Goal: Task Accomplishment & Management: Use online tool/utility

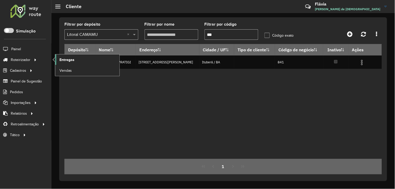
click at [65, 58] on span "Entregas" at bounding box center [67, 60] width 15 height 6
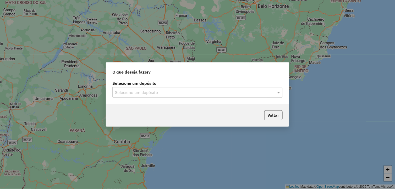
click at [216, 93] on input "text" at bounding box center [192, 93] width 155 height 6
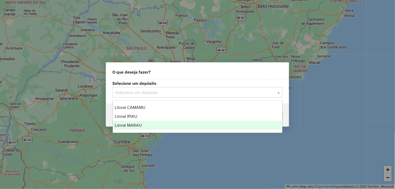
click at [149, 127] on div "Litoral MARAU" at bounding box center [198, 125] width 170 height 9
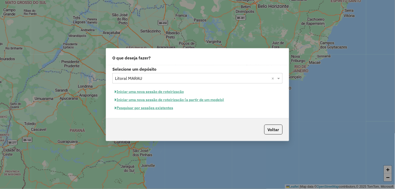
click at [172, 92] on button "Iniciar uma nova sessão de roteirização" at bounding box center [150, 92] width 74 height 8
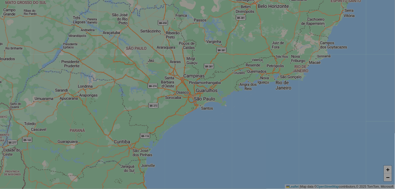
select select "*"
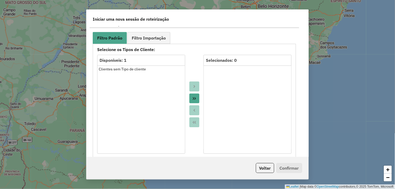
click at [197, 99] on button "Move All to Target" at bounding box center [195, 99] width 10 height 10
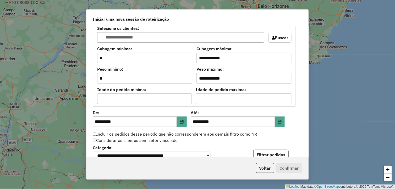
scroll to position [466, 0]
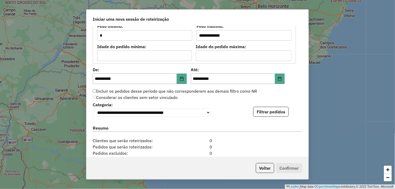
click at [271, 119] on div "**********" at bounding box center [198, 91] width 222 height 131
click at [271, 114] on button "Filtrar pedidos" at bounding box center [271, 112] width 35 height 10
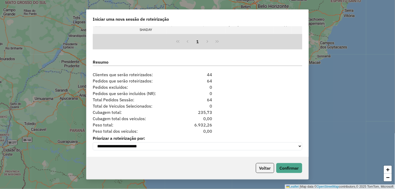
scroll to position [642, 0]
click at [286, 163] on div "Voltar Confirmar" at bounding box center [198, 168] width 222 height 23
click at [290, 168] on button "Confirmar" at bounding box center [290, 168] width 26 height 10
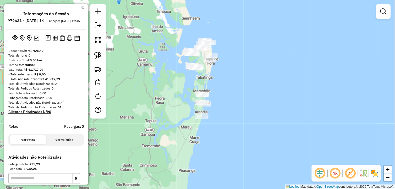
drag, startPoint x: 185, startPoint y: 53, endPoint x: 218, endPoint y: 74, distance: 38.8
click at [217, 73] on div "Janela de atendimento Grade de atendimento Capacidade Transportadoras Veículos …" at bounding box center [197, 94] width 395 height 189
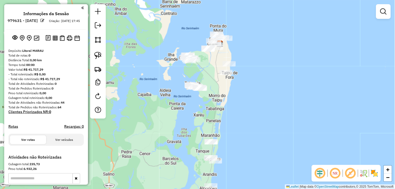
drag, startPoint x: 207, startPoint y: 67, endPoint x: 205, endPoint y: 95, distance: 28.2
click at [207, 95] on div "Janela de atendimento Grade de atendimento Capacidade Transportadoras Veículos …" at bounding box center [197, 94] width 395 height 189
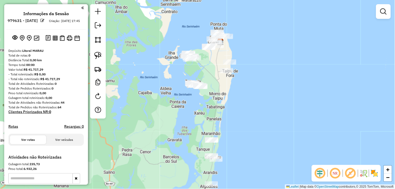
drag, startPoint x: 228, startPoint y: 128, endPoint x: 232, endPoint y: 121, distance: 7.9
click at [232, 121] on div "Janela de atendimento Grade de atendimento Capacidade Transportadoras Veículos …" at bounding box center [197, 94] width 395 height 189
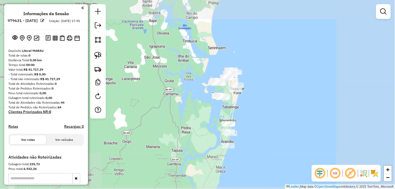
drag, startPoint x: 247, startPoint y: 138, endPoint x: 240, endPoint y: 110, distance: 28.3
click at [240, 113] on div "Janela de atendimento Grade de atendimento Capacidade Transportadoras Veículos …" at bounding box center [197, 94] width 395 height 189
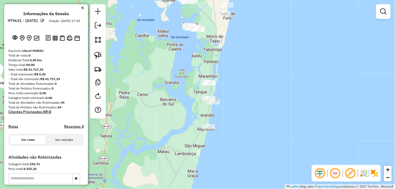
drag, startPoint x: 240, startPoint y: 123, endPoint x: 243, endPoint y: 106, distance: 17.5
click at [243, 106] on div "Janela de atendimento Grade de atendimento Capacidade Transportadoras Veículos …" at bounding box center [197, 94] width 395 height 189
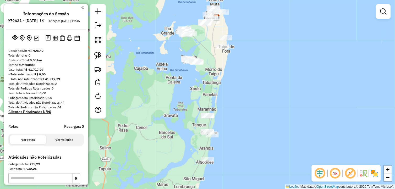
drag, startPoint x: 229, startPoint y: 64, endPoint x: 228, endPoint y: 106, distance: 42.0
click at [228, 106] on div "Janela de atendimento Grade de atendimento Capacidade Transportadoras Veículos …" at bounding box center [197, 94] width 395 height 189
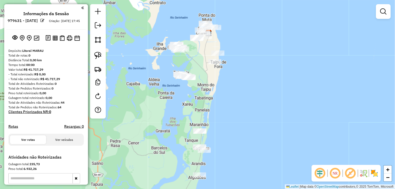
drag, startPoint x: 251, startPoint y: 82, endPoint x: 243, endPoint y: 93, distance: 13.7
click at [243, 93] on div "Janela de atendimento Grade de atendimento Capacidade Transportadoras Veículos …" at bounding box center [197, 94] width 395 height 189
click at [383, 17] on link at bounding box center [384, 11] width 10 height 10
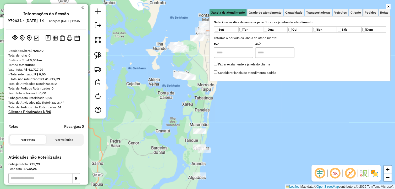
click at [315, 99] on div "Janela de atendimento Grade de atendimento Capacidade Transportadoras Veículos …" at bounding box center [197, 94] width 395 height 189
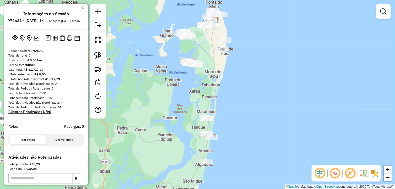
drag, startPoint x: 238, startPoint y: 107, endPoint x: 244, endPoint y: 94, distance: 14.0
click at [244, 94] on div "Janela de atendimento Grade de atendimento Capacidade Transportadoras Veículos …" at bounding box center [197, 94] width 395 height 189
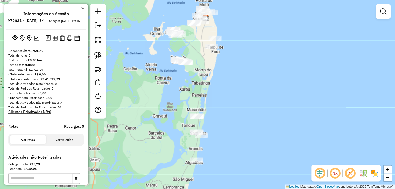
drag, startPoint x: 266, startPoint y: 113, endPoint x: 256, endPoint y: 111, distance: 10.1
click at [256, 111] on div "Janela de atendimento Grade de atendimento Capacidade Transportadoras Veículos …" at bounding box center [197, 94] width 395 height 189
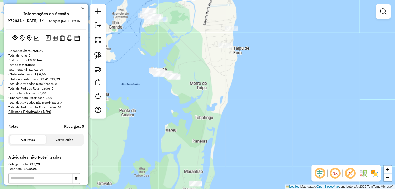
drag, startPoint x: 164, startPoint y: 41, endPoint x: 168, endPoint y: 49, distance: 8.1
click at [168, 48] on div "Janela de atendimento Grade de atendimento Capacidade Transportadoras Veículos …" at bounding box center [197, 94] width 395 height 189
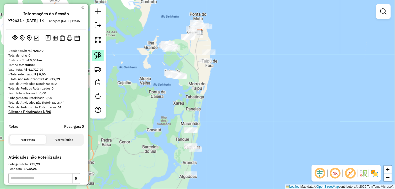
click at [97, 57] on img at bounding box center [97, 55] width 7 height 7
drag, startPoint x: 97, startPoint y: 56, endPoint x: 165, endPoint y: 65, distance: 68.3
click at [98, 56] on img at bounding box center [97, 55] width 7 height 7
drag, startPoint x: 164, startPoint y: 66, endPoint x: 192, endPoint y: 75, distance: 29.6
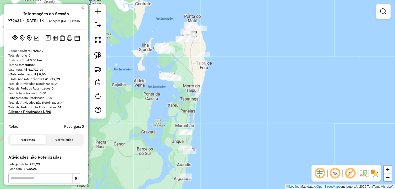
drag, startPoint x: 157, startPoint y: 36, endPoint x: 153, endPoint y: 38, distance: 4.2
click at [153, 38] on div "Janela de atendimento Grade de atendimento Capacidade Transportadoras Veículos …" at bounding box center [197, 94] width 395 height 189
click at [97, 55] on img at bounding box center [97, 55] width 7 height 7
drag, startPoint x: 151, startPoint y: 39, endPoint x: 176, endPoint y: 46, distance: 26.3
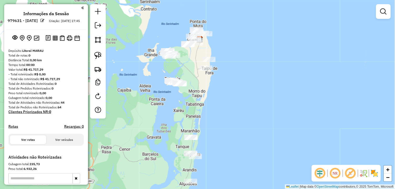
drag, startPoint x: 201, startPoint y: 85, endPoint x: 206, endPoint y: 90, distance: 7.6
click at [206, 90] on div "Janela de atendimento Grade de atendimento Capacidade Transportadoras Veículos …" at bounding box center [197, 94] width 395 height 189
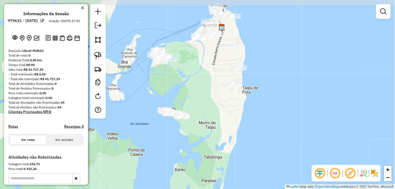
drag, startPoint x: 171, startPoint y: 67, endPoint x: 197, endPoint y: 82, distance: 30.2
click at [194, 83] on div "Janela de atendimento Grade de atendimento Capacidade Transportadoras Veículos …" at bounding box center [197, 94] width 395 height 189
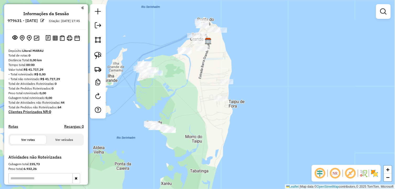
drag, startPoint x: 227, startPoint y: 133, endPoint x: 223, endPoint y: 136, distance: 4.3
click at [223, 136] on div "Janela de atendimento Grade de atendimento Capacidade Transportadoras Veículos …" at bounding box center [197, 94] width 395 height 189
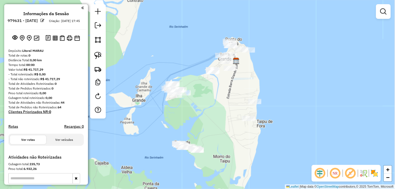
drag, startPoint x: 186, startPoint y: 102, endPoint x: 192, endPoint y: 105, distance: 6.9
click at [200, 109] on div "Janela de atendimento Grade de atendimento Capacidade Transportadoras Veículos …" at bounding box center [197, 94] width 395 height 189
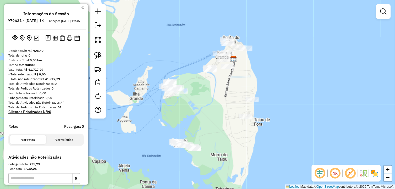
drag, startPoint x: 231, startPoint y: 109, endPoint x: 205, endPoint y: 99, distance: 28.1
click at [205, 99] on div "Janela de atendimento Grade de atendimento Capacidade Transportadoras Veículos …" at bounding box center [197, 94] width 395 height 189
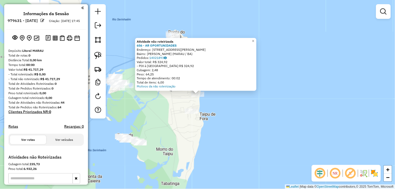
click at [180, 149] on div "Atividade não roteirizada 656 - AR OPORTUNIDADES Endereço: Estrada Para jorge l…" at bounding box center [197, 94] width 395 height 189
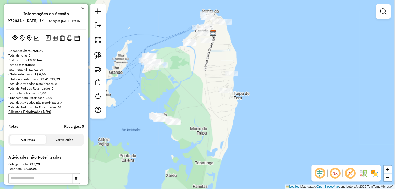
drag, startPoint x: 200, startPoint y: 132, endPoint x: 216, endPoint y: 121, distance: 19.6
click at [216, 121] on div "Janela de atendimento Grade de atendimento Capacidade Transportadoras Veículos …" at bounding box center [197, 94] width 395 height 189
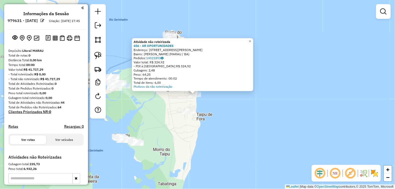
drag, startPoint x: 213, startPoint y: 138, endPoint x: 210, endPoint y: 138, distance: 3.2
click at [210, 138] on div "Atividade não roteirizada 656 - AR OPORTUNIDADES Endereço: Estrada Para jorge l…" at bounding box center [197, 94] width 395 height 189
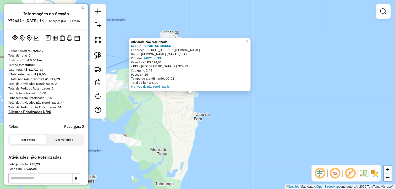
drag, startPoint x: 210, startPoint y: 131, endPoint x: 205, endPoint y: 132, distance: 4.8
click at [205, 132] on div "Atividade não roteirizada 656 - AR OPORTUNIDADES Endereço: Estrada Para jorge l…" at bounding box center [197, 94] width 395 height 189
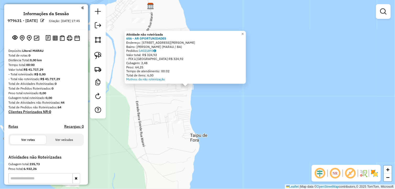
drag, startPoint x: 190, startPoint y: 97, endPoint x: 193, endPoint y: 109, distance: 12.0
click at [193, 109] on div "Atividade não roteirizada 656 - AR OPORTUNIDADES Endereço: Estrada Para jorge l…" at bounding box center [197, 94] width 395 height 189
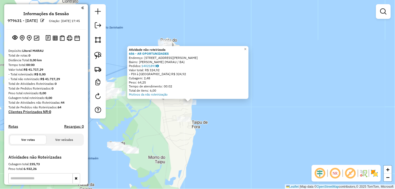
click at [195, 115] on div "Atividade não roteirizada 656 - AR OPORTUNIDADES Endereço: Estrada Para jorge l…" at bounding box center [197, 94] width 395 height 189
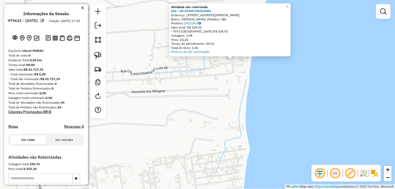
drag, startPoint x: 224, startPoint y: 87, endPoint x: 197, endPoint y: 112, distance: 36.6
click at [197, 112] on div "Atividade não roteirizada 656 - AR OPORTUNIDADES Endereço: Estrada Para jorge l…" at bounding box center [197, 94] width 395 height 189
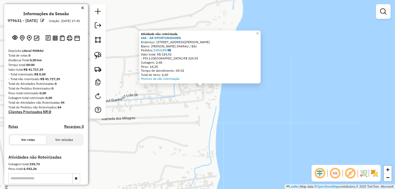
click at [198, 105] on div "Atividade não roteirizada 656 - AR OPORTUNIDADES Endereço: Estrada Para jorge l…" at bounding box center [197, 94] width 395 height 189
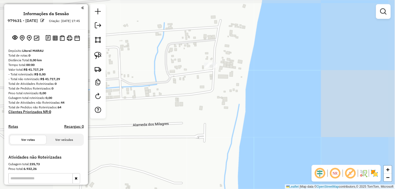
drag, startPoint x: 193, startPoint y: 77, endPoint x: 230, endPoint y: 82, distance: 37.1
click at [230, 82] on div "Janela de atendimento Grade de atendimento Capacidade Transportadoras Veículos …" at bounding box center [197, 94] width 395 height 189
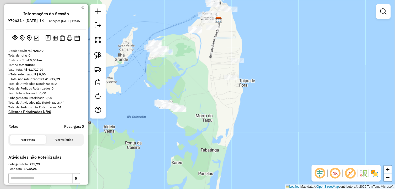
drag, startPoint x: 157, startPoint y: 66, endPoint x: 215, endPoint y: 63, distance: 58.8
click at [231, 73] on div "Janela de atendimento Grade de atendimento Capacidade Transportadoras Veículos …" at bounding box center [197, 94] width 395 height 189
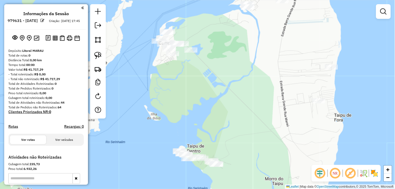
drag, startPoint x: 178, startPoint y: 64, endPoint x: 196, endPoint y: 81, distance: 24.9
click at [194, 83] on div "Janela de atendimento Grade de atendimento Capacidade Transportadoras Veículos …" at bounding box center [197, 94] width 395 height 189
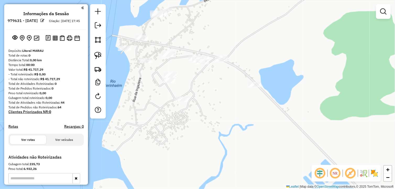
drag, startPoint x: 188, startPoint y: 50, endPoint x: 207, endPoint y: 90, distance: 44.6
click at [207, 90] on div "Janela de atendimento Grade de atendimento Capacidade Transportadoras Veículos …" at bounding box center [197, 94] width 395 height 189
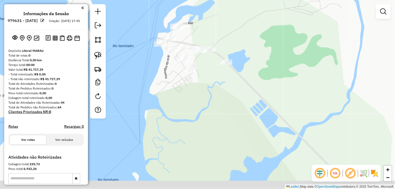
drag, startPoint x: 232, startPoint y: 101, endPoint x: 218, endPoint y: 67, distance: 36.4
click at [218, 67] on div "Janela de atendimento Grade de atendimento Capacidade Transportadoras Veículos …" at bounding box center [197, 94] width 395 height 189
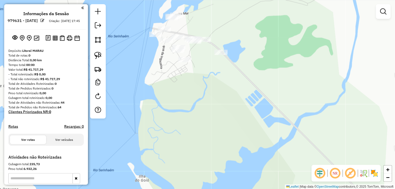
drag, startPoint x: 213, startPoint y: 77, endPoint x: 219, endPoint y: 90, distance: 14.2
click at [219, 90] on div "Janela de atendimento Grade de atendimento Capacidade Transportadoras Veículos …" at bounding box center [197, 94] width 395 height 189
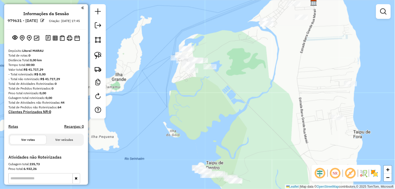
drag, startPoint x: 242, startPoint y: 101, endPoint x: 229, endPoint y: 98, distance: 12.8
click at [229, 98] on div "Janela de atendimento Grade de atendimento Capacidade Transportadoras Veículos …" at bounding box center [197, 94] width 395 height 189
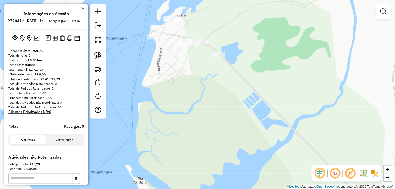
drag, startPoint x: 192, startPoint y: 85, endPoint x: 227, endPoint y: 112, distance: 43.7
click at [224, 114] on div "Janela de atendimento Grade de atendimento Capacidade Transportadoras Veículos …" at bounding box center [197, 94] width 395 height 189
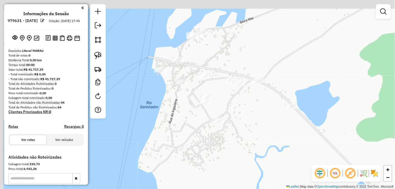
drag, startPoint x: 221, startPoint y: 90, endPoint x: 240, endPoint y: 146, distance: 59.4
click at [240, 146] on div "Janela de atendimento Grade de atendimento Capacidade Transportadoras Veículos …" at bounding box center [197, 94] width 395 height 189
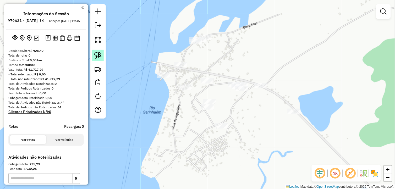
click at [96, 51] on link at bounding box center [98, 56] width 12 height 12
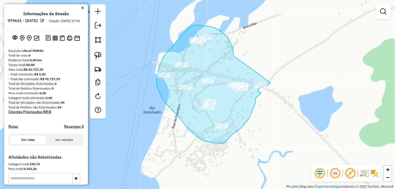
drag, startPoint x: 229, startPoint y: 39, endPoint x: 270, endPoint y: 83, distance: 60.1
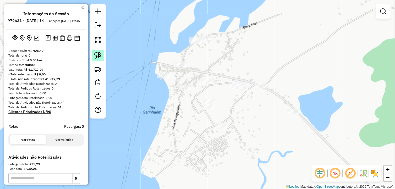
click at [98, 53] on img at bounding box center [97, 55] width 7 height 7
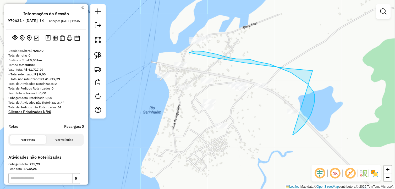
drag, startPoint x: 306, startPoint y: 124, endPoint x: 314, endPoint y: 71, distance: 53.6
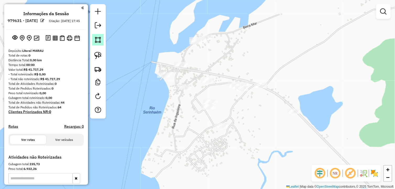
click at [100, 42] on img at bounding box center [97, 39] width 7 height 7
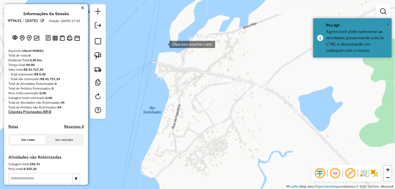
click at [164, 45] on div at bounding box center [164, 44] width 10 height 10
click at [99, 56] on img at bounding box center [97, 55] width 7 height 7
drag, startPoint x: 189, startPoint y: 26, endPoint x: 223, endPoint y: 28, distance: 34.6
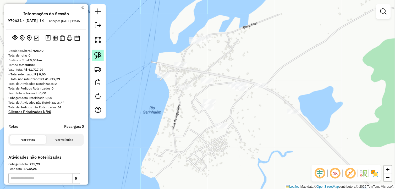
click at [104, 55] on link at bounding box center [98, 56] width 12 height 12
click at [96, 55] on img at bounding box center [97, 55] width 7 height 7
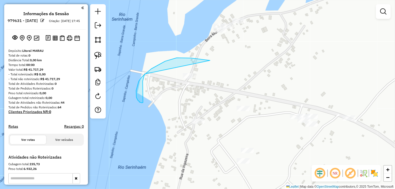
drag, startPoint x: 183, startPoint y: 58, endPoint x: 150, endPoint y: 72, distance: 35.8
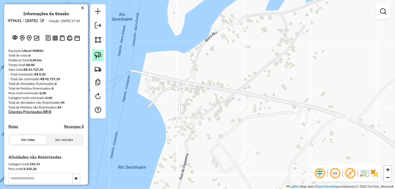
click at [98, 54] on img at bounding box center [97, 55] width 7 height 7
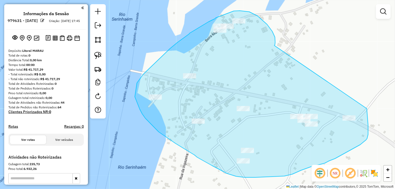
drag, startPoint x: 273, startPoint y: 31, endPoint x: 367, endPoint y: 109, distance: 122.3
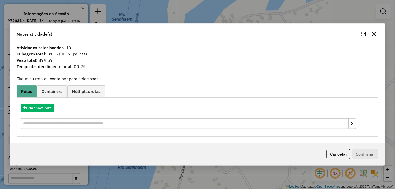
click at [377, 33] on icon "button" at bounding box center [375, 34] width 4 height 4
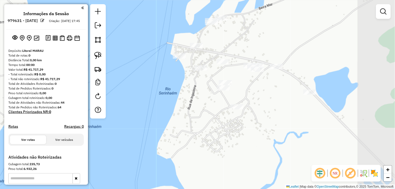
drag, startPoint x: 310, startPoint y: 101, endPoint x: 267, endPoint y: 91, distance: 43.5
click at [267, 91] on div "Janela de atendimento Grade de atendimento Capacidade Transportadoras Veículos …" at bounding box center [197, 94] width 395 height 189
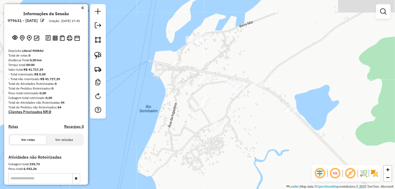
drag, startPoint x: 254, startPoint y: 105, endPoint x: 228, endPoint y: 109, distance: 26.5
click at [242, 113] on div "Janela de atendimento Grade de atendimento Capacidade Transportadoras Veículos …" at bounding box center [197, 94] width 395 height 189
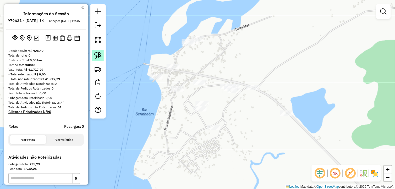
click at [98, 54] on img at bounding box center [97, 55] width 7 height 7
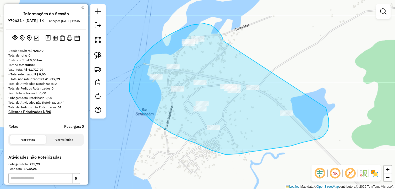
drag, startPoint x: 205, startPoint y: 24, endPoint x: 326, endPoint y: 108, distance: 148.1
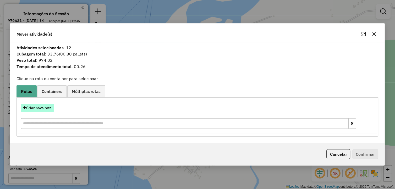
click at [51, 109] on button "Criar nova rota" at bounding box center [37, 108] width 33 height 8
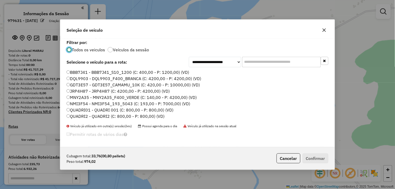
scroll to position [3, 1]
click at [90, 108] on label "QUADRI01 - QUADRI 001 (C: 800,00 - P: 800,00) (VD)" at bounding box center [120, 110] width 107 height 6
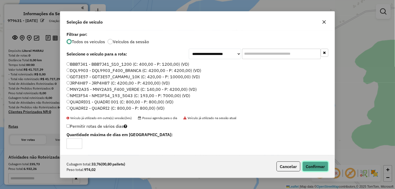
click at [320, 171] on button "Confirmar" at bounding box center [316, 167] width 26 height 10
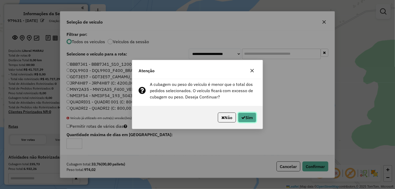
click at [253, 117] on button "Sim" at bounding box center [247, 118] width 18 height 10
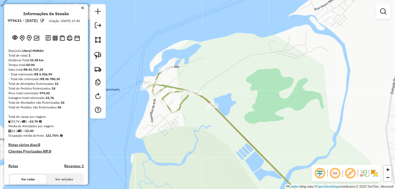
drag, startPoint x: 303, startPoint y: 97, endPoint x: 243, endPoint y: 91, distance: 60.3
click at [243, 91] on div "Janela de atendimento Grade de atendimento Capacidade Transportadoras Veículos …" at bounding box center [197, 94] width 395 height 189
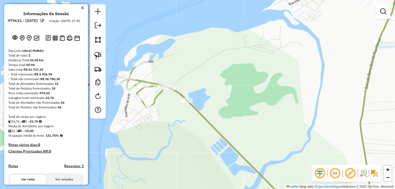
drag, startPoint x: 262, startPoint y: 94, endPoint x: 237, endPoint y: 88, distance: 26.2
click at [237, 88] on div "Janela de atendimento Grade de atendimento Capacidade Transportadoras Veículos …" at bounding box center [197, 94] width 395 height 189
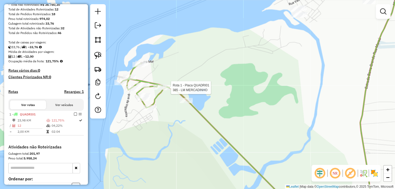
select select "**********"
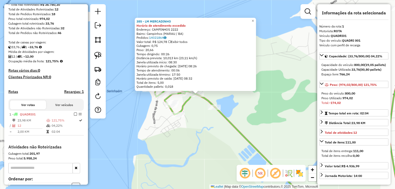
scroll to position [133, 0]
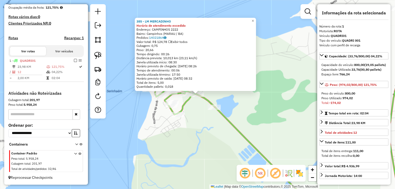
click at [223, 143] on div "385 - LM MERCADINHO Horário de atendimento excedido Endereço: CAMPINHOS 2222 Ba…" at bounding box center [197, 94] width 395 height 189
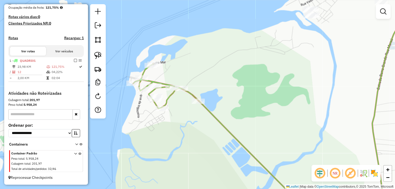
drag, startPoint x: 248, startPoint y: 106, endPoint x: 226, endPoint y: 97, distance: 23.1
click at [226, 97] on div "Janela de atendimento Grade de atendimento Capacidade Transportadoras Veículos …" at bounding box center [197, 94] width 395 height 189
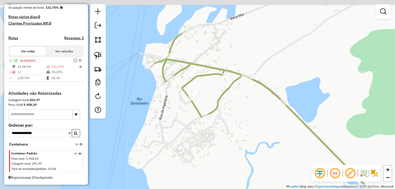
drag, startPoint x: 172, startPoint y: 106, endPoint x: 247, endPoint y: 135, distance: 80.6
click at [247, 135] on div "Janela de atendimento Grade de atendimento Capacidade Transportadoras Veículos …" at bounding box center [197, 94] width 395 height 189
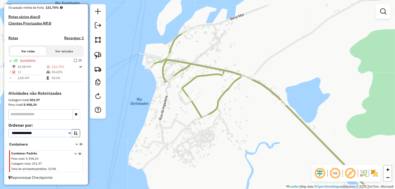
drag, startPoint x: 66, startPoint y: 133, endPoint x: 61, endPoint y: 136, distance: 6.0
click at [66, 133] on select "**********" at bounding box center [40, 134] width 64 height 8
select select "*********"
click at [8, 130] on select "**********" at bounding box center [40, 134] width 64 height 8
click at [75, 144] on icon at bounding box center [76, 145] width 3 height 5
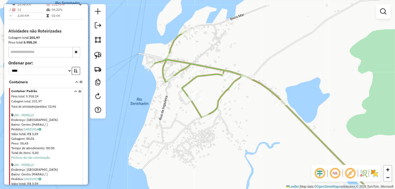
scroll to position [191, 0]
click at [75, 73] on icon "button" at bounding box center [76, 71] width 4 height 4
click at [24, 117] on link "461 - BHERING" at bounding box center [24, 115] width 22 height 4
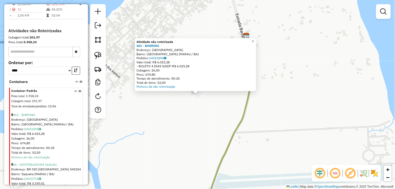
click at [172, 114] on div "Atividade não roteirizada 461 - BHERING Endereço: VILA DE BARRA GRANDE SN Bairr…" at bounding box center [197, 94] width 395 height 189
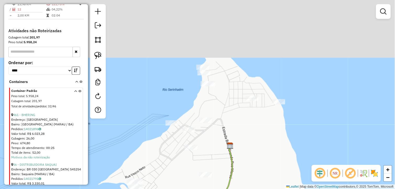
drag, startPoint x: 213, startPoint y: 80, endPoint x: 233, endPoint y: 133, distance: 57.1
click at [225, 151] on div "Janela de atendimento Grade de atendimento Capacidade Transportadoras Veículos …" at bounding box center [197, 94] width 395 height 189
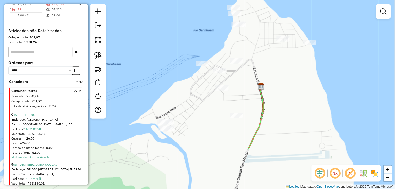
drag, startPoint x: 266, startPoint y: 69, endPoint x: 264, endPoint y: 52, distance: 17.2
click at [275, 42] on div "Janela de atendimento Grade de atendimento Capacidade Transportadoras Veículos …" at bounding box center [197, 94] width 395 height 189
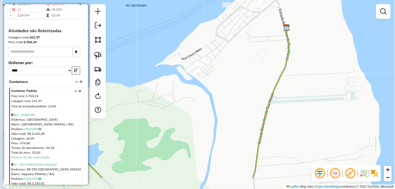
drag, startPoint x: 204, startPoint y: 119, endPoint x: 256, endPoint y: 14, distance: 117.4
click at [256, 14] on div "Janela de atendimento Grade de atendimento Capacidade Transportadoras Veículos …" at bounding box center [197, 94] width 395 height 189
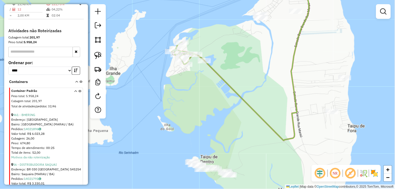
drag, startPoint x: 226, startPoint y: 71, endPoint x: 223, endPoint y: 71, distance: 2.9
click at [228, 72] on div "Janela de atendimento Grade de atendimento Capacidade Transportadoras Veículos …" at bounding box center [197, 94] width 395 height 189
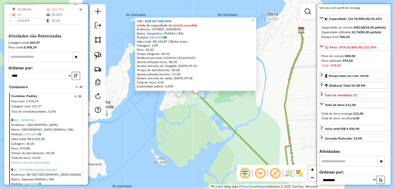
scroll to position [116, 0]
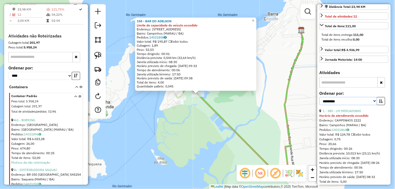
click at [372, 103] on select "**********" at bounding box center [349, 101] width 58 height 8
select select "*********"
click at [320, 101] on select "**********" at bounding box center [349, 101] width 58 height 8
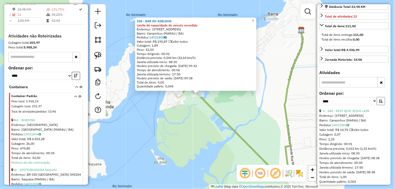
click at [379, 103] on button "button" at bounding box center [381, 101] width 8 height 8
click at [362, 113] on link "7 - 20 - RESTAURANTE BEIRA MA" at bounding box center [355, 111] width 65 height 4
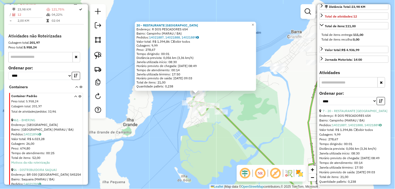
click at [233, 125] on icon at bounding box center [270, 120] width 114 height 144
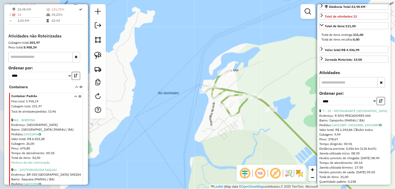
drag, startPoint x: 276, startPoint y: 80, endPoint x: 280, endPoint y: 78, distance: 4.6
click at [281, 78] on div "Janela de atendimento Grade de atendimento Capacidade Transportadoras Veículos …" at bounding box center [197, 94] width 395 height 189
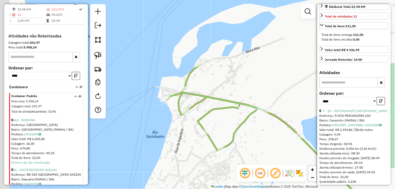
drag, startPoint x: 141, startPoint y: 58, endPoint x: 113, endPoint y: 56, distance: 27.6
click at [142, 57] on div "Janela de atendimento Grade de atendimento Capacidade Transportadoras Veículos …" at bounding box center [197, 94] width 395 height 189
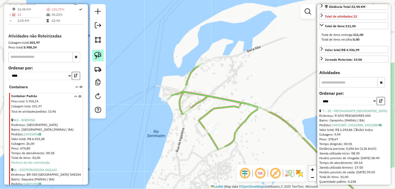
click at [97, 54] on img at bounding box center [97, 55] width 7 height 7
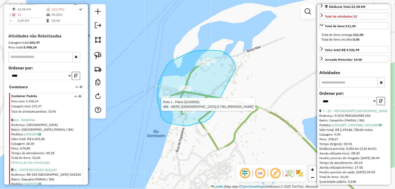
click at [217, 104] on div "Rota 1 - Placa QUADRI01 466 - MERC DEUS E FIEL CAM Janela de atendimento Grade …" at bounding box center [197, 94] width 395 height 189
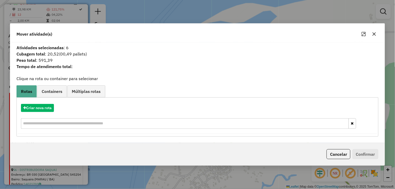
click at [373, 31] on button "button" at bounding box center [375, 34] width 8 height 8
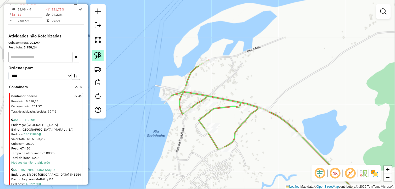
click at [94, 52] on img at bounding box center [97, 55] width 7 height 7
drag, startPoint x: 94, startPoint y: 52, endPoint x: 124, endPoint y: 51, distance: 29.4
click at [96, 52] on img at bounding box center [97, 55] width 7 height 7
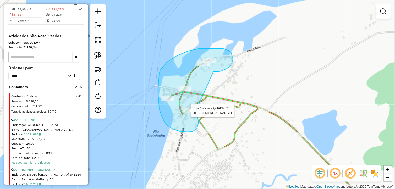
drag, startPoint x: 232, startPoint y: 64, endPoint x: 197, endPoint y: 111, distance: 58.5
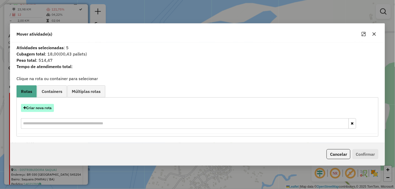
click at [50, 109] on button "Criar nova rota" at bounding box center [37, 108] width 33 height 8
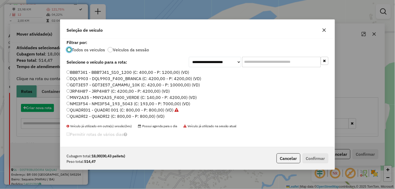
scroll to position [3, 1]
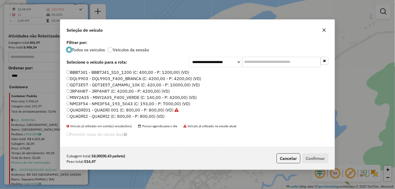
click at [116, 108] on label "QUADRI01 - QUADRI 001 (C: 800,00 - P: 800,00) (VD)" at bounding box center [123, 110] width 112 height 6
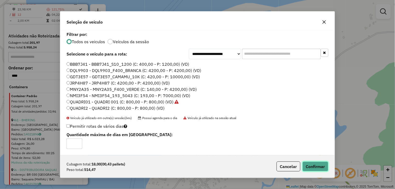
click at [319, 167] on button "Confirmar" at bounding box center [316, 167] width 26 height 10
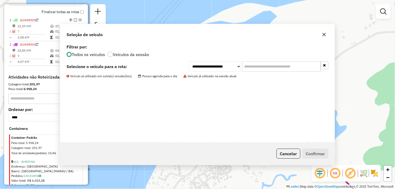
scroll to position [178, 0]
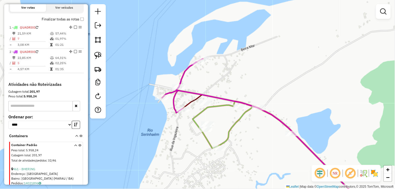
drag, startPoint x: 276, startPoint y: 76, endPoint x: 176, endPoint y: 55, distance: 101.7
click at [176, 55] on div "Janela de atendimento Grade de atendimento Capacidade Transportadoras Veículos …" at bounding box center [197, 94] width 395 height 189
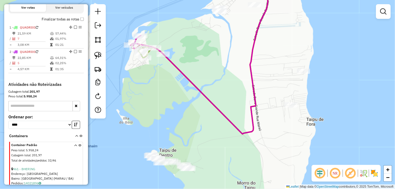
drag, startPoint x: 252, startPoint y: 82, endPoint x: 228, endPoint y: 66, distance: 29.2
click at [228, 66] on div "Janela de atendimento Grade de atendimento Capacidade Transportadoras Veículos …" at bounding box center [197, 94] width 395 height 189
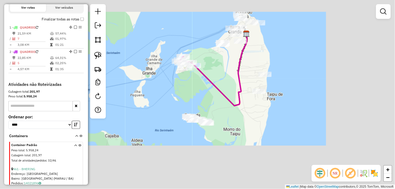
drag, startPoint x: 221, startPoint y: 136, endPoint x: 197, endPoint y: 103, distance: 40.6
click at [201, 105] on div "Janela de atendimento Grade de atendimento Capacidade Transportadoras Veículos …" at bounding box center [197, 94] width 395 height 189
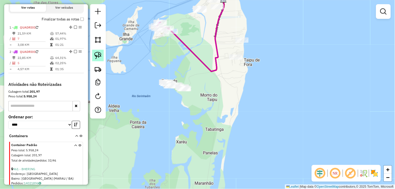
click at [98, 53] on img at bounding box center [97, 55] width 7 height 7
drag, startPoint x: 98, startPoint y: 53, endPoint x: 122, endPoint y: 59, distance: 24.7
click at [98, 54] on img at bounding box center [97, 55] width 7 height 7
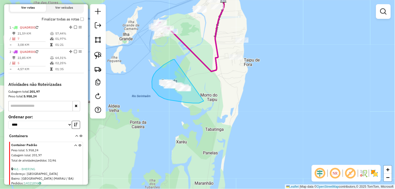
drag, startPoint x: 175, startPoint y: 60, endPoint x: 204, endPoint y: 101, distance: 51.0
click at [204, 101] on div "Janela de atendimento Grade de atendimento Capacidade Transportadoras Veículos …" at bounding box center [197, 94] width 395 height 189
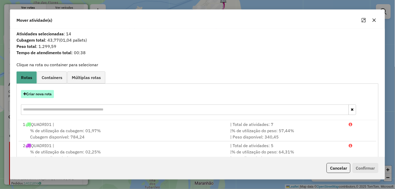
click at [42, 98] on button "Criar nova rota" at bounding box center [37, 94] width 33 height 8
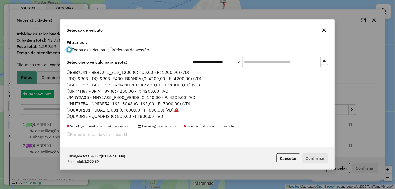
scroll to position [3, 1]
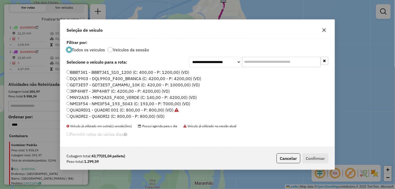
click at [92, 98] on label "MNY2A35 - MNY2A35_F400_VERDE (C: 140,00 - P: 4200,00) (VD)" at bounding box center [132, 97] width 130 height 6
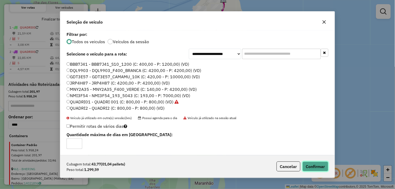
click at [325, 162] on button "Confirmar" at bounding box center [316, 167] width 26 height 10
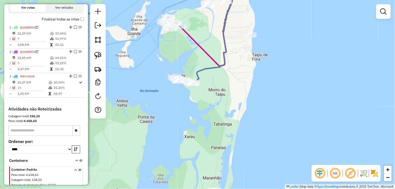
drag, startPoint x: 186, startPoint y: 131, endPoint x: 199, endPoint y: 116, distance: 19.4
click at [198, 117] on div "Janela de atendimento Grade de atendimento Capacidade Transportadoras Veículos …" at bounding box center [197, 94] width 395 height 189
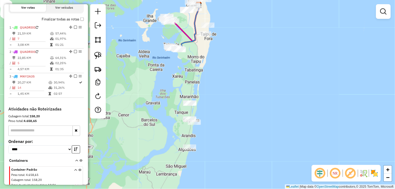
drag, startPoint x: 212, startPoint y: 120, endPoint x: 193, endPoint y: 69, distance: 54.3
click at [192, 69] on div "Janela de atendimento Grade de atendimento Capacidade Transportadoras Veículos …" at bounding box center [197, 94] width 395 height 189
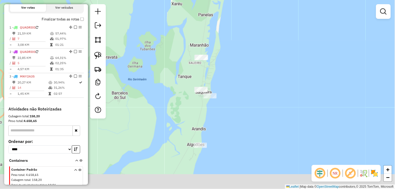
drag, startPoint x: 214, startPoint y: 112, endPoint x: 219, endPoint y: 108, distance: 7.1
click at [219, 108] on div "Janela de atendimento Grade de atendimento Capacidade Transportadoras Veículos …" at bounding box center [197, 94] width 395 height 189
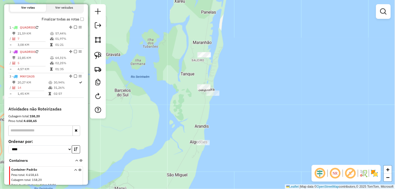
click at [215, 96] on div at bounding box center [213, 93] width 13 height 5
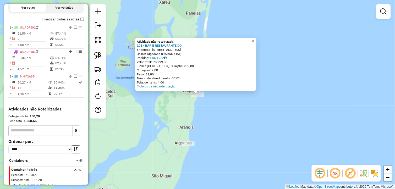
click at [201, 114] on div "Atividade não roteirizada 101 - BAR E RESTAURANTE DO Endereço: RUA DOS ALGODOES…" at bounding box center [197, 94] width 395 height 189
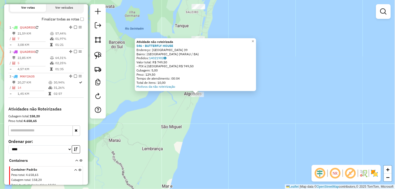
click at [191, 137] on div "Atividade não roteirizada 546 - BUTTERFLY HOUSE Endereço: PRAIA DOS ALGODOES 39…" at bounding box center [197, 94] width 395 height 189
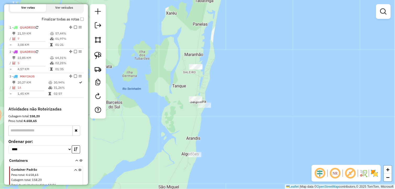
drag, startPoint x: 227, startPoint y: 42, endPoint x: 229, endPoint y: 189, distance: 146.6
click at [229, 189] on html "Aguarde... Pop-up bloqueado! Seu navegador bloqueou automáticamente a abertura …" at bounding box center [197, 94] width 395 height 189
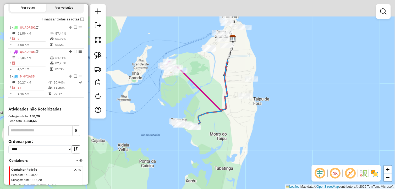
drag, startPoint x: 207, startPoint y: 130, endPoint x: 220, endPoint y: 189, distance: 61.1
click at [222, 189] on html "Aguarde... Pop-up bloqueado! Seu navegador bloqueou automáticamente a abertura …" at bounding box center [197, 94] width 395 height 189
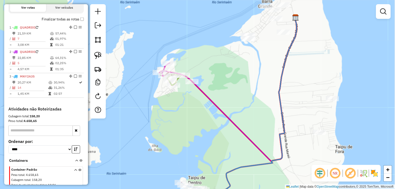
drag, startPoint x: 192, startPoint y: 136, endPoint x: 194, endPoint y: 138, distance: 2.8
click at [194, 138] on div "Janela de atendimento Grade de atendimento Capacidade Transportadoras Veículos …" at bounding box center [197, 94] width 395 height 189
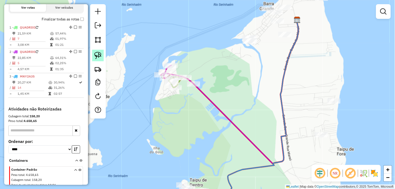
click at [96, 53] on img at bounding box center [97, 55] width 7 height 7
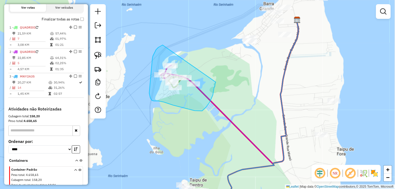
drag, startPoint x: 153, startPoint y: 58, endPoint x: 216, endPoint y: 81, distance: 67.5
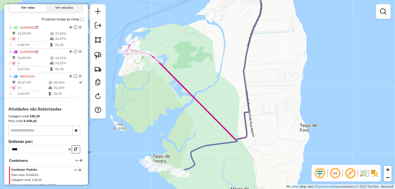
drag, startPoint x: 197, startPoint y: 122, endPoint x: 163, endPoint y: 101, distance: 39.9
click at [163, 101] on div "Janela de atendimento Grade de atendimento Capacidade Transportadoras Veículos …" at bounding box center [197, 94] width 395 height 189
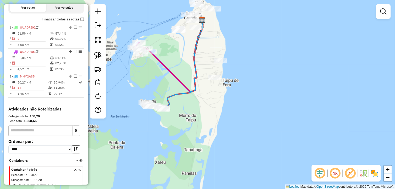
drag, startPoint x: 176, startPoint y: 106, endPoint x: 161, endPoint y: 77, distance: 32.4
click at [161, 77] on div "Janela de atendimento Grade de atendimento Capacidade Transportadoras Veículos …" at bounding box center [197, 94] width 395 height 189
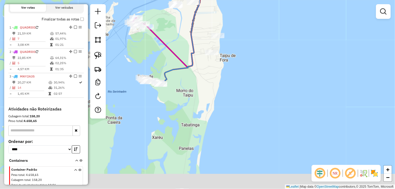
drag, startPoint x: 203, startPoint y: 123, endPoint x: 201, endPoint y: 84, distance: 38.6
click at [201, 84] on div "Janela de atendimento Grade de atendimento Capacidade Transportadoras Veículos …" at bounding box center [197, 94] width 395 height 189
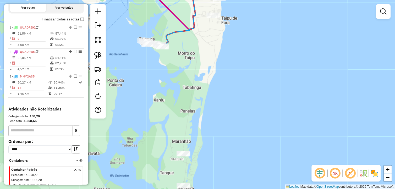
drag, startPoint x: 197, startPoint y: 114, endPoint x: 196, endPoint y: 73, distance: 41.2
click at [196, 73] on div "Janela de atendimento Grade de atendimento Capacidade Transportadoras Veículos …" at bounding box center [197, 94] width 395 height 189
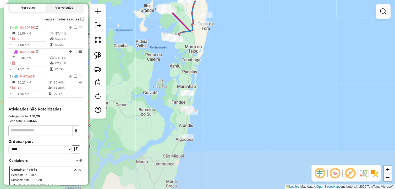
drag, startPoint x: 221, startPoint y: 134, endPoint x: 214, endPoint y: 115, distance: 20.5
click at [214, 115] on div "Janela de atendimento Grade de atendimento Capacidade Transportadoras Veículos …" at bounding box center [197, 94] width 395 height 189
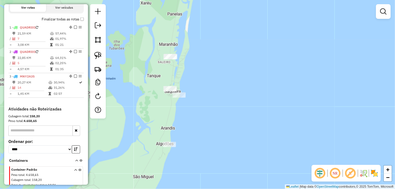
drag, startPoint x: 196, startPoint y: 122, endPoint x: 200, endPoint y: 111, distance: 11.5
click at [200, 111] on div "Janela de atendimento Grade de atendimento Capacidade Transportadoras Veículos …" at bounding box center [197, 94] width 395 height 189
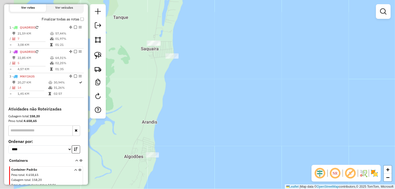
drag, startPoint x: 206, startPoint y: 113, endPoint x: 227, endPoint y: 112, distance: 21.3
click at [227, 112] on div "Janela de atendimento Grade de atendimento Capacidade Transportadoras Veículos …" at bounding box center [197, 94] width 395 height 189
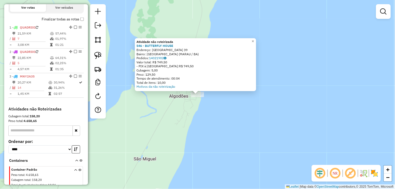
click at [276, 81] on div "Atividade não roteirizada 546 - BUTTERFLY HOUSE Endereço: PRAIA DOS ALGODOES 39…" at bounding box center [197, 94] width 395 height 189
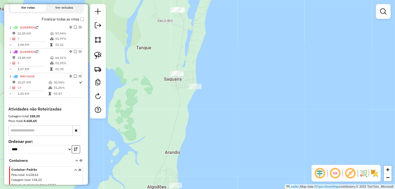
drag, startPoint x: 237, startPoint y: 99, endPoint x: 210, endPoint y: 143, distance: 51.5
click at [226, 167] on div "Janela de atendimento Grade de atendimento Capacidade Transportadoras Veículos …" at bounding box center [197, 94] width 395 height 189
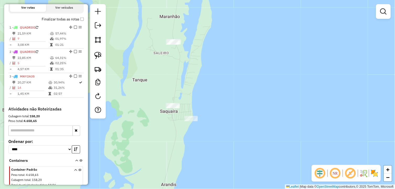
click at [193, 121] on div at bounding box center [191, 118] width 13 height 5
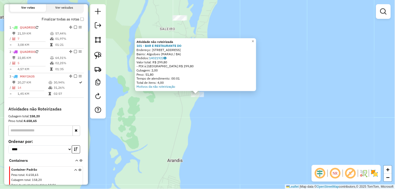
click at [190, 128] on div "Atividade não roteirizada 101 - BAR E RESTAURANTE DO Endereço: RUA DOS ALGODOES…" at bounding box center [197, 94] width 395 height 189
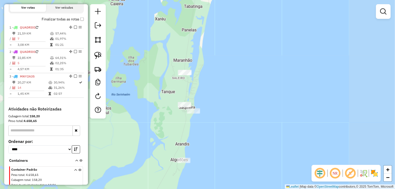
drag, startPoint x: 212, startPoint y: 136, endPoint x: 216, endPoint y: 122, distance: 14.8
click at [216, 124] on div "Janela de atendimento Grade de atendimento Capacidade Transportadoras Veículos …" at bounding box center [197, 94] width 395 height 189
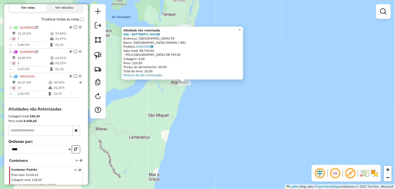
drag, startPoint x: 193, startPoint y: 125, endPoint x: 207, endPoint y: 142, distance: 21.8
click at [207, 142] on div "Atividade não roteirizada 546 - BUTTERFLY HOUSE Endereço: PRAIA DOS ALGODOES 39…" at bounding box center [197, 94] width 395 height 189
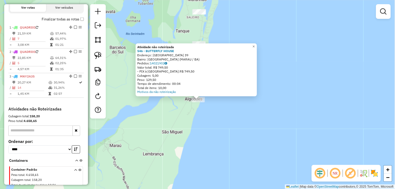
click at [207, 142] on div "Atividade não roteirizada 546 - BUTTERFLY HOUSE Endereço: PRAIA DOS ALGODOES 39…" at bounding box center [197, 94] width 395 height 189
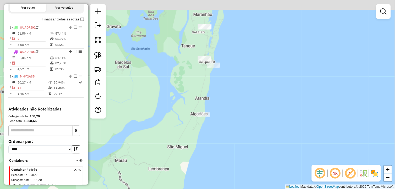
drag, startPoint x: 182, startPoint y: 95, endPoint x: 201, endPoint y: 143, distance: 51.6
click at [200, 145] on div "Janela de atendimento Grade de atendimento Capacidade Transportadoras Veículos …" at bounding box center [197, 94] width 395 height 189
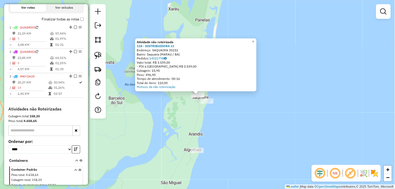
click at [181, 119] on div "Atividade não roteirizada 118 - DISTRIBUIDORA JJ Endereço: SAQUAIRA 35151 Bairr…" at bounding box center [197, 94] width 395 height 189
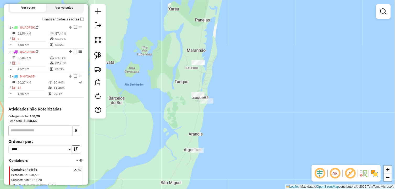
click at [202, 66] on div at bounding box center [197, 62] width 13 height 5
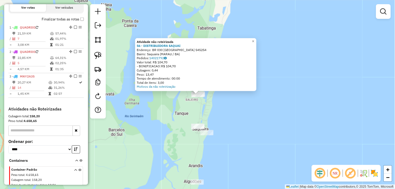
click at [249, 125] on div "Atividade não roteirizada 56 - DISTRIBUIDORA SAQUAI Endereço: BR 030 PRAIA DE S…" at bounding box center [197, 94] width 395 height 189
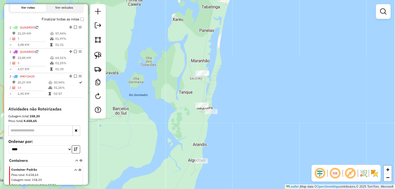
drag, startPoint x: 244, startPoint y: 138, endPoint x: 249, endPoint y: 98, distance: 40.7
click at [249, 98] on div "Janela de atendimento Grade de atendimento Capacidade Transportadoras Veículos …" at bounding box center [197, 94] width 395 height 189
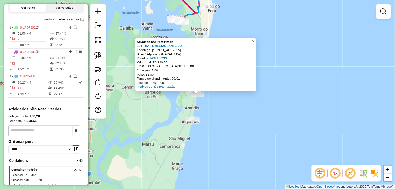
click at [227, 109] on div "Atividade não roteirizada 101 - BAR E RESTAURANTE DO Endereço: RUA DOS ALGODOES…" at bounding box center [197, 94] width 395 height 189
click at [220, 112] on div "Atividade não roteirizada 101 - BAR E RESTAURANTE DO Endereço: RUA DOS ALGODOES…" at bounding box center [197, 94] width 395 height 189
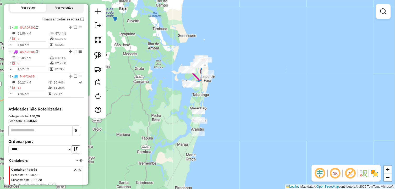
drag, startPoint x: 232, startPoint y: 94, endPoint x: 222, endPoint y: 115, distance: 22.5
click at [222, 115] on div "Janela de atendimento Grade de atendimento Capacidade Transportadoras Veículos …" at bounding box center [197, 94] width 395 height 189
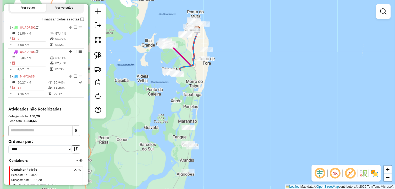
drag, startPoint x: 214, startPoint y: 95, endPoint x: 214, endPoint y: 90, distance: 4.5
click at [215, 95] on div "Janela de atendimento Grade de atendimento Capacidade Transportadoras Veículos …" at bounding box center [197, 94] width 395 height 189
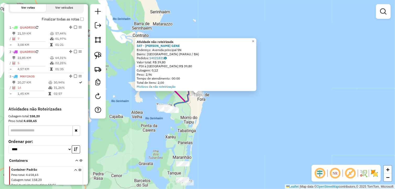
click at [221, 124] on div "Atividade não roteirizada 547 - LUCAS LIMA GENE Endereço: Avenida principal SN …" at bounding box center [197, 94] width 395 height 189
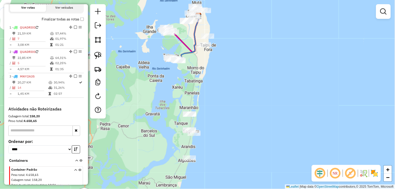
drag, startPoint x: 223, startPoint y: 147, endPoint x: 230, endPoint y: 98, distance: 50.0
click at [230, 98] on div "Janela de atendimento Grade de atendimento Capacidade Transportadoras Veículos …" at bounding box center [197, 94] width 395 height 189
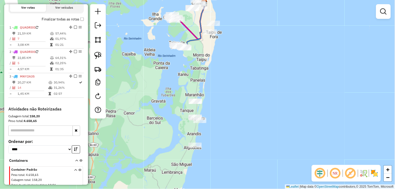
drag, startPoint x: 226, startPoint y: 117, endPoint x: 232, endPoint y: 101, distance: 16.4
click at [232, 101] on div "Janela de atendimento Grade de atendimento Capacidade Transportadoras Veículos …" at bounding box center [197, 94] width 395 height 189
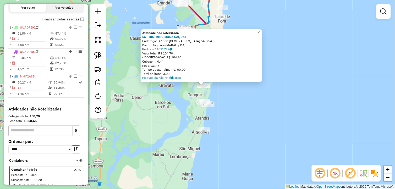
drag, startPoint x: 228, startPoint y: 120, endPoint x: 234, endPoint y: 111, distance: 10.6
click at [234, 111] on div "Atividade não roteirizada 56 - DISTRIBUIDORA SAQUAI Endereço: BR 030 PRAIA DE S…" at bounding box center [197, 94] width 395 height 189
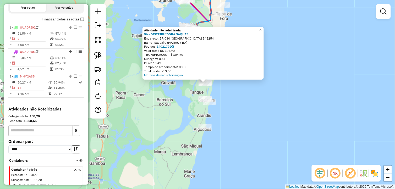
click at [234, 111] on div "Atividade não roteirizada 56 - DISTRIBUIDORA SAQUAI Endereço: BR 030 PRAIA DE S…" at bounding box center [197, 94] width 395 height 189
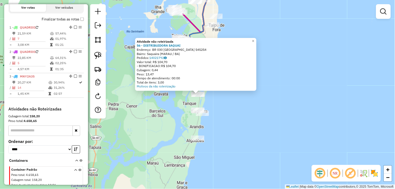
click at [241, 128] on div "Atividade não roteirizada 56 - DISTRIBUIDORA SAQUAI Endereço: BR 030 PRAIA DE S…" at bounding box center [197, 94] width 395 height 189
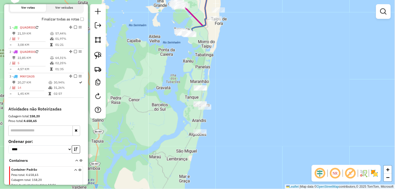
drag, startPoint x: 237, startPoint y: 126, endPoint x: 237, endPoint y: 115, distance: 11.8
click at [237, 115] on div "Janela de atendimento Grade de atendimento Capacidade Transportadoras Veículos …" at bounding box center [197, 94] width 395 height 189
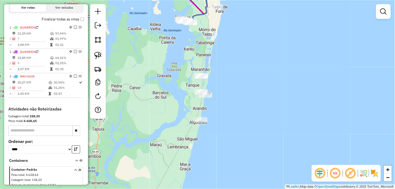
click at [231, 121] on div "Janela de atendimento Grade de atendimento Capacidade Transportadoras Veículos …" at bounding box center [197, 94] width 395 height 189
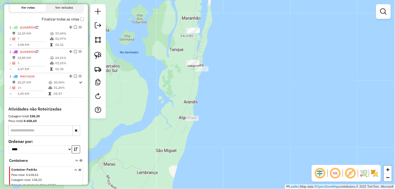
drag, startPoint x: 205, startPoint y: 116, endPoint x: 218, endPoint y: 105, distance: 17.0
click at [219, 116] on div "Janela de atendimento Grade de atendimento Capacidade Transportadoras Veículos …" at bounding box center [197, 94] width 395 height 189
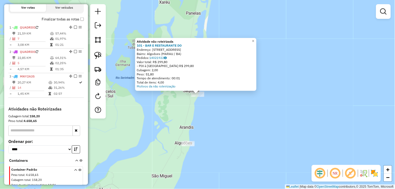
drag, startPoint x: 216, startPoint y: 139, endPoint x: 219, endPoint y: 134, distance: 5.4
click at [219, 135] on div "Atividade não roteirizada 101 - BAR E RESTAURANTE DO Endereço: RUA DOS ALGODOES…" at bounding box center [197, 94] width 395 height 189
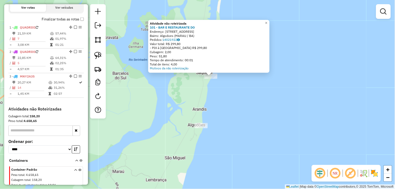
drag, startPoint x: 212, startPoint y: 131, endPoint x: 218, endPoint y: 124, distance: 8.8
click at [218, 124] on div "Atividade não roteirizada 101 - BAR E RESTAURANTE DO Endereço: RUA DOS ALGODOES…" at bounding box center [197, 94] width 395 height 189
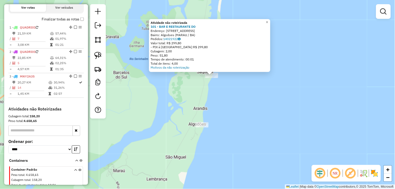
click at [218, 124] on div "Atividade não roteirizada 101 - BAR E RESTAURANTE DO Endereço: RUA DOS ALGODOES…" at bounding box center [197, 94] width 395 height 189
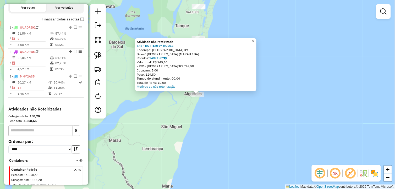
click at [222, 118] on div "Atividade não roteirizada 546 - BUTTERFLY HOUSE Endereço: PRAIA DOS ALGODOES 39…" at bounding box center [197, 94] width 395 height 189
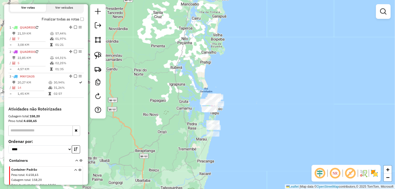
drag, startPoint x: 260, startPoint y: 70, endPoint x: 223, endPoint y: 120, distance: 62.5
click at [237, 134] on div "Janela de atendimento Grade de atendimento Capacidade Transportadoras Veículos …" at bounding box center [197, 94] width 395 height 189
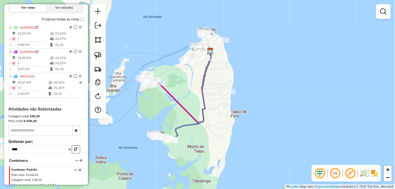
drag, startPoint x: 220, startPoint y: 98, endPoint x: 238, endPoint y: 116, distance: 24.9
click at [238, 116] on div "Janela de atendimento Grade de atendimento Capacidade Transportadoras Veículos …" at bounding box center [197, 94] width 395 height 189
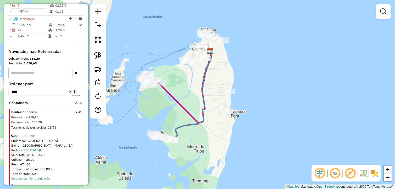
scroll to position [237, 0]
click at [41, 77] on input "text" at bounding box center [40, 73] width 65 height 10
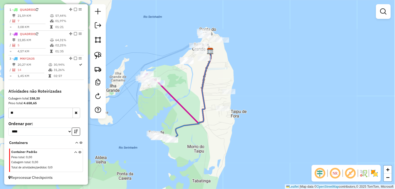
type input "*"
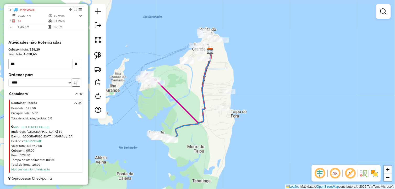
scroll to position [250, 0]
type input "***"
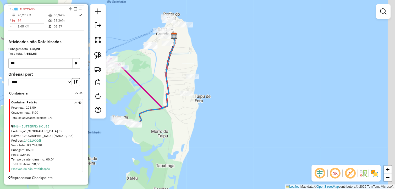
drag, startPoint x: 201, startPoint y: 151, endPoint x: 158, endPoint y: 136, distance: 46.2
click at [158, 137] on div "Janela de atendimento Grade de atendimento Capacidade Transportadoras Veículos …" at bounding box center [197, 94] width 395 height 189
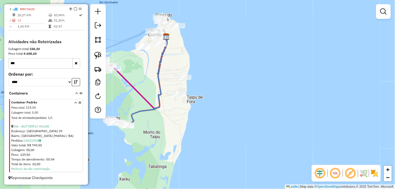
drag, startPoint x: 174, startPoint y: 137, endPoint x: 181, endPoint y: 103, distance: 35.0
click at [181, 103] on div "Janela de atendimento Grade de atendimento Capacidade Transportadoras Veículos …" at bounding box center [197, 94] width 395 height 189
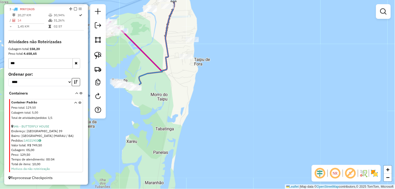
click at [183, 115] on div "Janela de atendimento Grade de atendimento Capacidade Transportadoras Veículos …" at bounding box center [197, 94] width 395 height 189
drag, startPoint x: 76, startPoint y: 62, endPoint x: 80, endPoint y: 62, distance: 3.7
click at [76, 62] on icon "button" at bounding box center [76, 63] width 3 height 4
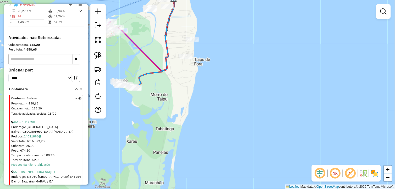
drag, startPoint x: 181, startPoint y: 113, endPoint x: 202, endPoint y: 72, distance: 46.6
click at [201, 73] on div "Janela de atendimento Grade de atendimento Capacidade Transportadoras Veículos …" at bounding box center [197, 94] width 395 height 189
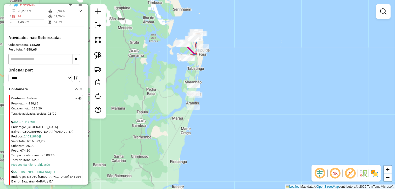
drag, startPoint x: 212, startPoint y: 118, endPoint x: 195, endPoint y: 104, distance: 22.2
click at [195, 104] on div "Janela de atendimento Grade de atendimento Capacidade Transportadoras Veículos …" at bounding box center [197, 94] width 395 height 189
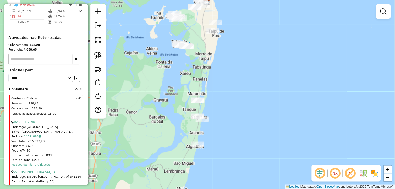
drag, startPoint x: 201, startPoint y: 95, endPoint x: 219, endPoint y: 140, distance: 47.8
click at [219, 140] on div "Janela de atendimento Grade de atendimento Capacidade Transportadoras Veículos …" at bounding box center [197, 94] width 395 height 189
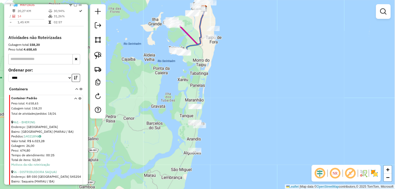
drag, startPoint x: 227, startPoint y: 94, endPoint x: 224, endPoint y: 108, distance: 13.6
click at [224, 108] on div "Janela de atendimento Grade de atendimento Capacidade Transportadoras Veículos …" at bounding box center [197, 94] width 395 height 189
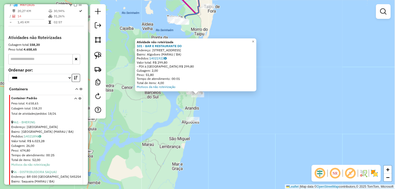
click at [210, 109] on div "Atividade não roteirizada 101 - BAR E RESTAURANTE DO Endereço: RUA DOS ALGODOES…" at bounding box center [197, 94] width 395 height 189
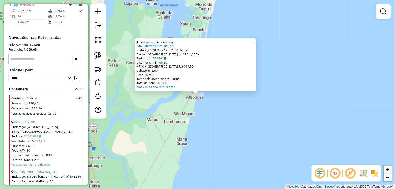
click at [229, 109] on div "Atividade não roteirizada 546 - BUTTERFLY HOUSE Endereço: PRAIA DOS ALGODOES 39…" at bounding box center [197, 94] width 395 height 189
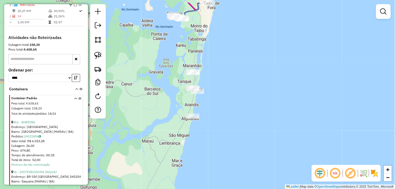
drag, startPoint x: 226, startPoint y: 71, endPoint x: 234, endPoint y: 97, distance: 27.0
click at [221, 99] on div "Janela de atendimento Grade de atendimento Capacidade Transportadoras Veículos …" at bounding box center [197, 94] width 395 height 189
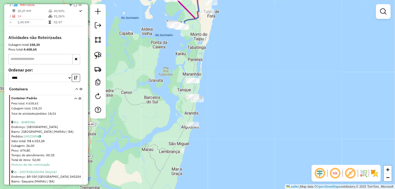
drag, startPoint x: 95, startPoint y: 56, endPoint x: 104, endPoint y: 56, distance: 9.2
click at [95, 56] on img at bounding box center [97, 55] width 7 height 7
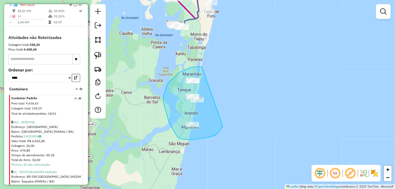
drag, startPoint x: 202, startPoint y: 67, endPoint x: 223, endPoint y: 127, distance: 63.4
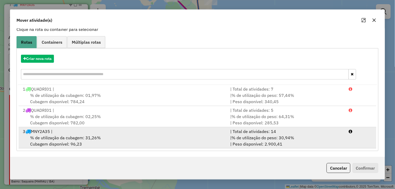
scroll to position [36, 0]
click at [79, 130] on div "3 MNY2A35 |" at bounding box center [124, 131] width 208 height 6
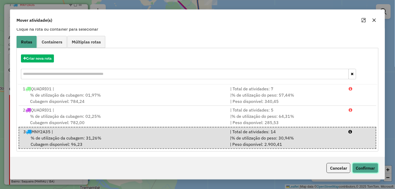
click at [365, 166] on button "Confirmar" at bounding box center [366, 168] width 26 height 10
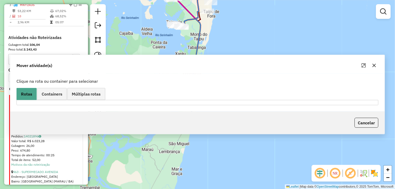
scroll to position [0, 0]
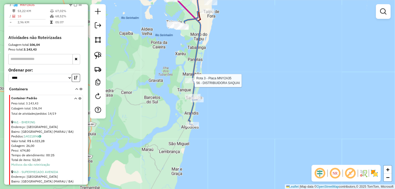
select select "*********"
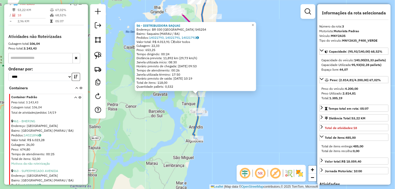
scroll to position [252, 0]
click at [253, 101] on div "56 - DISTRIBUIDORA SAQUAI Endereço: BR 030 PRAIA DE SAQUAIRA 545254 Bairro: Saq…" at bounding box center [197, 94] width 395 height 189
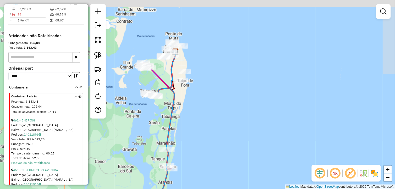
drag, startPoint x: 253, startPoint y: 95, endPoint x: 198, endPoint y: 128, distance: 64.2
click at [225, 148] on div "Janela de atendimento Grade de atendimento Capacidade Transportadoras Veículos …" at bounding box center [197, 94] width 395 height 189
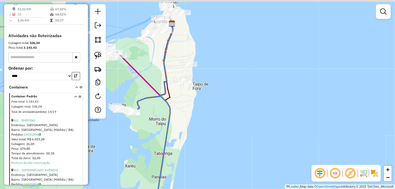
drag, startPoint x: 178, startPoint y: 96, endPoint x: 189, endPoint y: 109, distance: 16.5
click at [186, 128] on div "Janela de atendimento Grade de atendimento Capacidade Transportadoras Veículos …" at bounding box center [197, 94] width 395 height 189
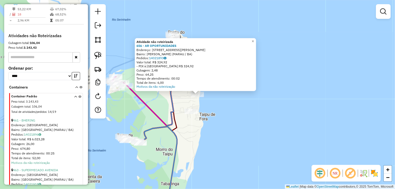
click at [212, 135] on div "Atividade não roteirizada 656 - AR OPORTUNIDADES Endereço: Estrada Para jorge l…" at bounding box center [197, 94] width 395 height 189
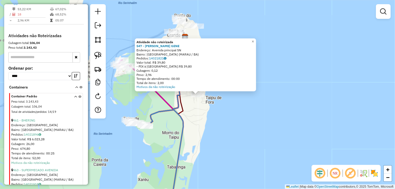
click at [206, 127] on div "Atividade não roteirizada 547 - LUCAS LIMA GENE Endereço: Avenida principal SN …" at bounding box center [197, 94] width 395 height 189
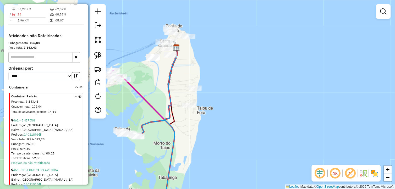
drag, startPoint x: 227, startPoint y: 123, endPoint x: 212, endPoint y: 132, distance: 16.5
click at [218, 134] on div "Janela de atendimento Grade de atendimento Capacidade Transportadoras Veículos …" at bounding box center [197, 94] width 395 height 189
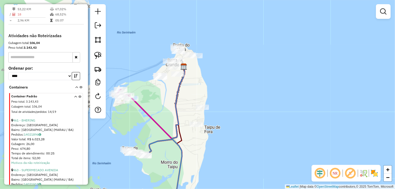
drag, startPoint x: 194, startPoint y: 124, endPoint x: 201, endPoint y: 151, distance: 28.9
click at [202, 153] on div "Janela de atendimento Grade de atendimento Capacidade Transportadoras Veículos …" at bounding box center [197, 94] width 395 height 189
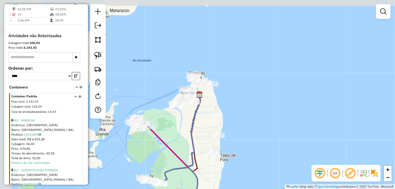
drag, startPoint x: 173, startPoint y: 116, endPoint x: 189, endPoint y: 130, distance: 21.5
click at [188, 131] on div "Janela de atendimento Grade de atendimento Capacidade Transportadoras Veículos …" at bounding box center [197, 94] width 395 height 189
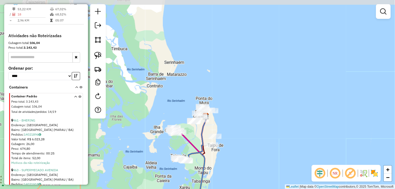
drag, startPoint x: 213, startPoint y: 115, endPoint x: 209, endPoint y: 129, distance: 14.9
click at [209, 129] on div "Janela de atendimento Grade de atendimento Capacidade Transportadoras Veículos …" at bounding box center [197, 94] width 395 height 189
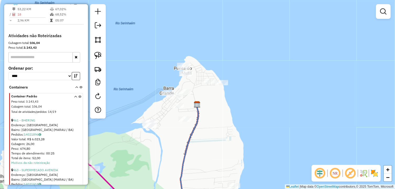
click at [188, 33] on div "Janela de atendimento Grade de atendimento Capacidade Transportadoras Veículos …" at bounding box center [197, 94] width 395 height 189
drag, startPoint x: 97, startPoint y: 55, endPoint x: 172, endPoint y: 73, distance: 78.1
click at [98, 55] on img at bounding box center [97, 55] width 7 height 7
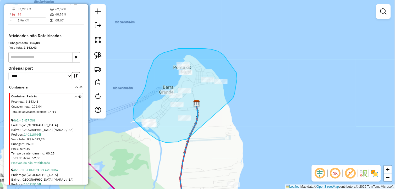
drag, startPoint x: 235, startPoint y: 95, endPoint x: 192, endPoint y: 139, distance: 61.6
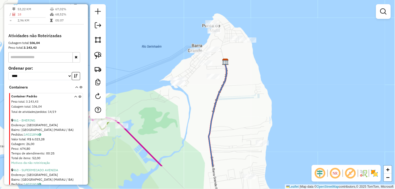
drag, startPoint x: 224, startPoint y: 108, endPoint x: 227, endPoint y: 100, distance: 8.3
click at [227, 100] on div "Janela de atendimento Grade de atendimento Capacidade Transportadoras Veículos …" at bounding box center [197, 94] width 395 height 189
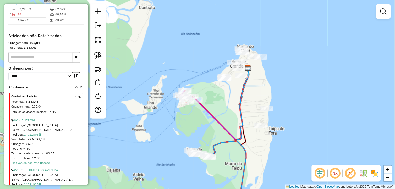
drag, startPoint x: 250, startPoint y: 138, endPoint x: 254, endPoint y: 148, distance: 11.1
click at [255, 148] on div "Janela de atendimento Grade de atendimento Capacidade Transportadoras Veículos …" at bounding box center [197, 94] width 395 height 189
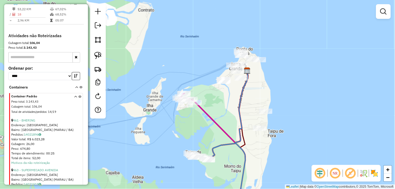
drag, startPoint x: 251, startPoint y: 109, endPoint x: 263, endPoint y: 142, distance: 34.6
click at [263, 142] on div "Janela de atendimento Grade de atendimento Capacidade Transportadoras Veículos …" at bounding box center [197, 94] width 395 height 189
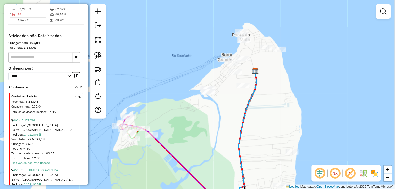
drag, startPoint x: 219, startPoint y: 115, endPoint x: 226, endPoint y: 127, distance: 13.2
click at [223, 130] on div "Janela de atendimento Grade de atendimento Capacidade Transportadoras Veículos …" at bounding box center [197, 94] width 395 height 189
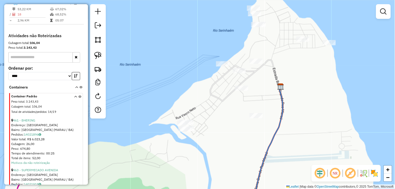
drag, startPoint x: 235, startPoint y: 98, endPoint x: 224, endPoint y: 133, distance: 36.1
click at [224, 133] on div "Janela de atendimento Grade de atendimento Capacidade Transportadoras Veículos …" at bounding box center [197, 94] width 395 height 189
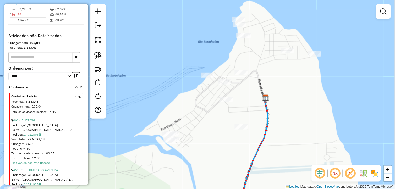
drag, startPoint x: 316, startPoint y: 103, endPoint x: 301, endPoint y: 113, distance: 18.3
click at [301, 113] on div "Janela de atendimento Grade de atendimento Capacidade Transportadoras Veículos …" at bounding box center [197, 94] width 395 height 189
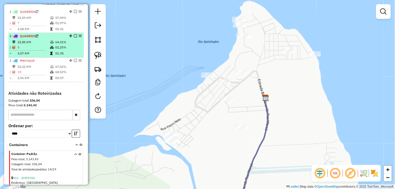
scroll to position [194, 0]
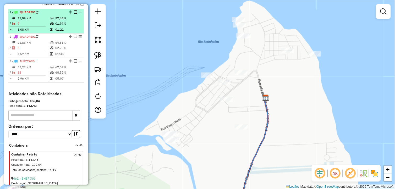
drag, startPoint x: 74, startPoint y: 16, endPoint x: 74, endPoint y: 19, distance: 3.0
click at [74, 14] on em at bounding box center [75, 11] width 3 height 3
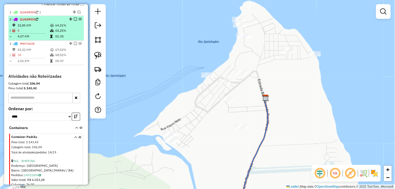
click at [74, 21] on em at bounding box center [75, 19] width 3 height 3
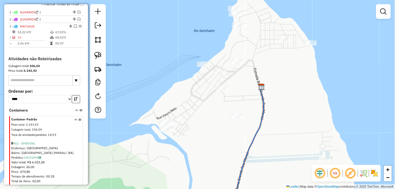
drag, startPoint x: 165, startPoint y: 100, endPoint x: 161, endPoint y: 89, distance: 11.8
click at [161, 89] on div "Janela de atendimento Grade de atendimento Capacidade Transportadoras Veículos …" at bounding box center [197, 94] width 395 height 189
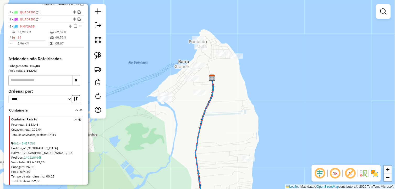
drag, startPoint x: 188, startPoint y: 115, endPoint x: 192, endPoint y: 100, distance: 15.7
click at [192, 100] on div "Janela de atendimento Grade de atendimento Capacidade Transportadoras Veículos …" at bounding box center [197, 94] width 395 height 189
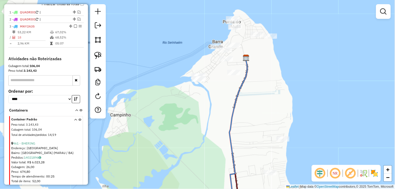
drag, startPoint x: 190, startPoint y: 104, endPoint x: 207, endPoint y: 95, distance: 18.9
click at [207, 95] on div "Janela de atendimento Grade de atendimento Capacidade Transportadoras Veículos …" at bounding box center [197, 94] width 395 height 189
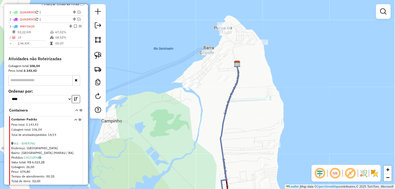
drag, startPoint x: 207, startPoint y: 95, endPoint x: 182, endPoint y: 99, distance: 25.1
click at [197, 101] on div "Janela de atendimento Grade de atendimento Capacidade Transportadoras Veículos …" at bounding box center [197, 94] width 395 height 189
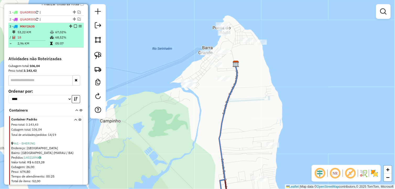
click at [74, 28] on em at bounding box center [75, 26] width 3 height 3
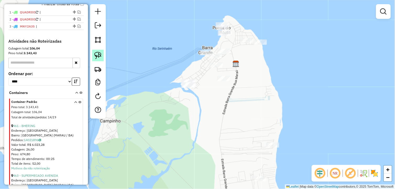
click at [96, 57] on img at bounding box center [97, 55] width 7 height 7
drag, startPoint x: 183, startPoint y: 104, endPoint x: 159, endPoint y: 102, distance: 23.7
click at [18, 68] on input "text" at bounding box center [40, 63] width 65 height 10
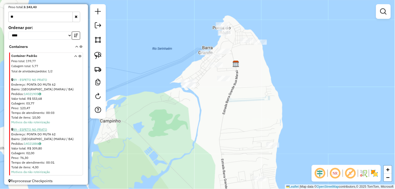
scroll to position [247, 0]
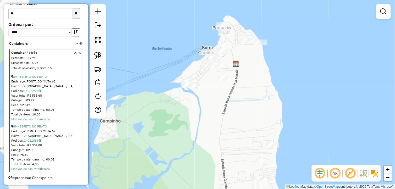
type input "**"
click at [78, 14] on button "button" at bounding box center [77, 13] width 8 height 10
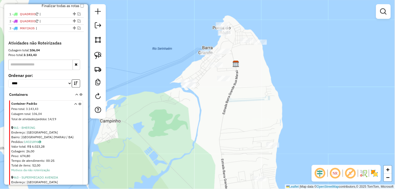
scroll to position [189, 0]
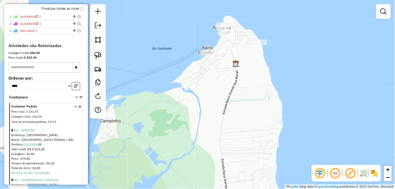
click at [59, 73] on input "text" at bounding box center [40, 67] width 65 height 10
type input "*"
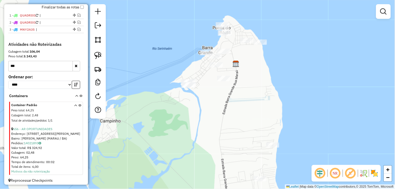
scroll to position [197, 0]
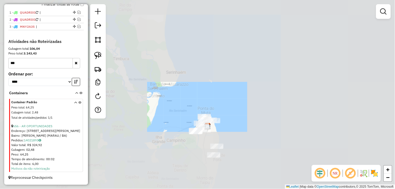
type input "***"
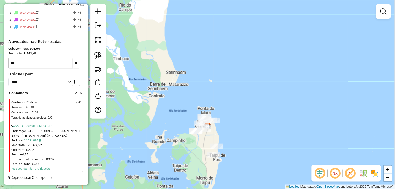
drag, startPoint x: 224, startPoint y: 153, endPoint x: 208, endPoint y: 138, distance: 21.7
click at [209, 138] on div "Janela de atendimento Grade de atendimento Capacidade Transportadoras Veículos …" at bounding box center [197, 94] width 395 height 189
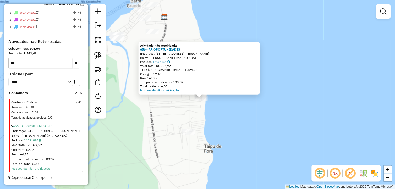
drag, startPoint x: 175, startPoint y: 107, endPoint x: 138, endPoint y: 103, distance: 37.2
click at [179, 111] on div "Atividade não roteirizada 656 - AR OPORTUNIDADES Endereço: Estrada Para jorge l…" at bounding box center [197, 94] width 395 height 189
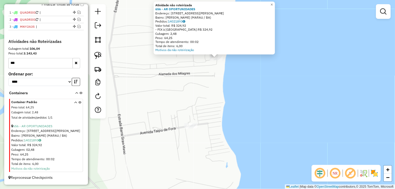
click at [200, 92] on div "Atividade não roteirizada 656 - AR OPORTUNIDADES Endereço: Estrada Para jorge l…" at bounding box center [197, 94] width 395 height 189
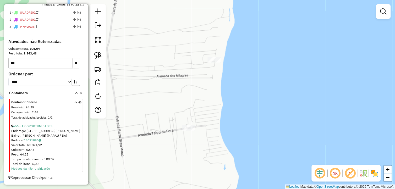
drag, startPoint x: 200, startPoint y: 87, endPoint x: 189, endPoint y: 105, distance: 21.4
click at [189, 105] on div "Janela de atendimento Grade de atendimento Capacidade Transportadoras Veículos …" at bounding box center [197, 94] width 395 height 189
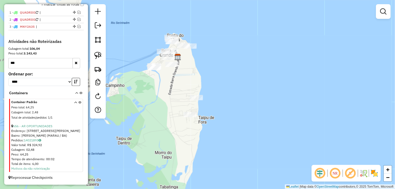
drag, startPoint x: 170, startPoint y: 97, endPoint x: 176, endPoint y: 106, distance: 11.6
click at [176, 106] on div "Janela de atendimento Grade de atendimento Capacidade Transportadoras Veículos …" at bounding box center [197, 94] width 395 height 189
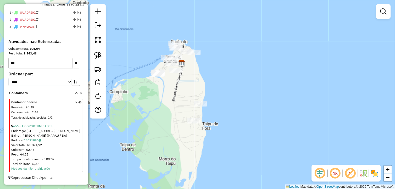
click at [176, 106] on div "Janela de atendimento Grade de atendimento Capacidade Transportadoras Veículos …" at bounding box center [197, 94] width 395 height 189
click at [76, 62] on icon "button" at bounding box center [76, 63] width 3 height 4
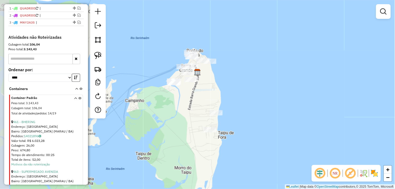
drag, startPoint x: 178, startPoint y: 93, endPoint x: 182, endPoint y: 100, distance: 8.5
click at [190, 100] on div "Janela de atendimento Grade de atendimento Capacidade Transportadoras Veículos …" at bounding box center [197, 94] width 395 height 189
click at [53, 61] on input "text" at bounding box center [40, 59] width 65 height 10
type input "*"
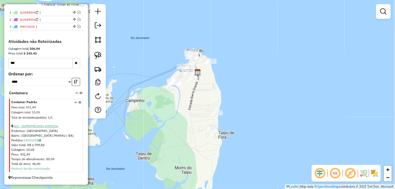
click at [45, 126] on link "463 - SUPERMECADO AVENIDA" at bounding box center [35, 127] width 45 height 4
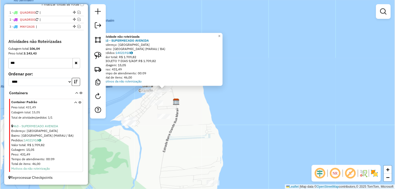
drag, startPoint x: 164, startPoint y: 102, endPoint x: 190, endPoint y: 129, distance: 36.9
click at [197, 135] on div "Atividade não roteirizada 463 - SUPERMECADO AVENIDA Endereço: VILA DE BARRA GRA…" at bounding box center [197, 94] width 395 height 189
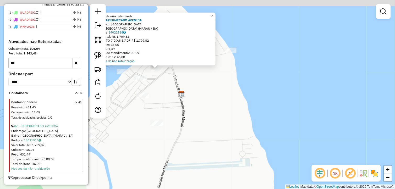
drag, startPoint x: 176, startPoint y: 113, endPoint x: 169, endPoint y: 110, distance: 8.4
click at [194, 135] on div "Atividade não roteirizada 463 - SUPERMECADO AVENIDA Endereço: VILA DE BARRA GRA…" at bounding box center [197, 94] width 395 height 189
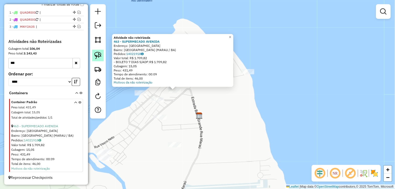
click at [98, 54] on img at bounding box center [97, 55] width 7 height 7
drag, startPoint x: 192, startPoint y: 91, endPoint x: 168, endPoint y: 85, distance: 24.1
click at [168, 85] on div "Atividade não roteirizada 463 - SUPERMECADO AVENIDA Endereço: VILA DE BARRA GRA…" at bounding box center [197, 94] width 395 height 189
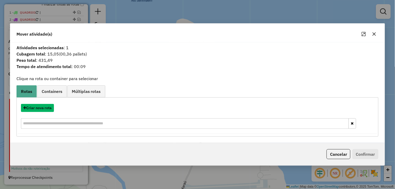
click at [45, 109] on button "Criar nova rota" at bounding box center [37, 108] width 33 height 8
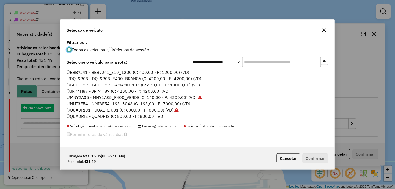
scroll to position [3, 1]
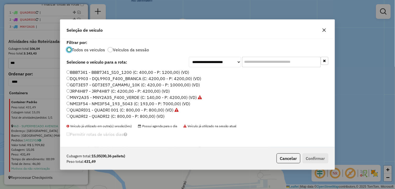
click at [90, 114] on label "QUADRI2 - QUADRI2 (C: 800,00 - P: 800,00) (VD)" at bounding box center [116, 116] width 98 height 6
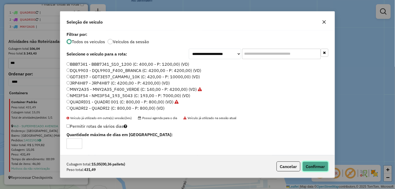
click at [319, 170] on button "Confirmar" at bounding box center [316, 167] width 26 height 10
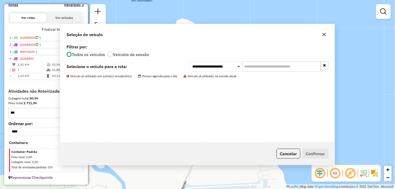
scroll to position [173, 0]
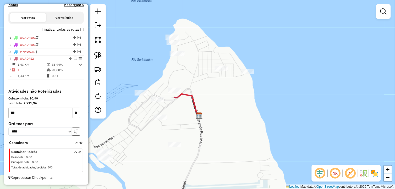
click at [19, 114] on input "***" at bounding box center [40, 113] width 65 height 10
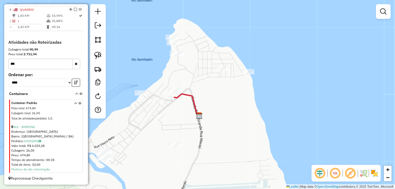
scroll to position [222, 0]
type input "***"
click at [30, 127] on link "461 - BHERING" at bounding box center [24, 127] width 22 height 4
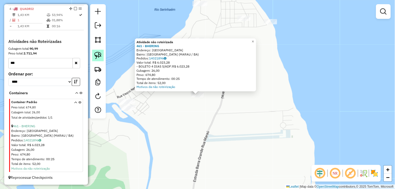
click at [97, 54] on img at bounding box center [97, 55] width 7 height 7
drag, startPoint x: 202, startPoint y: 108, endPoint x: 183, endPoint y: 89, distance: 26.9
click at [183, 89] on div "Atividade não roteirizada 461 - BHERING Endereço: VILA DE BARRA GRANDE SN Bairr…" at bounding box center [197, 94] width 395 height 189
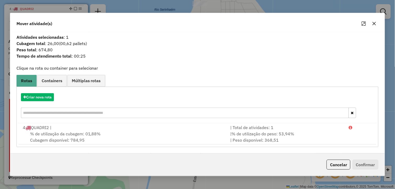
click at [377, 22] on icon "button" at bounding box center [375, 24] width 4 height 4
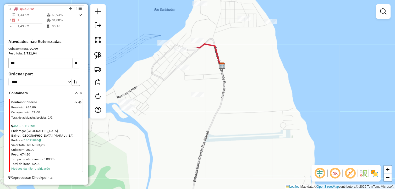
click at [222, 93] on div "Janela de atendimento Grade de atendimento Capacidade Transportadoras Veículos …" at bounding box center [197, 94] width 395 height 189
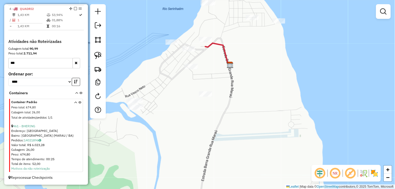
drag, startPoint x: 209, startPoint y: 110, endPoint x: 218, endPoint y: 110, distance: 8.7
click at [218, 110] on div "Janela de atendimento Grade de atendimento Capacidade Transportadoras Veículos …" at bounding box center [197, 94] width 395 height 189
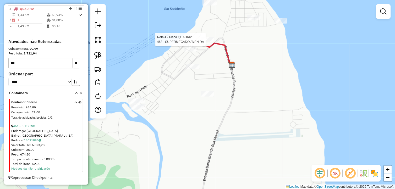
select select "*********"
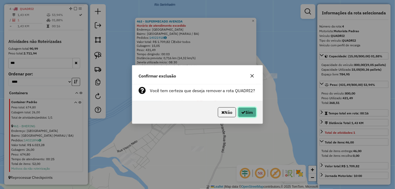
click at [242, 110] on icon "button" at bounding box center [244, 112] width 4 height 4
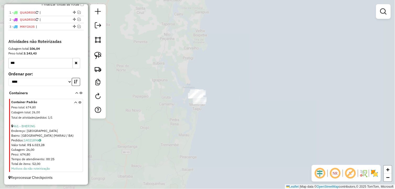
scroll to position [198, 0]
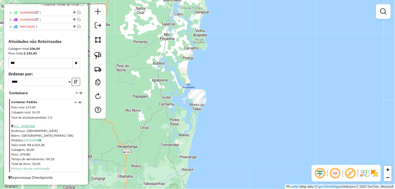
click at [27, 126] on link "461 - BHERING" at bounding box center [24, 127] width 22 height 4
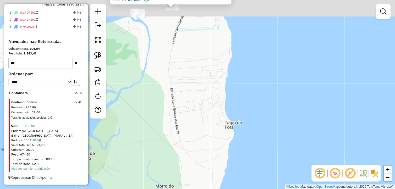
drag, startPoint x: 177, startPoint y: 93, endPoint x: 174, endPoint y: 130, distance: 36.6
click at [177, 133] on div "Atividade não roteirizada 461 - BHERING Endereço: VILA DE BARRA GRANDE SN Bairr…" at bounding box center [197, 94] width 395 height 189
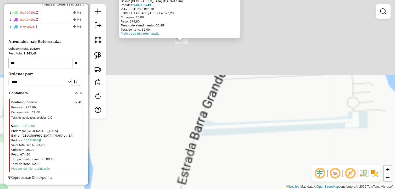
drag, startPoint x: 156, startPoint y: 47, endPoint x: 182, endPoint y: 173, distance: 128.7
click at [182, 180] on div "Atividade não roteirizada 461 - BHERING Endereço: VILA DE BARRA GRANDE SN Bairr…" at bounding box center [197, 94] width 395 height 189
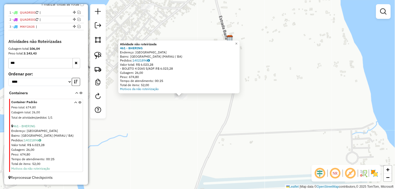
drag, startPoint x: 165, startPoint y: 109, endPoint x: 159, endPoint y: 132, distance: 23.5
click at [163, 136] on div "Atividade não roteirizada 461 - BHERING Endereço: VILA DE BARRA GRANDE SN Bairr…" at bounding box center [197, 94] width 395 height 189
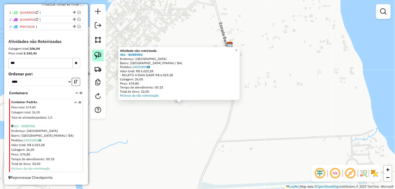
click at [96, 53] on img at bounding box center [97, 55] width 7 height 7
drag, startPoint x: 186, startPoint y: 112, endPoint x: 167, endPoint y: 96, distance: 24.8
click at [167, 96] on div "Atividade não roteirizada 461 - BHERING Endereço: VILA DE BARRA GRANDE SN Bairr…" at bounding box center [197, 94] width 395 height 189
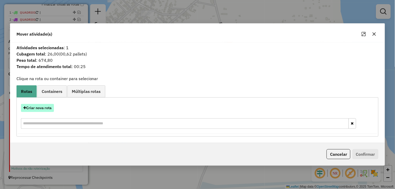
click at [48, 105] on button "Criar nova rota" at bounding box center [37, 108] width 33 height 8
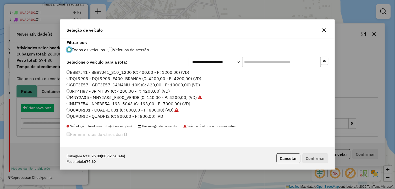
scroll to position [3, 1]
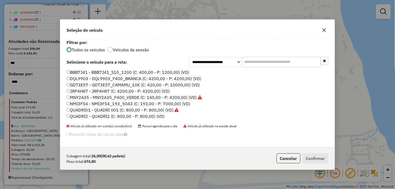
click at [93, 116] on label "QUADRI2 - QUADRI2 (C: 800,00 - P: 800,00) (VD)" at bounding box center [116, 116] width 98 height 6
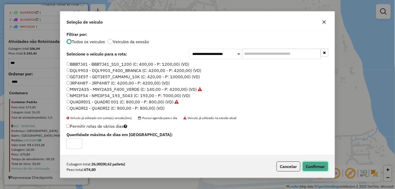
click at [317, 162] on button "Confirmar" at bounding box center [316, 167] width 26 height 10
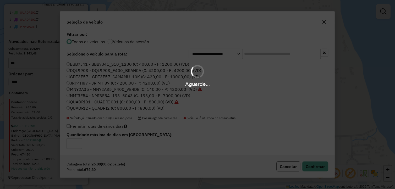
scroll to position [173, 0]
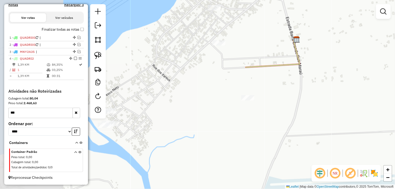
drag, startPoint x: 170, startPoint y: 117, endPoint x: 237, endPoint y: 112, distance: 66.3
click at [237, 112] on div "Janela de atendimento Grade de atendimento Capacidade Transportadoras Veículos …" at bounding box center [197, 94] width 395 height 189
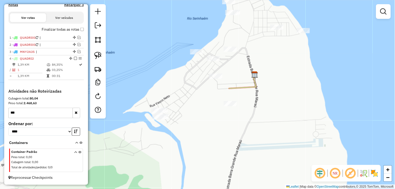
drag, startPoint x: 216, startPoint y: 87, endPoint x: 209, endPoint y: 90, distance: 7.6
click at [209, 90] on div "Janela de atendimento Grade de atendimento Capacidade Transportadoras Veículos …" at bounding box center [197, 94] width 395 height 189
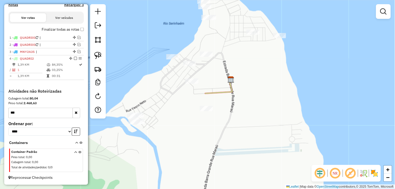
drag, startPoint x: 245, startPoint y: 88, endPoint x: 222, endPoint y: 93, distance: 24.4
click at [222, 93] on icon at bounding box center [219, 87] width 27 height 14
click at [50, 111] on input "***" at bounding box center [40, 113] width 65 height 10
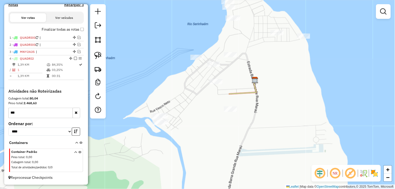
drag, startPoint x: 170, startPoint y: 87, endPoint x: 195, endPoint y: 87, distance: 24.1
click at [195, 87] on div "Janela de atendimento Grade de atendimento Capacidade Transportadoras Veículos …" at bounding box center [197, 94] width 395 height 189
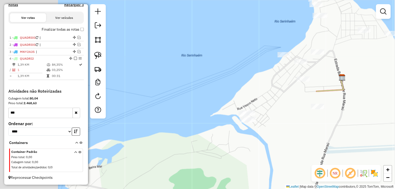
drag, startPoint x: 218, startPoint y: 75, endPoint x: 276, endPoint y: 83, distance: 59.2
click at [276, 83] on div "Janela de atendimento Grade de atendimento Capacidade Transportadoras Veículos …" at bounding box center [197, 94] width 395 height 189
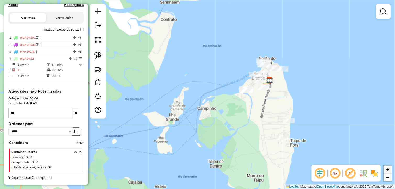
drag, startPoint x: 185, startPoint y: 104, endPoint x: 192, endPoint y: 101, distance: 7.6
click at [192, 101] on div "Janela de atendimento Grade de atendimento Capacidade Transportadoras Veículos …" at bounding box center [197, 94] width 395 height 189
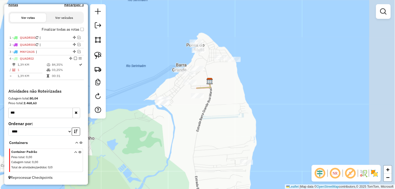
drag, startPoint x: 263, startPoint y: 98, endPoint x: 212, endPoint y: 110, distance: 53.0
click at [212, 110] on div "Janela de atendimento Grade de atendimento Capacidade Transportadoras Veículos …" at bounding box center [197, 94] width 395 height 189
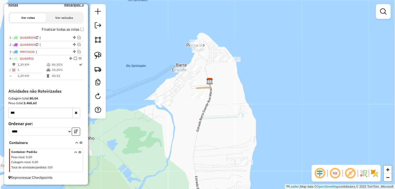
click at [28, 115] on input "***" at bounding box center [40, 113] width 65 height 10
type input "*"
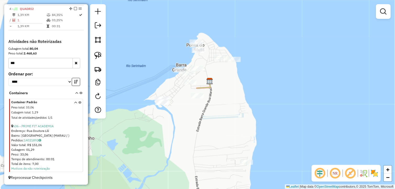
scroll to position [222, 0]
click at [41, 126] on link "636 - PRIME FIT ACADEMIA" at bounding box center [33, 127] width 41 height 4
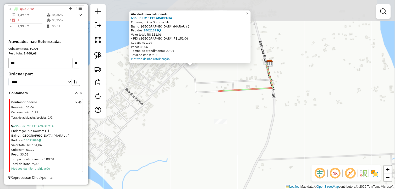
drag, startPoint x: 150, startPoint y: 53, endPoint x: 229, endPoint y: 101, distance: 92.3
click at [229, 101] on div "Atividade não roteirizada 636 - PRIME FIT ACADEMIA Endereço: Rua Doutora Lili B…" at bounding box center [197, 94] width 395 height 189
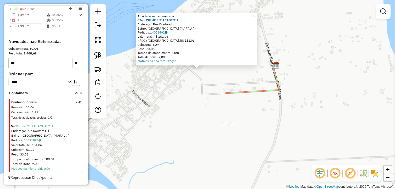
drag, startPoint x: 181, startPoint y: 76, endPoint x: 186, endPoint y: 77, distance: 4.3
click at [186, 77] on div "Atividade não roteirizada 636 - PRIME FIT ACADEMIA Endereço: Rua Doutora Lili B…" at bounding box center [197, 94] width 395 height 189
click at [97, 55] on img at bounding box center [97, 55] width 7 height 7
drag, startPoint x: 200, startPoint y: 92, endPoint x: 188, endPoint y: 69, distance: 26.6
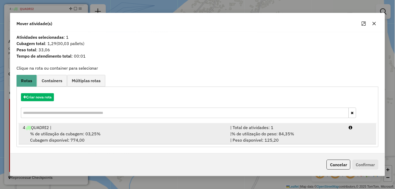
click at [65, 135] on span "% de utilização da cubagem: 03,25%" at bounding box center [65, 133] width 71 height 5
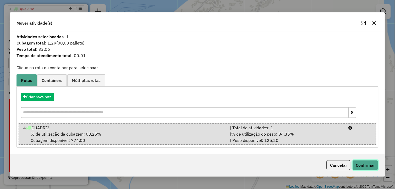
click at [370, 166] on button "Confirmar" at bounding box center [366, 165] width 26 height 10
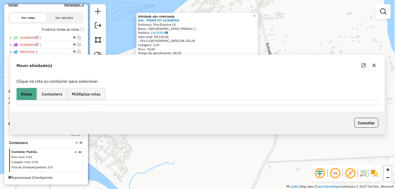
scroll to position [173, 0]
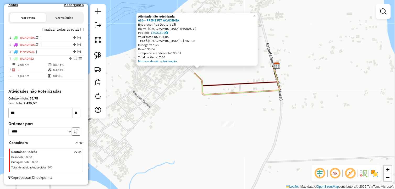
click at [29, 111] on input "***" at bounding box center [40, 113] width 65 height 10
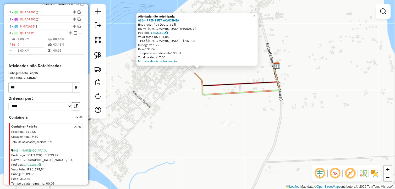
scroll to position [202, 0]
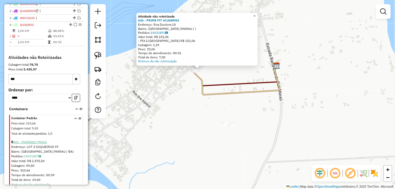
type input "***"
click at [41, 144] on link "443 - MARENGO PRAIA" at bounding box center [30, 143] width 34 height 4
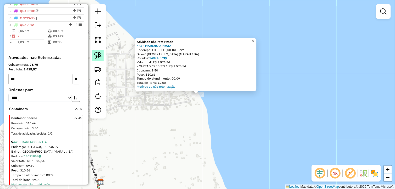
click at [96, 57] on img at bounding box center [97, 55] width 7 height 7
drag, startPoint x: 96, startPoint y: 57, endPoint x: 98, endPoint y: 60, distance: 4.1
click at [98, 60] on link at bounding box center [98, 56] width 12 height 12
drag, startPoint x: 206, startPoint y: 101, endPoint x: 180, endPoint y: 85, distance: 30.7
click at [180, 85] on div "Atividade não roteirizada 443 - MARENGO PRAIA Endereço: LOT 3 COQUEIROS 97 Bair…" at bounding box center [197, 94] width 395 height 189
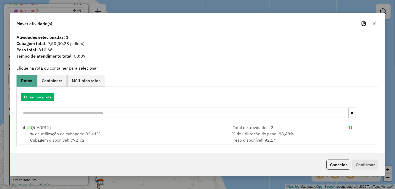
click at [378, 25] on button "button" at bounding box center [375, 23] width 8 height 8
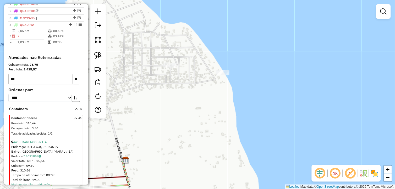
drag, startPoint x: 242, startPoint y: 130, endPoint x: 268, endPoint y: 108, distance: 34.2
click at [268, 108] on div "Janela de atendimento Grade de atendimento Capacidade Transportadoras Veículos …" at bounding box center [197, 94] width 395 height 189
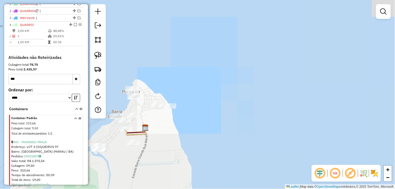
click at [204, 111] on div "Janela de atendimento Grade de atendimento Capacidade Transportadoras Veículos …" at bounding box center [197, 94] width 395 height 189
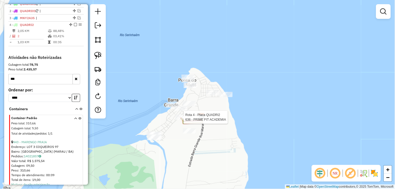
select select "*********"
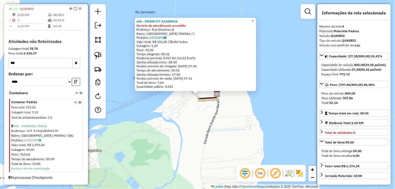
scroll to position [222, 0]
drag, startPoint x: 238, startPoint y: 111, endPoint x: 230, endPoint y: 113, distance: 7.8
click at [230, 113] on div "636 - PRIME FIT ACADEMIA Horário de atendimento excedido Endereço: Rua Doutora …" at bounding box center [197, 94] width 395 height 189
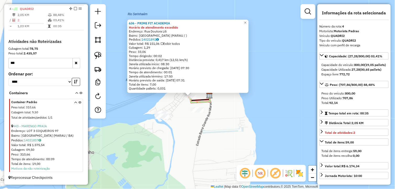
click at [211, 137] on div "636 - PRIME FIT ACADEMIA Horário de atendimento excedido Endereço: Rua Doutora …" at bounding box center [197, 94] width 395 height 189
click at [202, 129] on div "636 - PRIME FIT ACADEMIA Horário de atendimento excedido Endereço: Rua Doutora …" at bounding box center [197, 94] width 395 height 189
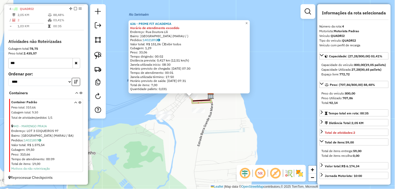
click at [49, 59] on input "***" at bounding box center [40, 63] width 65 height 10
type input "*"
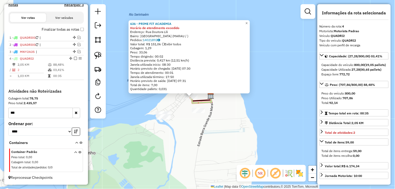
scroll to position [172, 0]
type input "***"
click at [76, 112] on icon "button" at bounding box center [76, 113] width 3 height 4
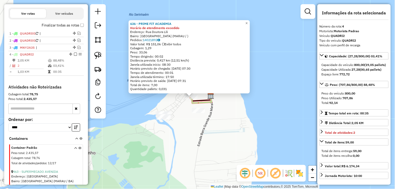
click at [34, 114] on input "text" at bounding box center [40, 109] width 65 height 10
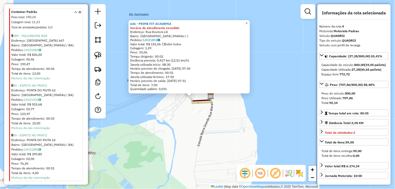
scroll to position [318, 0]
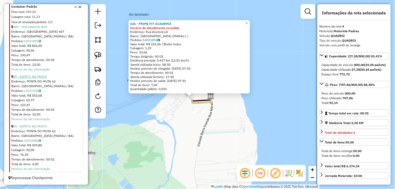
type input "**"
drag, startPoint x: 37, startPoint y: 80, endPoint x: 77, endPoint y: 90, distance: 41.0
click at [37, 79] on link "89 - ESPETO NO PRATO" at bounding box center [30, 77] width 34 height 4
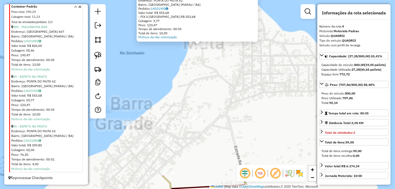
drag, startPoint x: 190, startPoint y: 101, endPoint x: 189, endPoint y: 103, distance: 3.1
click at [189, 103] on div "Atividade não roteirizada 89 - ESPETO NO PRATO Endereço: PONTA DO MUTA 62 Bairr…" at bounding box center [197, 94] width 395 height 189
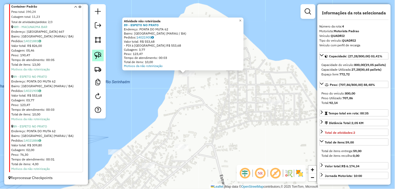
click at [98, 54] on img at bounding box center [97, 55] width 7 height 7
drag, startPoint x: 179, startPoint y: 84, endPoint x: 175, endPoint y: 72, distance: 12.8
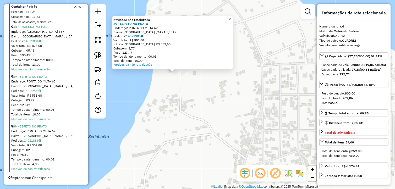
drag, startPoint x: 173, startPoint y: 99, endPoint x: 164, endPoint y: 114, distance: 18.0
click at [165, 117] on div "Atividade não roteirizada 89 - ESPETO NO PRATO Endereço: PONTA DO MUTA 62 Bairr…" at bounding box center [197, 94] width 395 height 189
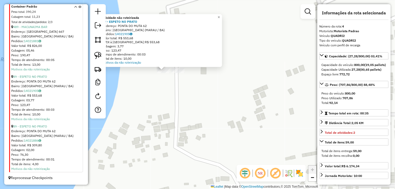
drag, startPoint x: 168, startPoint y: 95, endPoint x: 156, endPoint y: 114, distance: 22.7
click at [158, 118] on div "Atividade não roteirizada 89 - ESPETO NO PRATO Endereço: PONTA DO MUTA 62 Bairr…" at bounding box center [197, 94] width 395 height 189
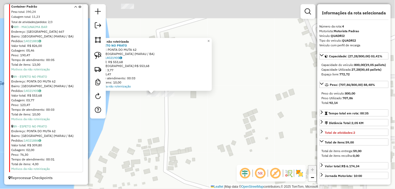
click at [156, 111] on div "Atividade não roteirizada 89 - ESPETO NO PRATO Endereço: PONTA DO MUTA 62 Bairr…" at bounding box center [197, 94] width 395 height 189
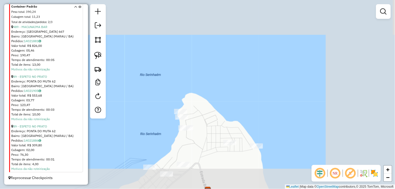
drag, startPoint x: 211, startPoint y: 142, endPoint x: 207, endPoint y: 124, distance: 18.2
click at [208, 126] on div "Janela de atendimento Grade de atendimento Capacidade Transportadoras Veículos …" at bounding box center [197, 94] width 395 height 189
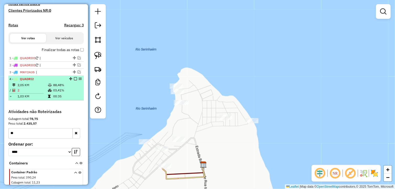
scroll to position [143, 0]
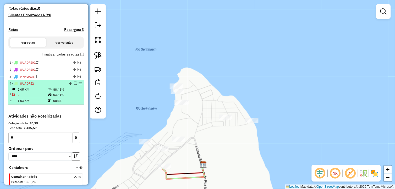
click at [74, 85] on em at bounding box center [75, 83] width 3 height 3
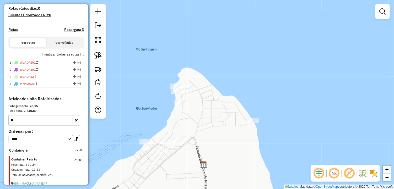
drag, startPoint x: 72, startPoint y: 80, endPoint x: 68, endPoint y: 89, distance: 10.1
click at [75, 121] on button "button" at bounding box center [77, 120] width 8 height 10
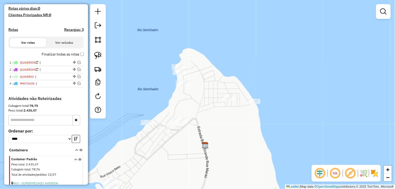
drag, startPoint x: 181, startPoint y: 155, endPoint x: 183, endPoint y: 135, distance: 19.7
click at [183, 135] on div "Janela de atendimento Grade de atendimento Capacidade Transportadoras Veículos …" at bounding box center [197, 94] width 395 height 189
click at [51, 120] on input "text" at bounding box center [40, 120] width 65 height 10
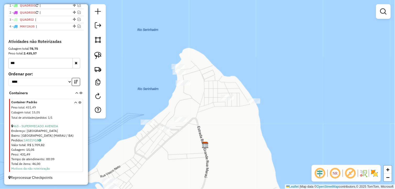
scroll to position [205, 0]
click at [42, 128] on link "463 - SUPERMECADO AVENIDA" at bounding box center [35, 127] width 45 height 4
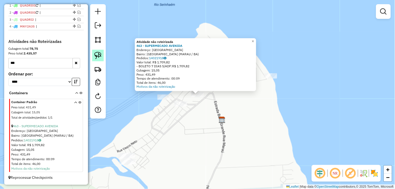
click at [101, 56] on img at bounding box center [97, 55] width 7 height 7
drag, startPoint x: 200, startPoint y: 103, endPoint x: 190, endPoint y: 95, distance: 13.4
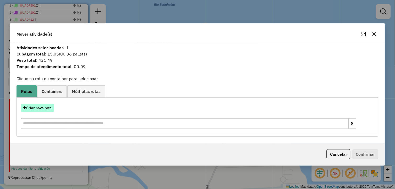
click at [42, 110] on button "Criar nova rota" at bounding box center [37, 108] width 33 height 8
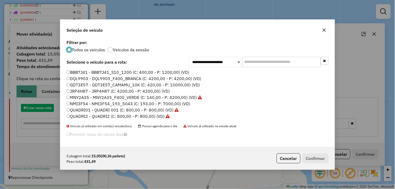
scroll to position [3, 1]
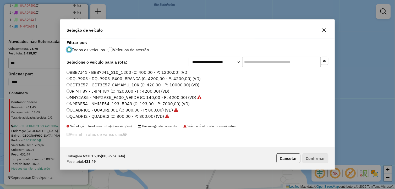
click at [101, 117] on label "QUADRI2 - QUADRI2 (C: 800,00 - P: 800,00) (VD)" at bounding box center [118, 116] width 103 height 6
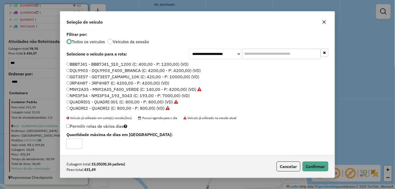
click at [314, 172] on div "Cubagem total: 15,05 (00,36 pallets) Peso total: 431,49 Cancelar Confirmar" at bounding box center [197, 167] width 275 height 23
click at [314, 169] on button "Confirmar" at bounding box center [316, 167] width 26 height 10
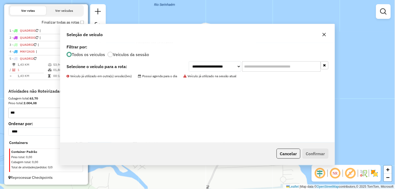
scroll to position [176, 0]
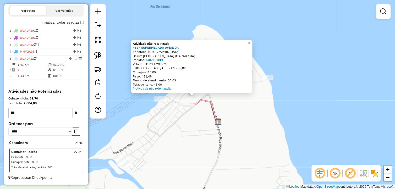
click at [180, 132] on div "Atividade não roteirizada 463 - SUPERMECADO AVENIDA Endereço: VILA DE BARRA GRA…" at bounding box center [197, 94] width 395 height 189
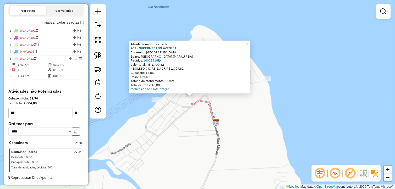
click at [25, 119] on input "***" at bounding box center [40, 113] width 65 height 10
click at [25, 118] on input "***" at bounding box center [40, 113] width 65 height 10
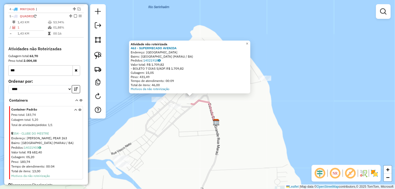
scroll to position [229, 0]
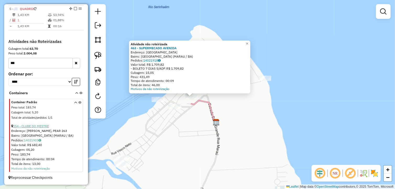
type input "***"
drag, startPoint x: 33, startPoint y: 126, endPoint x: 37, endPoint y: 125, distance: 4.1
click at [33, 126] on link "254 - CLUBE DO MESTRE" at bounding box center [31, 127] width 36 height 4
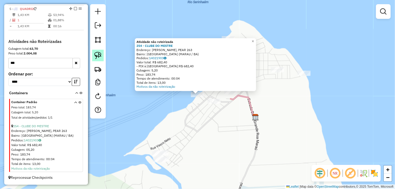
click at [95, 57] on img at bounding box center [97, 55] width 7 height 7
drag, startPoint x: 194, startPoint y: 101, endPoint x: 190, endPoint y: 91, distance: 11.2
click at [190, 91] on div "Atividade não roteirizada 254 - CLUBE DO MESTRE Endereço: VASCO NETO, PEAR 263 …" at bounding box center [197, 94] width 395 height 189
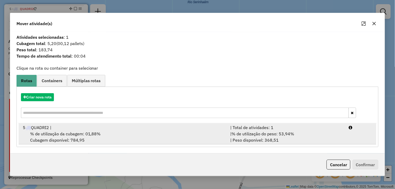
drag, startPoint x: 133, startPoint y: 135, endPoint x: 203, endPoint y: 144, distance: 71.1
click at [134, 134] on div "% de utilização da cubagem: 01,88% Cubagem disponível: 784,95" at bounding box center [124, 137] width 208 height 13
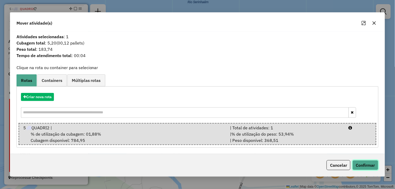
click at [376, 169] on button "Confirmar" at bounding box center [366, 165] width 26 height 10
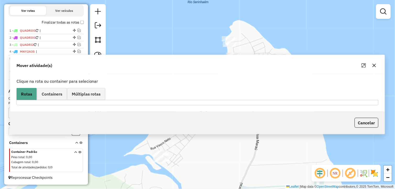
scroll to position [180, 0]
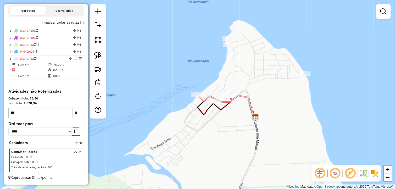
click at [229, 89] on div "Rota 5 - Placa QUADRI2 463 - SUPERMECADO AVENIDA Janela de atendimento Grade de…" at bounding box center [197, 94] width 395 height 189
select select "*********"
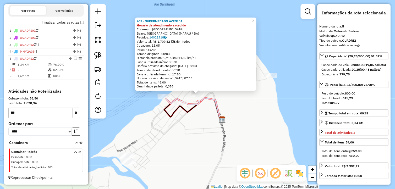
click at [165, 134] on div "463 - SUPERMECADO AVENIDA Horário de atendimento excedido Endereço: VILA DE BAR…" at bounding box center [197, 94] width 395 height 189
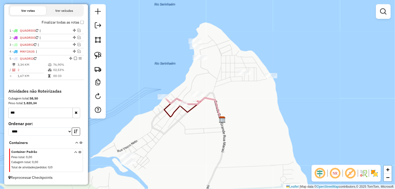
click at [77, 116] on button "button" at bounding box center [77, 113] width 8 height 10
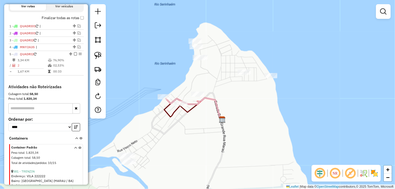
click at [53, 110] on input "text" at bounding box center [40, 109] width 65 height 10
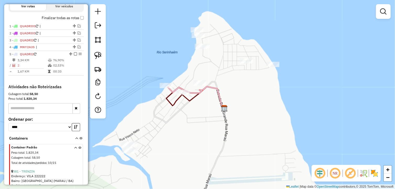
drag, startPoint x: 165, startPoint y: 134, endPoint x: 166, endPoint y: 114, distance: 20.5
click at [166, 114] on div "Janela de atendimento Grade de atendimento Capacidade Transportadoras Veículos …" at bounding box center [197, 94] width 395 height 189
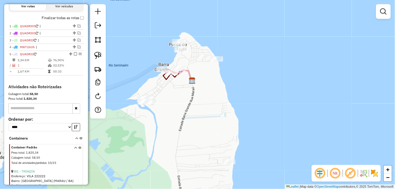
drag, startPoint x: 157, startPoint y: 106, endPoint x: 110, endPoint y: 92, distance: 48.5
click at [157, 108] on div "Janela de atendimento Grade de atendimento Capacidade Transportadoras Veículos …" at bounding box center [197, 94] width 395 height 189
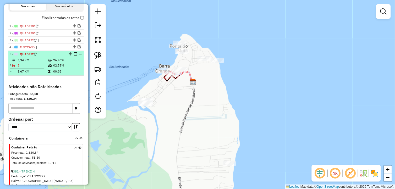
click at [74, 56] on em at bounding box center [75, 54] width 3 height 3
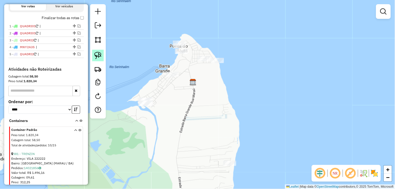
click at [92, 56] on div at bounding box center [98, 61] width 16 height 115
click at [94, 56] on img at bounding box center [97, 55] width 7 height 7
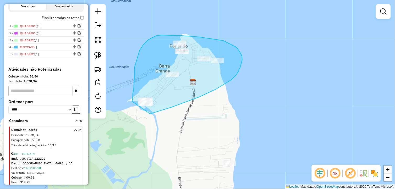
drag, startPoint x: 199, startPoint y: 97, endPoint x: 132, endPoint y: 101, distance: 67.3
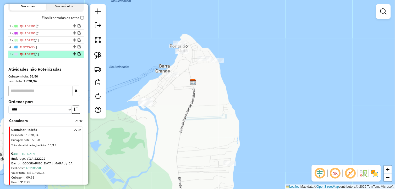
click at [78, 56] on em at bounding box center [79, 54] width 3 height 3
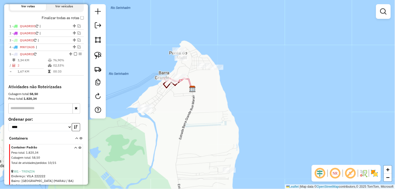
drag, startPoint x: 159, startPoint y: 96, endPoint x: 147, endPoint y: 106, distance: 15.3
click at [150, 107] on div "Janela de atendimento Grade de atendimento Capacidade Transportadoras Veículos …" at bounding box center [197, 94] width 395 height 189
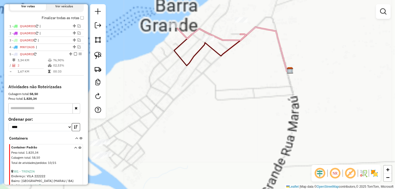
drag, startPoint x: 181, startPoint y: 94, endPoint x: 171, endPoint y: 108, distance: 16.3
click at [173, 109] on div "Janela de atendimento Grade de atendimento Capacidade Transportadoras Veículos …" at bounding box center [197, 94] width 395 height 189
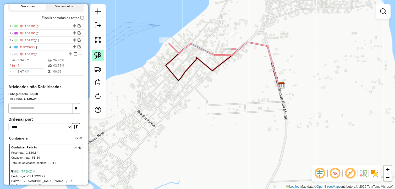
click at [100, 54] on img at bounding box center [97, 55] width 7 height 7
click at [205, 54] on div "Janela de atendimento Grade de atendimento Capacidade Transportadoras Veículos …" at bounding box center [197, 94] width 395 height 189
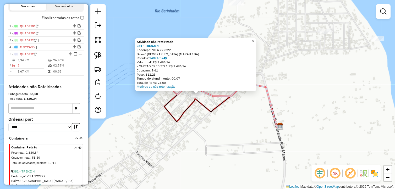
click at [205, 125] on div "Atividade não roteirizada 381 - TRENZIN Endereço: VILA 222222 Bairro: Barra Gra…" at bounding box center [197, 94] width 395 height 189
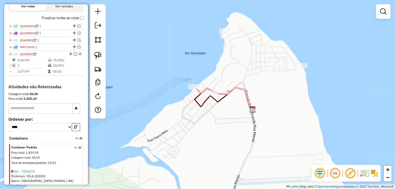
drag, startPoint x: 205, startPoint y: 131, endPoint x: 206, endPoint y: 117, distance: 14.4
click at [206, 117] on div "Janela de atendimento Grade de atendimento Capacidade Transportadoras Veículos …" at bounding box center [197, 94] width 395 height 189
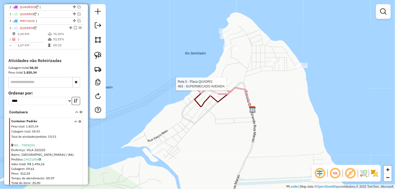
select select "*********"
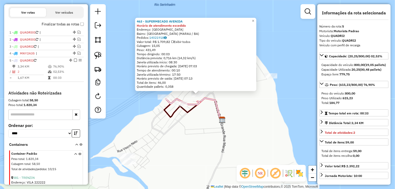
scroll to position [173, 0]
drag, startPoint x: 74, startPoint y: 65, endPoint x: 100, endPoint y: 74, distance: 27.4
click at [74, 62] on em at bounding box center [75, 60] width 3 height 3
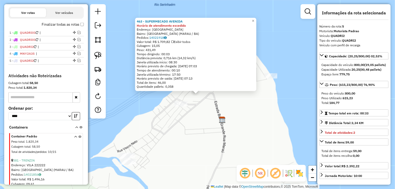
click at [200, 129] on div "463 - SUPERMECADO AVENIDA Horário de atendimento excedido Endereço: VILA DE BAR…" at bounding box center [197, 94] width 395 height 189
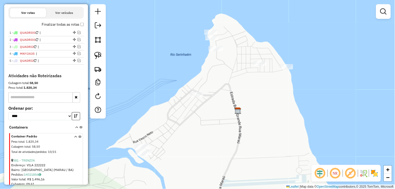
drag, startPoint x: 185, startPoint y: 125, endPoint x: 200, endPoint y: 109, distance: 21.8
click at [202, 109] on div "Janela de atendimento Grade de atendimento Capacidade Transportadoras Veículos …" at bounding box center [197, 94] width 395 height 189
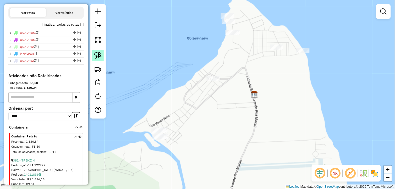
click at [100, 57] on img at bounding box center [97, 55] width 7 height 7
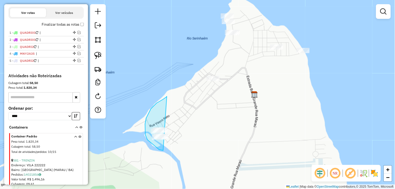
drag, startPoint x: 160, startPoint y: 101, endPoint x: 187, endPoint y: 144, distance: 50.9
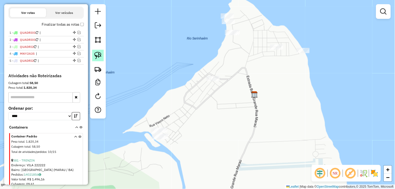
click at [99, 56] on img at bounding box center [97, 55] width 7 height 7
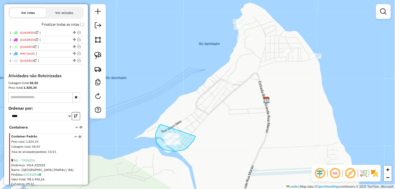
drag, startPoint x: 156, startPoint y: 135, endPoint x: 196, endPoint y: 137, distance: 40.2
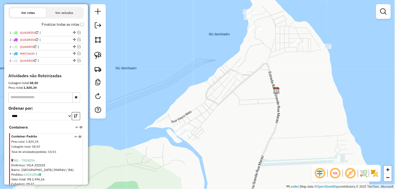
drag, startPoint x: 197, startPoint y: 135, endPoint x: 216, endPoint y: 110, distance: 30.8
click at [215, 110] on div "Janela de atendimento Grade de atendimento Capacidade Transportadoras Veículos …" at bounding box center [197, 94] width 395 height 189
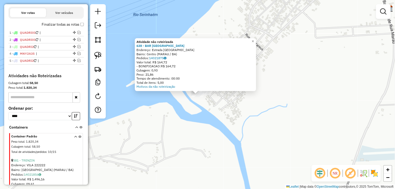
click at [207, 112] on div "Atividade não roteirizada 638 - BAR VILA NOVA Endereço: Estrada Barra Grande SN…" at bounding box center [197, 94] width 395 height 189
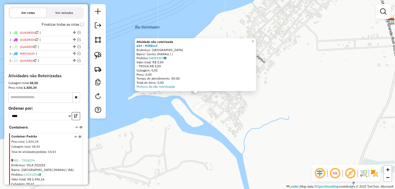
click at [222, 119] on div "Atividade não roteirizada 634 - MIRELLY Endereço: Estrada Barra Grande Bairro: …" at bounding box center [197, 94] width 395 height 189
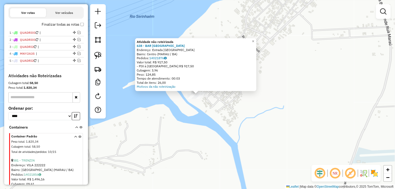
click at [219, 112] on div "Atividade não roteirizada 638 - BAR VILA NOVA Endereço: Estrada Barra Grande SN…" at bounding box center [197, 94] width 395 height 189
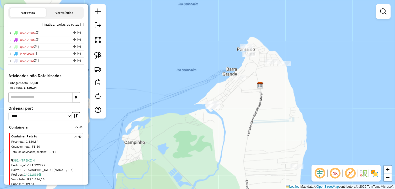
drag, startPoint x: 253, startPoint y: 93, endPoint x: 237, endPoint y: 100, distance: 18.1
click at [237, 100] on div "Janela de atendimento Grade de atendimento Capacidade Transportadoras Veículos …" at bounding box center [197, 94] width 395 height 189
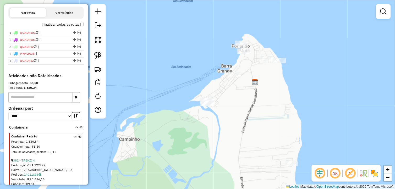
drag, startPoint x: 240, startPoint y: 102, endPoint x: 231, endPoint y: 96, distance: 10.4
click at [231, 96] on div "Janela de atendimento Grade de atendimento Capacidade Transportadoras Veículos …" at bounding box center [197, 94] width 395 height 189
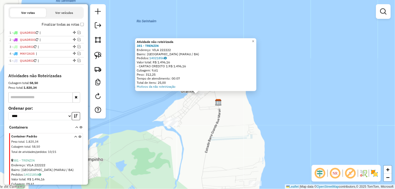
click at [218, 101] on img at bounding box center [218, 102] width 7 height 7
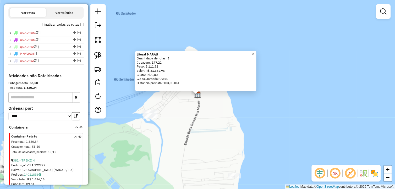
click at [55, 101] on input "text" at bounding box center [40, 98] width 65 height 10
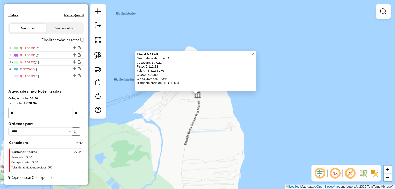
type input "*"
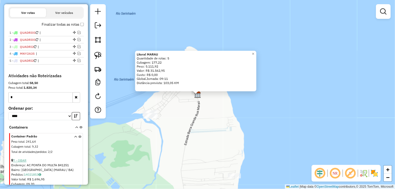
click at [22, 163] on link "7 - OBAR" at bounding box center [19, 161] width 13 height 4
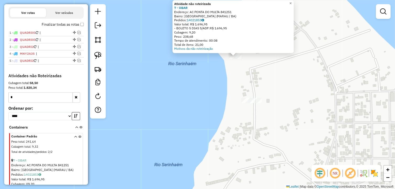
drag, startPoint x: 242, startPoint y: 89, endPoint x: 183, endPoint y: 126, distance: 69.4
click at [198, 141] on div "Atividade não roteirizada 7 - OBAR Endereço: AC PONTA DO MULTA 841251 Bairro: B…" at bounding box center [197, 94] width 395 height 189
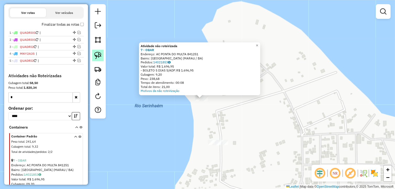
click at [94, 53] on img at bounding box center [97, 55] width 7 height 7
drag, startPoint x: 212, startPoint y: 107, endPoint x: 192, endPoint y: 105, distance: 19.2
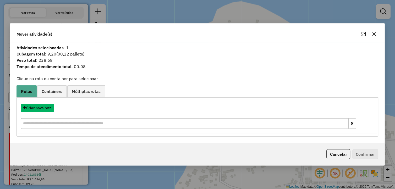
click at [43, 109] on button "Criar nova rota" at bounding box center [37, 108] width 33 height 8
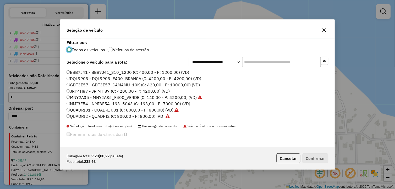
scroll to position [3, 1]
click at [103, 117] on label "QUADRI2 - QUADRI2 (C: 800,00 - P: 800,00) (VD)" at bounding box center [118, 116] width 103 height 6
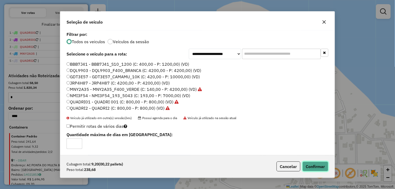
click at [306, 164] on button "Confirmar" at bounding box center [316, 167] width 26 height 10
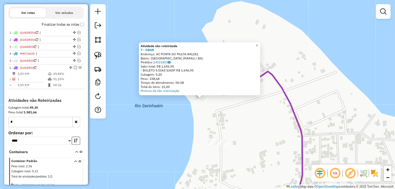
click at [210, 122] on div "Atividade não roteirizada 7 - OBAR Endereço: AC PONTA DO MULTA 841251 Bairro: B…" at bounding box center [197, 94] width 395 height 189
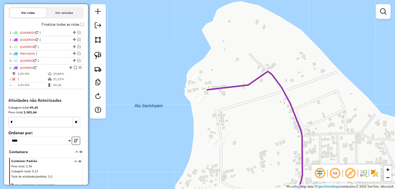
click at [46, 126] on input "*" at bounding box center [40, 122] width 65 height 10
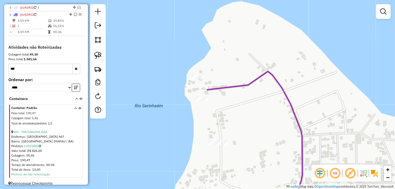
scroll to position [237, 0]
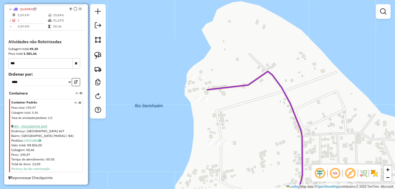
type input "***"
click at [39, 126] on link "489 - MACUNAIMA BAR" at bounding box center [30, 127] width 34 height 4
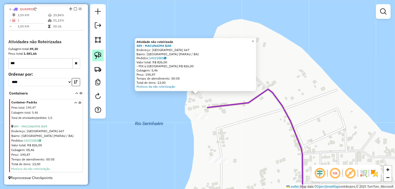
click at [96, 54] on img at bounding box center [97, 55] width 7 height 7
drag, startPoint x: 200, startPoint y: 104, endPoint x: 186, endPoint y: 88, distance: 21.2
click at [186, 88] on div "Atividade não roteirizada 489 - MACUNAIMA BAR Endereço: PONTA DO MUTA 667 Bairr…" at bounding box center [197, 94] width 395 height 189
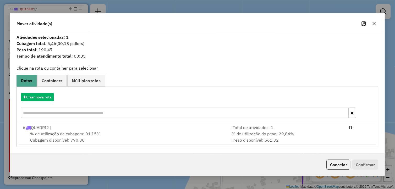
click at [64, 131] on span "% de utilização da cubagem: 01,15%" at bounding box center [65, 133] width 71 height 5
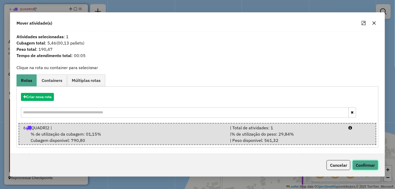
click at [370, 162] on button "Confirmar" at bounding box center [366, 165] width 26 height 10
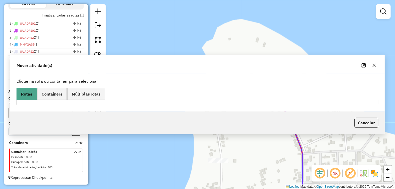
scroll to position [187, 0]
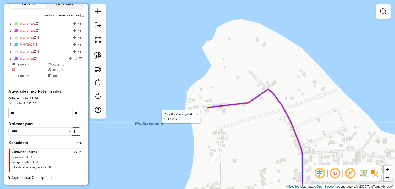
select select "*********"
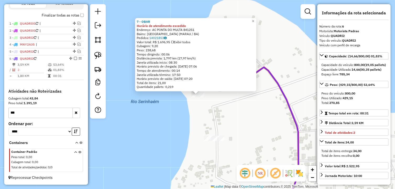
click at [229, 125] on div "7 - OBAR Horário de atendimento excedido Endereço: AC PONTA DO MULTA 841251 Bai…" at bounding box center [197, 94] width 395 height 189
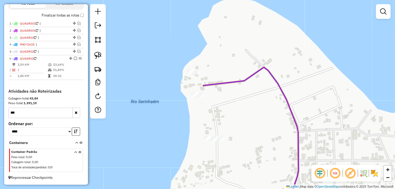
drag, startPoint x: 247, startPoint y: 111, endPoint x: 252, endPoint y: 97, distance: 14.5
click at [252, 97] on div "Janela de atendimento Grade de atendimento Capacidade Transportadoras Veículos …" at bounding box center [197, 94] width 395 height 189
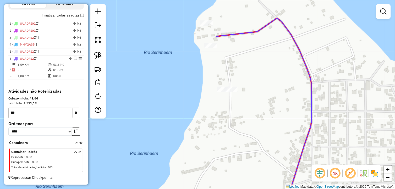
drag, startPoint x: 98, startPoint y: 56, endPoint x: 169, endPoint y: 79, distance: 75.3
click at [98, 56] on img at bounding box center [97, 55] width 7 height 7
drag, startPoint x: 224, startPoint y: 82, endPoint x: 250, endPoint y: 94, distance: 27.9
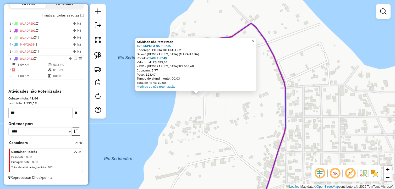
click at [203, 108] on div "Atividade não roteirizada 89 - ESPETO NO PRATO Endereço: PONTA DO MUTA 62 Bairr…" at bounding box center [197, 94] width 395 height 189
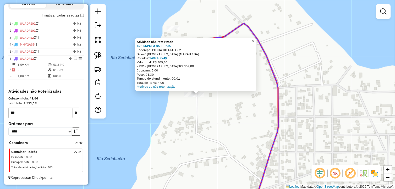
click at [199, 117] on div "Atividade não roteirizada 89 - ESPETO NO PRATO Endereço: PONTA DO MUTA 62 Bairr…" at bounding box center [197, 94] width 395 height 189
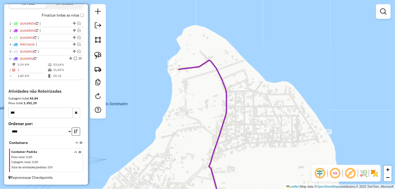
drag, startPoint x: 213, startPoint y: 129, endPoint x: 192, endPoint y: 119, distance: 22.8
click at [192, 119] on div "Janela de atendimento Grade de atendimento Capacidade Transportadoras Veículos …" at bounding box center [197, 94] width 395 height 189
click at [99, 58] on img at bounding box center [97, 55] width 7 height 7
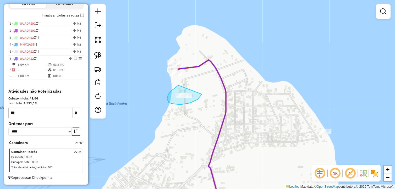
drag, startPoint x: 179, startPoint y: 85, endPoint x: 202, endPoint y: 94, distance: 25.2
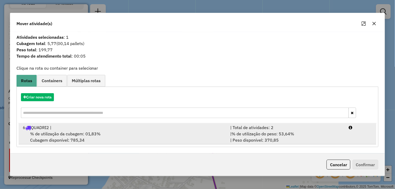
click at [72, 138] on div "% de utilização da cubagem: 01,83% Cubagem disponível: 785,34" at bounding box center [124, 137] width 208 height 13
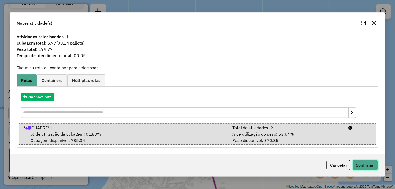
click at [364, 165] on button "Confirmar" at bounding box center [366, 165] width 26 height 10
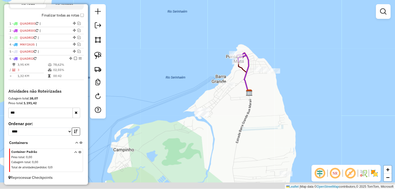
drag, startPoint x: 254, startPoint y: 152, endPoint x: 232, endPoint y: 77, distance: 78.2
click at [233, 78] on div "Janela de atendimento Grade de atendimento Capacidade Transportadoras Veículos …" at bounding box center [197, 94] width 395 height 189
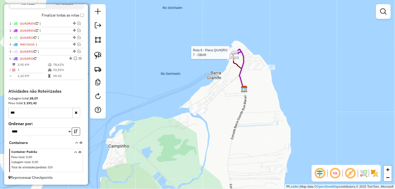
select select "*********"
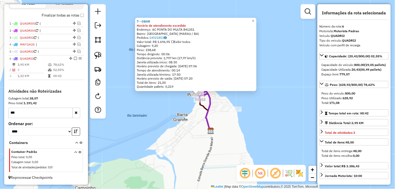
click at [227, 119] on div "7 - OBAR Horário de atendimento excedido Endereço: AC PONTA DO MULTA 841251 Bai…" at bounding box center [197, 94] width 395 height 189
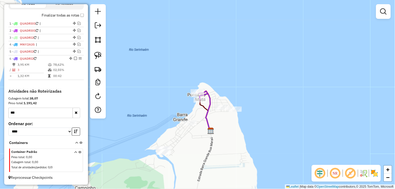
drag, startPoint x: 205, startPoint y: 117, endPoint x: 201, endPoint y: 116, distance: 4.1
click at [202, 117] on div "Janela de atendimento Grade de atendimento Capacidade Transportadoras Veículos …" at bounding box center [197, 94] width 395 height 189
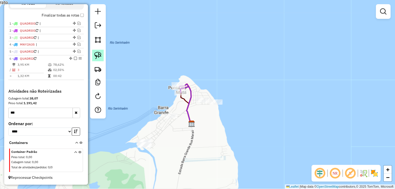
click at [97, 59] on img at bounding box center [97, 55] width 7 height 7
drag, startPoint x: 198, startPoint y: 95, endPoint x: 228, endPoint y: 101, distance: 30.6
click at [44, 109] on input "***" at bounding box center [40, 113] width 65 height 10
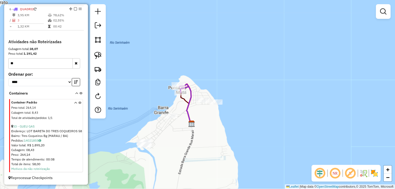
scroll to position [237, 0]
click at [32, 126] on link "33 - GUEU GAS" at bounding box center [24, 127] width 22 height 4
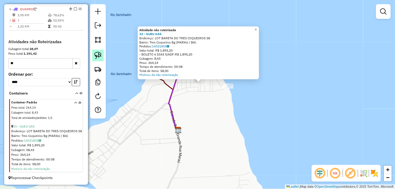
drag, startPoint x: 96, startPoint y: 56, endPoint x: 165, endPoint y: 69, distance: 70.9
click at [96, 56] on img at bounding box center [97, 55] width 7 height 7
drag, startPoint x: 204, startPoint y: 89, endPoint x: 188, endPoint y: 79, distance: 18.8
click at [188, 79] on div "Atividade não roteirizada 33 - GUEU GAS Endereço: LOT BARETA DO TRES COQUEIROS …" at bounding box center [197, 94] width 395 height 189
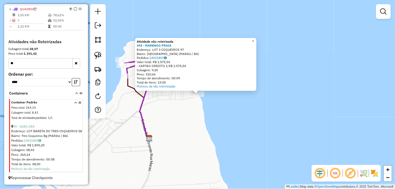
click at [185, 105] on div "Atividade não roteirizada 443 - MARENGO PRAIA Endereço: LOT 3 COQUEIROS 97 Bair…" at bounding box center [197, 94] width 395 height 189
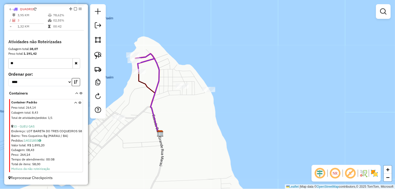
drag, startPoint x: 175, startPoint y: 109, endPoint x: 215, endPoint y: 94, distance: 42.3
click at [220, 93] on div "Janela de atendimento Grade de atendimento Capacidade Transportadoras Veículos …" at bounding box center [197, 94] width 395 height 189
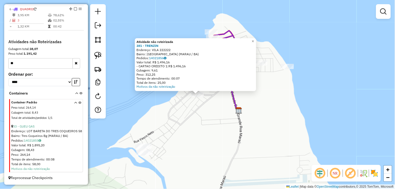
click at [198, 114] on div "Atividade não roteirizada 381 - TRENZIN Endereço: VILA 222222 Bairro: Barra Gra…" at bounding box center [197, 94] width 395 height 189
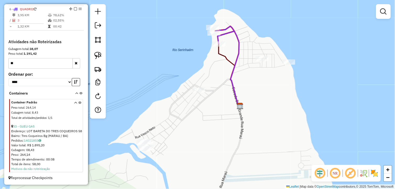
drag, startPoint x: 211, startPoint y: 128, endPoint x: 216, endPoint y: 97, distance: 32.5
click at [218, 97] on div "Janela de atendimento Grade de atendimento Capacidade Transportadoras Veículos …" at bounding box center [197, 94] width 395 height 189
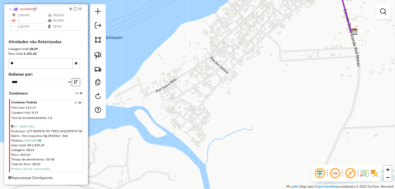
drag, startPoint x: 196, startPoint y: 110, endPoint x: 201, endPoint y: 109, distance: 5.4
click at [202, 109] on div "Janela de atendimento Grade de atendimento Capacidade Transportadoras Veículos …" at bounding box center [197, 94] width 395 height 189
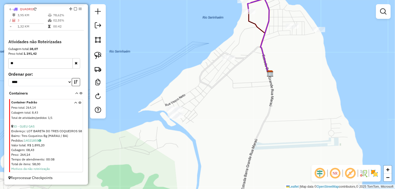
drag, startPoint x: 226, startPoint y: 103, endPoint x: 201, endPoint y: 113, distance: 27.7
click at [201, 113] on div "Janela de atendimento Grade de atendimento Capacidade Transportadoras Veículos …" at bounding box center [197, 94] width 395 height 189
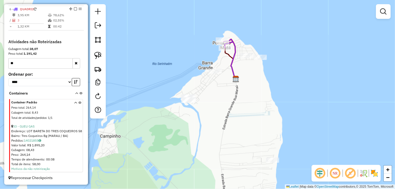
drag, startPoint x: 254, startPoint y: 122, endPoint x: 231, endPoint y: 96, distance: 35.1
click at [231, 97] on div "Janela de atendimento Grade de atendimento Capacidade Transportadoras Veículos …" at bounding box center [197, 94] width 395 height 189
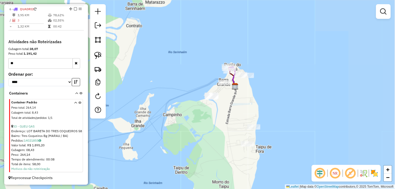
drag, startPoint x: 204, startPoint y: 106, endPoint x: 236, endPoint y: 127, distance: 38.5
click at [230, 126] on div "Janela de atendimento Grade de atendimento Capacidade Transportadoras Veículos …" at bounding box center [197, 94] width 395 height 189
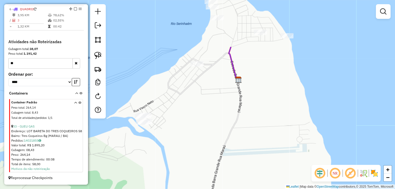
drag, startPoint x: 242, startPoint y: 72, endPoint x: 192, endPoint y: 135, distance: 80.8
click at [192, 135] on div "Janela de atendimento Grade de atendimento Capacidade Transportadoras Veículos …" at bounding box center [197, 94] width 395 height 189
click at [96, 55] on img at bounding box center [97, 55] width 7 height 7
drag, startPoint x: 151, startPoint y: 106, endPoint x: 145, endPoint y: 105, distance: 6.6
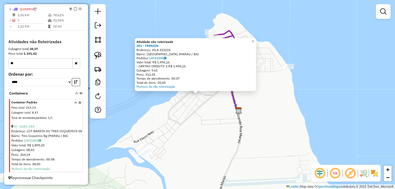
drag, startPoint x: 251, startPoint y: 105, endPoint x: 265, endPoint y: 95, distance: 17.5
click at [255, 103] on div "Atividade não roteirizada 381 - TRENZIN Endereço: VILA 222222 Bairro: Barra Gra…" at bounding box center [197, 94] width 395 height 189
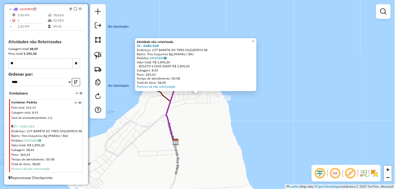
click at [261, 88] on div "Atividade não roteirizada 33 - GUEU GAS Endereço: LOT BARETA DO TRES COQUEIROS …" at bounding box center [197, 94] width 395 height 189
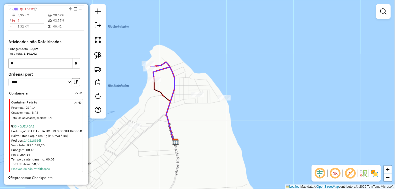
click at [35, 62] on input "**" at bounding box center [40, 63] width 65 height 10
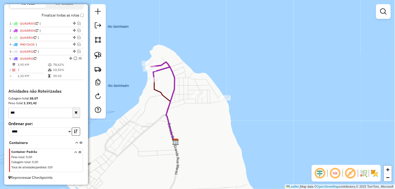
type input "***"
drag, startPoint x: 74, startPoint y: 115, endPoint x: 80, endPoint y: 117, distance: 5.8
click at [74, 116] on button "button" at bounding box center [77, 113] width 8 height 10
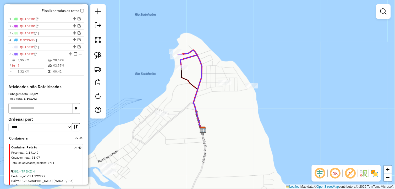
drag, startPoint x: 184, startPoint y: 152, endPoint x: 203, endPoint y: 133, distance: 26.5
click at [213, 137] on div "Janela de atendimento Grade de atendimento Capacidade Transportadoras Veículos …" at bounding box center [197, 94] width 395 height 189
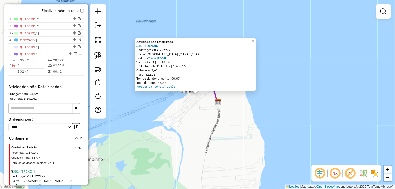
click at [209, 119] on div "Atividade não roteirizada 381 - TRENZIN Endereço: VILA 222222 Bairro: Barra Gra…" at bounding box center [197, 94] width 395 height 189
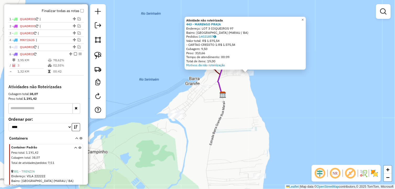
drag, startPoint x: 196, startPoint y: 149, endPoint x: 239, endPoint y: 132, distance: 46.3
click at [239, 132] on div "Atividade não roteirizada 443 - MARENGO PRAIA Endereço: LOT 3 COQUEIROS 97 Bair…" at bounding box center [197, 94] width 395 height 189
click at [177, 147] on div "Atividade não roteirizada 443 - MARENGO PRAIA Endereço: LOT 3 COQUEIROS 97 Bair…" at bounding box center [197, 94] width 395 height 189
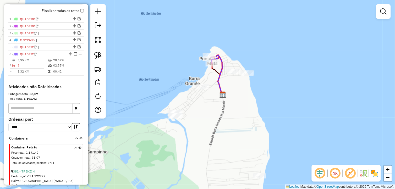
drag, startPoint x: 204, startPoint y: 126, endPoint x: 212, endPoint y: 119, distance: 10.4
click at [212, 120] on div "Janela de atendimento Grade de atendimento Capacidade Transportadoras Veículos …" at bounding box center [197, 94] width 395 height 189
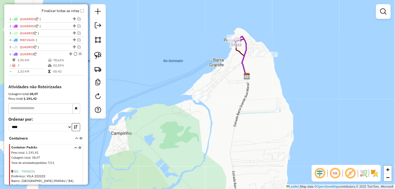
drag, startPoint x: 101, startPoint y: 55, endPoint x: 193, endPoint y: 84, distance: 96.3
click at [101, 55] on img at bounding box center [97, 55] width 7 height 7
drag, startPoint x: 203, startPoint y: 87, endPoint x: 212, endPoint y: 106, distance: 21.1
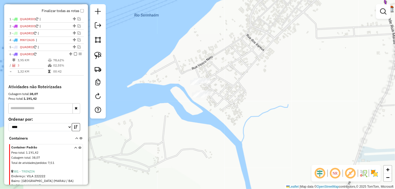
drag, startPoint x: 192, startPoint y: 101, endPoint x: 233, endPoint y: 105, distance: 41.4
click at [233, 105] on div "Janela de atendimento Grade de atendimento Capacidade Transportadoras Veículos …" at bounding box center [197, 94] width 395 height 189
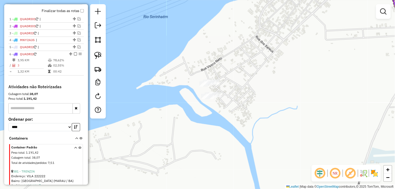
click at [216, 100] on div "Janela de atendimento Grade de atendimento Capacidade Transportadoras Veículos …" at bounding box center [197, 94] width 395 height 189
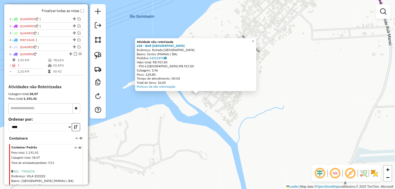
click at [228, 109] on div "Atividade não roteirizada 638 - BAR VILA NOVA Endereço: Estrada Barra Grande SN…" at bounding box center [197, 94] width 395 height 189
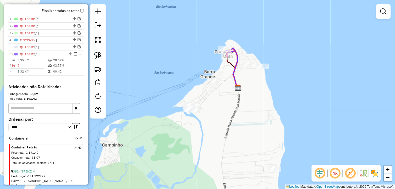
drag, startPoint x: 281, startPoint y: 87, endPoint x: 232, endPoint y: 101, distance: 51.0
click at [232, 101] on div "Janela de atendimento Grade de atendimento Capacidade Transportadoras Veículos …" at bounding box center [197, 94] width 395 height 189
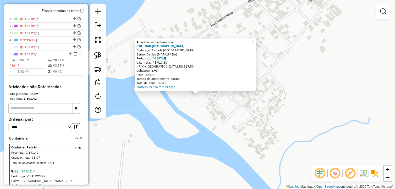
click at [254, 119] on div "Atividade não roteirizada 638 - BAR VILA NOVA Endereço: Estrada Barra Grande SN…" at bounding box center [197, 94] width 395 height 189
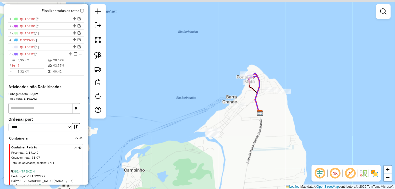
drag, startPoint x: 298, startPoint y: 100, endPoint x: 250, endPoint y: 126, distance: 54.9
click at [251, 126] on div "Janela de atendimento Grade de atendimento Capacidade Transportadoras Veículos …" at bounding box center [197, 94] width 395 height 189
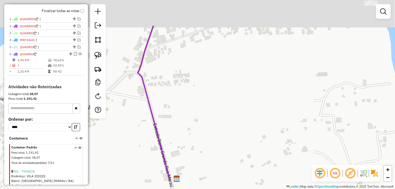
drag, startPoint x: 224, startPoint y: 54, endPoint x: 234, endPoint y: 166, distance: 112.4
click at [231, 169] on div "Janela de atendimento Grade de atendimento Capacidade Transportadoras Veículos …" at bounding box center [197, 94] width 395 height 189
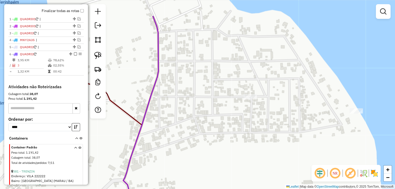
drag, startPoint x: 235, startPoint y: 99, endPoint x: 210, endPoint y: 129, distance: 39.1
click at [210, 129] on div "Janela de atendimento Grade de atendimento Capacidade Transportadoras Veículos …" at bounding box center [197, 94] width 395 height 189
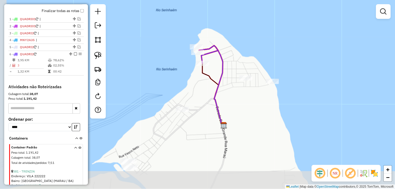
drag, startPoint x: 213, startPoint y: 141, endPoint x: 235, endPoint y: 104, distance: 42.1
click at [235, 104] on div "Janela de atendimento Grade de atendimento Capacidade Transportadoras Veículos …" at bounding box center [197, 94] width 395 height 189
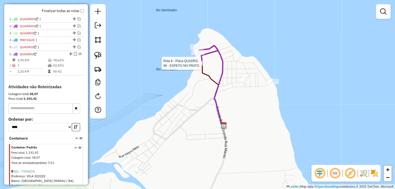
click at [200, 58] on icon at bounding box center [208, 55] width 19 height 18
select select "*********"
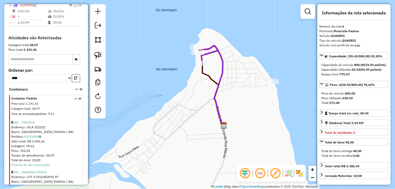
scroll to position [238, 0]
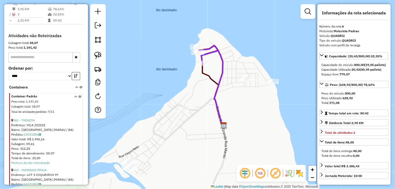
click at [200, 60] on icon at bounding box center [208, 55] width 19 height 18
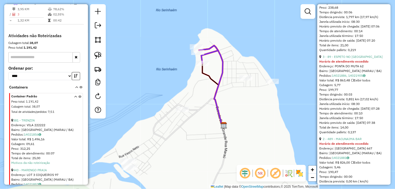
scroll to position [262, 0]
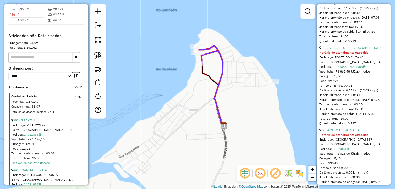
click at [258, 122] on div "Janela de atendimento Grade de atendimento Capacidade Transportadoras Veículos …" at bounding box center [197, 94] width 395 height 189
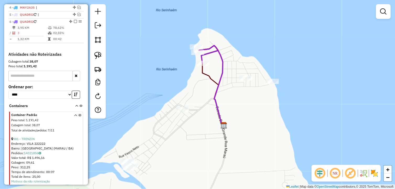
scroll to position [209, 0]
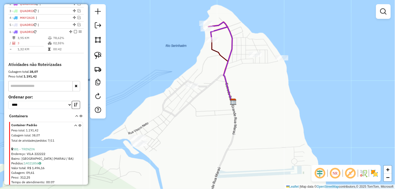
drag, startPoint x: 180, startPoint y: 142, endPoint x: 185, endPoint y: 117, distance: 24.6
click at [190, 117] on div "Janela de atendimento Grade de atendimento Capacidade Transportadoras Veículos …" at bounding box center [197, 94] width 395 height 189
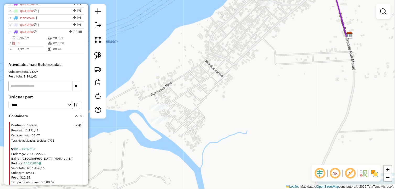
drag, startPoint x: 183, startPoint y: 103, endPoint x: 201, endPoint y: 86, distance: 24.1
click at [201, 86] on div "Janela de atendimento Grade de atendimento Capacidade Transportadoras Veículos …" at bounding box center [197, 94] width 395 height 189
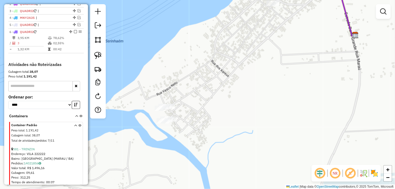
drag, startPoint x: 225, startPoint y: 91, endPoint x: 219, endPoint y: 101, distance: 11.6
click at [219, 101] on div "Janela de atendimento Grade de atendimento Capacidade Transportadoras Veículos …" at bounding box center [197, 94] width 395 height 189
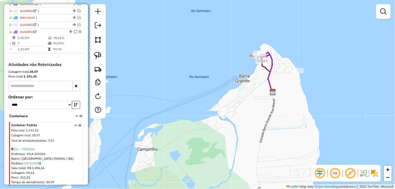
drag, startPoint x: 273, startPoint y: 99, endPoint x: 265, endPoint y: 111, distance: 14.0
click at [264, 111] on div "Janela de atendimento Grade de atendimento Capacidade Transportadoras Veículos …" at bounding box center [197, 94] width 395 height 189
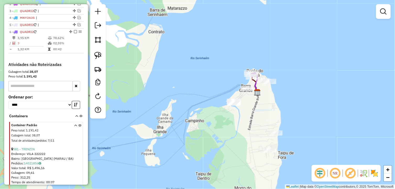
drag, startPoint x: 253, startPoint y: 113, endPoint x: 243, endPoint y: 97, distance: 18.4
click at [245, 98] on div "Janela de atendimento Grade de atendimento Capacidade Transportadoras Veículos …" at bounding box center [197, 94] width 395 height 189
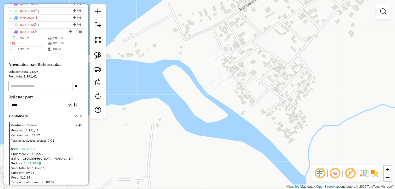
drag, startPoint x: 242, startPoint y: 80, endPoint x: 247, endPoint y: 100, distance: 20.9
click at [248, 99] on div "Janela de atendimento Grade de atendimento Capacidade Transportadoras Veículos …" at bounding box center [197, 94] width 395 height 189
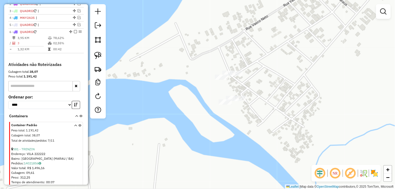
click at [234, 77] on div "Janela de atendimento Grade de atendimento Capacidade Transportadoras Veículos …" at bounding box center [197, 94] width 395 height 189
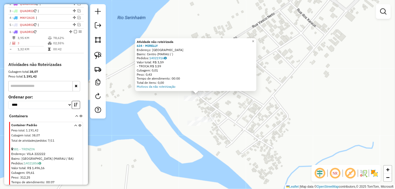
click at [216, 100] on div "Atividade não roteirizada 634 - MIRELLY Endereço: Estrada Barra Grande Bairro: …" at bounding box center [197, 94] width 395 height 189
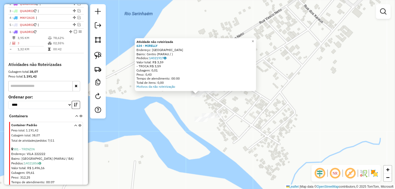
click at [185, 100] on div "Atividade não roteirizada 634 - MIRELLY Endereço: Estrada Barra Grande Bairro: …" at bounding box center [197, 94] width 395 height 189
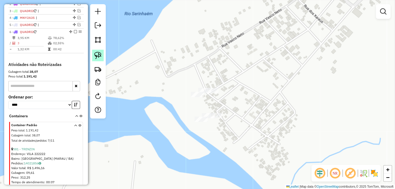
drag, startPoint x: 97, startPoint y: 51, endPoint x: 104, endPoint y: 55, distance: 7.5
click at [97, 51] on link at bounding box center [98, 56] width 12 height 12
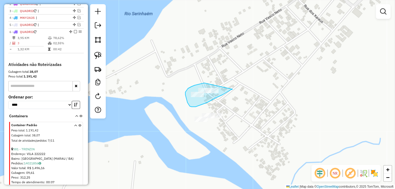
drag, startPoint x: 231, startPoint y: 90, endPoint x: 228, endPoint y: 80, distance: 10.6
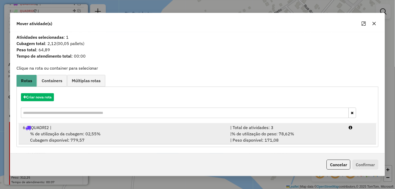
drag, startPoint x: 79, startPoint y: 130, endPoint x: 149, endPoint y: 134, distance: 69.6
click at [80, 130] on div "6 QUADRI2 |" at bounding box center [124, 128] width 208 height 6
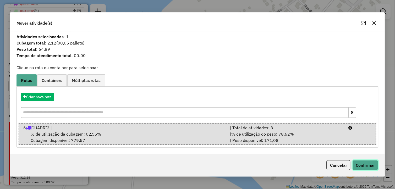
click at [366, 168] on button "Confirmar" at bounding box center [366, 165] width 26 height 10
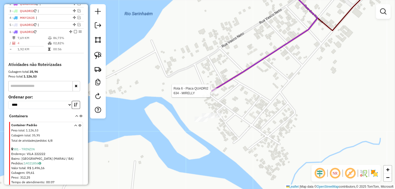
select select "*********"
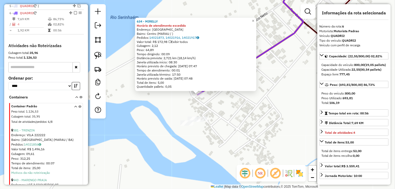
scroll to position [238, 0]
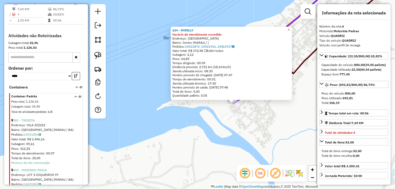
click at [282, 121] on div "634 - MIRELLY Horário de atendimento excedido Endereço: Estrada Barra Grande Ba…" at bounding box center [197, 94] width 395 height 189
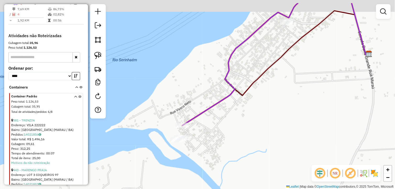
drag, startPoint x: 279, startPoint y: 114, endPoint x: 216, endPoint y: 137, distance: 66.8
click at [222, 136] on div "Janela de atendimento Grade de atendimento Capacidade Transportadoras Veículos …" at bounding box center [197, 94] width 395 height 189
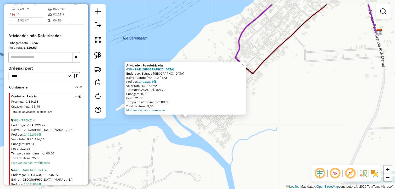
drag, startPoint x: 223, startPoint y: 129, endPoint x: 214, endPoint y: 148, distance: 21.1
click at [214, 148] on div "Atividade não roteirizada 638 - BAR VILA NOVA Endereço: Estrada Barra Grande SN…" at bounding box center [197, 94] width 395 height 189
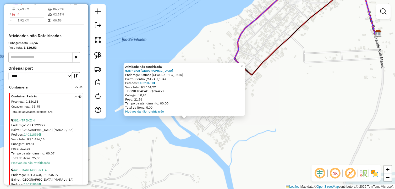
drag, startPoint x: 214, startPoint y: 148, endPoint x: 208, endPoint y: 136, distance: 14.4
click at [214, 148] on div "Atividade não roteirizada 638 - BAR VILA NOVA Endereço: Estrada Barra Grande SN…" at bounding box center [197, 94] width 395 height 189
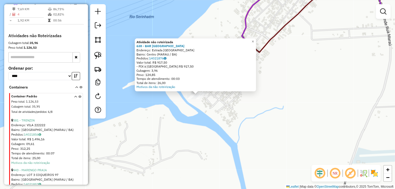
click at [213, 121] on div "Atividade não roteirizada 638 - BAR VILA NOVA Endereço: Estrada Barra Grande SN…" at bounding box center [197, 94] width 395 height 189
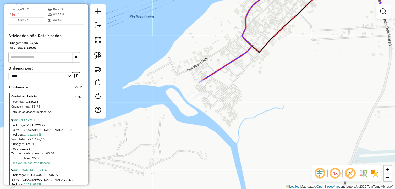
drag, startPoint x: 200, startPoint y: 131, endPoint x: 197, endPoint y: 132, distance: 3.4
click at [197, 132] on div "Janela de atendimento Grade de atendimento Capacidade Transportadoras Veículos …" at bounding box center [197, 94] width 395 height 189
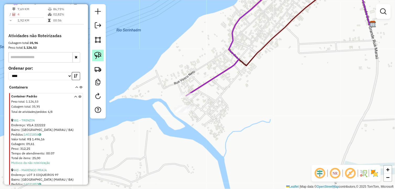
click at [98, 55] on img at bounding box center [97, 55] width 7 height 7
drag, startPoint x: 180, startPoint y: 104, endPoint x: 208, endPoint y: 114, distance: 28.9
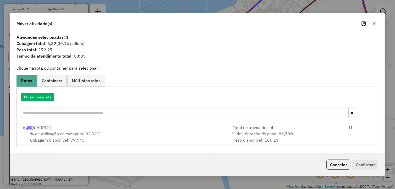
click at [376, 22] on icon "button" at bounding box center [374, 23] width 3 height 3
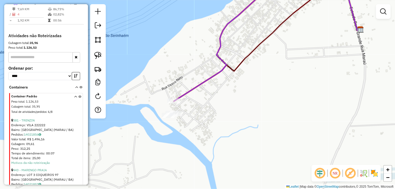
drag, startPoint x: 242, startPoint y: 111, endPoint x: 208, endPoint y: 120, distance: 34.9
click at [210, 120] on div "Janela de atendimento Grade de atendimento Capacidade Transportadoras Veículos …" at bounding box center [197, 94] width 395 height 189
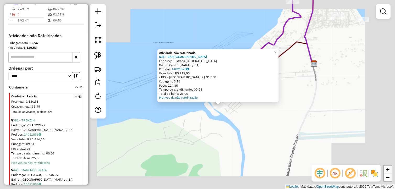
click at [247, 117] on div "Atividade não roteirizada 638 - BAR VILA NOVA Endereço: Estrada Barra Grande SN…" at bounding box center [197, 94] width 395 height 189
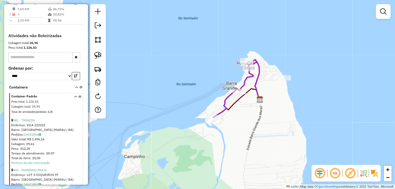
drag, startPoint x: 304, startPoint y: 111, endPoint x: 273, endPoint y: 119, distance: 32.1
click at [273, 119] on div "Janela de atendimento Grade de atendimento Capacidade Transportadoras Veículos …" at bounding box center [197, 94] width 395 height 189
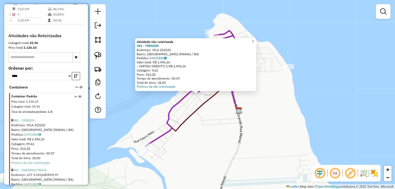
click at [228, 119] on div "Atividade não roteirizada 381 - TRENZIN Endereço: VILA 222222 Bairro: Barra Gra…" at bounding box center [197, 94] width 395 height 189
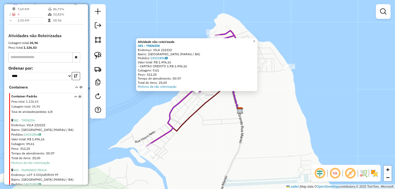
click at [246, 153] on div "Atividade não roteirizada 381 - TRENZIN Endereço: VILA 222222 Bairro: Barra Gra…" at bounding box center [197, 94] width 395 height 189
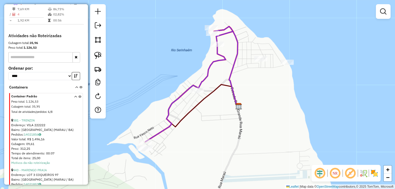
drag, startPoint x: 210, startPoint y: 140, endPoint x: 195, endPoint y: 134, distance: 16.7
click at [208, 134] on div "Janela de atendimento Grade de atendimento Capacidade Transportadoras Veículos …" at bounding box center [197, 94] width 395 height 189
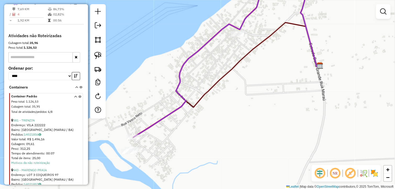
drag, startPoint x: 164, startPoint y: 144, endPoint x: 167, endPoint y: 145, distance: 3.8
click at [167, 145] on div "Janela de atendimento Grade de atendimento Capacidade Transportadoras Veículos …" at bounding box center [197, 94] width 395 height 189
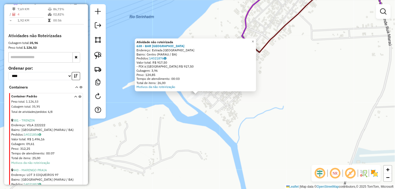
click at [202, 108] on div "Atividade não roteirizada 638 - BAR VILA NOVA Endereço: Estrada Barra Grande SN…" at bounding box center [197, 94] width 395 height 189
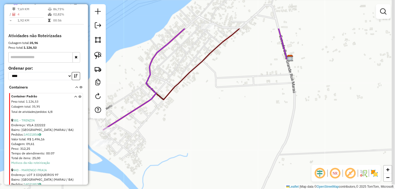
drag, startPoint x: 291, startPoint y: 104, endPoint x: 176, endPoint y: 149, distance: 123.3
click at [173, 153] on div "Janela de atendimento Grade de atendimento Capacidade Transportadoras Veículos …" at bounding box center [197, 94] width 395 height 189
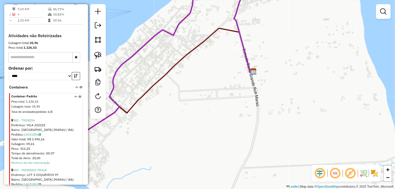
scroll to position [209, 0]
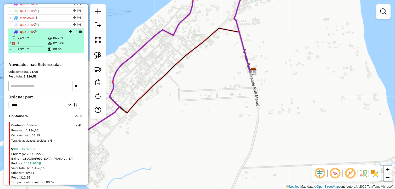
click at [75, 34] on em at bounding box center [75, 31] width 3 height 3
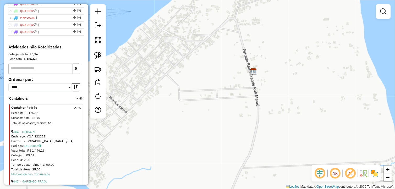
click at [212, 109] on div "Janela de atendimento Grade de atendimento Capacidade Transportadoras Veículos …" at bounding box center [197, 94] width 395 height 189
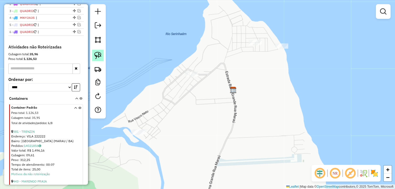
click at [98, 54] on img at bounding box center [97, 55] width 7 height 7
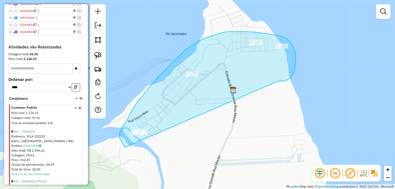
drag, startPoint x: 296, startPoint y: 67, endPoint x: 125, endPoint y: 148, distance: 188.2
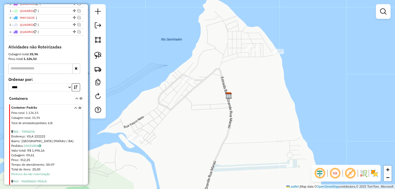
drag, startPoint x: 248, startPoint y: 107, endPoint x: 237, endPoint y: 121, distance: 17.9
click at [237, 121] on div "Janela de atendimento Grade de atendimento Capacidade Transportadoras Veículos …" at bounding box center [197, 94] width 395 height 189
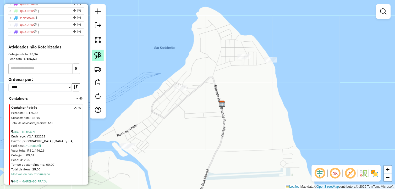
click at [101, 57] on img at bounding box center [97, 55] width 7 height 7
drag, startPoint x: 101, startPoint y: 57, endPoint x: 137, endPoint y: 56, distance: 35.9
click at [102, 58] on link at bounding box center [98, 56] width 12 height 12
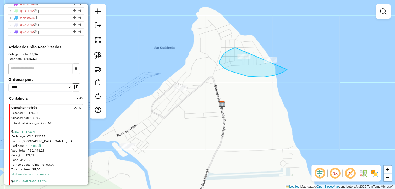
drag, startPoint x: 224, startPoint y: 53, endPoint x: 296, endPoint y: 58, distance: 72.0
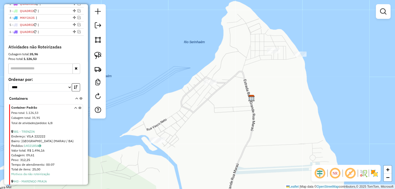
drag, startPoint x: 226, startPoint y: 118, endPoint x: 165, endPoint y: 105, distance: 62.0
click at [236, 114] on div "Janela de atendimento Grade de atendimento Capacidade Transportadoras Veículos …" at bounding box center [197, 94] width 395 height 189
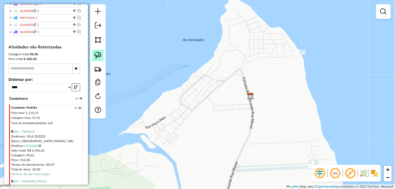
click at [100, 58] on img at bounding box center [97, 55] width 7 height 7
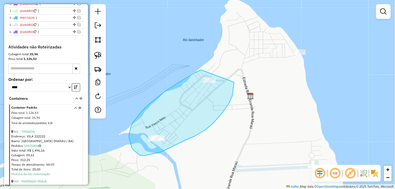
drag, startPoint x: 195, startPoint y: 73, endPoint x: 235, endPoint y: 79, distance: 39.8
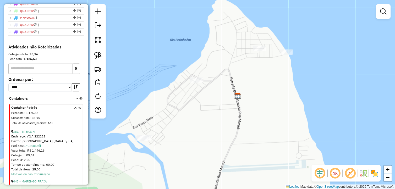
drag, startPoint x: 236, startPoint y: 102, endPoint x: 232, endPoint y: 104, distance: 4.8
click at [232, 104] on div "Janela de atendimento Grade de atendimento Capacidade Transportadoras Veículos …" at bounding box center [197, 94] width 395 height 189
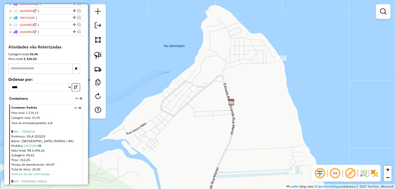
drag, startPoint x: 200, startPoint y: 101, endPoint x: 183, endPoint y: 106, distance: 17.7
click at [196, 108] on div "Janela de atendimento Grade de atendimento Capacidade Transportadoras Veículos …" at bounding box center [197, 94] width 395 height 189
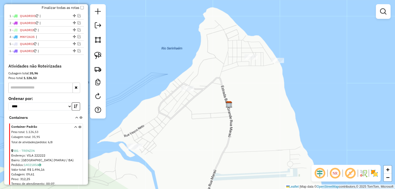
scroll to position [180, 0]
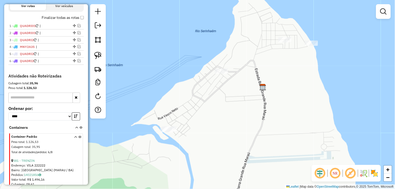
drag, startPoint x: 234, startPoint y: 110, endPoint x: 237, endPoint y: 108, distance: 2.8
click at [237, 108] on div "Janela de atendimento Grade de atendimento Capacidade Transportadoras Veículos …" at bounding box center [197, 94] width 395 height 189
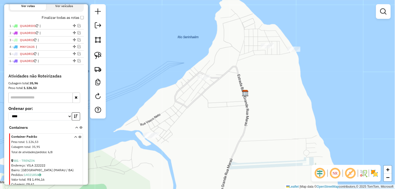
drag, startPoint x: 248, startPoint y: 107, endPoint x: 208, endPoint y: 117, distance: 41.2
click at [218, 117] on div "Janela de atendimento Grade de atendimento Capacidade Transportadoras Veículos …" at bounding box center [197, 94] width 395 height 189
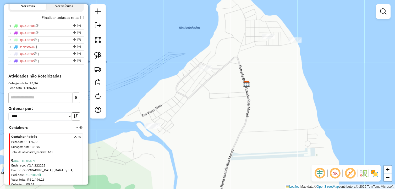
drag, startPoint x: 186, startPoint y: 108, endPoint x: 171, endPoint y: 95, distance: 19.6
click at [197, 96] on div "Janela de atendimento Grade de atendimento Capacidade Transportadoras Veículos …" at bounding box center [197, 94] width 395 height 189
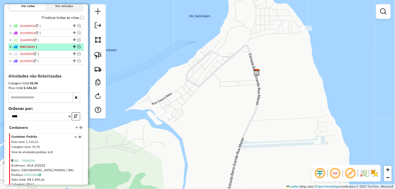
drag, startPoint x: 58, startPoint y: 53, endPoint x: 123, endPoint y: 80, distance: 70.2
click at [58, 50] on span "|" at bounding box center [48, 47] width 24 height 5
select select "*********"
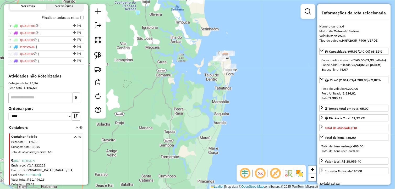
drag, startPoint x: 211, startPoint y: 83, endPoint x: 191, endPoint y: 116, distance: 39.0
click at [191, 116] on div "Janela de atendimento Grade de atendimento Capacidade Transportadoras Veículos …" at bounding box center [197, 94] width 395 height 189
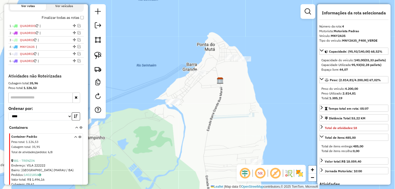
drag, startPoint x: 184, startPoint y: 104, endPoint x: 217, endPoint y: 105, distance: 33.1
click at [213, 106] on div "Janela de atendimento Grade de atendimento Capacidade Transportadoras Veículos …" at bounding box center [197, 94] width 395 height 189
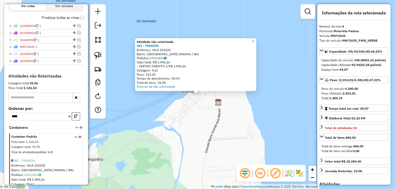
drag, startPoint x: 221, startPoint y: 104, endPoint x: 234, endPoint y: 92, distance: 17.6
click at [222, 103] on img at bounding box center [218, 102] width 7 height 7
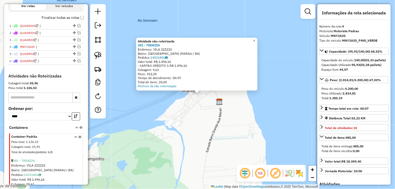
click at [233, 94] on div "Atividade não roteirizada 381 - TRENZIN Endereço: VILA 222222 Bairro: Barra Gra…" at bounding box center [197, 94] width 395 height 189
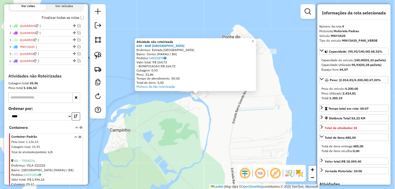
click at [221, 117] on div "Atividade não roteirizada 638 - BAR VILA NOVA Endereço: Estrada Barra Grande SN…" at bounding box center [197, 94] width 395 height 189
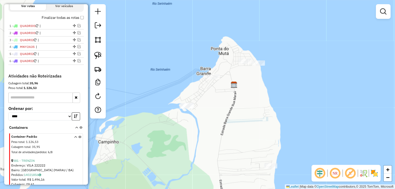
drag, startPoint x: 239, startPoint y: 100, endPoint x: 231, endPoint y: 97, distance: 8.4
click at [221, 118] on div "Janela de atendimento Grade de atendimento Capacidade Transportadoras Veículos …" at bounding box center [197, 94] width 395 height 189
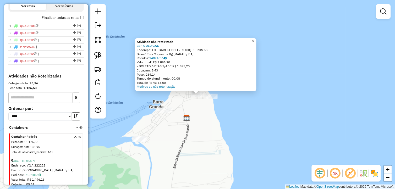
click at [203, 110] on div "Atividade não roteirizada 33 - GUEU GAS Endereço: LOT BARETA DO TRES COQUEIROS …" at bounding box center [197, 94] width 395 height 189
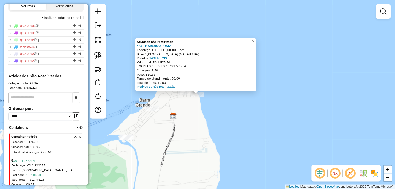
click at [184, 122] on div "Atividade não roteirizada 443 - MARENGO PRAIA Endereço: LOT 3 COQUEIROS 97 Bair…" at bounding box center [197, 94] width 395 height 189
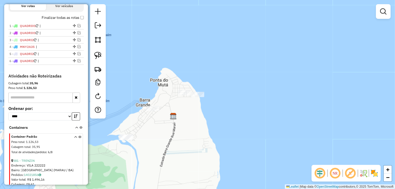
drag, startPoint x: 186, startPoint y: 128, endPoint x: 190, endPoint y: 128, distance: 3.4
click at [190, 128] on div "Janela de atendimento Grade de atendimento Capacidade Transportadoras Veículos …" at bounding box center [197, 94] width 395 height 189
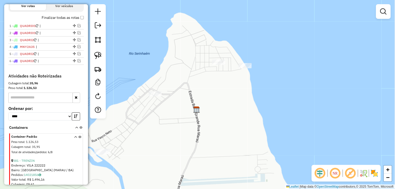
drag, startPoint x: 188, startPoint y: 120, endPoint x: 207, endPoint y: 125, distance: 20.0
click at [212, 126] on div "Janela de atendimento Grade de atendimento Capacidade Transportadoras Veículos …" at bounding box center [197, 94] width 395 height 189
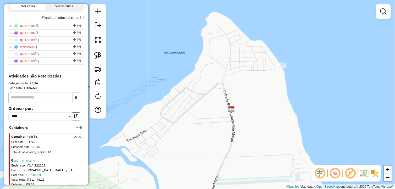
drag, startPoint x: 230, startPoint y: 93, endPoint x: 129, endPoint y: 74, distance: 102.1
click at [229, 88] on div "Janela de atendimento Grade de atendimento Capacidade Transportadoras Veículos …" at bounding box center [197, 94] width 395 height 189
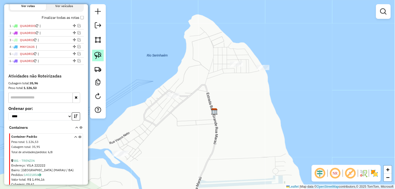
click at [102, 58] on link at bounding box center [98, 56] width 12 height 12
drag, startPoint x: 102, startPoint y: 58, endPoint x: 188, endPoint y: 81, distance: 88.5
click at [103, 58] on link at bounding box center [98, 56] width 12 height 12
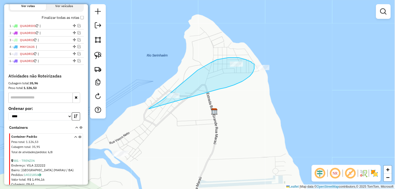
drag, startPoint x: 222, startPoint y: 88, endPoint x: 149, endPoint y: 110, distance: 76.8
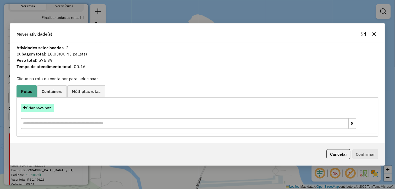
click at [49, 111] on button "Criar nova rota" at bounding box center [37, 108] width 33 height 8
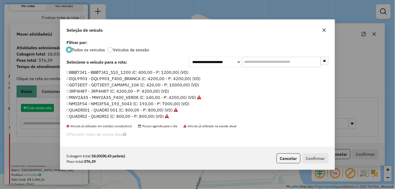
scroll to position [3, 1]
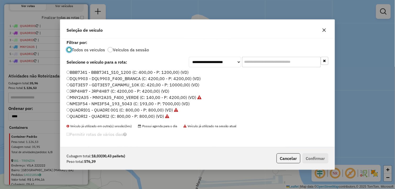
click at [326, 28] on icon "button" at bounding box center [325, 30] width 4 height 4
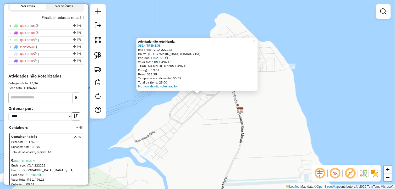
drag, startPoint x: 184, startPoint y: 121, endPoint x: 218, endPoint y: 105, distance: 37.5
click at [218, 105] on div "Atividade não roteirizada 381 - TRENZIN Endereço: VILA 222222 Bairro: Barra Gra…" at bounding box center [197, 94] width 395 height 189
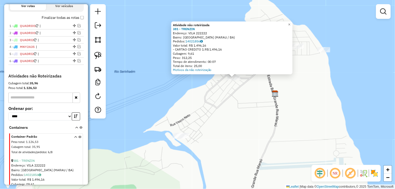
click at [218, 105] on div "Atividade não roteirizada 381 - TRENZIN Endereço: VILA 222222 Bairro: Barra Gra…" at bounding box center [197, 94] width 395 height 189
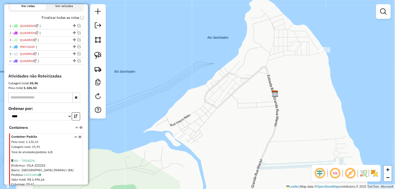
click at [298, 49] on div at bounding box center [297, 46] width 13 height 5
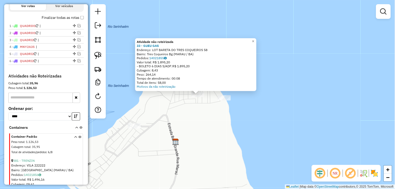
drag, startPoint x: 205, startPoint y: 130, endPoint x: 215, endPoint y: 119, distance: 14.9
click at [214, 121] on div "Atividade não roteirizada 33 - GUEU GAS Endereço: LOT BARETA DO TRES COQUEIROS …" at bounding box center [197, 94] width 395 height 189
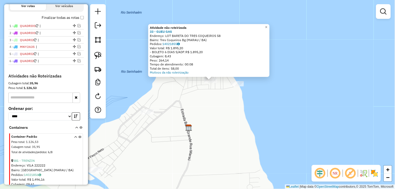
click at [198, 130] on div "Atividade não roteirizada 33 - GUEU GAS Endereço: LOT BARETA DO TRES COQUEIROS …" at bounding box center [197, 94] width 395 height 189
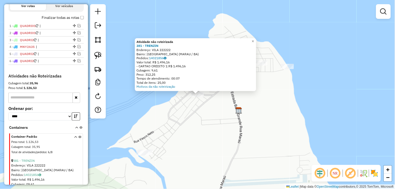
drag, startPoint x: 155, startPoint y: 140, endPoint x: 210, endPoint y: 116, distance: 59.7
click at [209, 116] on div "Atividade não roteirizada 381 - TRENZIN Endereço: VILA 222222 Bairro: Barra Gra…" at bounding box center [197, 94] width 395 height 189
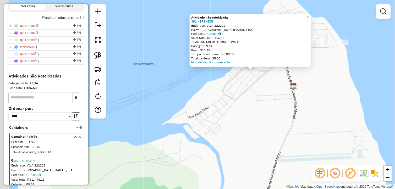
click at [210, 116] on div "Atividade não roteirizada 381 - TRENZIN Endereço: VILA 222222 Bairro: Barra Gra…" at bounding box center [197, 94] width 395 height 189
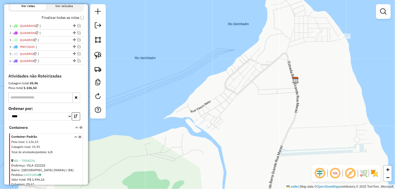
drag, startPoint x: 217, startPoint y: 132, endPoint x: 209, endPoint y: 122, distance: 12.5
click at [217, 126] on div "Janela de atendimento Grade de atendimento Capacidade Transportadoras Veículos …" at bounding box center [197, 94] width 395 height 189
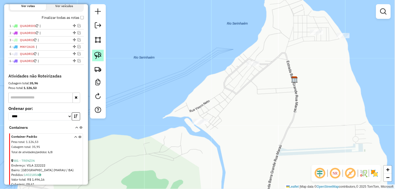
click at [99, 55] on img at bounding box center [97, 55] width 7 height 7
click at [102, 55] on link at bounding box center [98, 56] width 12 height 12
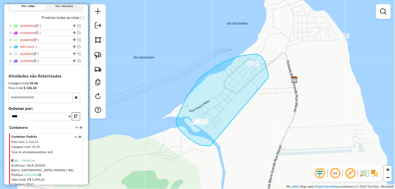
drag, startPoint x: 269, startPoint y: 77, endPoint x: 211, endPoint y: 146, distance: 90.4
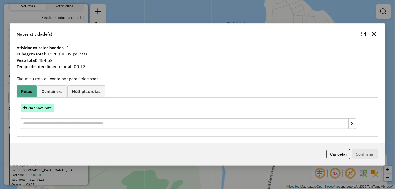
click at [47, 108] on button "Criar nova rota" at bounding box center [37, 108] width 33 height 8
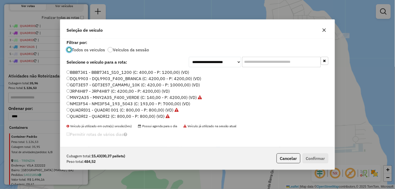
click at [88, 116] on label "QUADRI2 - QUADRI2 (C: 800,00 - P: 800,00) (VD)" at bounding box center [118, 116] width 103 height 6
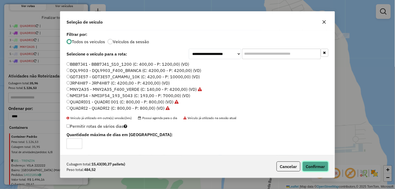
click at [316, 164] on button "Confirmar" at bounding box center [316, 167] width 26 height 10
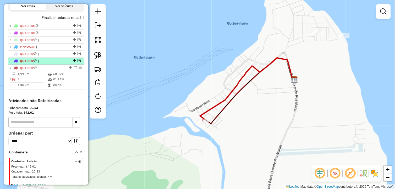
click at [79, 63] on em at bounding box center [79, 61] width 3 height 3
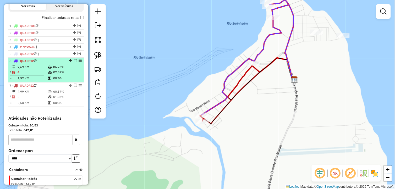
click at [57, 75] on td "02,82%" at bounding box center [67, 72] width 29 height 5
select select "*********"
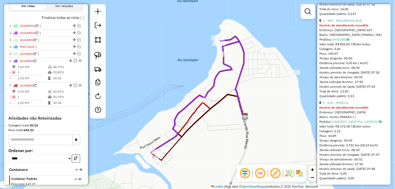
scroll to position [395, 0]
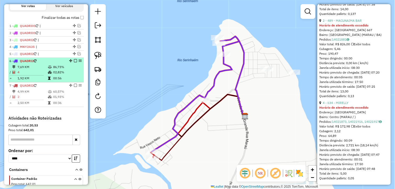
click at [74, 63] on em at bounding box center [75, 61] width 3 height 3
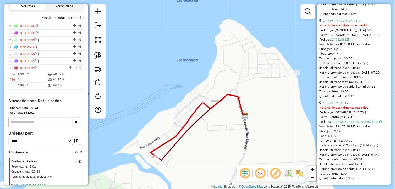
click at [222, 136] on div "Janela de atendimento Grade de atendimento Capacidade Transportadoras Veículos …" at bounding box center [197, 94] width 395 height 189
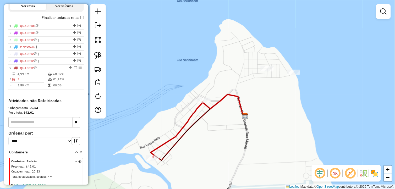
click at [203, 136] on div "Janela de atendimento Grade de atendimento Capacidade Transportadoras Veículos …" at bounding box center [197, 94] width 395 height 189
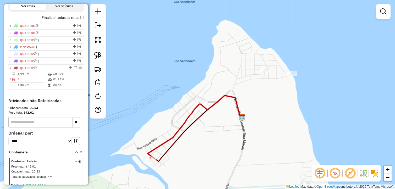
click at [148, 156] on icon at bounding box center [174, 131] width 52 height 56
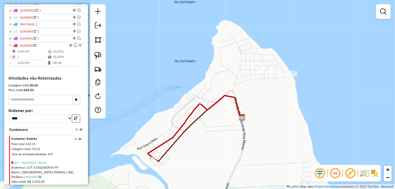
select select "*********"
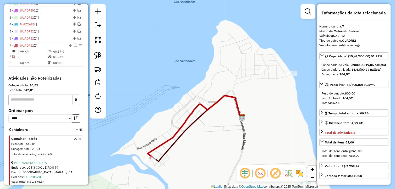
scroll to position [245, 0]
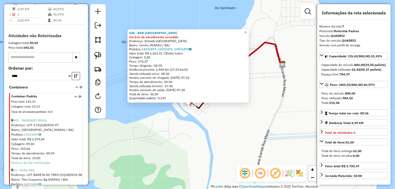
drag, startPoint x: 226, startPoint y: 114, endPoint x: 213, endPoint y: 133, distance: 23.4
click at [213, 133] on div "638 - BAR VILA NOVA Horário de atendimento excedido Endereço: Estrada Barra Gra…" at bounding box center [197, 94] width 395 height 189
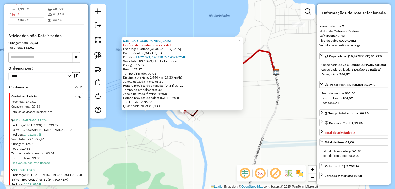
click at [240, 112] on div "638 - BAR VILA NOVA Horário de atendimento excedido Endereço: Estrada Barra Gra…" at bounding box center [197, 94] width 395 height 189
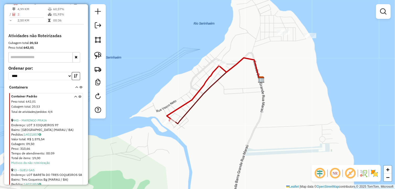
drag, startPoint x: 260, startPoint y: 100, endPoint x: 251, endPoint y: 106, distance: 11.2
click at [251, 106] on div "Janela de atendimento Grade de atendimento Capacidade Transportadoras Veículos …" at bounding box center [197, 94] width 395 height 189
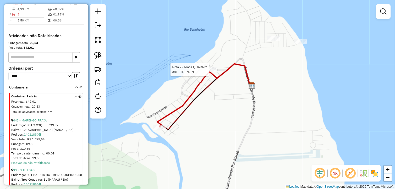
select select "*********"
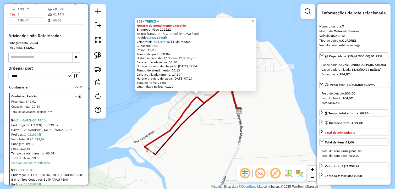
click at [214, 133] on div "381 - TRENZIN Horário de atendimento excedido Endereço: VILA 222222 Bairro: Bar…" at bounding box center [197, 94] width 395 height 189
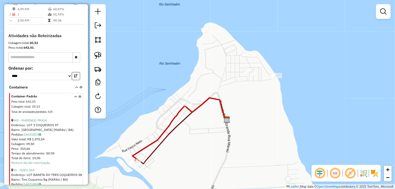
drag, startPoint x: 243, startPoint y: 87, endPoint x: 219, endPoint y: 106, distance: 30.8
click at [219, 106] on div "Janela de atendimento Grade de atendimento Capacidade Transportadoras Veículos …" at bounding box center [197, 94] width 395 height 189
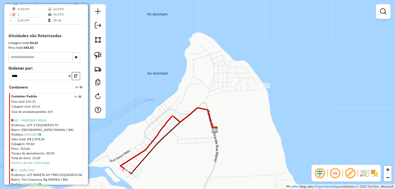
click at [219, 106] on div "Janela de atendimento Grade de atendimento Capacidade Transportadoras Veículos …" at bounding box center [197, 94] width 395 height 189
drag, startPoint x: 222, startPoint y: 114, endPoint x: 217, endPoint y: 116, distance: 5.4
click at [217, 116] on div "Janela de atendimento Grade de atendimento Capacidade Transportadoras Veículos …" at bounding box center [197, 94] width 395 height 189
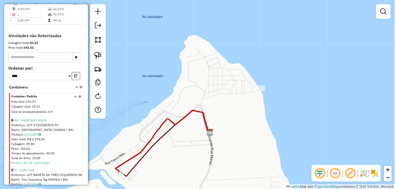
drag, startPoint x: 234, startPoint y: 74, endPoint x: 226, endPoint y: 73, distance: 8.5
click at [234, 74] on div "Janela de atendimento Grade de atendimento Capacidade Transportadoras Veículos …" at bounding box center [197, 94] width 395 height 189
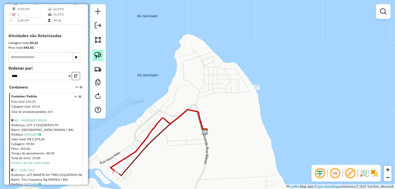
click at [96, 52] on img at bounding box center [97, 55] width 7 height 7
click at [102, 53] on link at bounding box center [98, 56] width 12 height 12
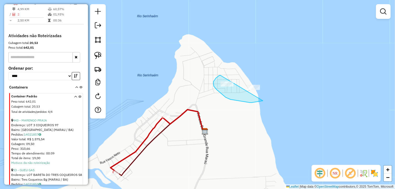
drag, startPoint x: 221, startPoint y: 76, endPoint x: 278, endPoint y: 88, distance: 59.1
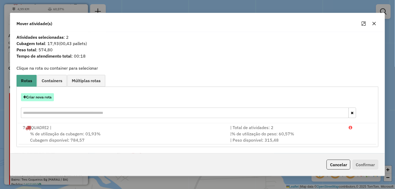
click at [46, 99] on button "Criar nova rota" at bounding box center [37, 97] width 33 height 8
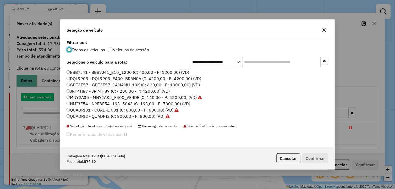
scroll to position [3, 1]
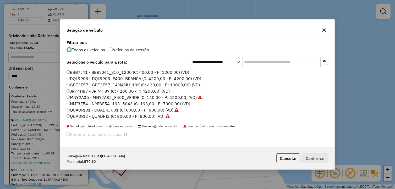
click at [95, 117] on label "QUADRI2 - QUADRI2 (C: 800,00 - P: 800,00) (VD)" at bounding box center [118, 116] width 103 height 6
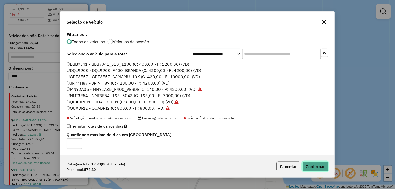
click at [322, 166] on button "Confirmar" at bounding box center [316, 167] width 26 height 10
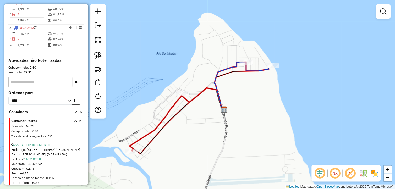
drag, startPoint x: 320, startPoint y: 183, endPoint x: 340, endPoint y: 161, distance: 29.0
click at [340, 161] on div "Janela de atendimento Grade de atendimento Capacidade Transportadoras Veículos …" at bounding box center [197, 94] width 395 height 189
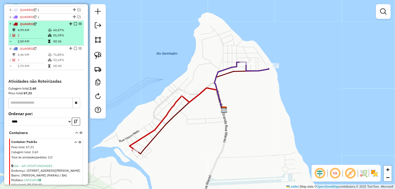
scroll to position [216, 0]
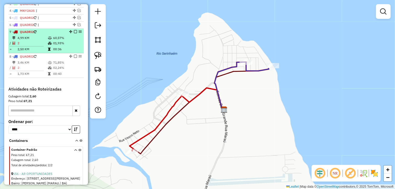
click at [74, 34] on em at bounding box center [75, 31] width 3 height 3
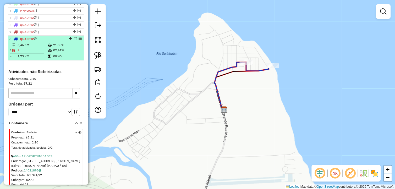
click at [74, 41] on em at bounding box center [75, 39] width 3 height 3
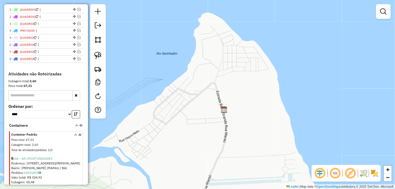
scroll to position [158, 0]
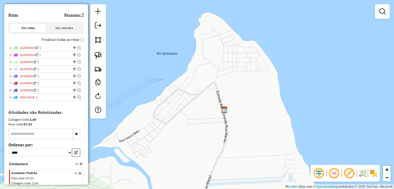
drag, startPoint x: 72, startPoint y: 72, endPoint x: 62, endPoint y: 106, distance: 36.1
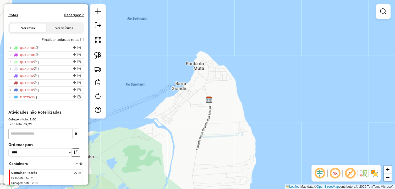
drag, startPoint x: 159, startPoint y: 134, endPoint x: 163, endPoint y: 130, distance: 5.9
click at [163, 130] on div "Janela de atendimento Grade de atendimento Capacidade Transportadoras Veículos …" at bounding box center [197, 94] width 395 height 189
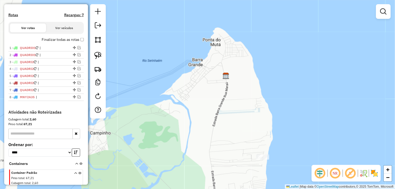
drag, startPoint x: 181, startPoint y: 124, endPoint x: 194, endPoint y: 104, distance: 24.1
click at [189, 107] on div "Janela de atendimento Grade de atendimento Capacidade Transportadoras Veículos …" at bounding box center [197, 94] width 395 height 189
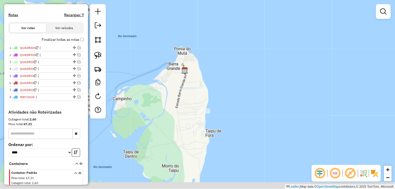
drag, startPoint x: 214, startPoint y: 131, endPoint x: 170, endPoint y: 105, distance: 51.2
click at [170, 105] on div "Janela de atendimento Grade de atendimento Capacidade Transportadoras Veículos …" at bounding box center [197, 94] width 395 height 189
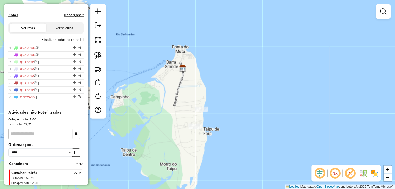
drag, startPoint x: 155, startPoint y: 87, endPoint x: 173, endPoint y: 93, distance: 18.7
click at [172, 93] on div "Janela de atendimento Grade de atendimento Capacidade Transportadoras Veículos …" at bounding box center [197, 94] width 395 height 189
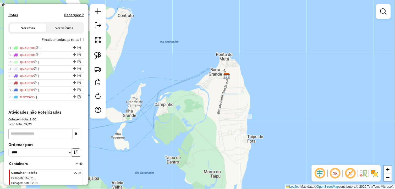
drag, startPoint x: 203, startPoint y: 117, endPoint x: 207, endPoint y: 118, distance: 4.6
click at [207, 118] on div "Janela de atendimento Grade de atendimento Capacidade Transportadoras Veículos …" at bounding box center [197, 94] width 395 height 189
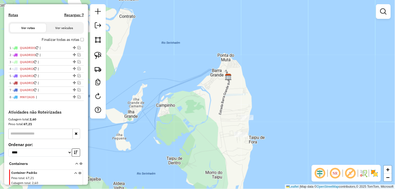
click at [232, 94] on div "Janela de atendimento Grade de atendimento Capacidade Transportadoras Veículos …" at bounding box center [197, 94] width 395 height 189
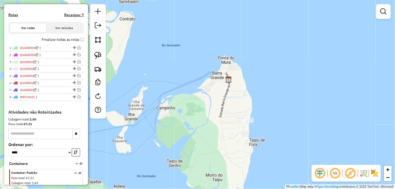
drag, startPoint x: 224, startPoint y: 93, endPoint x: 232, endPoint y: 111, distance: 20.5
click at [232, 111] on div "Janela de atendimento Grade de atendimento Capacidade Transportadoras Veículos …" at bounding box center [197, 94] width 395 height 189
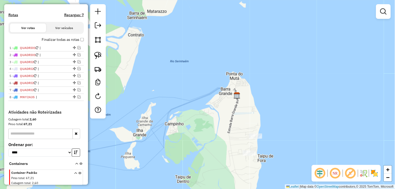
click at [243, 106] on div "Janela de atendimento Grade de atendimento Capacidade Transportadoras Veículos …" at bounding box center [197, 94] width 395 height 189
click at [185, 97] on div "Janela de atendimento Grade de atendimento Capacidade Transportadoras Veículos …" at bounding box center [197, 94] width 395 height 189
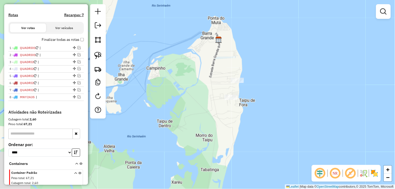
drag, startPoint x: 226, startPoint y: 124, endPoint x: 206, endPoint y: 67, distance: 59.8
click at [206, 67] on div "Janela de atendimento Grade de atendimento Capacidade Transportadoras Veículos …" at bounding box center [197, 94] width 395 height 189
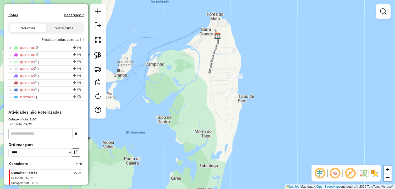
drag, startPoint x: 201, startPoint y: 105, endPoint x: 218, endPoint y: 112, distance: 18.5
click at [218, 112] on div "Janela de atendimento Grade de atendimento Capacidade Transportadoras Veículos …" at bounding box center [197, 94] width 395 height 189
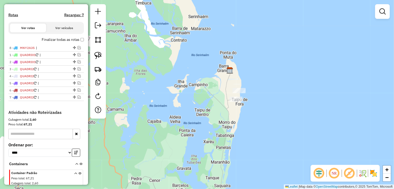
drag, startPoint x: 72, startPoint y: 101, endPoint x: 65, endPoint y: 51, distance: 50.3
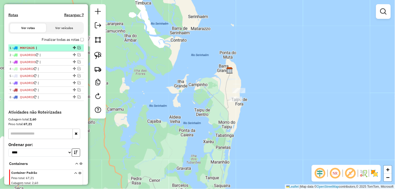
click at [78, 49] on em at bounding box center [79, 47] width 3 height 3
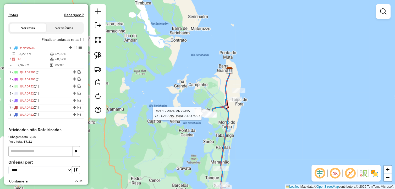
select select "*********"
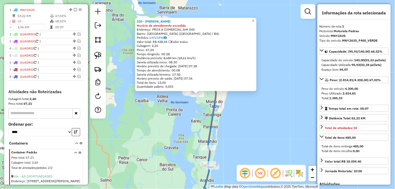
scroll to position [203, 0]
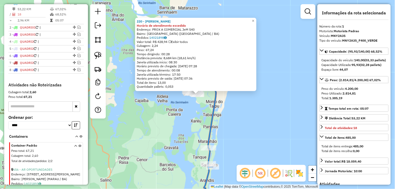
drag, startPoint x: 347, startPoint y: 35, endPoint x: 333, endPoint y: 37, distance: 14.2
click at [333, 37] on div "Veículo: MNY2A35" at bounding box center [354, 36] width 69 height 5
copy strong "MNY2A35"
click at [171, 117] on div "220 - DIST LOPES Horário de atendimento excedido Endereço: PROX A COMERCIAL JeM…" at bounding box center [197, 94] width 395 height 189
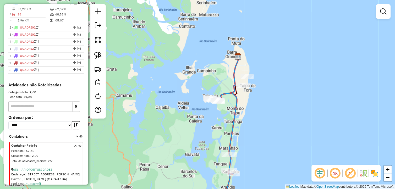
drag, startPoint x: 233, startPoint y: 114, endPoint x: 224, endPoint y: 116, distance: 8.6
click at [224, 116] on div "Janela de atendimento Grade de atendimento Capacidade Transportadoras Veículos …" at bounding box center [197, 94] width 395 height 189
select select "*********"
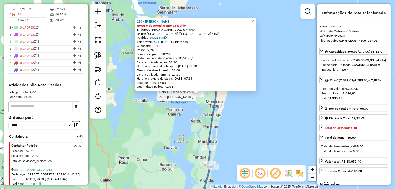
click at [238, 133] on div "Rota 1 - Placa MNY2A35 220 - DIST LOPES 220 - DIST LOPES Horário de atendimento…" at bounding box center [197, 94] width 395 height 189
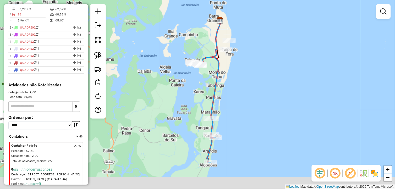
drag, startPoint x: 230, startPoint y: 143, endPoint x: 227, endPoint y: 100, distance: 42.9
click at [232, 104] on div "Janela de atendimento Grade de atendimento Capacidade Transportadoras Veículos …" at bounding box center [197, 94] width 395 height 189
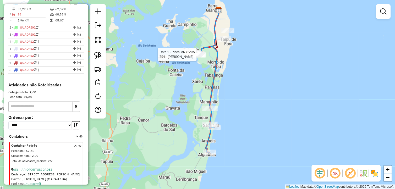
select select "*********"
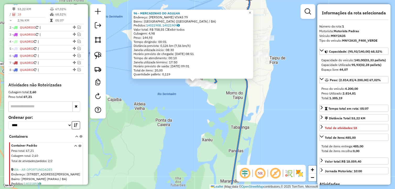
drag, startPoint x: 205, startPoint y: 88, endPoint x: 200, endPoint y: 104, distance: 15.8
click at [201, 103] on div "96 - MERCADINHO DO AGULHA Endereço: ARIVALDO LEMOS VIVAS 79 Bairro: Taipu de De…" at bounding box center [197, 94] width 395 height 189
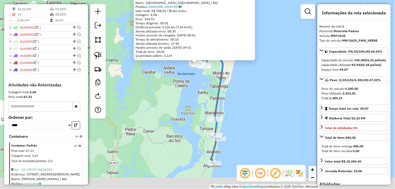
drag, startPoint x: 247, startPoint y: 124, endPoint x: 247, endPoint y: 98, distance: 26.5
click at [247, 98] on div "96 - MERCADINHO DO AGULHA Endereço: ARIVALDO LEMOS VIVAS 79 Bairro: Taipu de De…" at bounding box center [197, 94] width 395 height 189
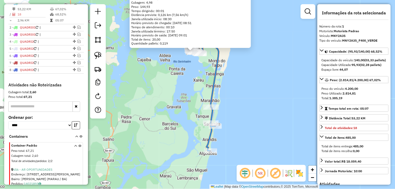
drag, startPoint x: 237, startPoint y: 128, endPoint x: 233, endPoint y: 120, distance: 9.4
click at [233, 120] on div "96 - MERCADINHO DO AGULHA Endereço: ARIVALDO LEMOS VIVAS 79 Bairro: Taipu de De…" at bounding box center [197, 94] width 395 height 189
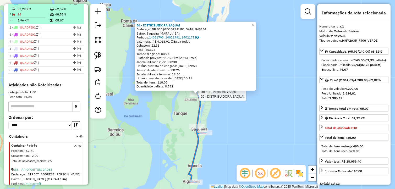
click at [74, 4] on em at bounding box center [75, 2] width 3 height 3
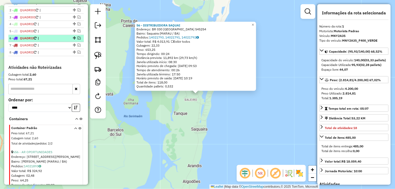
scroll to position [174, 0]
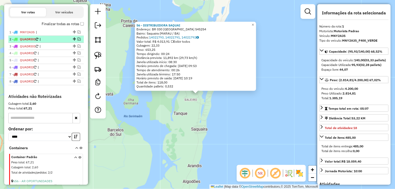
click at [78, 41] on em at bounding box center [79, 39] width 3 height 3
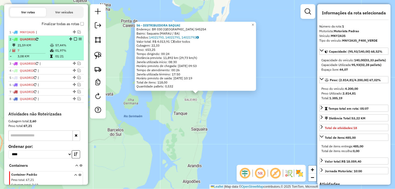
click at [53, 48] on td at bounding box center [52, 45] width 5 height 5
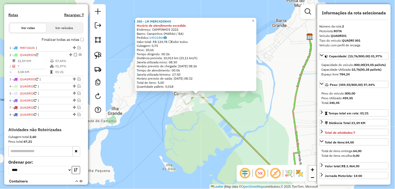
scroll to position [151, 0]
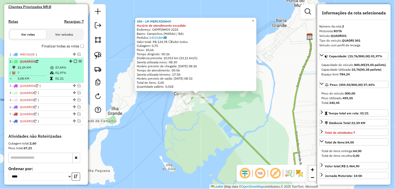
click at [74, 63] on em at bounding box center [75, 61] width 3 height 3
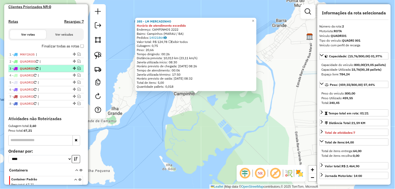
click at [78, 70] on em at bounding box center [79, 68] width 3 height 3
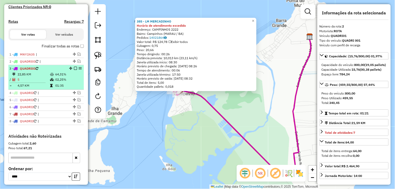
click at [61, 77] on td "64,31%" at bounding box center [68, 74] width 26 height 5
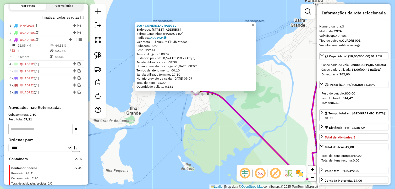
scroll to position [217, 0]
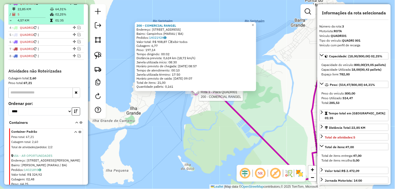
drag, startPoint x: 75, startPoint y: 7, endPoint x: 74, endPoint y: 11, distance: 4.0
click at [75, 5] on em at bounding box center [75, 3] width 3 height 3
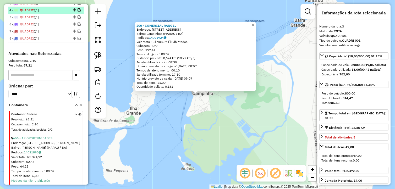
click at [78, 12] on em at bounding box center [79, 10] width 3 height 3
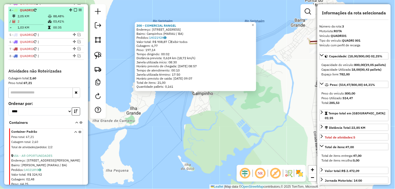
click at [68, 24] on td "03,41%" at bounding box center [67, 21] width 29 height 5
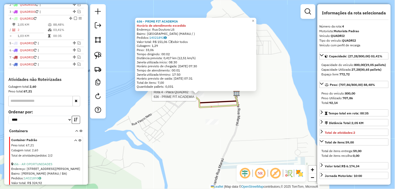
scroll to position [195, 0]
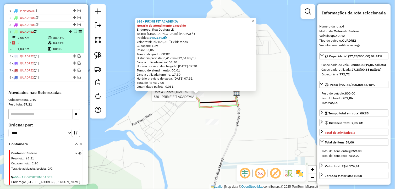
click at [53, 41] on td "88,48%" at bounding box center [67, 37] width 29 height 5
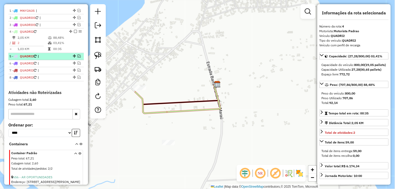
drag, startPoint x: 73, startPoint y: 36, endPoint x: 74, endPoint y: 41, distance: 5.3
click at [74, 33] on em at bounding box center [75, 31] width 3 height 3
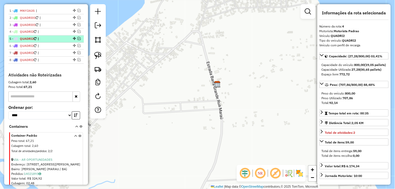
click at [78, 40] on em at bounding box center [79, 38] width 3 height 3
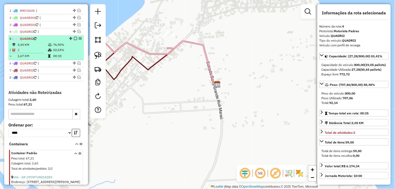
click at [58, 48] on td "76,90%" at bounding box center [67, 44] width 29 height 5
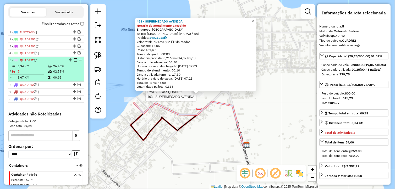
scroll to position [173, 0]
click at [74, 62] on em at bounding box center [75, 60] width 3 height 3
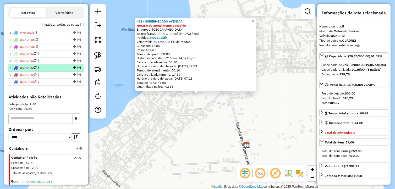
click at [78, 69] on em at bounding box center [79, 67] width 3 height 3
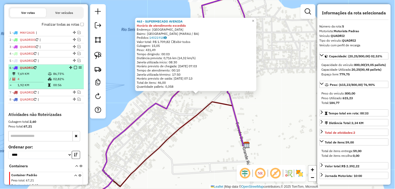
click at [53, 77] on td "86,73%" at bounding box center [67, 74] width 29 height 5
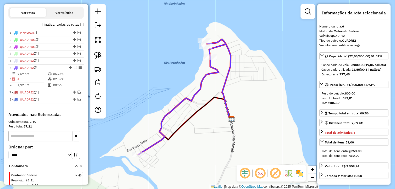
drag, startPoint x: 204, startPoint y: 129, endPoint x: 187, endPoint y: 133, distance: 17.6
click at [187, 133] on div "Janela de atendimento Grade de atendimento Capacidade Transportadoras Veículos …" at bounding box center [197, 94] width 395 height 189
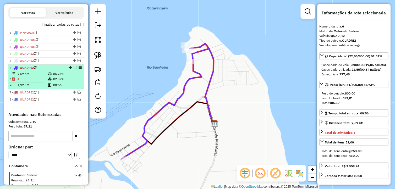
click at [74, 69] on em at bounding box center [75, 67] width 3 height 3
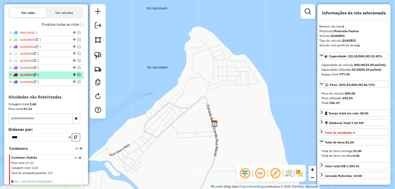
click at [79, 77] on em at bounding box center [79, 74] width 3 height 3
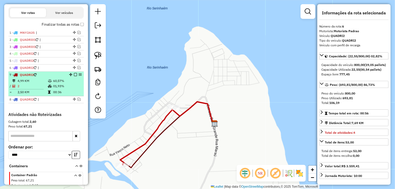
click at [66, 84] on td "60,57%" at bounding box center [67, 81] width 29 height 5
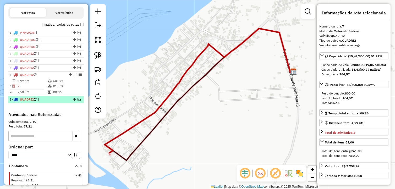
drag, startPoint x: 75, startPoint y: 79, endPoint x: 78, endPoint y: 86, distance: 7.0
click at [75, 77] on em at bounding box center [75, 74] width 3 height 3
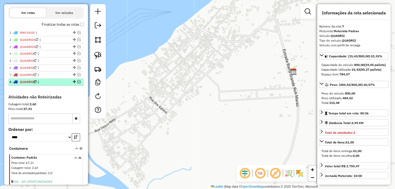
click at [78, 84] on em at bounding box center [79, 82] width 3 height 3
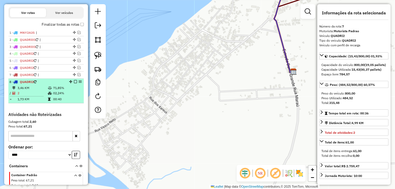
click at [55, 91] on td "71,85%" at bounding box center [67, 88] width 29 height 5
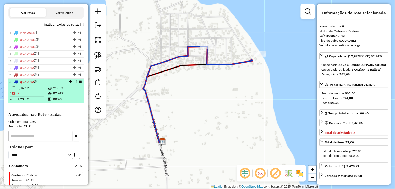
click at [57, 102] on td "00:40" at bounding box center [67, 99] width 29 height 5
click at [74, 84] on em at bounding box center [75, 82] width 3 height 3
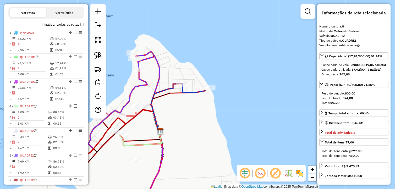
drag, startPoint x: 199, startPoint y: 116, endPoint x: 198, endPoint y: 102, distance: 13.9
click at [198, 103] on div "Janela de atendimento Grade de atendimento Capacidade Transportadoras Veículos …" at bounding box center [197, 94] width 395 height 189
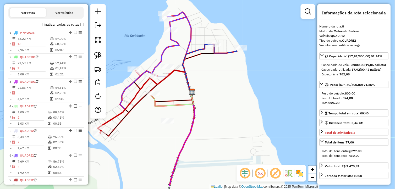
drag, startPoint x: 218, startPoint y: 108, endPoint x: 233, endPoint y: 97, distance: 18.8
click at [233, 97] on div "Janela de atendimento Grade de atendimento Capacidade Transportadoras Veículos …" at bounding box center [197, 94] width 395 height 189
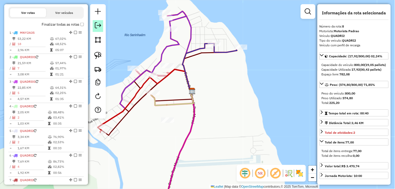
click at [98, 28] on em at bounding box center [98, 25] width 6 height 6
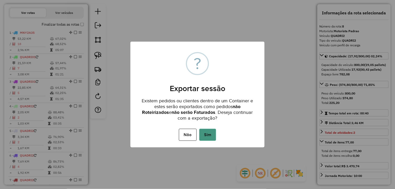
click at [209, 132] on button "Sim" at bounding box center [208, 135] width 17 height 12
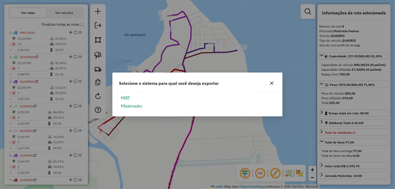
click at [127, 99] on button "ERP" at bounding box center [125, 98] width 13 height 8
select select "**"
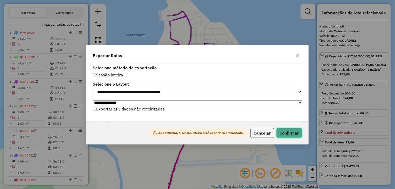
click at [299, 136] on button "Confirmar" at bounding box center [290, 133] width 26 height 10
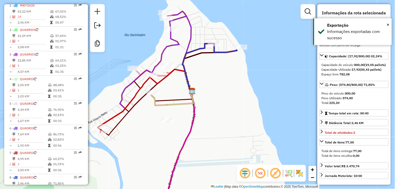
scroll to position [233, 0]
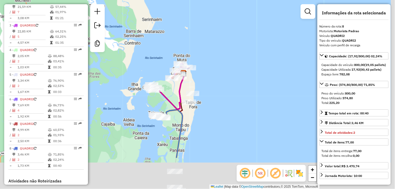
drag, startPoint x: 222, startPoint y: 145, endPoint x: 211, endPoint y: 96, distance: 50.4
click at [211, 96] on div "Janela de atendimento Grade de atendimento Capacidade Transportadoras Veículos …" at bounding box center [197, 94] width 395 height 189
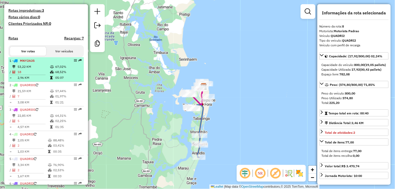
scroll to position [146, 0]
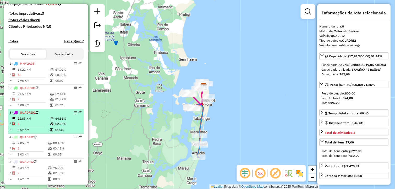
click at [58, 122] on td "64,31%" at bounding box center [68, 118] width 26 height 5
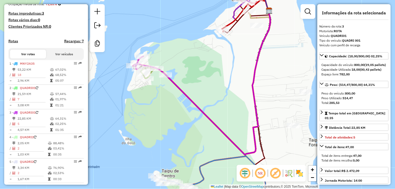
drag, startPoint x: 224, startPoint y: 96, endPoint x: 226, endPoint y: 62, distance: 34.2
click at [228, 78] on div "Janela de atendimento Grade de atendimento Capacidade Transportadoras Veículos …" at bounding box center [197, 94] width 395 height 189
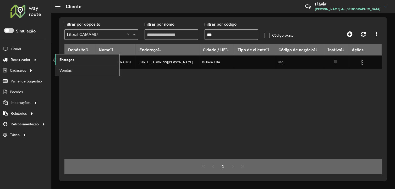
click at [58, 59] on link "Entregas" at bounding box center [87, 60] width 64 height 10
click at [60, 57] on link "Entregas" at bounding box center [87, 60] width 64 height 10
click at [65, 58] on span "Entregas" at bounding box center [67, 60] width 15 height 6
click at [61, 62] on span "Entregas" at bounding box center [67, 60] width 15 height 6
click at [60, 60] on span "Entregas" at bounding box center [67, 60] width 15 height 6
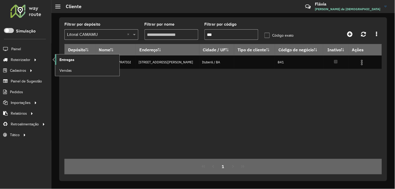
click at [62, 59] on span "Entregas" at bounding box center [67, 60] width 15 height 6
click at [67, 58] on span "Entregas" at bounding box center [67, 60] width 15 height 6
click at [62, 59] on span "Entregas" at bounding box center [67, 60] width 15 height 6
click at [67, 61] on span "Entregas" at bounding box center [67, 60] width 15 height 6
click at [63, 61] on span "Entregas" at bounding box center [67, 60] width 15 height 6
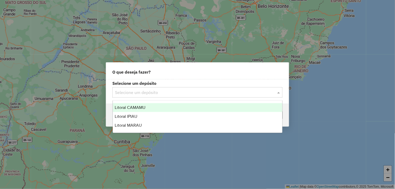
click at [252, 91] on input "text" at bounding box center [192, 93] width 155 height 6
click at [183, 111] on div "Litoral CAMAMU" at bounding box center [198, 107] width 170 height 9
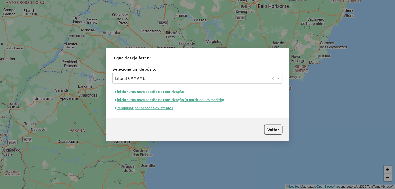
click at [179, 93] on button "Iniciar uma nova sessão de roteirização" at bounding box center [150, 92] width 74 height 8
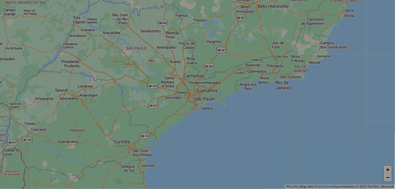
select select "*"
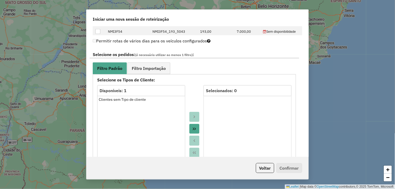
scroll to position [291, 0]
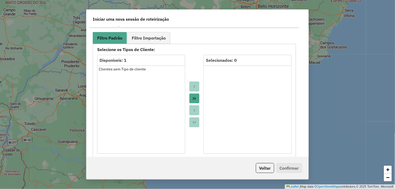
click at [196, 96] on button "Move All to Target" at bounding box center [195, 99] width 10 height 10
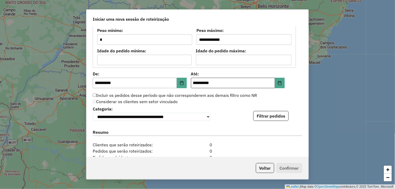
scroll to position [466, 0]
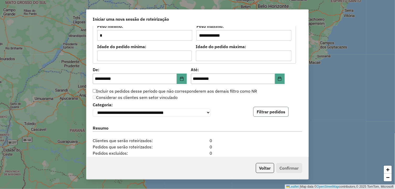
click at [263, 112] on button "Filtrar pedidos" at bounding box center [271, 112] width 35 height 10
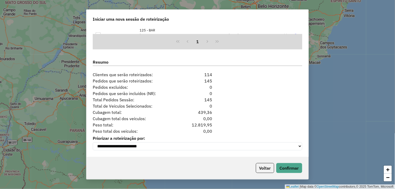
scroll to position [642, 0]
click at [289, 170] on button "Confirmar" at bounding box center [290, 168] width 26 height 10
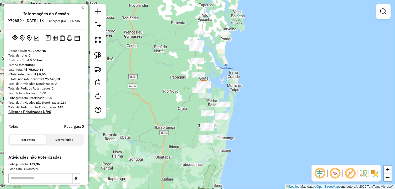
drag, startPoint x: 231, startPoint y: 95, endPoint x: 233, endPoint y: 90, distance: 5.2
click at [233, 90] on div "Janela de atendimento Grade de atendimento Capacidade Transportadoras Veículos …" at bounding box center [197, 94] width 395 height 189
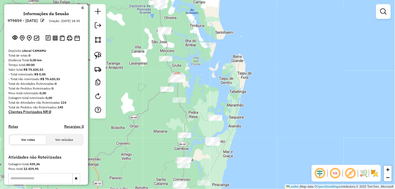
drag, startPoint x: 229, startPoint y: 82, endPoint x: 243, endPoint y: 82, distance: 14.4
click at [243, 82] on div "Janela de atendimento Grade de atendimento Capacidade Transportadoras Veículos …" at bounding box center [197, 94] width 395 height 189
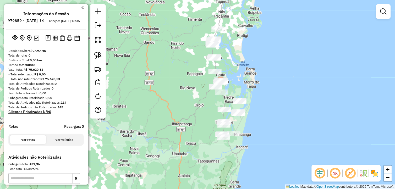
drag, startPoint x: 238, startPoint y: 83, endPoint x: 264, endPoint y: 88, distance: 26.5
click at [264, 88] on div "Janela de atendimento Grade de atendimento Capacidade Transportadoras Veículos …" at bounding box center [197, 94] width 395 height 189
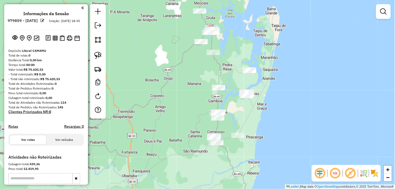
drag, startPoint x: 287, startPoint y: 121, endPoint x: 292, endPoint y: 112, distance: 10.1
click at [292, 112] on div "Janela de atendimento Grade de atendimento Capacidade Transportadoras Veículos …" at bounding box center [197, 94] width 395 height 189
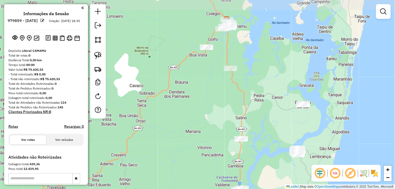
drag, startPoint x: 189, startPoint y: 62, endPoint x: 189, endPoint y: 94, distance: 31.7
click at [189, 94] on div "Janela de atendimento Grade de atendimento Capacidade Transportadoras Veículos …" at bounding box center [197, 94] width 395 height 189
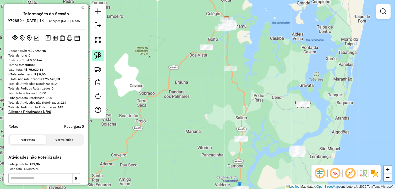
click at [98, 52] on link at bounding box center [98, 56] width 12 height 12
drag, startPoint x: 279, startPoint y: 67, endPoint x: 250, endPoint y: 51, distance: 33.1
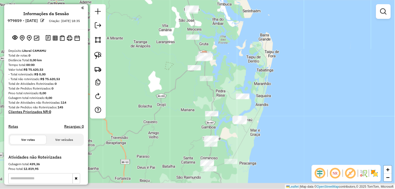
drag, startPoint x: 200, startPoint y: 108, endPoint x: 198, endPoint y: 104, distance: 4.2
click at [200, 104] on div "Janela de atendimento Grade de atendimento Capacidade Transportadoras Veículos …" at bounding box center [197, 94] width 395 height 189
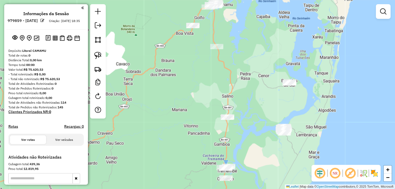
drag, startPoint x: 198, startPoint y: 89, endPoint x: 187, endPoint y: 109, distance: 22.8
click at [187, 109] on div "Janela de atendimento Grade de atendimento Capacidade Transportadoras Veículos …" at bounding box center [197, 94] width 395 height 189
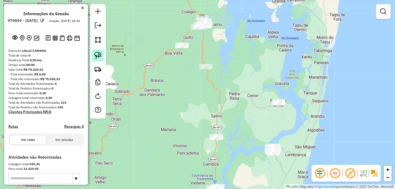
click at [103, 55] on link at bounding box center [98, 56] width 12 height 12
click at [100, 56] on img at bounding box center [97, 55] width 7 height 7
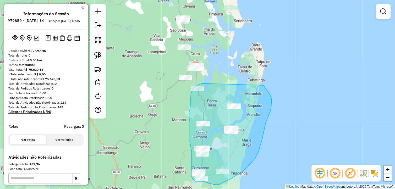
drag, startPoint x: 219, startPoint y: 57, endPoint x: 264, endPoint y: 85, distance: 53.2
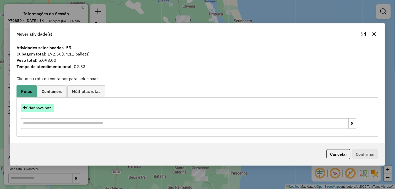
click at [44, 108] on button "Criar nova rota" at bounding box center [37, 108] width 33 height 8
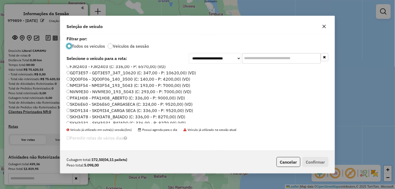
scroll to position [12, 0]
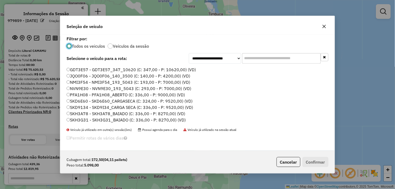
click at [78, 120] on label "SKH3G31 - SKH3G31_BAIADO (C: 336,00 - P: 8270,00) (VD)" at bounding box center [126, 120] width 119 height 6
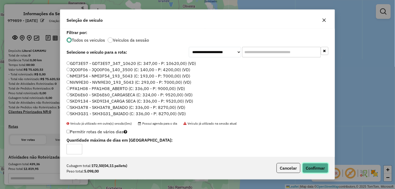
click at [310, 168] on button "Confirmar" at bounding box center [316, 168] width 26 height 10
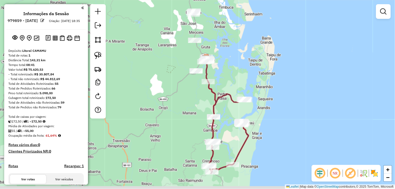
drag, startPoint x: 292, startPoint y: 103, endPoint x: 312, endPoint y: 93, distance: 22.4
click at [312, 93] on div "Janela de atendimento Grade de atendimento Capacidade Transportadoras Veículos …" at bounding box center [197, 94] width 395 height 189
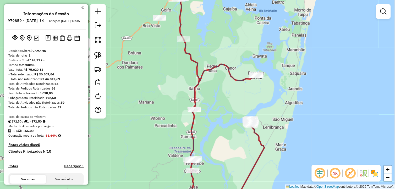
drag, startPoint x: 224, startPoint y: 94, endPoint x: 265, endPoint y: 95, distance: 41.4
click at [265, 95] on div "Janela de atendimento Grade de atendimento Capacidade Transportadoras Veículos …" at bounding box center [197, 94] width 395 height 189
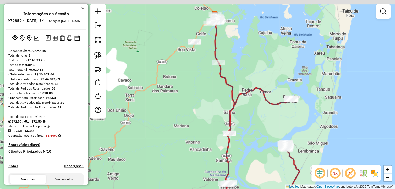
drag, startPoint x: 218, startPoint y: 83, endPoint x: 219, endPoint y: 89, distance: 5.5
click at [219, 89] on div "Janela de atendimento Grade de atendimento Capacidade Transportadoras Veículos …" at bounding box center [197, 94] width 395 height 189
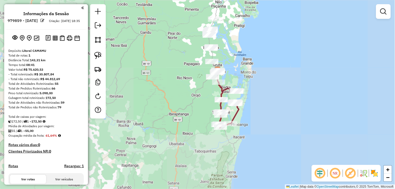
drag, startPoint x: 251, startPoint y: 69, endPoint x: 252, endPoint y: 80, distance: 11.1
click at [252, 80] on div "Rota 1 - Placa SKH3G31 339 - Mercadinho Santana Janela de atendimento Grade de …" at bounding box center [197, 94] width 395 height 189
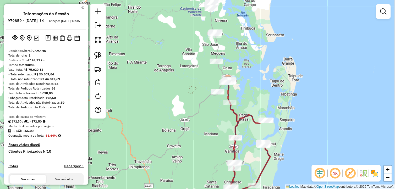
drag, startPoint x: 242, startPoint y: 63, endPoint x: 255, endPoint y: 62, distance: 13.4
click at [255, 62] on div "Janela de atendimento Grade de atendimento Capacidade Transportadoras Veículos …" at bounding box center [197, 94] width 395 height 189
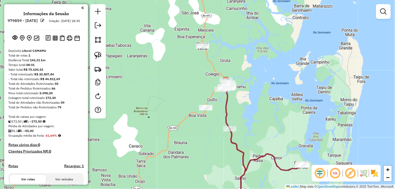
drag, startPoint x: 238, startPoint y: 83, endPoint x: 250, endPoint y: 77, distance: 14.0
click at [250, 77] on div "Janela de atendimento Grade de atendimento Capacidade Transportadoras Veículos …" at bounding box center [197, 94] width 395 height 189
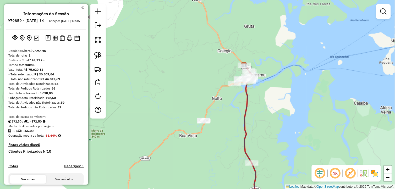
drag, startPoint x: 265, startPoint y: 96, endPoint x: 270, endPoint y: 99, distance: 5.4
click at [270, 99] on div "Janela de atendimento Grade de atendimento Capacidade Transportadoras Veículos …" at bounding box center [197, 94] width 395 height 189
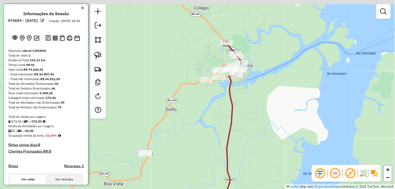
drag, startPoint x: 219, startPoint y: 106, endPoint x: 218, endPoint y: 117, distance: 11.7
click at [218, 117] on div "Janela de atendimento Grade de atendimento Capacidade Transportadoras Veículos …" at bounding box center [197, 94] width 395 height 189
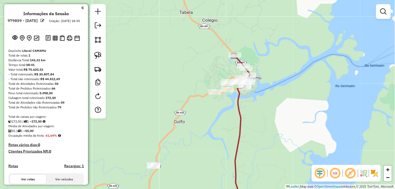
drag, startPoint x: 265, startPoint y: 108, endPoint x: 260, endPoint y: 111, distance: 5.7
click at [260, 111] on div "Janela de atendimento Grade de atendimento Capacidade Transportadoras Veículos …" at bounding box center [197, 94] width 395 height 189
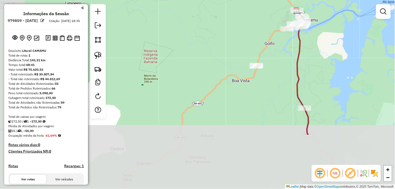
drag, startPoint x: 231, startPoint y: 136, endPoint x: 278, endPoint y: 67, distance: 83.4
click at [278, 68] on div "Janela de atendimento Grade de atendimento Capacidade Transportadoras Veículos …" at bounding box center [197, 94] width 395 height 189
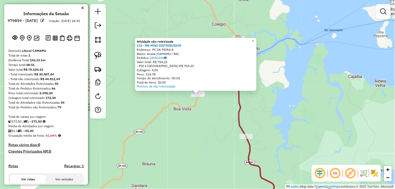
click at [223, 128] on div "Atividade não roteirizada 115 - RN MINI DISTRIBUIDOR Endereço: PC DA FEIRA 8 Ba…" at bounding box center [197, 94] width 395 height 189
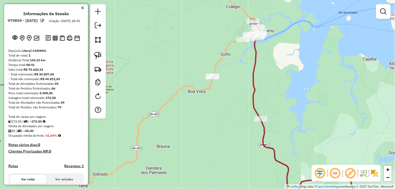
drag, startPoint x: 193, startPoint y: 119, endPoint x: 229, endPoint y: 72, distance: 59.3
click at [229, 72] on div "Janela de atendimento Grade de atendimento Capacidade Transportadoras Veículos …" at bounding box center [197, 94] width 395 height 189
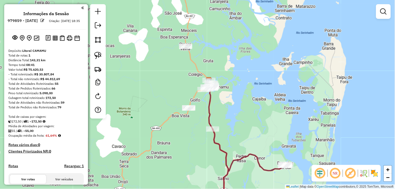
drag, startPoint x: 284, startPoint y: 61, endPoint x: 243, endPoint y: 109, distance: 63.2
click at [243, 109] on div "Janela de atendimento Grade de atendimento Capacidade Transportadoras Veículos …" at bounding box center [197, 94] width 395 height 189
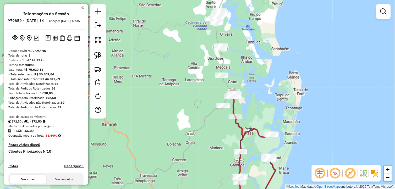
drag, startPoint x: 256, startPoint y: 148, endPoint x: 244, endPoint y: 112, distance: 38.2
click at [246, 115] on div "Janela de atendimento Grade de atendimento Capacidade Transportadoras Veículos …" at bounding box center [197, 94] width 395 height 189
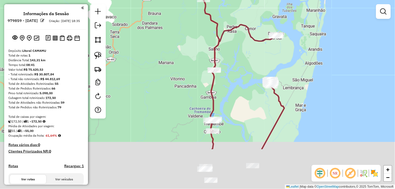
drag, startPoint x: 239, startPoint y: 104, endPoint x: 235, endPoint y: 63, distance: 40.9
click at [235, 64] on div "Janela de atendimento Grade de atendimento Capacidade Transportadoras Veículos …" at bounding box center [197, 94] width 395 height 189
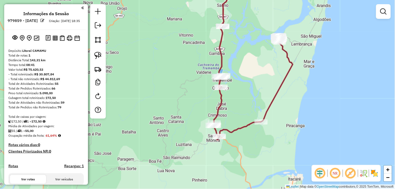
drag, startPoint x: 229, startPoint y: 122, endPoint x: 240, endPoint y: 105, distance: 19.5
click at [240, 106] on div "Janela de atendimento Grade de atendimento Capacidade Transportadoras Veículos …" at bounding box center [197, 94] width 395 height 189
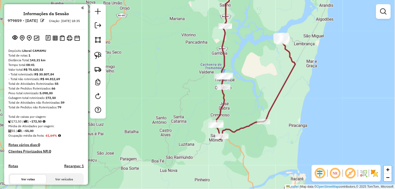
drag, startPoint x: 232, startPoint y: 90, endPoint x: 234, endPoint y: 98, distance: 7.9
click at [234, 98] on div "Janela de atendimento Grade de atendimento Capacidade Transportadoras Veículos …" at bounding box center [197, 94] width 395 height 189
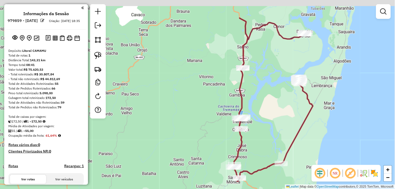
drag, startPoint x: 239, startPoint y: 91, endPoint x: 255, endPoint y: 127, distance: 40.0
click at [255, 127] on div "Janela de atendimento Grade de atendimento Capacidade Transportadoras Veículos …" at bounding box center [197, 94] width 395 height 189
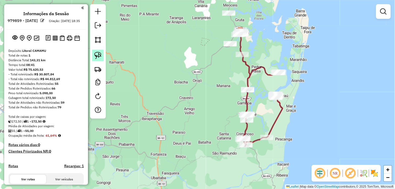
click at [93, 53] on link at bounding box center [98, 56] width 12 height 12
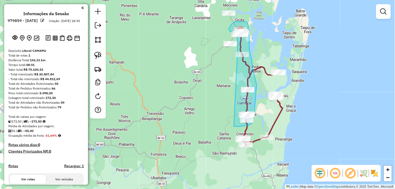
drag, startPoint x: 235, startPoint y: 127, endPoint x: 238, endPoint y: 46, distance: 80.6
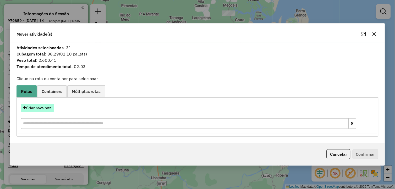
click at [45, 110] on button "Criar nova rota" at bounding box center [37, 108] width 33 height 8
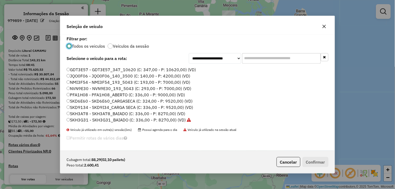
click at [325, 26] on icon "button" at bounding box center [325, 26] width 4 height 4
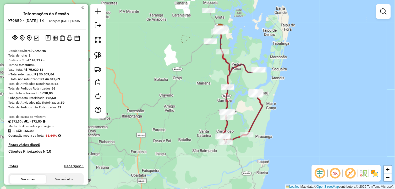
drag, startPoint x: 292, startPoint y: 119, endPoint x: 272, endPoint y: 116, distance: 19.9
click at [272, 116] on div "Janela de atendimento Grade de atendimento Capacidade Transportadoras Veículos …" at bounding box center [197, 94] width 395 height 189
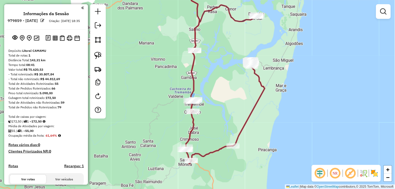
drag, startPoint x: 268, startPoint y: 122, endPoint x: 278, endPoint y: 115, distance: 12.8
click at [278, 115] on div "Janela de atendimento Grade de atendimento Capacidade Transportadoras Veículos …" at bounding box center [197, 94] width 395 height 189
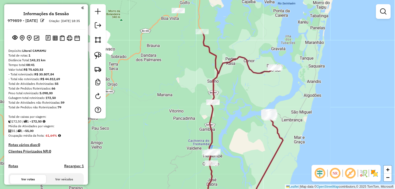
drag, startPoint x: 195, startPoint y: 74, endPoint x: 213, endPoint y: 126, distance: 55.1
click at [213, 126] on icon at bounding box center [243, 124] width 80 height 183
click at [99, 56] on img at bounding box center [97, 55] width 7 height 7
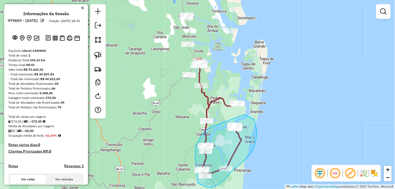
drag, startPoint x: 220, startPoint y: 116, endPoint x: 244, endPoint y: 115, distance: 24.2
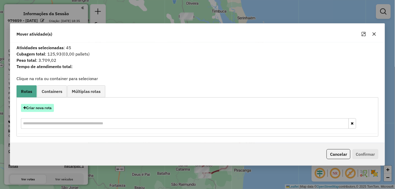
click at [49, 108] on button "Criar nova rota" at bounding box center [37, 108] width 33 height 8
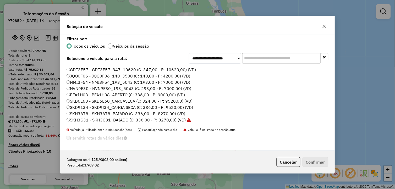
click at [93, 108] on label "SKD9134 - SKD9I34_CARGA SECA (C: 336,00 - P: 9520,00) (VD)" at bounding box center [130, 107] width 127 height 6
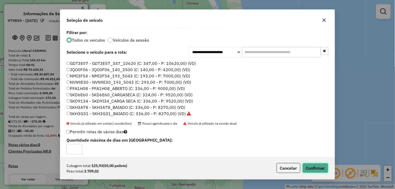
click at [313, 170] on button "Confirmar" at bounding box center [316, 168] width 26 height 10
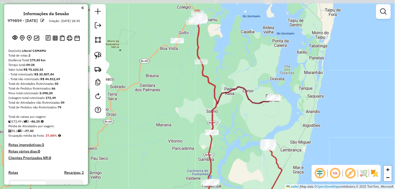
drag, startPoint x: 244, startPoint y: 119, endPoint x: 258, endPoint y: 130, distance: 17.0
click at [258, 131] on div "Janela de atendimento Grade de atendimento Capacidade Transportadoras Veículos …" at bounding box center [197, 94] width 395 height 189
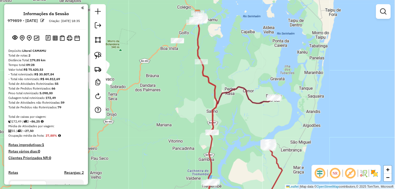
drag, startPoint x: 203, startPoint y: 43, endPoint x: 197, endPoint y: 63, distance: 21.0
click at [201, 62] on div "Rota 1 - Placa SKH3G31 211 - bar da cadinha Janela de atendimento Grade de aten…" at bounding box center [197, 94] width 395 height 189
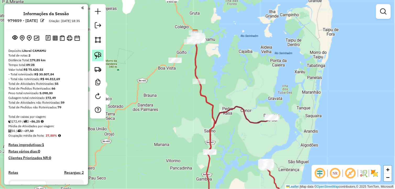
click at [96, 54] on img at bounding box center [97, 55] width 7 height 7
drag, startPoint x: 202, startPoint y: 24, endPoint x: 212, endPoint y: 45, distance: 22.9
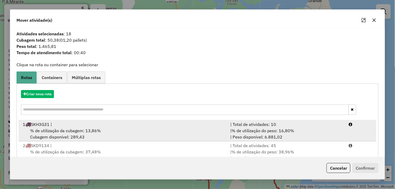
click at [82, 124] on div "1 SKH3G31 |" at bounding box center [124, 124] width 208 height 6
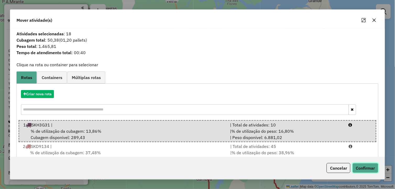
click at [361, 164] on button "Confirmar" at bounding box center [366, 168] width 26 height 10
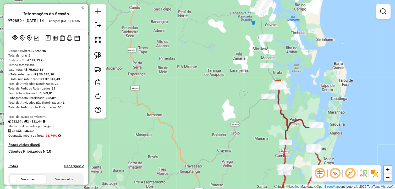
drag, startPoint x: 305, startPoint y: 151, endPoint x: 298, endPoint y: 125, distance: 27.5
click at [290, 126] on div "Janela de atendimento Grade de atendimento Capacidade Transportadoras Veículos …" at bounding box center [197, 94] width 395 height 189
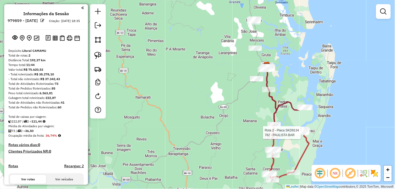
select select "**********"
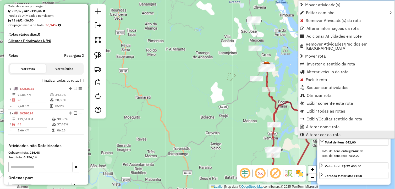
scroll to position [168, 0]
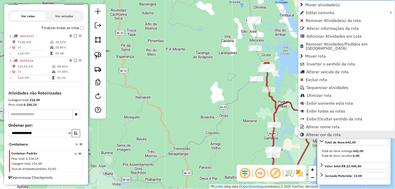
click at [311, 133] on span "Alterar cor da rota" at bounding box center [324, 135] width 35 height 4
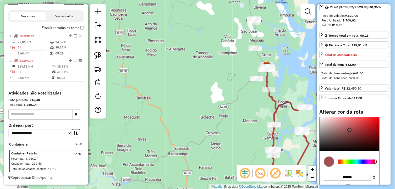
scroll to position [87, 0]
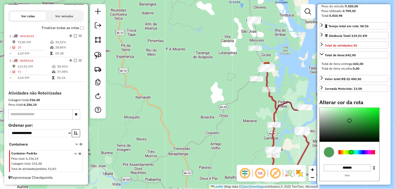
drag, startPoint x: 359, startPoint y: 162, endPoint x: 352, endPoint y: 161, distance: 6.6
click at [352, 155] on div at bounding box center [357, 153] width 37 height 4
type input "*******"
drag, startPoint x: 363, startPoint y: 126, endPoint x: 387, endPoint y: 110, distance: 28.7
click at [387, 110] on div "Alterar cor da rota C M Y K *** *** ** H S L * *** ** R G B ******* Hex Fechar" at bounding box center [354, 151] width 69 height 105
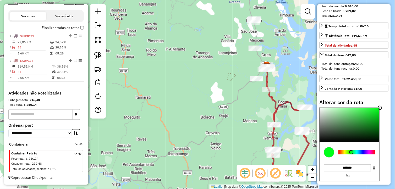
click at [296, 72] on div "Janela de atendimento Grade de atendimento Capacidade Transportadoras Veículos …" at bounding box center [197, 94] width 395 height 189
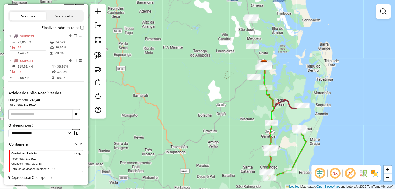
drag, startPoint x: 297, startPoint y: 69, endPoint x: 287, endPoint y: 61, distance: 12.4
click at [287, 61] on div "Janela de atendimento Grade de atendimento Capacidade Transportadoras Veículos …" at bounding box center [197, 94] width 395 height 189
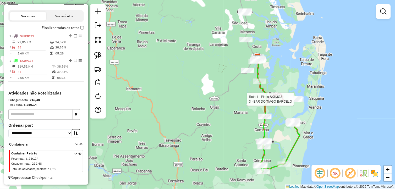
select select "**********"
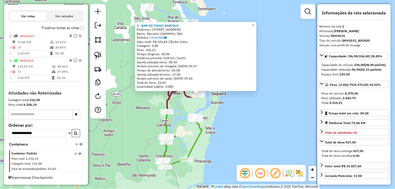
drag, startPoint x: 260, startPoint y: 125, endPoint x: 269, endPoint y: 113, distance: 15.1
click at [270, 113] on div "3 - BAR DO TIAGO BARCELO Endereço: RUA DO CAMPO 87 Bairro: Barcelos (CAMAMU / B…" at bounding box center [197, 94] width 395 height 189
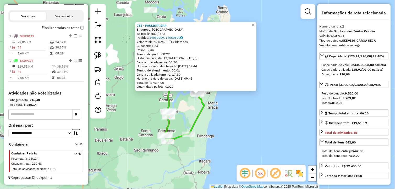
click at [229, 110] on div "782 - PAULISTA BAR Endereço: Avenida Ubaitaba, Bairro: (Maraú / BA) Pedidos: 14…" at bounding box center [197, 94] width 395 height 189
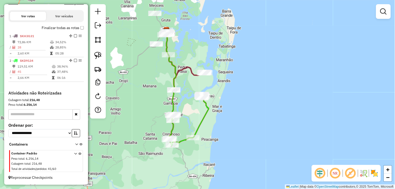
drag, startPoint x: 141, startPoint y: 96, endPoint x: 229, endPoint y: 150, distance: 104.1
click at [224, 153] on div "Janela de atendimento Grade de atendimento Capacidade Transportadoras Veículos …" at bounding box center [197, 94] width 395 height 189
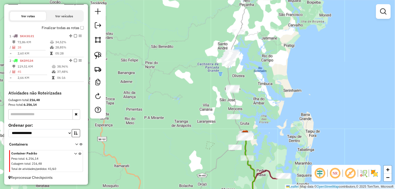
drag, startPoint x: 204, startPoint y: 86, endPoint x: 195, endPoint y: 122, distance: 37.7
click at [197, 131] on div "Janela de atendimento Grade de atendimento Capacidade Transportadoras Veículos …" at bounding box center [197, 94] width 395 height 189
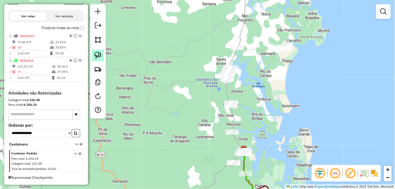
click at [94, 59] on link at bounding box center [98, 56] width 12 height 12
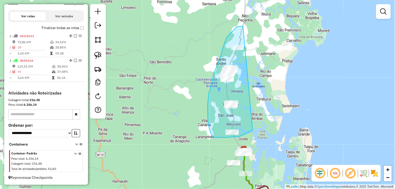
drag, startPoint x: 253, startPoint y: 131, endPoint x: 247, endPoint y: 26, distance: 105.1
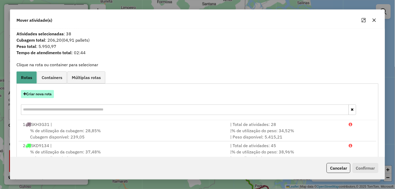
click at [29, 98] on button "Criar nova rota" at bounding box center [37, 94] width 33 height 8
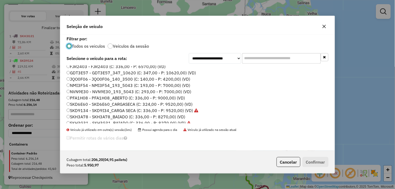
scroll to position [12, 0]
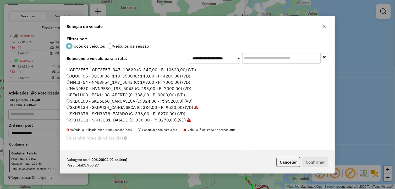
click at [89, 115] on label "SKH3A78 - SKH3A78_BAIADO (C: 336,00 - P: 8270,00) (VD)" at bounding box center [126, 114] width 119 height 6
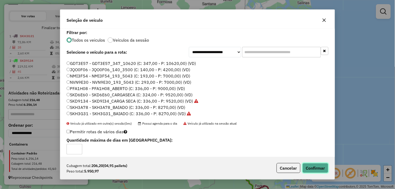
click at [322, 169] on button "Confirmar" at bounding box center [316, 168] width 26 height 10
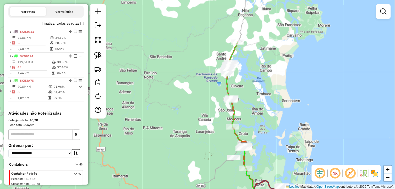
drag, startPoint x: 270, startPoint y: 143, endPoint x: 252, endPoint y: 67, distance: 78.1
click at [252, 67] on div "Janela de atendimento Grade de atendimento Capacidade Transportadoras Veículos …" at bounding box center [197, 94] width 395 height 189
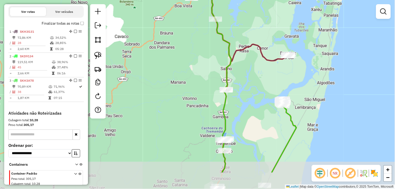
drag, startPoint x: 239, startPoint y: 130, endPoint x: 245, endPoint y: 109, distance: 21.9
click at [245, 110] on div "Janela de atendimento Grade de atendimento Capacidade Transportadoras Veículos …" at bounding box center [197, 94] width 395 height 189
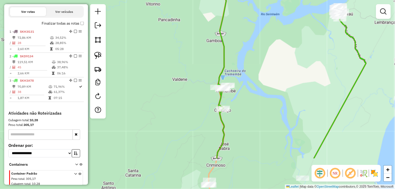
drag, startPoint x: 242, startPoint y: 142, endPoint x: 248, endPoint y: 101, distance: 40.6
click at [248, 101] on div "Janela de atendimento Grade de atendimento Capacidade Transportadoras Veículos …" at bounding box center [197, 94] width 395 height 189
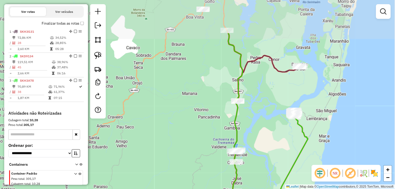
drag, startPoint x: 252, startPoint y: 93, endPoint x: 252, endPoint y: 140, distance: 46.2
click at [252, 141] on div "Janela de atendimento Grade de atendimento Capacidade Transportadoras Veículos …" at bounding box center [197, 94] width 395 height 189
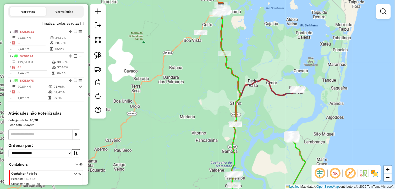
drag, startPoint x: 257, startPoint y: 106, endPoint x: 255, endPoint y: 130, distance: 23.2
click at [255, 130] on div "Janela de atendimento Grade de atendimento Capacidade Transportadoras Veículos …" at bounding box center [197, 94] width 395 height 189
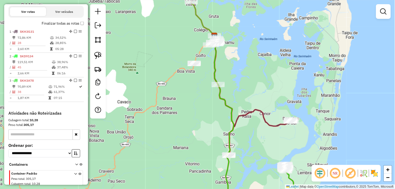
drag, startPoint x: 206, startPoint y: 95, endPoint x: 210, endPoint y: 113, distance: 18.6
click at [210, 112] on div "Janela de atendimento Grade de atendimento Capacidade Transportadoras Veículos …" at bounding box center [197, 94] width 395 height 189
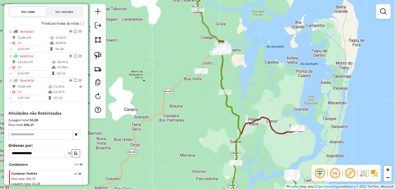
drag, startPoint x: 204, startPoint y: 124, endPoint x: 210, endPoint y: 130, distance: 8.5
click at [210, 130] on div "Janela de atendimento Grade de atendimento Capacidade Transportadoras Veículos …" at bounding box center [197, 94] width 395 height 189
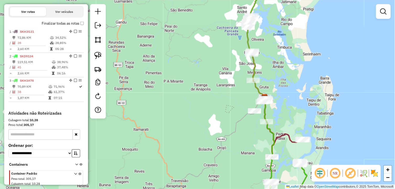
drag, startPoint x: 210, startPoint y: 136, endPoint x: 258, endPoint y: 145, distance: 48.9
click at [258, 145] on div "Janela de atendimento Grade de atendimento Capacidade Transportadoras Veículos …" at bounding box center [197, 94] width 395 height 189
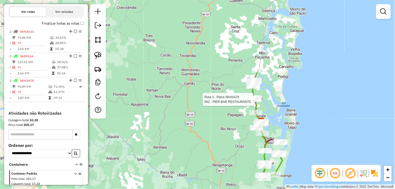
select select "**********"
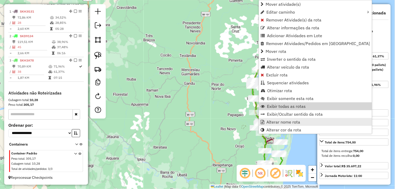
scroll to position [192, 0]
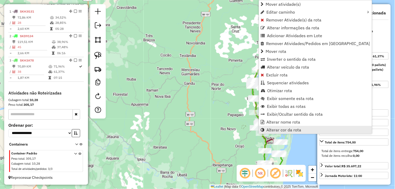
click at [293, 133] on link "Alterar cor da rota" at bounding box center [315, 130] width 113 height 8
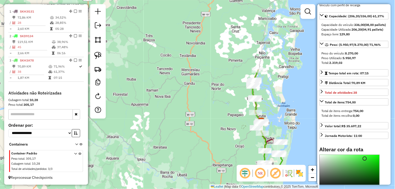
scroll to position [87, 0]
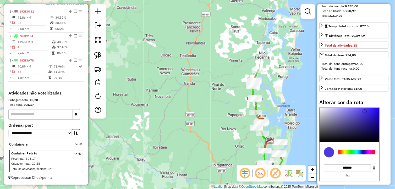
click at [365, 155] on div at bounding box center [357, 153] width 37 height 4
type input "*******"
drag, startPoint x: 379, startPoint y: 119, endPoint x: 382, endPoint y: 116, distance: 3.9
click at [380, 116] on div at bounding box center [350, 125] width 60 height 34
click at [202, 122] on div "Janela de atendimento Grade de atendimento Capacidade Transportadoras Veículos …" at bounding box center [197, 94] width 395 height 189
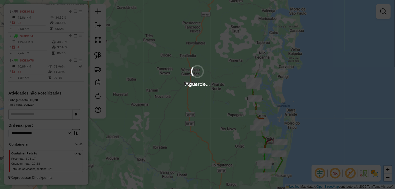
drag, startPoint x: 220, startPoint y: 140, endPoint x: 193, endPoint y: 113, distance: 38.0
click at [193, 113] on div "Aguarde..." at bounding box center [197, 94] width 395 height 189
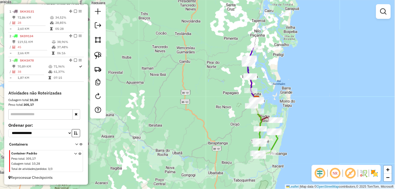
drag, startPoint x: 287, startPoint y: 110, endPoint x: 271, endPoint y: 80, distance: 33.7
click at [272, 81] on div "Janela de atendimento Grade de atendimento Capacidade Transportadoras Veículos …" at bounding box center [197, 94] width 395 height 189
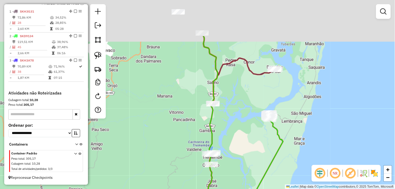
drag, startPoint x: 219, startPoint y: 83, endPoint x: 202, endPoint y: 127, distance: 46.7
click at [239, 142] on div "Janela de atendimento Grade de atendimento Capacidade Transportadoras Veículos …" at bounding box center [197, 94] width 395 height 189
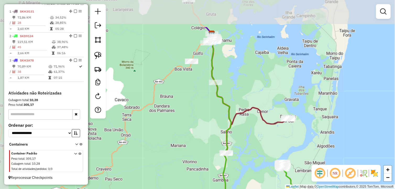
drag, startPoint x: 167, startPoint y: 103, endPoint x: 180, endPoint y: 135, distance: 34.3
click at [180, 135] on div "Janela de atendimento Grade de atendimento Capacidade Transportadoras Veículos …" at bounding box center [197, 94] width 395 height 189
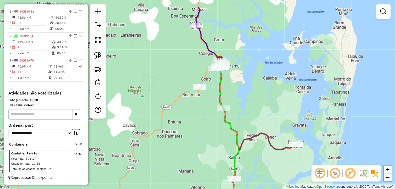
drag, startPoint x: 174, startPoint y: 129, endPoint x: 184, endPoint y: 157, distance: 29.5
click at [184, 157] on div "Janela de atendimento Grade de atendimento Capacidade Transportadoras Veículos …" at bounding box center [197, 94] width 395 height 189
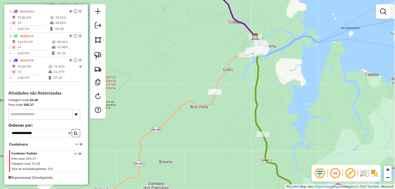
drag, startPoint x: 97, startPoint y: 51, endPoint x: 118, endPoint y: 58, distance: 22.1
click at [97, 51] on link at bounding box center [98, 56] width 12 height 12
drag, startPoint x: 202, startPoint y: 92, endPoint x: 227, endPoint y: 95, distance: 24.2
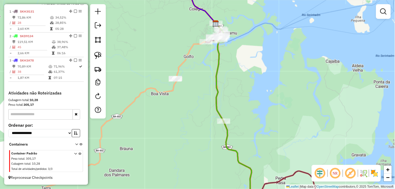
drag, startPoint x: 207, startPoint y: 125, endPoint x: 168, endPoint y: 111, distance: 41.5
click at [168, 111] on div "Janela de atendimento Grade de atendimento Capacidade Transportadoras Veículos …" at bounding box center [197, 94] width 395 height 189
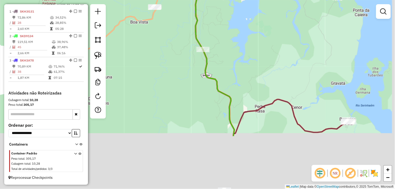
drag, startPoint x: 185, startPoint y: 135, endPoint x: 165, endPoint y: 73, distance: 65.7
click at [164, 71] on div "Janela de atendimento Grade de atendimento Capacidade Transportadoras Veículos …" at bounding box center [197, 94] width 395 height 189
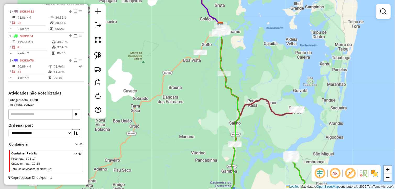
drag, startPoint x: 245, startPoint y: 121, endPoint x: 278, endPoint y: 127, distance: 33.0
click at [278, 127] on div "Janela de atendimento Grade de atendimento Capacidade Transportadoras Veículos …" at bounding box center [197, 94] width 395 height 189
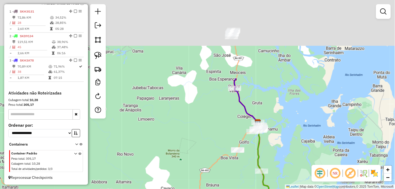
drag, startPoint x: 175, startPoint y: 102, endPoint x: 169, endPoint y: 128, distance: 26.2
click at [203, 182] on div "Janela de atendimento Grade de atendimento Capacidade Transportadoras Veículos …" at bounding box center [197, 94] width 395 height 189
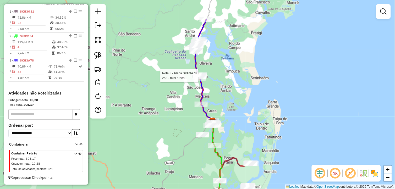
select select "**********"
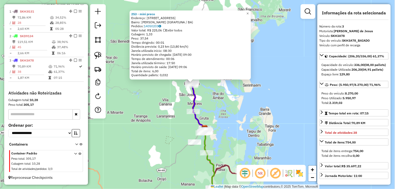
drag, startPoint x: 223, startPoint y: 127, endPoint x: 217, endPoint y: 116, distance: 13.3
click at [217, 116] on div "253 - mini preco Endereço: rua Cachoerinha 89 Bairro: Edrizio Regis da Silva (I…" at bounding box center [197, 94] width 395 height 189
click at [217, 122] on div "253 - mini preco Endereço: rua Cachoerinha 89 Bairro: Edrizio Regis da Silva (I…" at bounding box center [197, 94] width 395 height 189
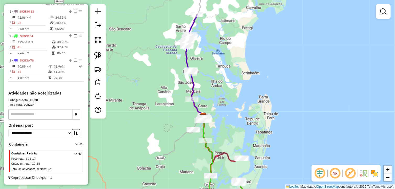
drag, startPoint x: 202, startPoint y: 51, endPoint x: 209, endPoint y: 77, distance: 26.8
click at [203, 54] on div "Janela de atendimento Grade de atendimento Capacidade Transportadoras Veículos …" at bounding box center [197, 94] width 395 height 189
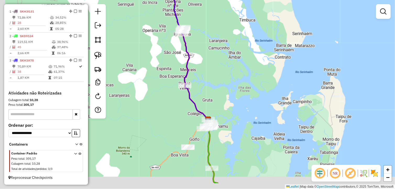
drag, startPoint x: 201, startPoint y: 80, endPoint x: 207, endPoint y: 66, distance: 15.5
click at [207, 61] on div "Janela de atendimento Grade de atendimento Capacidade Transportadoras Veículos …" at bounding box center [197, 94] width 395 height 189
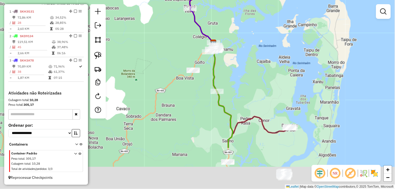
drag, startPoint x: 235, startPoint y: 106, endPoint x: 240, endPoint y: 45, distance: 60.8
click at [240, 45] on div "Janela de atendimento Grade de atendimento Capacidade Transportadoras Veículos …" at bounding box center [197, 94] width 395 height 189
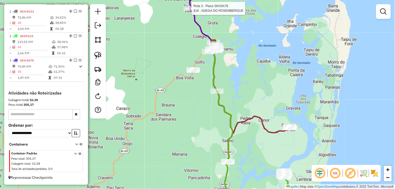
select select "**********"
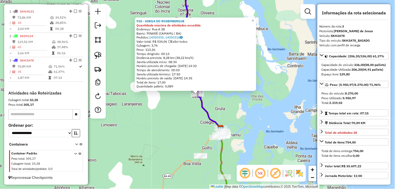
click at [259, 124] on div "918 - ADEGA DO ROSEMBERGUE Quantidade máxima de atividades excedida Endereço: R…" at bounding box center [197, 94] width 395 height 189
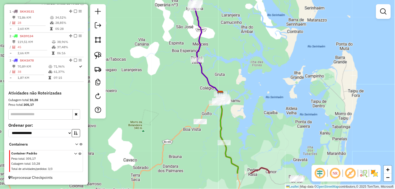
drag, startPoint x: 249, startPoint y: 141, endPoint x: 249, endPoint y: 106, distance: 34.4
click at [249, 106] on div "Janela de atendimento Grade de atendimento Capacidade Transportadoras Veículos …" at bounding box center [197, 94] width 395 height 189
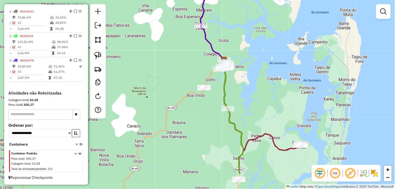
drag, startPoint x: 250, startPoint y: 83, endPoint x: 252, endPoint y: 65, distance: 18.5
click at [252, 65] on div "Janela de atendimento Grade de atendimento Capacidade Transportadoras Veículos …" at bounding box center [197, 94] width 395 height 189
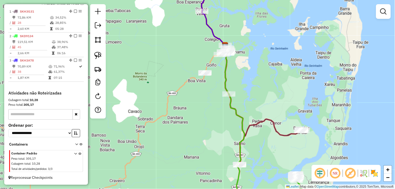
click at [250, 72] on div "Janela de atendimento Grade de atendimento Capacidade Transportadoras Veículos …" at bounding box center [197, 94] width 395 height 189
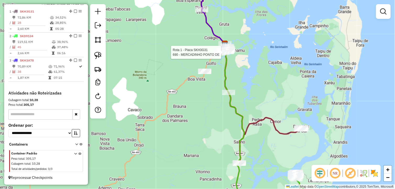
select select "**********"
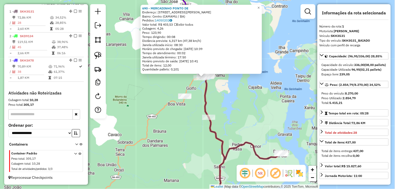
click at [273, 112] on div "690 - MERCADINHO PONTO DE Endereço: RUA SIQUEIRA CAMPOS 65 Bairro: Centro (CAMA…" at bounding box center [197, 94] width 395 height 189
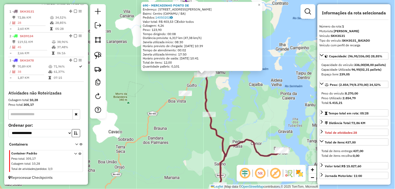
drag, startPoint x: 260, startPoint y: 121, endPoint x: 263, endPoint y: 114, distance: 7.4
click at [262, 114] on div "690 - MERCADINHO PONTO DE Endereço: RUA SIQUEIRA CAMPOS 65 Bairro: Centro (CAMA…" at bounding box center [197, 94] width 395 height 189
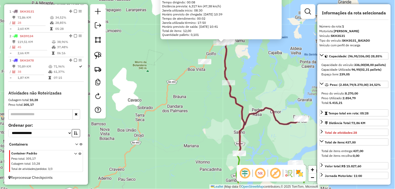
drag, startPoint x: 270, startPoint y: 107, endPoint x: 284, endPoint y: 84, distance: 26.3
click at [284, 84] on div "690 - MERCADINHO PONTO DE Endereço: RUA SIQUEIRA CAMPOS 65 Bairro: Centro (CAMA…" at bounding box center [197, 94] width 395 height 189
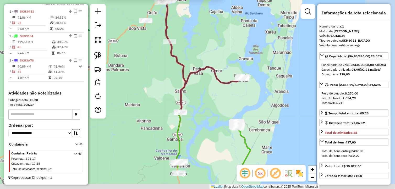
drag, startPoint x: 227, startPoint y: 135, endPoint x: 169, endPoint y: 96, distance: 70.0
click at [169, 96] on div "690 - MERCADINHO PONTO DE Endereço: RUA SIQUEIRA CAMPOS 65 Bairro: Centro (CAMA…" at bounding box center [197, 94] width 395 height 189
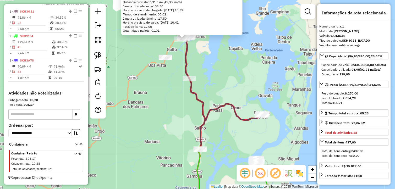
drag, startPoint x: 222, startPoint y: 108, endPoint x: 242, endPoint y: 144, distance: 41.9
click at [242, 144] on div "690 - MERCADINHO PONTO DE Endereço: RUA SIQUEIRA CAMPOS 65 Bairro: Centro (CAMA…" at bounding box center [197, 94] width 395 height 189
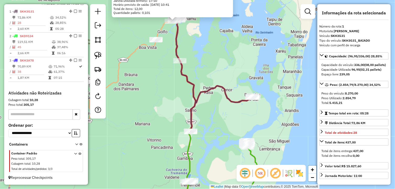
drag, startPoint x: 231, startPoint y: 136, endPoint x: 216, endPoint y: 105, distance: 34.0
click at [218, 105] on div "690 - MERCADINHO PONTO DE Endereço: RUA SIQUEIRA CAMPOS 65 Bairro: Centro (CAMA…" at bounding box center [197, 94] width 395 height 189
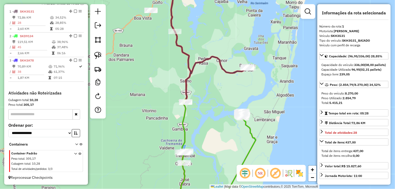
click at [213, 86] on div "690 - MERCADINHO PONTO DE Endereço: RUA SIQUEIRA CAMPOS 65 Bairro: Centro (CAMA…" at bounding box center [197, 94] width 395 height 189
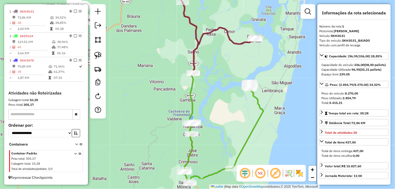
drag, startPoint x: 219, startPoint y: 111, endPoint x: 220, endPoint y: 95, distance: 15.8
click at [220, 95] on div "690 - MERCADINHO PONTO DE Endereço: RUA SIQUEIRA CAMPOS 65 Bairro: Centro (CAMA…" at bounding box center [197, 94] width 395 height 189
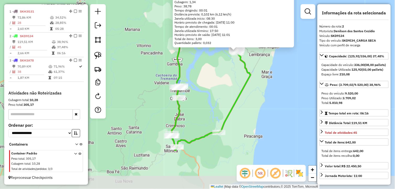
drag, startPoint x: 179, startPoint y: 133, endPoint x: 217, endPoint y: 89, distance: 57.8
click at [217, 89] on div "900 - SUPERMERCADO DO VOVO Quantidade máxima de atividades excedida Endereço: R…" at bounding box center [197, 94] width 395 height 189
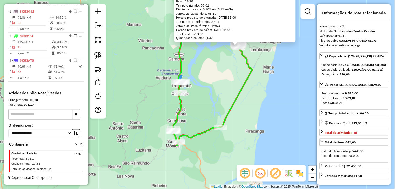
drag, startPoint x: 185, startPoint y: 111, endPoint x: 187, endPoint y: 108, distance: 4.2
click at [187, 108] on div "900 - SUPERMERCADO DO VOVO Quantidade máxima de atividades excedida Endereço: R…" at bounding box center [197, 94] width 395 height 189
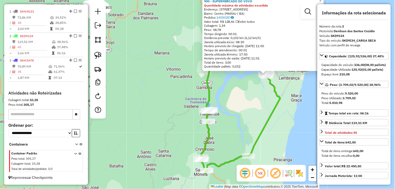
drag, startPoint x: 147, startPoint y: 108, endPoint x: 181, endPoint y: 144, distance: 49.3
click at [181, 144] on div "900 - SUPERMERCADO DO VOVO Quantidade máxima de atividades excedida Endereço: R…" at bounding box center [197, 94] width 395 height 189
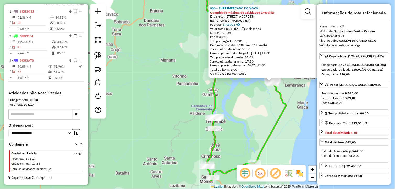
click at [182, 101] on div "900 - SUPERMERCADO DO VOVO Quantidade máxima de atividades excedida Endereço: R…" at bounding box center [197, 94] width 395 height 189
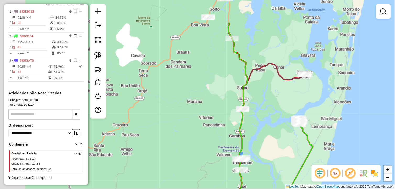
drag, startPoint x: 183, startPoint y: 99, endPoint x: 210, endPoint y: 141, distance: 49.9
click at [210, 141] on div "Janela de atendimento Grade de atendimento Capacidade Transportadoras Veículos …" at bounding box center [197, 94] width 395 height 189
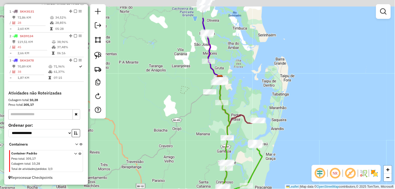
drag, startPoint x: 217, startPoint y: 113, endPoint x: 218, endPoint y: 121, distance: 8.0
click at [218, 121] on div "Janela de atendimento Grade de atendimento Capacidade Transportadoras Veículos …" at bounding box center [197, 94] width 395 height 189
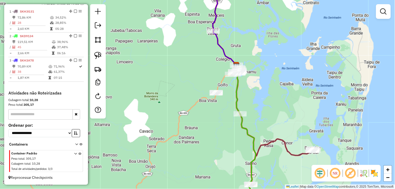
drag, startPoint x: 203, startPoint y: 108, endPoint x: 204, endPoint y: 128, distance: 20.2
click at [205, 130] on div "Janela de atendimento Grade de atendimento Capacidade Transportadoras Veículos …" at bounding box center [197, 94] width 395 height 189
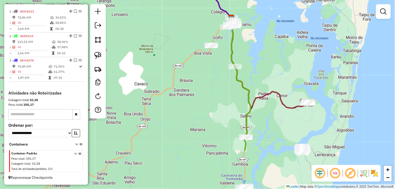
drag, startPoint x: 234, startPoint y: 146, endPoint x: 223, endPoint y: 61, distance: 86.3
click at [221, 52] on div "Janela de atendimento Grade de atendimento Capacidade Transportadoras Veículos …" at bounding box center [197, 94] width 395 height 189
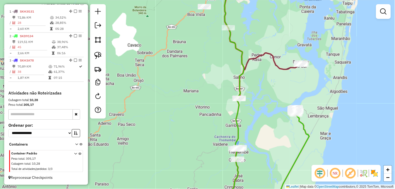
click at [160, 98] on div "Janela de atendimento Grade de atendimento Capacidade Transportadoras Veículos …" at bounding box center [197, 94] width 395 height 189
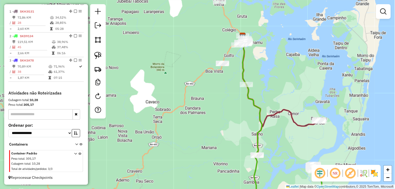
drag, startPoint x: 159, startPoint y: 81, endPoint x: 190, endPoint y: 114, distance: 45.8
click at [172, 122] on div "Janela de atendimento Grade de atendimento Capacidade Transportadoras Veículos …" at bounding box center [197, 94] width 395 height 189
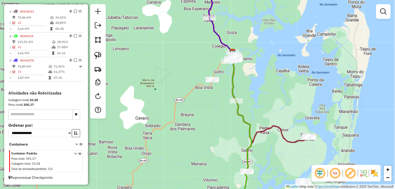
drag, startPoint x: 211, startPoint y: 94, endPoint x: 196, endPoint y: 110, distance: 21.7
click at [196, 110] on div "Janela de atendimento Grade de atendimento Capacidade Transportadoras Veículos …" at bounding box center [197, 94] width 395 height 189
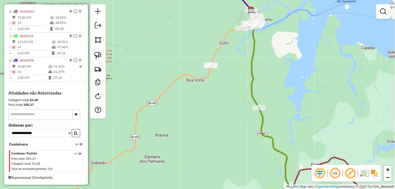
drag, startPoint x: 208, startPoint y: 78, endPoint x: 200, endPoint y: 99, distance: 22.7
click at [200, 99] on div "Janela de atendimento Grade de atendimento Capacidade Transportadoras Veículos …" at bounding box center [197, 94] width 395 height 189
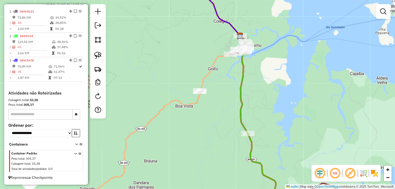
drag, startPoint x: 235, startPoint y: 70, endPoint x: 220, endPoint y: 83, distance: 20.1
click at [220, 83] on div "Janela de atendimento Grade de atendimento Capacidade Transportadoras Veículos …" at bounding box center [197, 94] width 395 height 189
click at [98, 53] on img at bounding box center [97, 55] width 7 height 7
drag, startPoint x: 183, startPoint y: 83, endPoint x: 212, endPoint y: 89, distance: 29.3
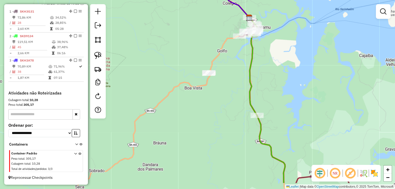
drag, startPoint x: 221, startPoint y: 98, endPoint x: 235, endPoint y: 60, distance: 39.7
click at [234, 61] on div "Janela de atendimento Grade de atendimento Capacidade Transportadoras Veículos …" at bounding box center [197, 94] width 395 height 189
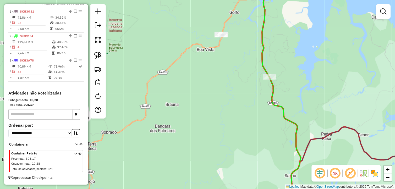
drag, startPoint x: 226, startPoint y: 118, endPoint x: 209, endPoint y: 71, distance: 49.6
click at [212, 72] on div "Janela de atendimento Grade de atendimento Capacidade Transportadoras Veículos …" at bounding box center [197, 94] width 395 height 189
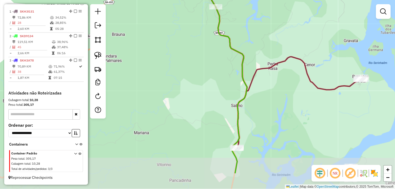
drag, startPoint x: 212, startPoint y: 93, endPoint x: 178, endPoint y: 74, distance: 39.2
click at [178, 74] on div "Janela de atendimento Grade de atendimento Capacidade Transportadoras Veículos …" at bounding box center [197, 94] width 395 height 189
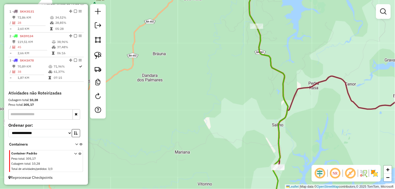
drag, startPoint x: 178, startPoint y: 76, endPoint x: 264, endPoint y: 119, distance: 96.2
click at [264, 119] on div "Janela de atendimento Grade de atendimento Capacidade Transportadoras Veículos …" at bounding box center [197, 94] width 395 height 189
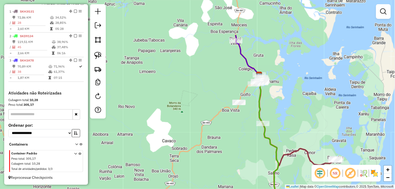
drag, startPoint x: 225, startPoint y: 107, endPoint x: 235, endPoint y: 157, distance: 51.4
click at [233, 161] on div "Janela de atendimento Grade de atendimento Capacidade Transportadoras Veículos …" at bounding box center [197, 94] width 395 height 189
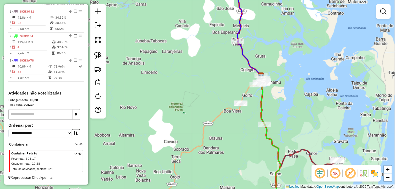
drag, startPoint x: 201, startPoint y: 89, endPoint x: 195, endPoint y: 116, distance: 28.3
click at [195, 116] on div "Janela de atendimento Grade de atendimento Capacidade Transportadoras Veículos …" at bounding box center [197, 94] width 395 height 189
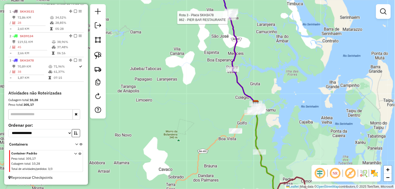
click at [229, 20] on div at bounding box center [229, 17] width 13 height 5
select select "**********"
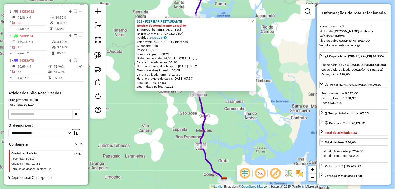
click at [227, 127] on div "862 - PIER BAR RESTAURANTE Horário de atendimento excedido Endereço: Rua do Cam…" at bounding box center [197, 94] width 395 height 189
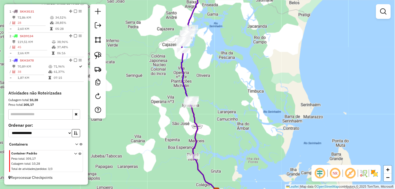
drag, startPoint x: 211, startPoint y: 105, endPoint x: 198, endPoint y: 105, distance: 13.1
click at [206, 108] on div "Janela de atendimento Grade de atendimento Capacidade Transportadoras Veículos …" at bounding box center [197, 94] width 395 height 189
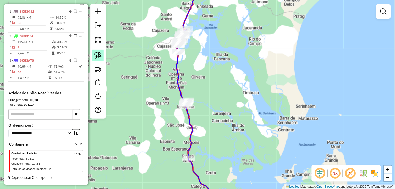
click at [100, 56] on img at bounding box center [97, 55] width 7 height 7
drag, startPoint x: 100, startPoint y: 56, endPoint x: 165, endPoint y: 80, distance: 69.0
click at [107, 58] on hb-router-mapa "Informações da Sessão 979859 - 15/08/2025 Criação: 14/08/2025 18:35 Depósito: L…" at bounding box center [197, 94] width 395 height 189
drag, startPoint x: 180, startPoint y: 93, endPoint x: 200, endPoint y: 107, distance: 24.1
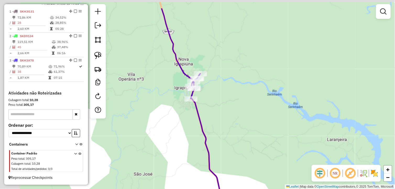
drag, startPoint x: 218, startPoint y: 104, endPoint x: 222, endPoint y: 108, distance: 5.0
click at [222, 108] on div "Janela de atendimento Grade de atendimento Capacidade Transportadoras Veículos …" at bounding box center [197, 94] width 395 height 189
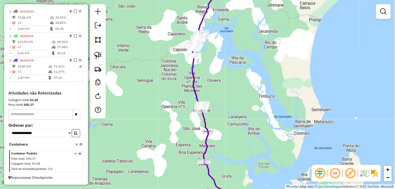
drag, startPoint x: 248, startPoint y: 115, endPoint x: 237, endPoint y: 117, distance: 11.8
click at [237, 117] on div "Janela de atendimento Grade de atendimento Capacidade Transportadoras Veículos …" at bounding box center [197, 94] width 395 height 189
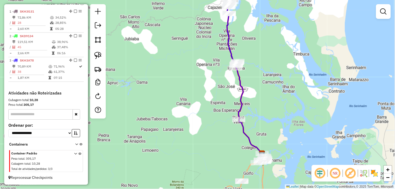
drag, startPoint x: 244, startPoint y: 102, endPoint x: 266, endPoint y: 69, distance: 39.3
click at [266, 69] on div "Janela de atendimento Grade de atendimento Capacidade Transportadoras Veículos …" at bounding box center [197, 94] width 395 height 189
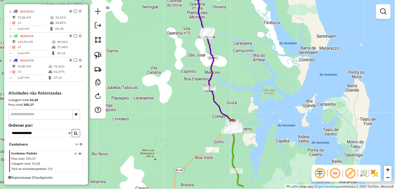
drag, startPoint x: 278, startPoint y: 101, endPoint x: 242, endPoint y: 83, distance: 40.9
click at [242, 83] on div "Janela de atendimento Grade de atendimento Capacidade Transportadoras Veículos …" at bounding box center [197, 94] width 395 height 189
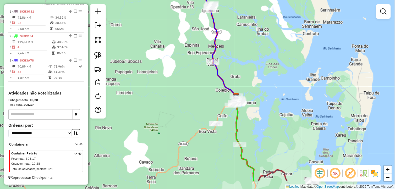
drag, startPoint x: 268, startPoint y: 119, endPoint x: 264, endPoint y: 112, distance: 8.5
click at [268, 112] on div "Janela de atendimento Grade de atendimento Capacidade Transportadoras Veículos …" at bounding box center [197, 94] width 395 height 189
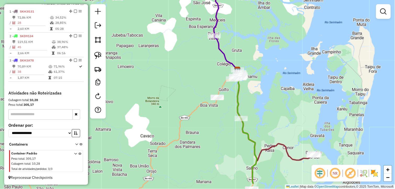
drag, startPoint x: 162, startPoint y: 121, endPoint x: 141, endPoint y: 90, distance: 37.2
click at [163, 96] on div "Janela de atendimento Grade de atendimento Capacidade Transportadoras Veículos …" at bounding box center [197, 94] width 395 height 189
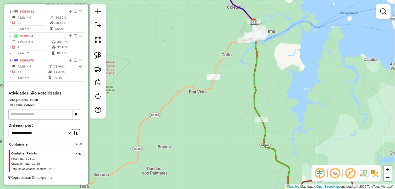
click at [219, 104] on div "Janela de atendimento Grade de atendimento Capacidade Transportadoras Veículos …" at bounding box center [197, 94] width 395 height 189
drag, startPoint x: 94, startPoint y: 53, endPoint x: 193, endPoint y: 62, distance: 99.2
click at [95, 53] on img at bounding box center [97, 55] width 7 height 7
drag, startPoint x: 218, startPoint y: 66, endPoint x: 222, endPoint y: 82, distance: 17.0
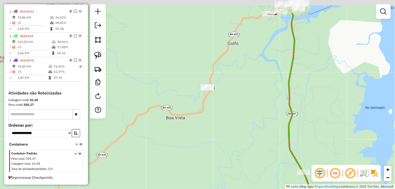
drag, startPoint x: 201, startPoint y: 79, endPoint x: 208, endPoint y: 108, distance: 29.5
click at [202, 106] on div "Janela de atendimento Grade de atendimento Capacidade Transportadoras Veículos …" at bounding box center [197, 94] width 395 height 189
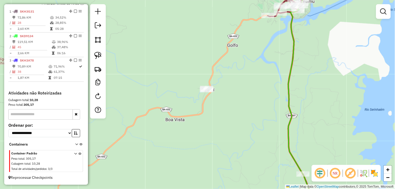
drag, startPoint x: 248, startPoint y: 87, endPoint x: 242, endPoint y: 108, distance: 21.8
click at [242, 108] on div "Janela de atendimento Grade de atendimento Capacidade Transportadoras Veículos …" at bounding box center [197, 94] width 395 height 189
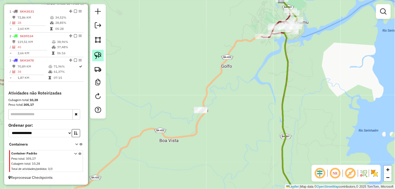
click at [103, 55] on link at bounding box center [98, 56] width 12 height 12
drag, startPoint x: 195, startPoint y: 98, endPoint x: 218, endPoint y: 110, distance: 25.7
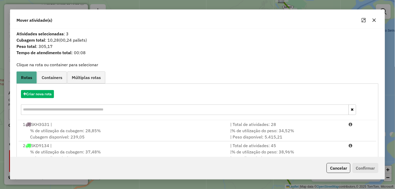
click at [84, 128] on span "% de utilização da cubagem: 28,85%" at bounding box center [65, 130] width 71 height 5
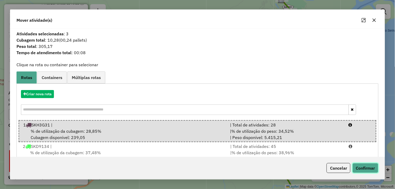
click at [361, 168] on button "Confirmar" at bounding box center [366, 168] width 26 height 10
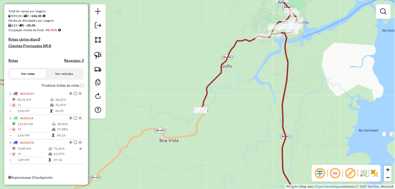
scroll to position [110, 0]
select select "**********"
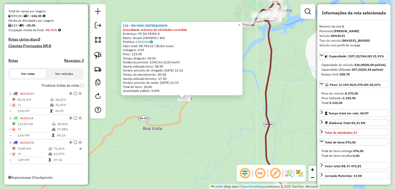
drag, startPoint x: 224, startPoint y: 125, endPoint x: 210, endPoint y: 129, distance: 14.4
click at [210, 129] on div "115 - RN MINI DISTRIBUIDOR Quantidade máxima de atividades excedida Endereço: P…" at bounding box center [197, 94] width 395 height 189
click at [212, 127] on div "115 - RN MINI DISTRIBUIDOR Quantidade máxima de atividades excedida Endereço: P…" at bounding box center [197, 94] width 395 height 189
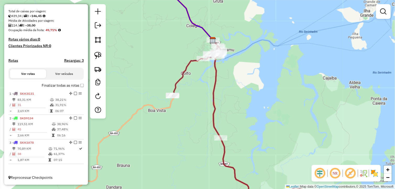
drag, startPoint x: 286, startPoint y: 114, endPoint x: 246, endPoint y: 97, distance: 43.9
click at [247, 98] on div "Janela de atendimento Grade de atendimento Capacidade Transportadoras Veículos …" at bounding box center [197, 94] width 395 height 189
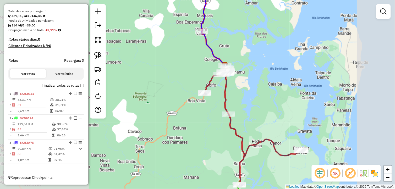
drag, startPoint x: 262, startPoint y: 119, endPoint x: 252, endPoint y: 99, distance: 22.6
click at [253, 99] on div "Janela de atendimento Grade de atendimento Capacidade Transportadoras Veículos …" at bounding box center [197, 94] width 395 height 189
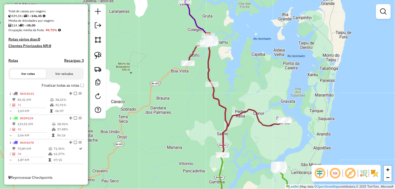
drag, startPoint x: 265, startPoint y: 149, endPoint x: 248, endPoint y: 132, distance: 23.6
click at [249, 134] on div "Janela de atendimento Grade de atendimento Capacidade Transportadoras Veículos …" at bounding box center [197, 94] width 395 height 189
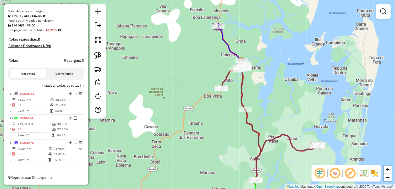
drag, startPoint x: 143, startPoint y: 109, endPoint x: 193, endPoint y: 152, distance: 66.2
click at [193, 152] on div "Janela de atendimento Grade de atendimento Capacidade Transportadoras Veículos …" at bounding box center [197, 94] width 395 height 189
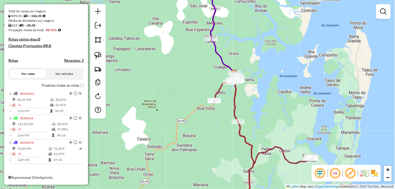
drag, startPoint x: 288, startPoint y: 106, endPoint x: 286, endPoint y: 110, distance: 4.7
click at [286, 110] on div "Janela de atendimento Grade de atendimento Capacidade Transportadoras Veículos …" at bounding box center [197, 94] width 395 height 189
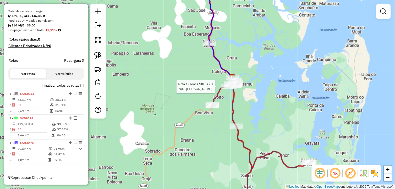
select select "**********"
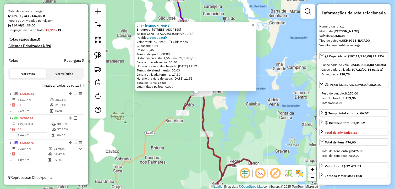
drag, startPoint x: 251, startPoint y: 108, endPoint x: 266, endPoint y: 94, distance: 20.6
click at [266, 94] on div "744 - MERCADINHO ORLANDO Endereço: Rua do desterro 58 Bairro: CENTRO ACARAI (CA…" at bounding box center [197, 94] width 395 height 189
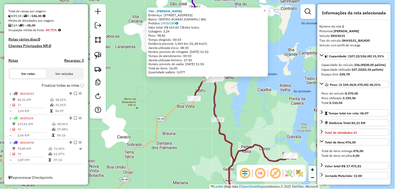
drag, startPoint x: 277, startPoint y: 120, endPoint x: 261, endPoint y: 113, distance: 17.5
click at [261, 113] on div "744 - MERCADINHO ORLANDO Endereço: Rua do desterro 58 Bairro: CENTRO ACARAI (CA…" at bounding box center [197, 94] width 395 height 189
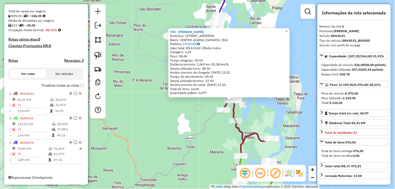
drag, startPoint x: 192, startPoint y: 140, endPoint x: 223, endPoint y: 135, distance: 31.9
click at [225, 138] on div "744 - MERCADINHO ORLANDO Endereço: Rua do desterro 58 Bairro: CENTRO ACARAI (CA…" at bounding box center [197, 94] width 395 height 189
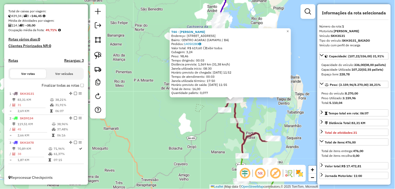
click at [223, 135] on div "744 - MERCADINHO ORLANDO Endereço: Rua do desterro 58 Bairro: CENTRO ACARAI (CA…" at bounding box center [197, 94] width 395 height 189
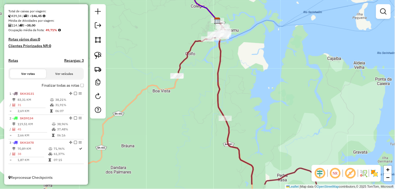
drag, startPoint x: 280, startPoint y: 105, endPoint x: 245, endPoint y: 72, distance: 47.9
click at [245, 72] on div "Janela de atendimento Grade de atendimento Capacidade Transportadoras Veículos …" at bounding box center [197, 94] width 395 height 189
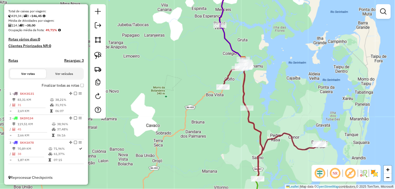
drag, startPoint x: 303, startPoint y: 108, endPoint x: 266, endPoint y: 75, distance: 49.6
click at [266, 75] on div "Janela de atendimento Grade de atendimento Capacidade Transportadoras Veículos …" at bounding box center [197, 94] width 395 height 189
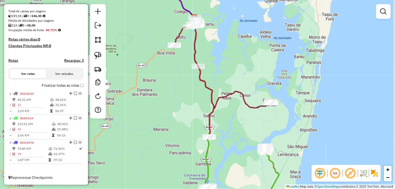
drag, startPoint x: 254, startPoint y: 130, endPoint x: 249, endPoint y: 124, distance: 8.5
click at [249, 125] on div "Janela de atendimento Grade de atendimento Capacidade Transportadoras Veículos …" at bounding box center [197, 94] width 395 height 189
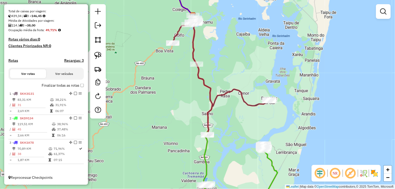
drag, startPoint x: 173, startPoint y: 108, endPoint x: 190, endPoint y: 119, distance: 21.1
click at [189, 119] on div "Janela de atendimento Grade de atendimento Capacidade Transportadoras Veículos …" at bounding box center [197, 94] width 395 height 189
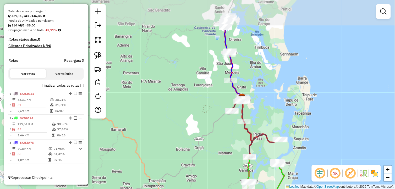
drag, startPoint x: 298, startPoint y: 115, endPoint x: 309, endPoint y: 163, distance: 49.4
click at [309, 163] on div "Janela de atendimento Grade de atendimento Capacidade Transportadoras Veículos …" at bounding box center [197, 94] width 395 height 189
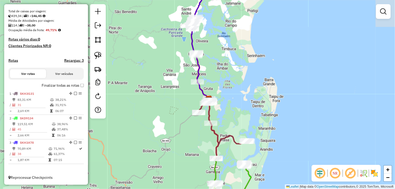
drag, startPoint x: 266, startPoint y: 89, endPoint x: 233, endPoint y: 90, distance: 33.3
click at [233, 90] on div "Janela de atendimento Grade de atendimento Capacidade Transportadoras Veículos …" at bounding box center [197, 94] width 395 height 189
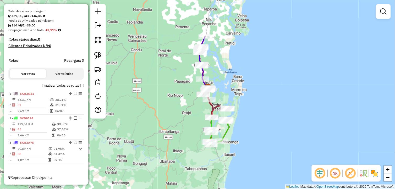
drag, startPoint x: 257, startPoint y: 95, endPoint x: 244, endPoint y: 88, distance: 14.2
click at [244, 88] on div "Janela de atendimento Grade de atendimento Capacidade Transportadoras Veículos …" at bounding box center [197, 94] width 395 height 189
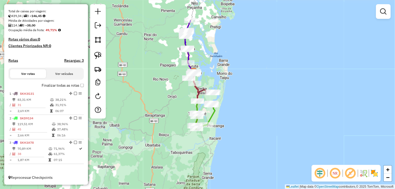
drag, startPoint x: 152, startPoint y: 107, endPoint x: 138, endPoint y: 91, distance: 21.7
click at [138, 91] on div "Janela de atendimento Grade de atendimento Capacidade Transportadoras Veículos …" at bounding box center [197, 94] width 395 height 189
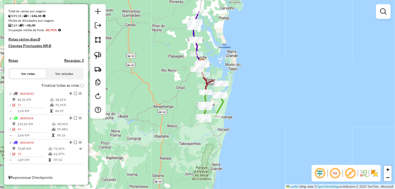
drag, startPoint x: 235, startPoint y: 73, endPoint x: 243, endPoint y: 64, distance: 12.2
click at [243, 64] on div "Janela de atendimento Grade de atendimento Capacidade Transportadoras Veículos …" at bounding box center [197, 94] width 395 height 189
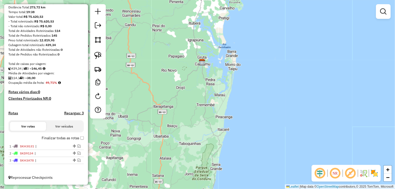
scroll to position [57, 0]
drag, startPoint x: 72, startPoint y: 161, endPoint x: 58, endPoint y: 153, distance: 16.2
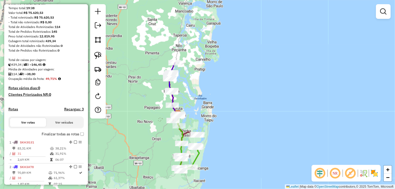
drag, startPoint x: 156, startPoint y: 118, endPoint x: 148, endPoint y: 136, distance: 19.8
click at [148, 136] on div "Janela de atendimento Grade de atendimento Capacidade Transportadoras Veículos …" at bounding box center [197, 94] width 395 height 189
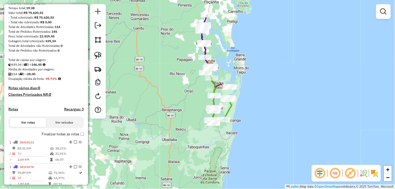
drag, startPoint x: 254, startPoint y: 103, endPoint x: 263, endPoint y: 87, distance: 18.3
click at [263, 87] on div "Janela de atendimento Grade de atendimento Capacidade Transportadoras Veículos …" at bounding box center [197, 94] width 395 height 189
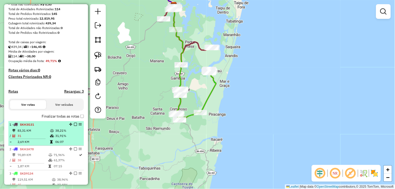
scroll to position [86, 0]
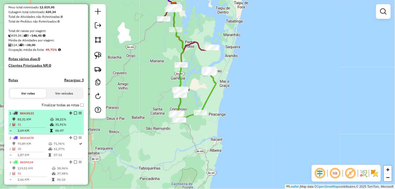
click at [52, 120] on li "1 - SKH3G31 83,31 KM 38,21% / 31 31,91% = 2,69 KM 06:07" at bounding box center [46, 122] width 76 height 25
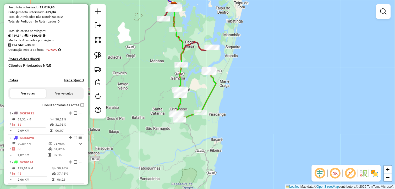
select select "**********"
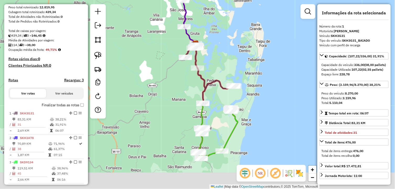
click at [181, 100] on div "Janela de atendimento Grade de atendimento Capacidade Transportadoras Veículos …" at bounding box center [197, 94] width 395 height 189
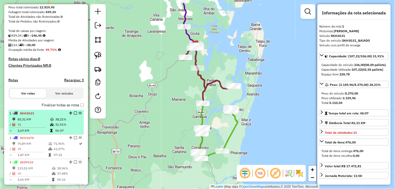
click at [46, 122] on td "83,31 KM" at bounding box center [33, 119] width 33 height 5
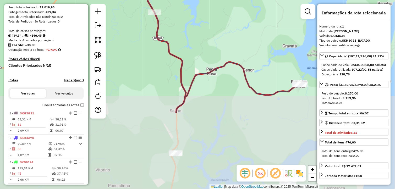
drag, startPoint x: 252, startPoint y: 109, endPoint x: 238, endPoint y: 22, distance: 87.8
click at [238, 22] on div "Janela de atendimento Grade de atendimento Capacidade Transportadoras Veículos …" at bounding box center [197, 94] width 395 height 189
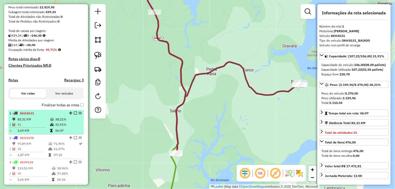
click at [60, 126] on td "31,91%" at bounding box center [68, 124] width 26 height 5
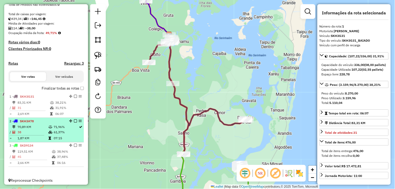
scroll to position [110, 0]
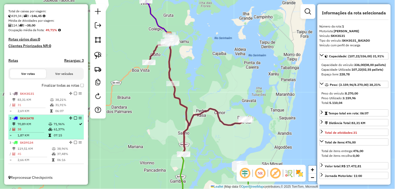
click at [45, 125] on td "70,89 KM" at bounding box center [32, 124] width 31 height 5
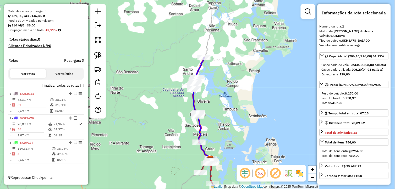
drag, startPoint x: 208, startPoint y: 87, endPoint x: 206, endPoint y: 100, distance: 13.5
click at [208, 102] on div "Janela de atendimento Grade de atendimento Capacidade Transportadoras Veículos …" at bounding box center [197, 94] width 395 height 189
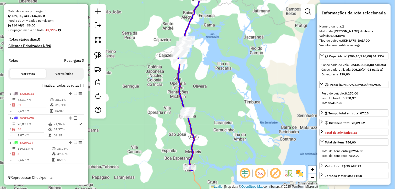
drag, startPoint x: 219, startPoint y: 108, endPoint x: 216, endPoint y: 72, distance: 36.1
click at [216, 72] on div "Janela de atendimento Grade de atendimento Capacidade Transportadoras Veículos …" at bounding box center [197, 94] width 395 height 189
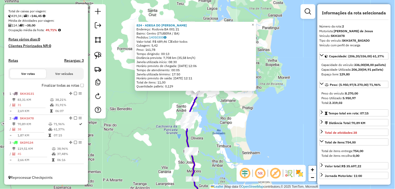
click at [219, 129] on div "824 - ADEGA DO FILIPE Endereço: Rodovia BA 001 21 Bairro: Centro (ITUBERA / BA)…" at bounding box center [197, 94] width 395 height 189
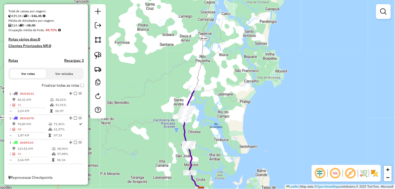
drag, startPoint x: 218, startPoint y: 132, endPoint x: 206, endPoint y: 104, distance: 31.5
click at [208, 108] on div "Janela de atendimento Grade de atendimento Capacidade Transportadoras Veículos …" at bounding box center [197, 94] width 395 height 189
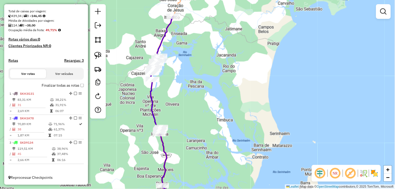
drag, startPoint x: 176, startPoint y: 86, endPoint x: 183, endPoint y: 70, distance: 17.0
click at [183, 70] on div "Janela de atendimento Grade de atendimento Capacidade Transportadoras Veículos …" at bounding box center [197, 94] width 395 height 189
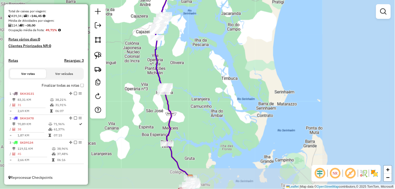
drag, startPoint x: 216, startPoint y: 106, endPoint x: 203, endPoint y: 66, distance: 42.1
click at [203, 66] on div "Janela de atendimento Grade de atendimento Capacidade Transportadoras Veículos …" at bounding box center [197, 94] width 395 height 189
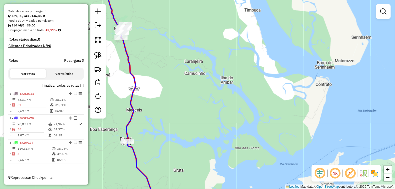
drag, startPoint x: 202, startPoint y: 84, endPoint x: 235, endPoint y: 111, distance: 42.5
click at [235, 111] on div "Janela de atendimento Grade de atendimento Capacidade Transportadoras Veículos …" at bounding box center [197, 94] width 395 height 189
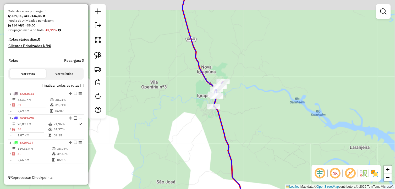
drag, startPoint x: 209, startPoint y: 96, endPoint x: 251, endPoint y: 116, distance: 46.3
click at [252, 115] on div "Janela de atendimento Grade de atendimento Capacidade Transportadoras Veículos …" at bounding box center [197, 94] width 395 height 189
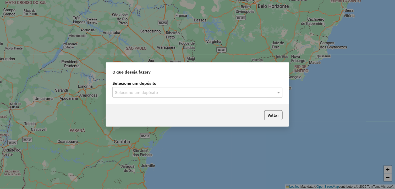
click at [156, 90] on input "text" at bounding box center [192, 93] width 155 height 6
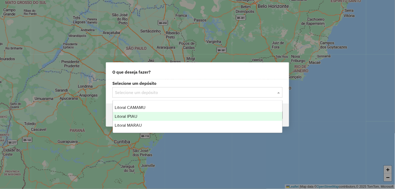
click at [147, 115] on div "Litoral IPIAU" at bounding box center [198, 116] width 170 height 9
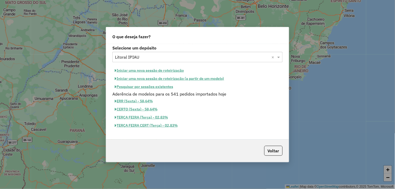
click at [157, 70] on button "Iniciar uma nova sessão de roteirização" at bounding box center [150, 71] width 74 height 8
select select "*"
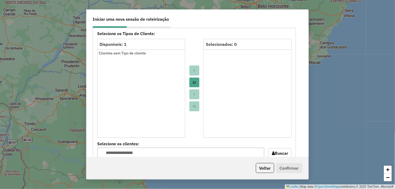
scroll to position [320, 0]
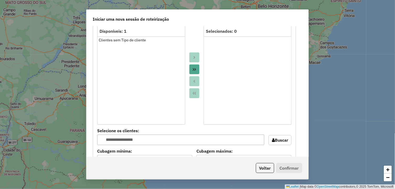
click at [194, 69] on icon "Move All to Target" at bounding box center [194, 69] width 3 height 3
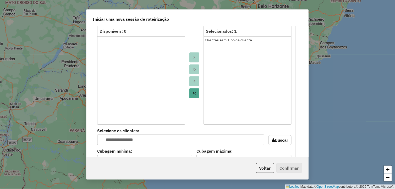
scroll to position [524, 0]
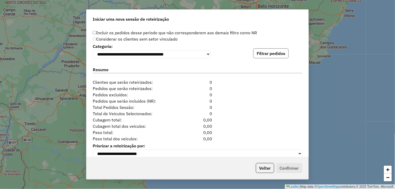
click at [254, 55] on button "Filtrar pedidos" at bounding box center [271, 54] width 35 height 10
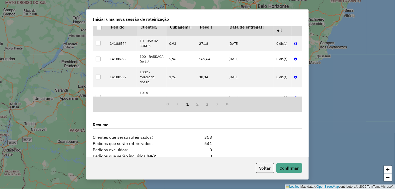
scroll to position [642, 0]
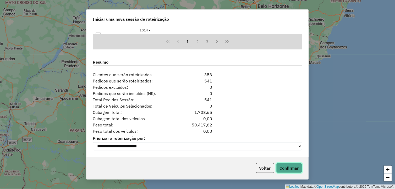
click at [284, 169] on button "Confirmar" at bounding box center [290, 168] width 26 height 10
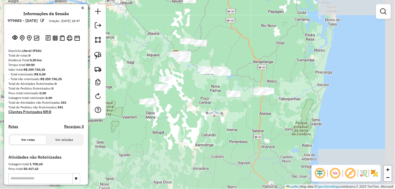
drag, startPoint x: 279, startPoint y: 104, endPoint x: 256, endPoint y: 67, distance: 43.4
click at [256, 67] on div "Janela de atendimento Grade de atendimento Capacidade Transportadoras Veículos …" at bounding box center [197, 94] width 395 height 189
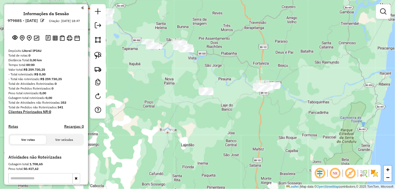
click at [98, 55] on img at bounding box center [97, 55] width 7 height 7
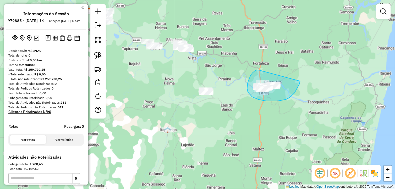
drag, startPoint x: 257, startPoint y: 70, endPoint x: 301, endPoint y: 81, distance: 45.0
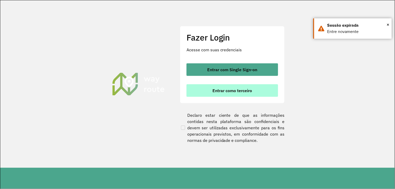
click at [216, 93] on span "Entrar como terceiro" at bounding box center [233, 91] width 40 height 4
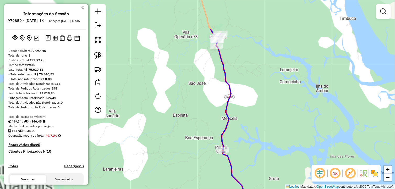
drag, startPoint x: 195, startPoint y: 75, endPoint x: 280, endPoint y: 124, distance: 97.4
click at [279, 125] on div "Janela de atendimento Grade de atendimento Capacidade Transportadoras Veículos …" at bounding box center [197, 94] width 395 height 189
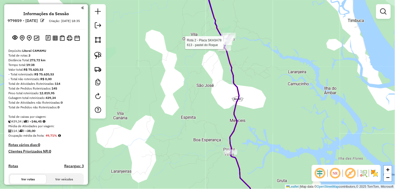
select select "**********"
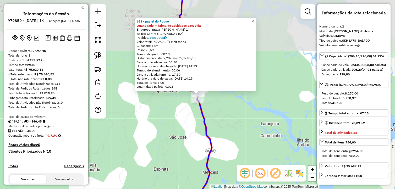
scroll to position [110, 0]
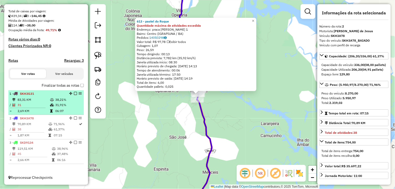
drag, startPoint x: 74, startPoint y: 93, endPoint x: 79, endPoint y: 101, distance: 8.5
click at [74, 93] on em at bounding box center [75, 93] width 3 height 3
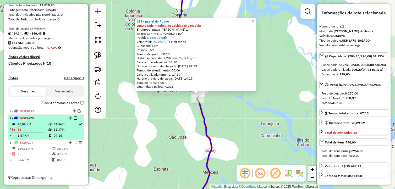
click at [74, 119] on em at bounding box center [75, 118] width 3 height 3
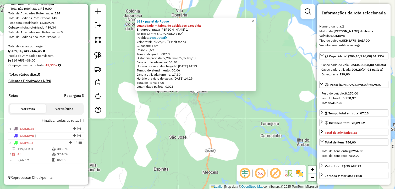
scroll to position [75, 0]
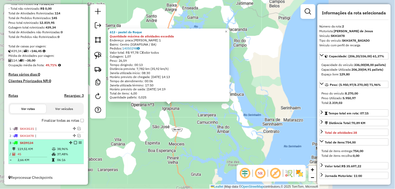
click at [68, 150] on td "38,96%" at bounding box center [69, 149] width 25 height 5
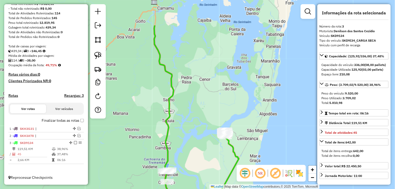
drag, startPoint x: 174, startPoint y: 98, endPoint x: 143, endPoint y: 142, distance: 54.0
click at [143, 142] on div "Janela de atendimento Grade de atendimento Capacidade Transportadoras Veículos …" at bounding box center [197, 94] width 395 height 189
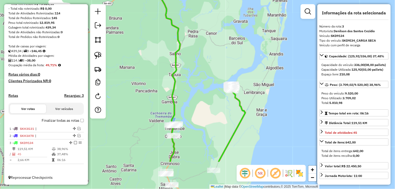
drag, startPoint x: 144, startPoint y: 134, endPoint x: 151, endPoint y: 76, distance: 58.3
click at [151, 77] on div "Janela de atendimento Grade de atendimento Capacidade Transportadoras Veículos …" at bounding box center [197, 94] width 395 height 189
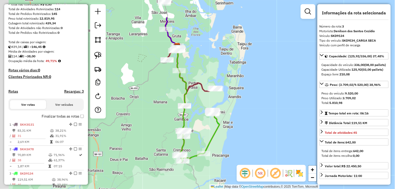
drag, startPoint x: 147, startPoint y: 103, endPoint x: 192, endPoint y: 173, distance: 83.2
click at [192, 174] on div "Janela de atendimento Grade de atendimento Capacidade Transportadoras Veículos …" at bounding box center [197, 94] width 395 height 189
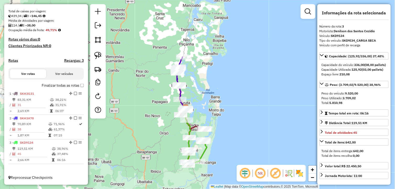
scroll to position [81, 0]
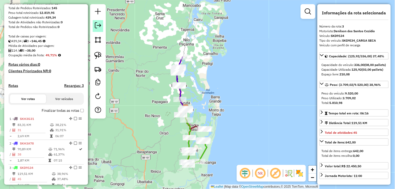
click at [99, 26] on em at bounding box center [98, 25] width 6 height 6
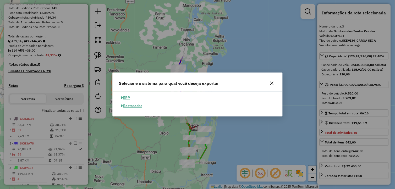
click at [128, 99] on button "ERP" at bounding box center [125, 98] width 13 height 8
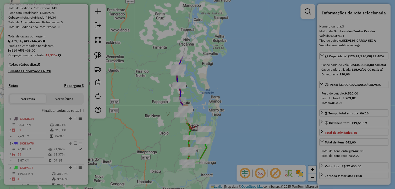
select select "**"
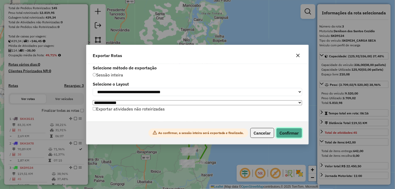
click at [296, 132] on button "Confirmar" at bounding box center [290, 133] width 26 height 10
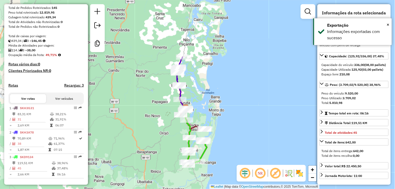
scroll to position [102, 0]
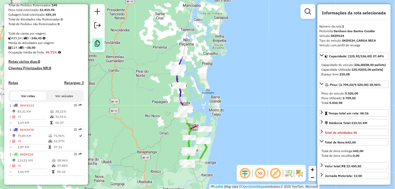
click at [99, 45] on em at bounding box center [97, 43] width 6 height 6
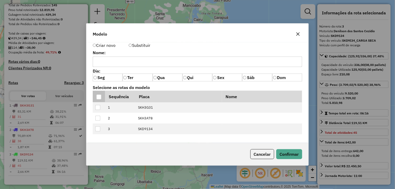
click at [99, 94] on p-tableheadercheckbox at bounding box center [99, 96] width 5 height 5
click at [100, 96] on div at bounding box center [99, 97] width 5 height 5
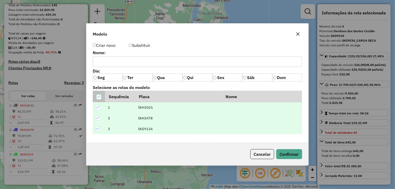
click at [101, 95] on div at bounding box center [99, 97] width 5 height 5
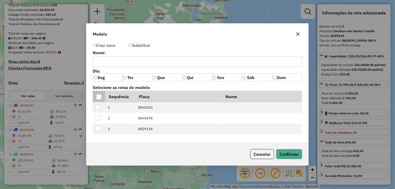
click at [101, 95] on div at bounding box center [99, 97] width 5 height 5
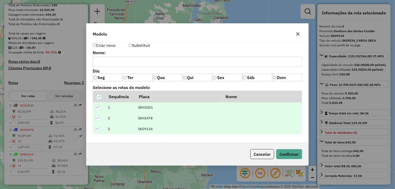
click at [127, 61] on input "text" at bounding box center [198, 62] width 210 height 10
type input "******"
click at [287, 152] on button "Confirmar" at bounding box center [290, 154] width 26 height 10
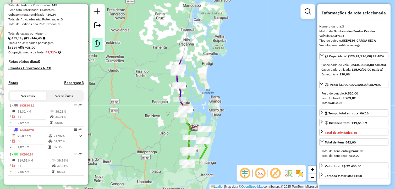
click at [97, 39] on link at bounding box center [97, 44] width 10 height 12
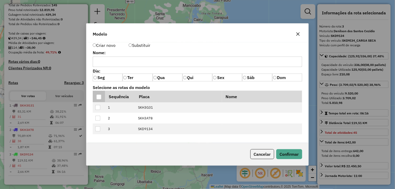
click at [100, 98] on div at bounding box center [99, 97] width 5 height 5
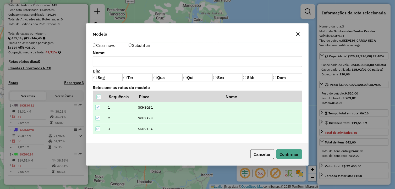
click at [285, 147] on div "Cancelar Confirmar" at bounding box center [198, 154] width 222 height 23
click at [137, 46] on label "Substituir" at bounding box center [140, 45] width 22 height 6
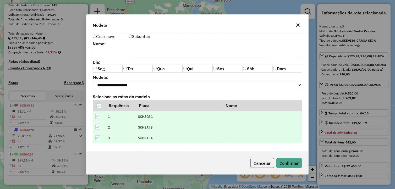
click at [103, 35] on label "Criar novo" at bounding box center [104, 36] width 23 height 6
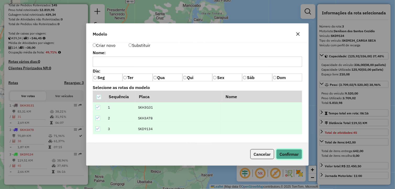
click at [286, 153] on button "Confirmar" at bounding box center [290, 154] width 26 height 10
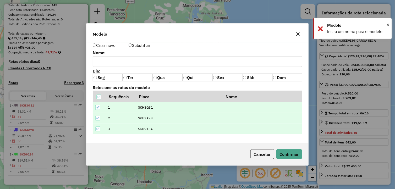
click at [229, 61] on input "text" at bounding box center [198, 62] width 210 height 10
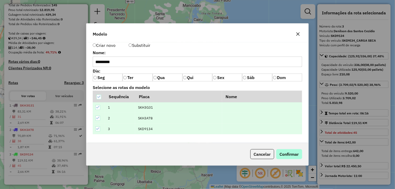
type input "*********"
click at [293, 151] on button "Confirmar" at bounding box center [290, 154] width 26 height 10
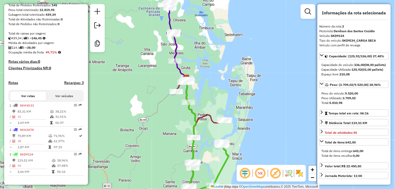
drag, startPoint x: 206, startPoint y: 104, endPoint x: 235, endPoint y: 105, distance: 28.9
click at [235, 105] on div "Janela de atendimento Grade de atendimento Capacidade Transportadoras Veículos …" at bounding box center [197, 94] width 395 height 189
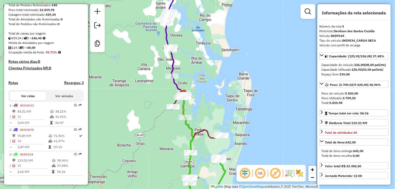
drag, startPoint x: 214, startPoint y: 99, endPoint x: 218, endPoint y: 111, distance: 12.5
click at [218, 111] on div "Janela de atendimento Grade de atendimento Capacidade Transportadoras Veículos …" at bounding box center [197, 94] width 395 height 189
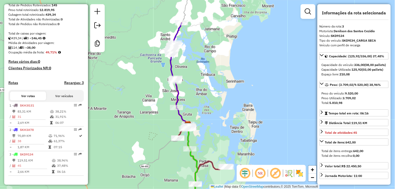
drag, startPoint x: 218, startPoint y: 111, endPoint x: 223, endPoint y: 142, distance: 31.8
click at [223, 142] on div "Janela de atendimento Grade de atendimento Capacidade Transportadoras Veículos …" at bounding box center [197, 94] width 395 height 189
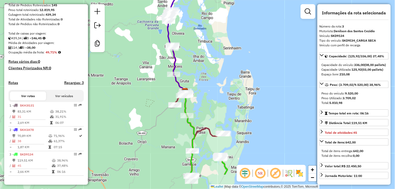
drag, startPoint x: 213, startPoint y: 89, endPoint x: 211, endPoint y: 80, distance: 9.7
click at [211, 80] on div "Janela de atendimento Grade de atendimento Capacidade Transportadoras Veículos …" at bounding box center [197, 94] width 395 height 189
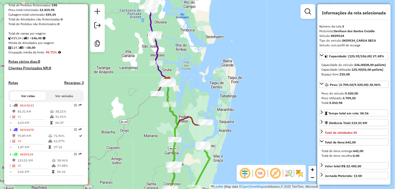
drag, startPoint x: 256, startPoint y: 99, endPoint x: 243, endPoint y: 92, distance: 15.5
click at [243, 92] on div "Janela de atendimento Grade de atendimento Capacidade Transportadoras Veículos …" at bounding box center [197, 94] width 395 height 189
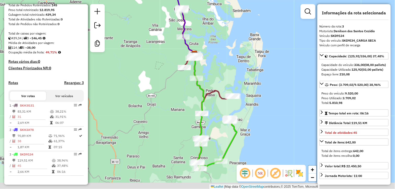
drag, startPoint x: 214, startPoint y: 98, endPoint x: 242, endPoint y: 69, distance: 40.2
click at [241, 71] on div "Janela de atendimento Grade de atendimento Capacidade Transportadoras Veículos …" at bounding box center [197, 94] width 395 height 189
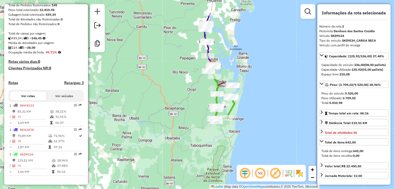
drag, startPoint x: 258, startPoint y: 84, endPoint x: 243, endPoint y: 92, distance: 17.2
click at [243, 92] on div "Janela de atendimento Grade de atendimento Capacidade Transportadoras Veículos …" at bounding box center [197, 94] width 395 height 189
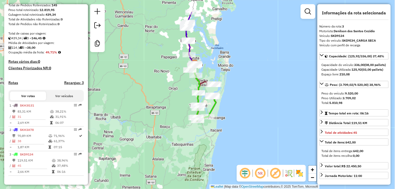
drag, startPoint x: 243, startPoint y: 106, endPoint x: 235, endPoint y: 100, distance: 9.9
click at [235, 100] on div "Janela de atendimento Grade de atendimento Capacidade Transportadoras Veículos …" at bounding box center [197, 94] width 395 height 189
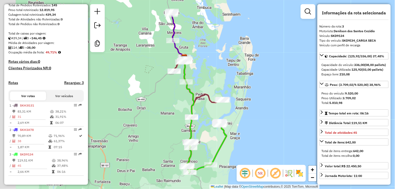
drag, startPoint x: 222, startPoint y: 113, endPoint x: 256, endPoint y: 152, distance: 51.5
click at [256, 152] on div "Janela de atendimento Grade de atendimento Capacidade Transportadoras Veículos …" at bounding box center [197, 94] width 395 height 189
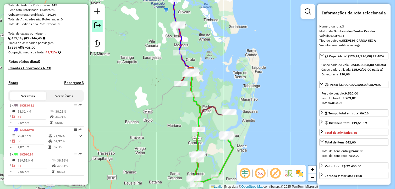
click at [100, 27] on em at bounding box center [97, 25] width 6 height 6
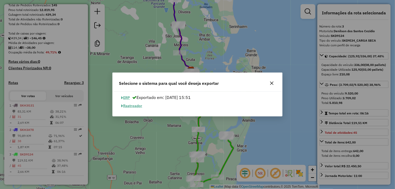
click at [274, 86] on button "button" at bounding box center [272, 83] width 8 height 8
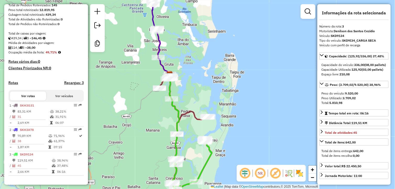
drag, startPoint x: 286, startPoint y: 105, endPoint x: 263, endPoint y: 110, distance: 23.6
click at [263, 110] on div "Janela de atendimento Grade de atendimento Capacidade Transportadoras Veículos …" at bounding box center [197, 94] width 395 height 189
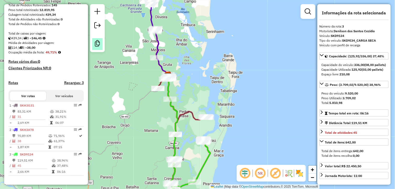
click at [96, 42] on em at bounding box center [97, 43] width 6 height 6
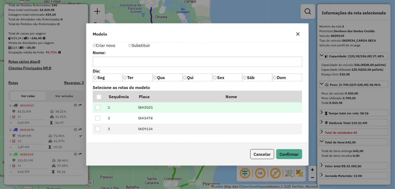
click at [97, 108] on div at bounding box center [97, 107] width 5 height 5
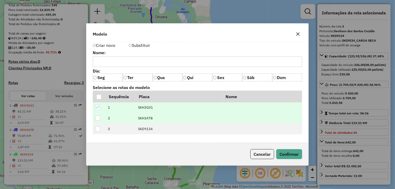
click at [99, 119] on div at bounding box center [97, 118] width 5 height 5
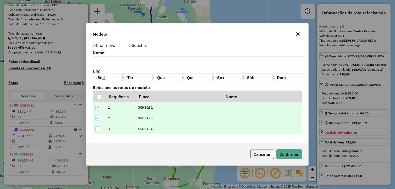
click at [98, 129] on div at bounding box center [97, 129] width 5 height 5
click at [188, 77] on label "Qui" at bounding box center [198, 78] width 30 height 8
click at [287, 153] on button "Confirmar" at bounding box center [290, 154] width 26 height 10
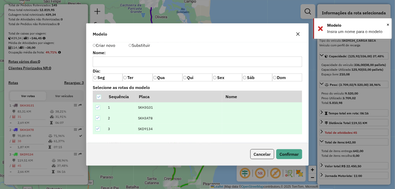
click at [157, 62] on input "text" at bounding box center [198, 62] width 210 height 10
click at [145, 46] on label "Substituir" at bounding box center [140, 45] width 22 height 6
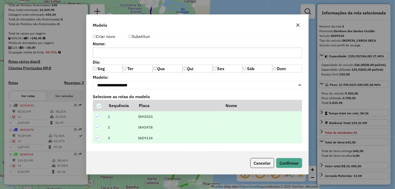
click at [114, 35] on label "Criar novo" at bounding box center [104, 36] width 23 height 6
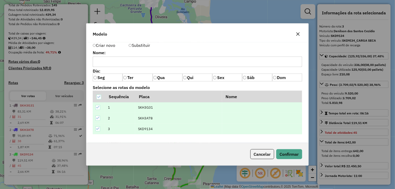
click at [131, 57] on input "text" at bounding box center [198, 62] width 210 height 10
type input "**********"
click at [300, 152] on button "Confirmar" at bounding box center [290, 154] width 26 height 10
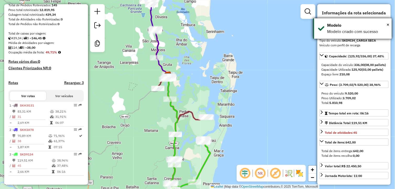
click at [350, 31] on div "Modelo criado com sucesso" at bounding box center [358, 32] width 61 height 6
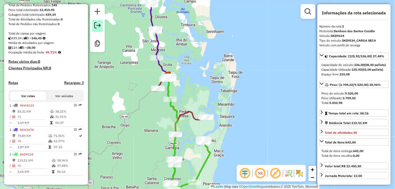
click at [95, 27] on em at bounding box center [97, 25] width 6 height 6
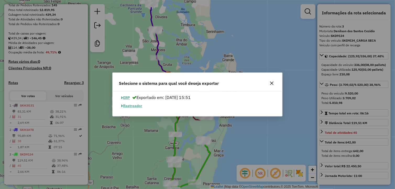
click at [272, 83] on icon "button" at bounding box center [272, 83] width 3 height 3
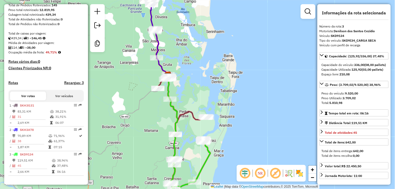
click at [260, 71] on div "Janela de atendimento Grade de atendimento Capacidade Transportadoras Veículos …" at bounding box center [197, 94] width 395 height 189
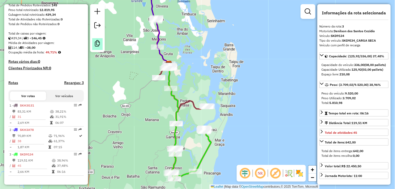
click at [97, 48] on link at bounding box center [97, 44] width 10 height 12
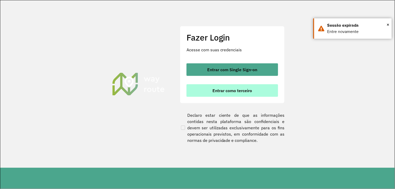
click at [236, 92] on span "Entrar como terceiro" at bounding box center [233, 91] width 40 height 4
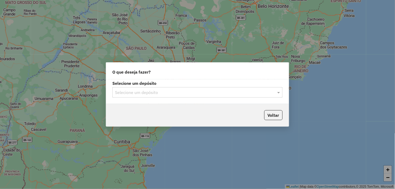
click at [156, 95] on input "text" at bounding box center [192, 93] width 155 height 6
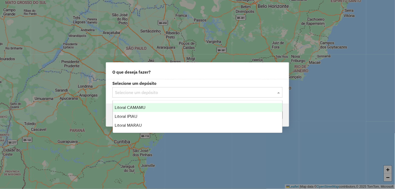
click at [148, 107] on div "Litoral CAMAMU" at bounding box center [198, 107] width 170 height 9
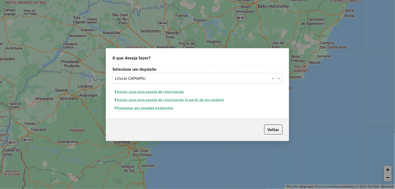
click at [168, 100] on button "Iniciar uma nova sessão de roteirização (a partir de um modelo)" at bounding box center [170, 100] width 114 height 8
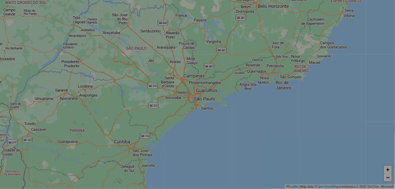
select select "*"
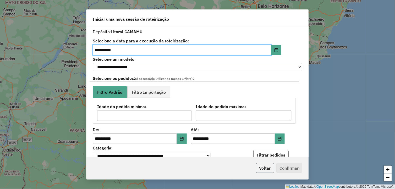
click at [266, 170] on button "Voltar" at bounding box center [265, 168] width 18 height 10
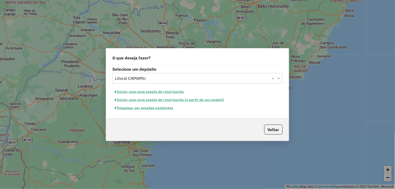
click at [139, 108] on button "Pesquisar por sessões existentes" at bounding box center [144, 108] width 63 height 8
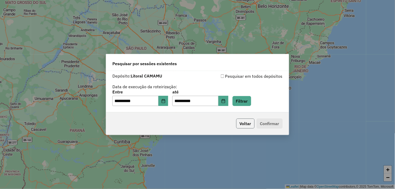
click at [248, 122] on button "Voltar" at bounding box center [246, 124] width 18 height 10
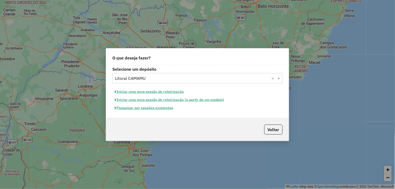
click at [172, 93] on button "Iniciar uma nova sessão de roteirização" at bounding box center [150, 92] width 74 height 8
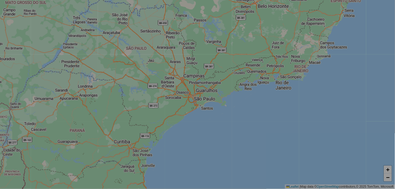
select select "*"
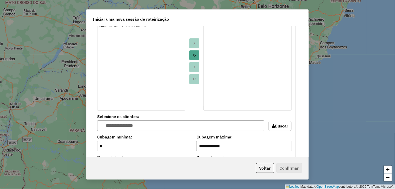
scroll to position [350, 0]
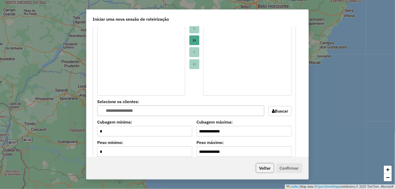
click at [268, 168] on button "Voltar" at bounding box center [265, 168] width 18 height 10
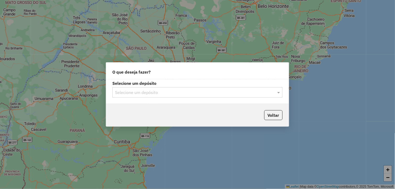
click at [180, 90] on input "text" at bounding box center [192, 93] width 155 height 6
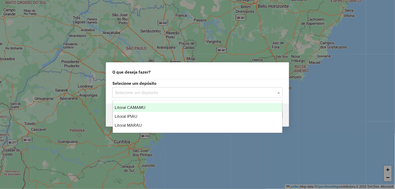
click at [156, 107] on div "Litoral CAMAMU" at bounding box center [198, 107] width 170 height 9
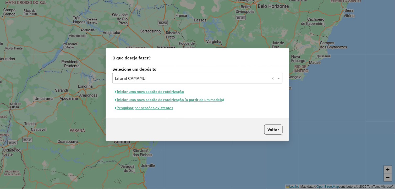
click at [162, 99] on button "Iniciar uma nova sessão de roteirização (a partir de um modelo)" at bounding box center [170, 100] width 114 height 8
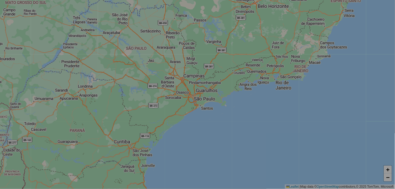
select select "*"
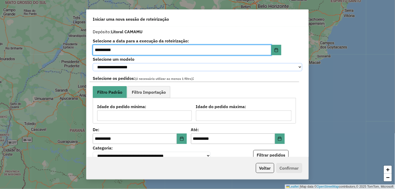
click at [176, 67] on select "**********" at bounding box center [198, 67] width 210 height 8
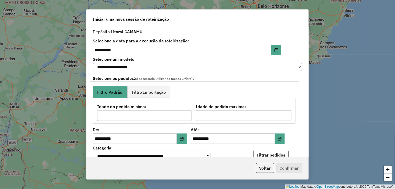
select select "*******"
click at [93, 63] on select "**********" at bounding box center [198, 67] width 210 height 8
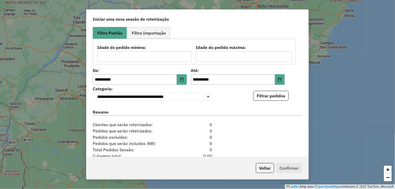
scroll to position [87, 0]
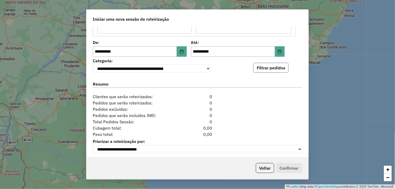
click at [262, 71] on button "Filtrar pedidos" at bounding box center [271, 68] width 35 height 10
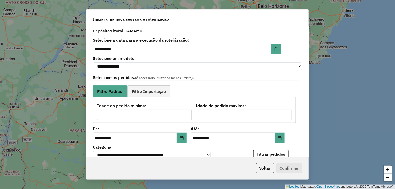
scroll to position [0, 0]
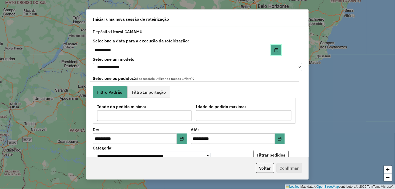
click at [273, 51] on button "Choose Date" at bounding box center [277, 50] width 10 height 10
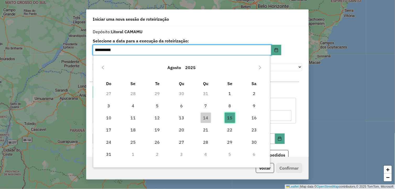
click at [229, 117] on span "15" at bounding box center [230, 118] width 10 height 10
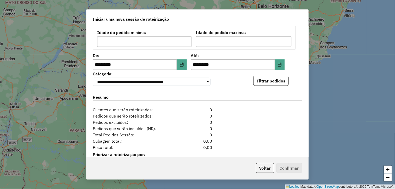
scroll to position [87, 0]
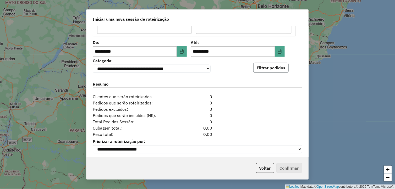
click at [260, 68] on button "Filtrar pedidos" at bounding box center [271, 68] width 35 height 10
click at [204, 71] on select "**********" at bounding box center [152, 69] width 118 height 8
click at [226, 82] on div "Resumo" at bounding box center [198, 85] width 216 height 17
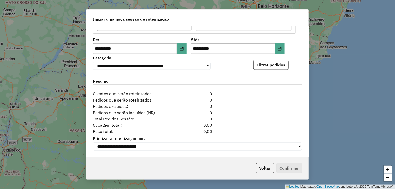
scroll to position [93, 0]
click at [223, 144] on select "**********" at bounding box center [198, 147] width 210 height 8
click at [232, 131] on div "Peso total: 0,00" at bounding box center [198, 131] width 216 height 6
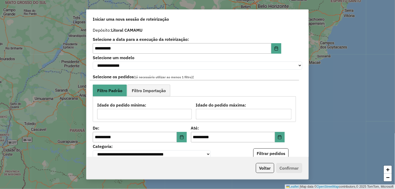
scroll to position [0, 0]
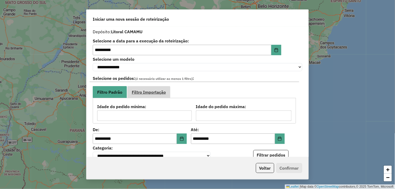
click at [156, 94] on span "Filtro Importação" at bounding box center [149, 92] width 34 height 4
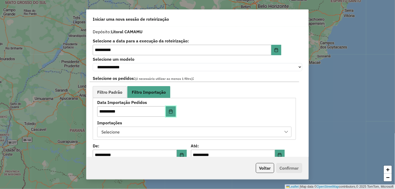
click at [172, 112] on icon "Choose Date" at bounding box center [171, 112] width 4 height 4
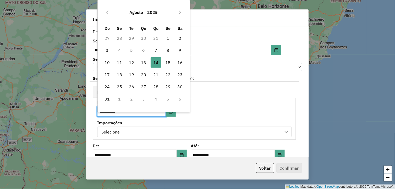
click at [172, 112] on div "[DATE] Do Se Te Qu Qu Se Sa 27 28 29 30 31 1 2 3 4 5 6 7 8 9 10 11 12 13 14 14 …" at bounding box center [144, 56] width 93 height 113
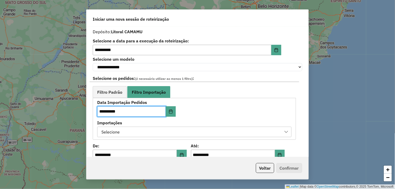
click at [237, 104] on div "**********" at bounding box center [194, 119] width 195 height 36
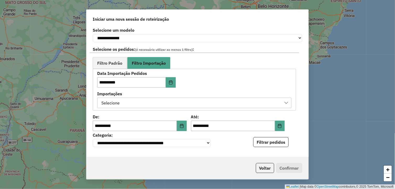
click at [272, 106] on div "Selecione" at bounding box center [191, 103] width 182 height 10
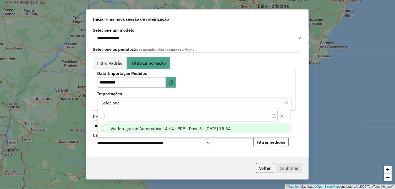
click at [231, 128] on span "Via Integração Automática - 4 / 4 - ERP - Davi_S - [DATE] 18:34" at bounding box center [171, 129] width 120 height 6
click at [235, 82] on div "**********" at bounding box center [194, 90] width 195 height 36
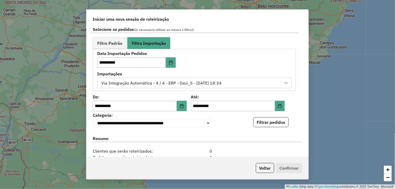
scroll to position [58, 0]
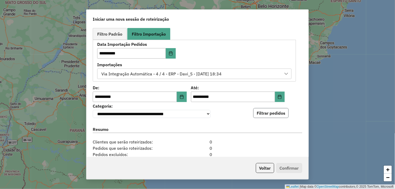
click at [267, 117] on button "Filtrar pedidos" at bounding box center [271, 113] width 35 height 10
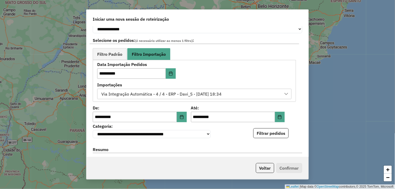
scroll to position [51, 0]
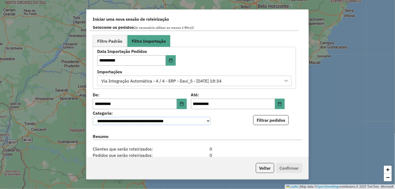
click at [208, 123] on select "**********" at bounding box center [152, 121] width 118 height 8
click at [118, 40] on span "Filtro Padrão" at bounding box center [109, 41] width 25 height 4
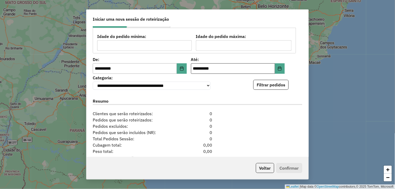
scroll to position [80, 0]
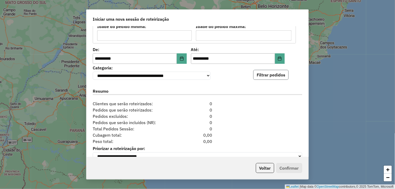
click at [258, 77] on button "Filtrar pedidos" at bounding box center [271, 75] width 35 height 10
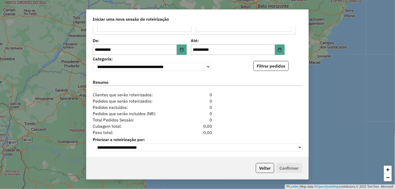
scroll to position [93, 0]
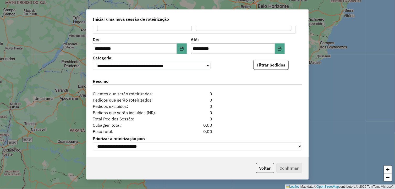
click at [288, 164] on p-footer "Voltar Confirmar" at bounding box center [278, 168] width 49 height 10
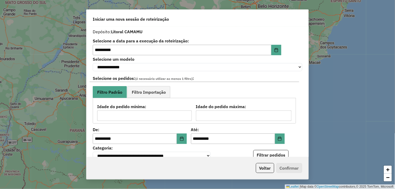
scroll to position [29, 0]
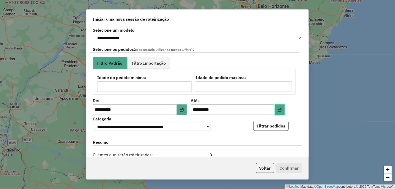
click at [279, 112] on icon "Choose Date" at bounding box center [280, 110] width 4 height 4
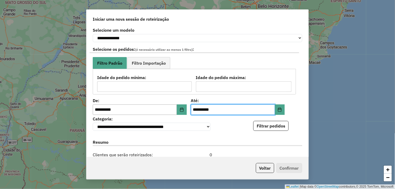
click at [165, 98] on div "**********" at bounding box center [198, 91] width 222 height 131
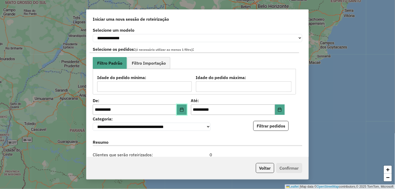
click at [181, 108] on button "Choose Date" at bounding box center [182, 110] width 10 height 10
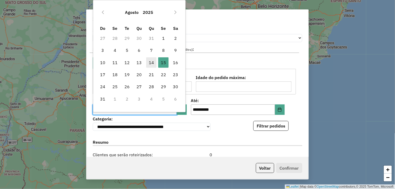
click at [153, 65] on span "14" at bounding box center [151, 62] width 10 height 10
type input "**********"
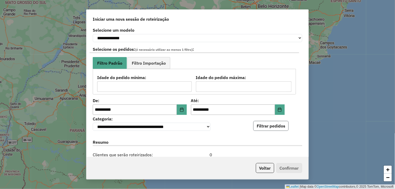
click at [264, 130] on button "Filtrar pedidos" at bounding box center [271, 126] width 35 height 10
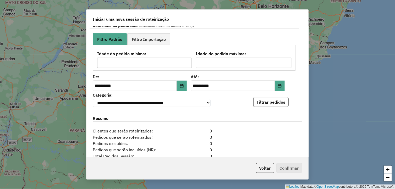
scroll to position [58, 0]
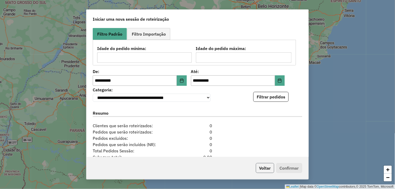
click at [273, 171] on button "Voltar" at bounding box center [265, 168] width 18 height 10
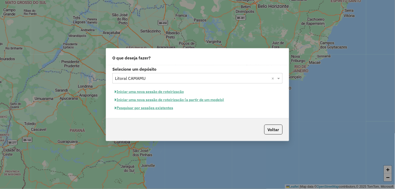
click at [186, 100] on button "Iniciar uma nova sessão de roteirização (a partir de um modelo)" at bounding box center [170, 100] width 114 height 8
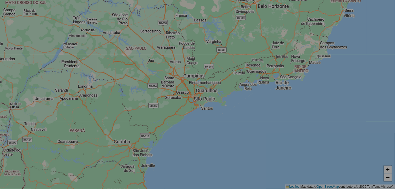
select select "*"
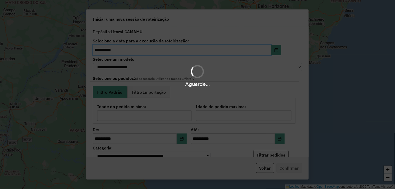
select select "*******"
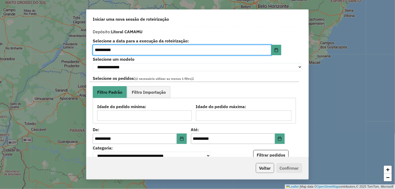
click at [268, 166] on button "Voltar" at bounding box center [265, 168] width 18 height 10
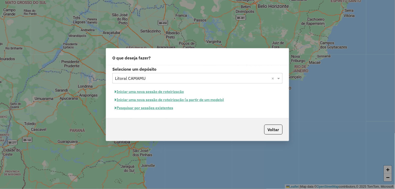
click at [159, 89] on button "Iniciar uma nova sessão de roteirização" at bounding box center [150, 92] width 74 height 8
select select "*"
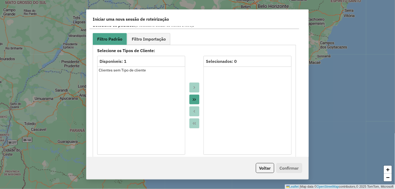
scroll to position [291, 0]
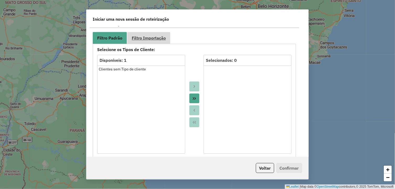
click at [155, 38] on span "Filtro Importação" at bounding box center [149, 38] width 34 height 4
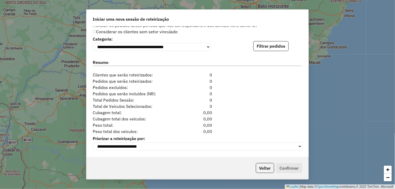
scroll to position [381, 0]
click at [271, 49] on button "Filtrar pedidos" at bounding box center [271, 46] width 35 height 10
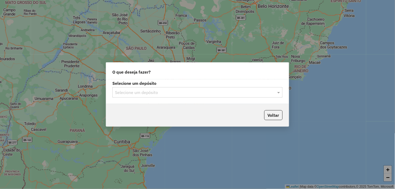
click at [185, 90] on input "text" at bounding box center [192, 93] width 155 height 6
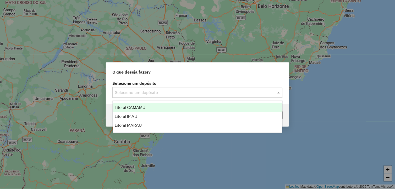
click at [168, 106] on div "Litoral CAMAMU" at bounding box center [198, 107] width 170 height 9
click at [199, 93] on input "text" at bounding box center [192, 93] width 155 height 6
click at [181, 108] on div "Litoral CAMAMU" at bounding box center [198, 107] width 170 height 9
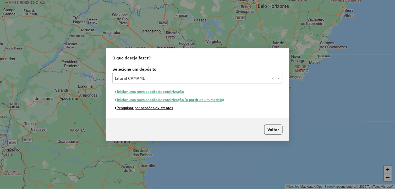
click at [163, 109] on button "Pesquisar por sessões existentes" at bounding box center [144, 108] width 63 height 8
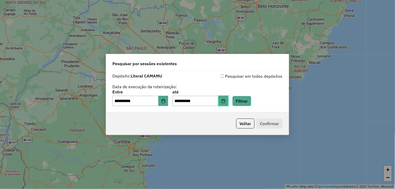
click at [226, 101] on icon "Choose Date" at bounding box center [224, 101] width 4 height 4
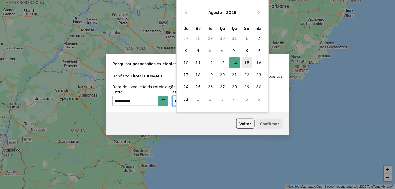
click at [246, 61] on span "15" at bounding box center [247, 62] width 10 height 10
type input "**********"
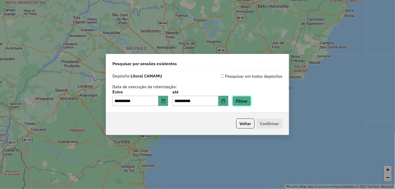
click at [251, 105] on button "Filtrar" at bounding box center [242, 101] width 19 height 10
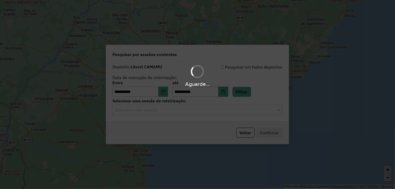
click at [223, 106] on div "Selecione uma sessão" at bounding box center [198, 110] width 170 height 10
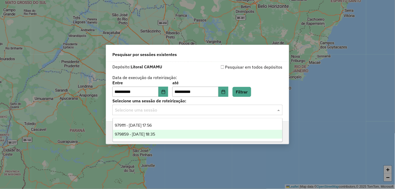
click at [178, 134] on div "979859 - 15/08/2025 18:35" at bounding box center [198, 134] width 170 height 9
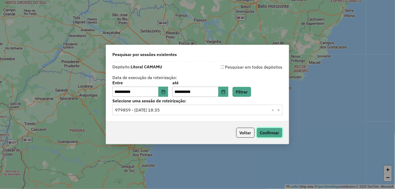
click at [264, 131] on button "Confirmar" at bounding box center [270, 133] width 26 height 10
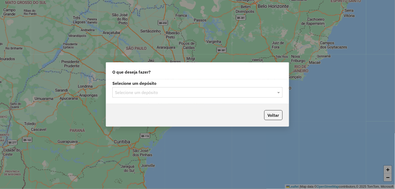
click at [164, 90] on input "text" at bounding box center [192, 93] width 155 height 6
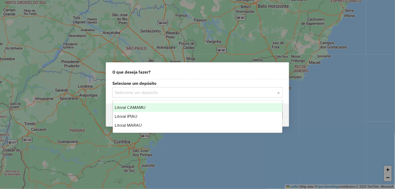
click at [160, 105] on div "Litoral CAMAMU" at bounding box center [198, 107] width 170 height 9
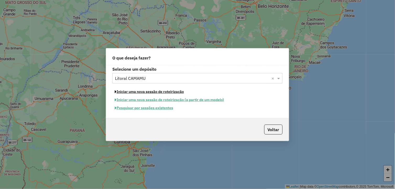
click at [160, 92] on button "Iniciar uma nova sessão de roteirização" at bounding box center [150, 92] width 74 height 8
select select "*"
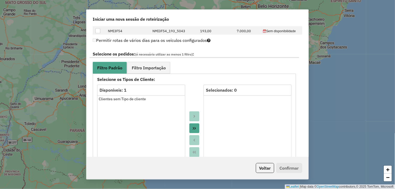
scroll to position [262, 0]
click at [193, 126] on icon "Move All to Target" at bounding box center [194, 128] width 4 height 4
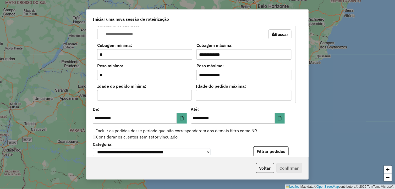
scroll to position [437, 0]
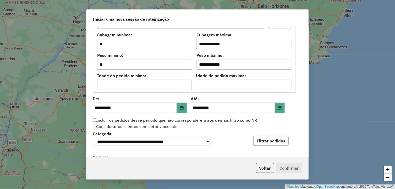
click at [264, 139] on button "Filtrar pedidos" at bounding box center [271, 141] width 35 height 10
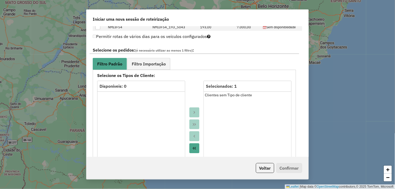
scroll to position [213, 0]
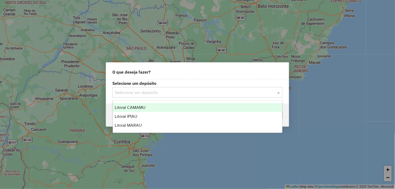
click at [172, 96] on div "Selecione um depósito" at bounding box center [198, 92] width 170 height 10
click at [164, 105] on div "Litoral CAMAMU" at bounding box center [198, 107] width 170 height 9
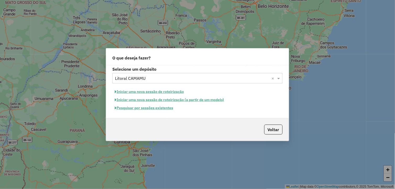
click at [161, 93] on button "Iniciar uma nova sessão de roteirização" at bounding box center [150, 92] width 74 height 8
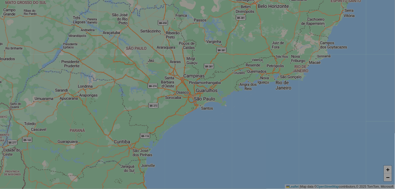
select select "*"
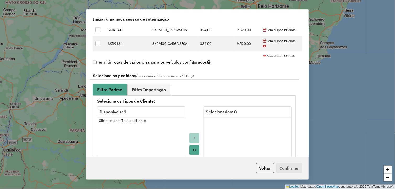
scroll to position [291, 0]
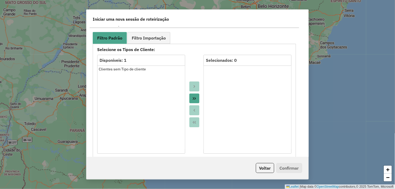
click at [195, 97] on icon "Move All to Target" at bounding box center [194, 99] width 4 height 4
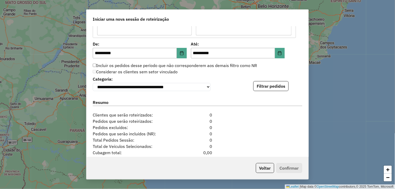
scroll to position [495, 0]
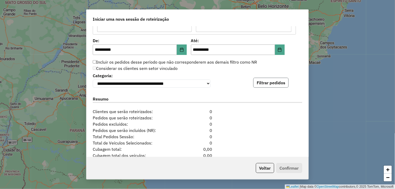
click at [267, 82] on button "Filtrar pedidos" at bounding box center [271, 83] width 35 height 10
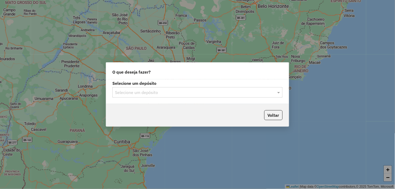
click at [135, 85] on label "Selecione um depósito" at bounding box center [198, 83] width 170 height 6
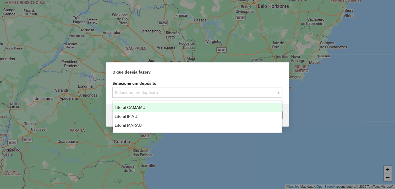
drag, startPoint x: 146, startPoint y: 93, endPoint x: 149, endPoint y: 97, distance: 5.0
click at [146, 94] on input "text" at bounding box center [192, 93] width 155 height 6
drag, startPoint x: 170, startPoint y: 65, endPoint x: 170, endPoint y: 54, distance: 10.5
click at [170, 64] on div "O que deseja fazer?" at bounding box center [197, 71] width 183 height 17
click at [181, 93] on input "text" at bounding box center [192, 93] width 155 height 6
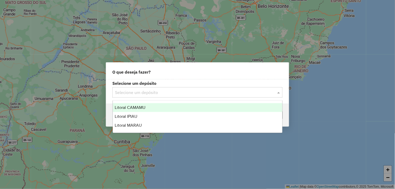
click at [163, 104] on div "Litoral CAMAMU" at bounding box center [198, 107] width 170 height 9
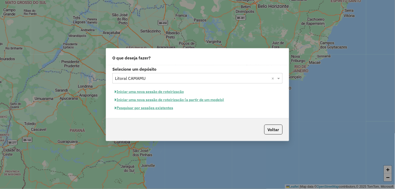
click at [176, 99] on button "Iniciar uma nova sessão de roteirização (a partir de um modelo)" at bounding box center [170, 100] width 114 height 8
select select "*"
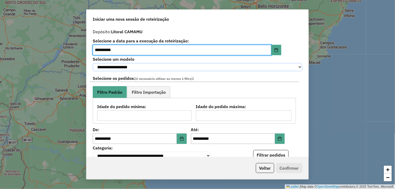
click at [167, 66] on select "**********" at bounding box center [198, 67] width 210 height 8
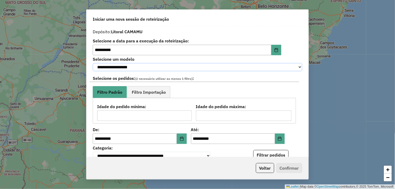
select select "*******"
click at [93, 63] on select "**********" at bounding box center [198, 67] width 210 height 8
click at [132, 113] on input "***" at bounding box center [144, 116] width 95 height 10
type input "**"
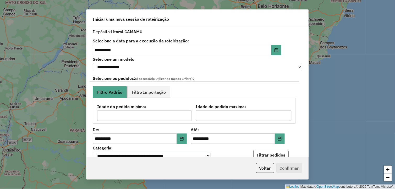
type input "*"
click at [194, 88] on ul "Filtro Padrão Filtro Importação" at bounding box center [194, 92] width 203 height 12
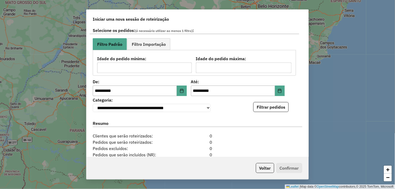
scroll to position [58, 0]
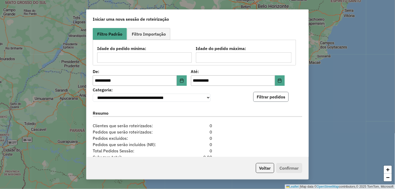
click at [265, 98] on button "Filtrar pedidos" at bounding box center [271, 97] width 35 height 10
click at [277, 84] on button "Choose Date" at bounding box center [280, 81] width 10 height 10
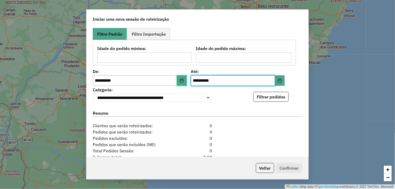
click at [183, 78] on button "Choose Date" at bounding box center [182, 81] width 10 height 10
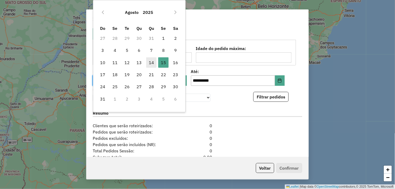
click at [154, 63] on span "14" at bounding box center [151, 62] width 10 height 10
type input "**********"
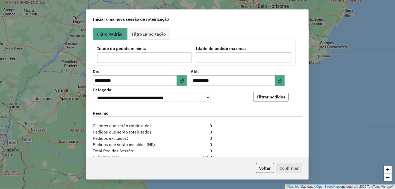
click at [261, 98] on button "Filtrar pedidos" at bounding box center [271, 97] width 35 height 10
click at [193, 100] on select "**********" at bounding box center [152, 98] width 118 height 8
select select "****"
click at [93, 95] on select "**********" at bounding box center [152, 98] width 118 height 8
click at [262, 98] on button "Filtrar pedidos" at bounding box center [271, 97] width 35 height 10
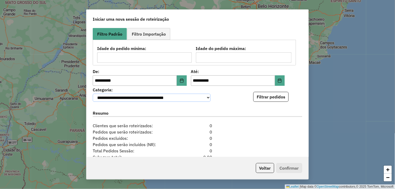
click at [208, 100] on select "**********" at bounding box center [152, 98] width 118 height 8
click at [231, 91] on div "**********" at bounding box center [198, 94] width 210 height 16
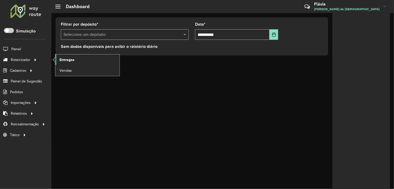
click at [62, 61] on span "Entregas" at bounding box center [67, 60] width 15 height 6
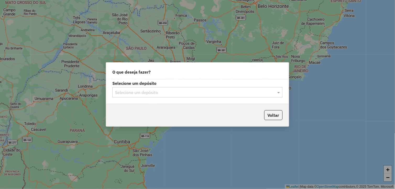
click at [213, 94] on input "text" at bounding box center [192, 93] width 155 height 6
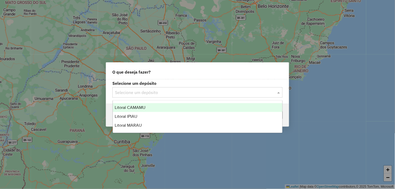
click at [186, 110] on div "Litoral CAMAMU" at bounding box center [198, 107] width 170 height 9
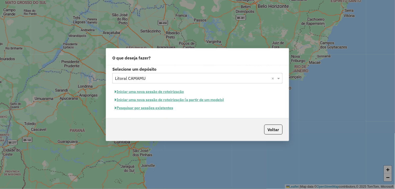
click at [163, 91] on button "Iniciar uma nova sessão de roteirização" at bounding box center [150, 92] width 74 height 8
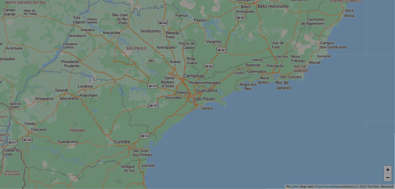
select select "*"
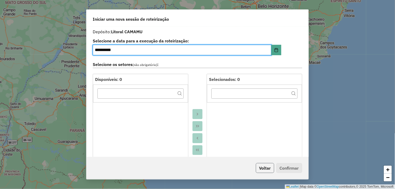
click at [259, 169] on button "Voltar" at bounding box center [265, 168] width 18 height 10
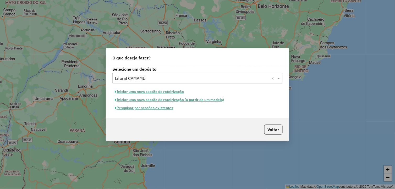
click at [152, 106] on button "Pesquisar por sessões existentes" at bounding box center [144, 108] width 63 height 8
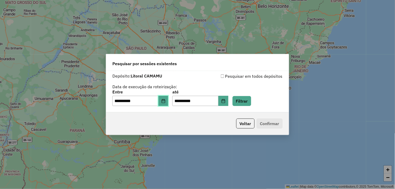
click at [166, 101] on icon "Choose Date" at bounding box center [164, 101] width 4 height 4
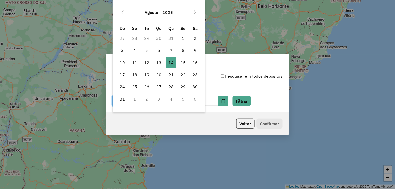
click at [169, 101] on td "4" at bounding box center [171, 99] width 12 height 12
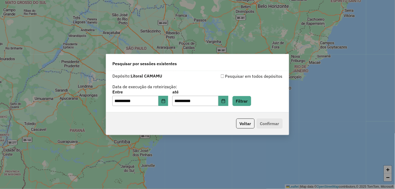
click at [228, 93] on label "até" at bounding box center [201, 92] width 56 height 6
click at [238, 101] on div "**********" at bounding box center [198, 98] width 170 height 16
click at [229, 101] on button "Choose Date" at bounding box center [224, 101] width 10 height 10
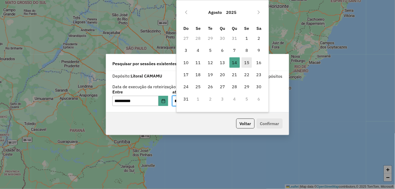
click at [244, 58] on span "15" at bounding box center [247, 62] width 10 height 10
type input "**********"
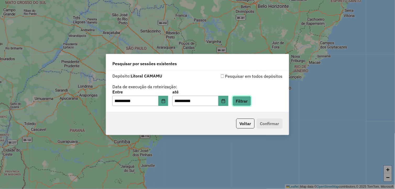
click at [244, 103] on button "Filtrar" at bounding box center [242, 101] width 19 height 10
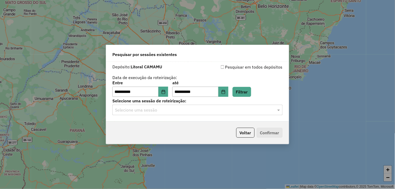
click at [227, 105] on div "Selecione uma sessão" at bounding box center [198, 110] width 170 height 10
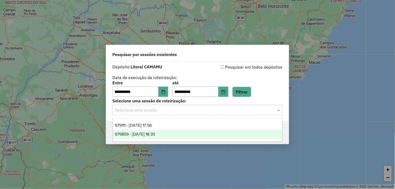
click at [184, 136] on div "979859 - [DATE] 18:35" at bounding box center [198, 134] width 170 height 9
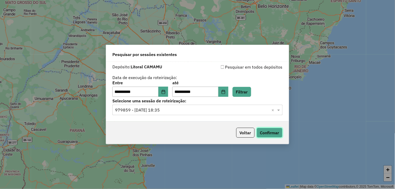
click at [272, 132] on button "Confirmar" at bounding box center [270, 133] width 26 height 10
click at [246, 132] on button "Voltar" at bounding box center [246, 133] width 18 height 10
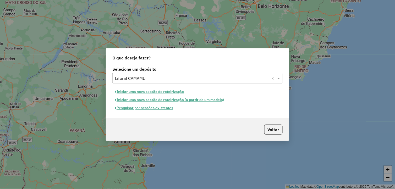
click at [168, 99] on button "Iniciar uma nova sessão de roteirização (a partir de um modelo)" at bounding box center [170, 100] width 114 height 8
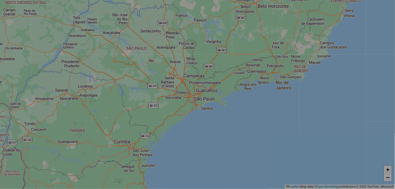
select select "*"
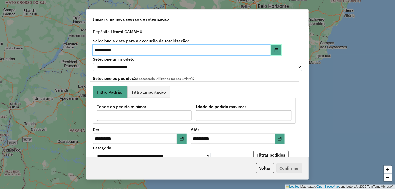
click at [273, 47] on button "Choose Date" at bounding box center [277, 50] width 10 height 10
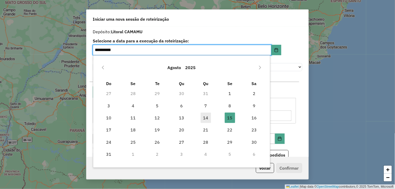
click at [205, 119] on span "14" at bounding box center [206, 118] width 10 height 10
type input "**********"
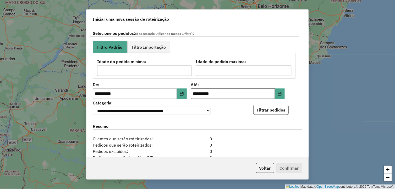
scroll to position [58, 0]
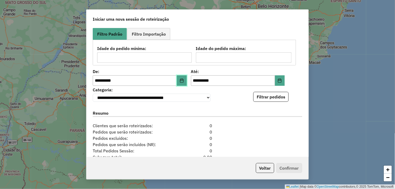
click at [182, 82] on icon "Choose Date" at bounding box center [182, 81] width 4 height 4
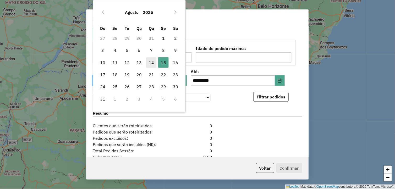
click at [155, 65] on span "14" at bounding box center [151, 62] width 10 height 10
type input "**********"
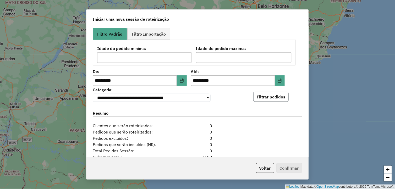
click at [260, 96] on button "Filtrar pedidos" at bounding box center [271, 97] width 35 height 10
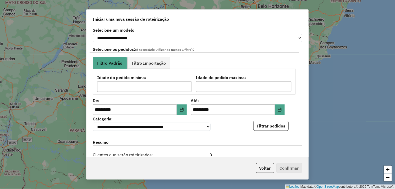
scroll to position [0, 0]
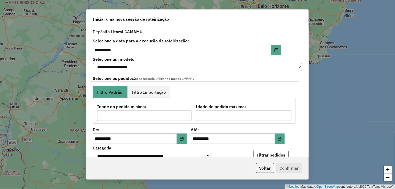
click at [177, 66] on select "**********" at bounding box center [198, 67] width 210 height 8
select select "*******"
click at [93, 63] on select "**********" at bounding box center [198, 67] width 210 height 8
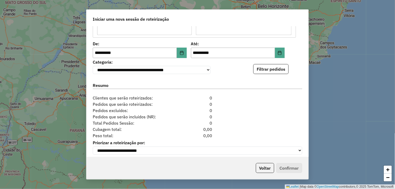
scroll to position [87, 0]
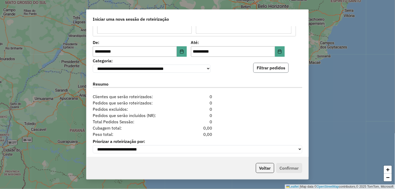
click at [269, 69] on button "Filtrar pedidos" at bounding box center [271, 68] width 35 height 10
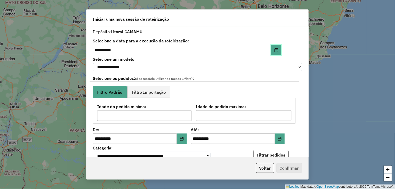
click at [279, 50] on button "Choose Date" at bounding box center [277, 50] width 10 height 10
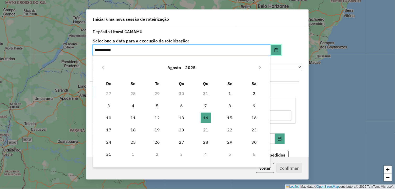
click at [276, 49] on icon "Choose Date" at bounding box center [277, 50] width 4 height 4
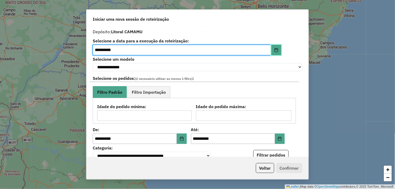
click at [276, 49] on icon "Choose Date" at bounding box center [277, 50] width 4 height 4
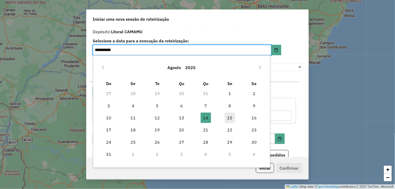
click at [227, 119] on span "15" at bounding box center [230, 118] width 10 height 10
type input "**********"
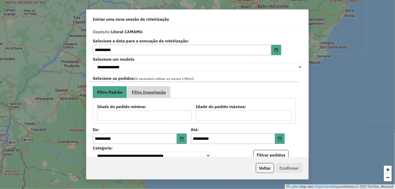
click at [164, 90] on span "Filtro Importação" at bounding box center [149, 92] width 34 height 4
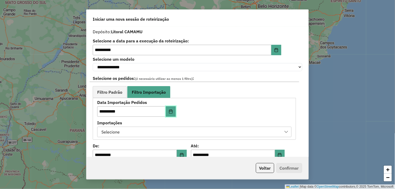
click at [170, 111] on icon "Choose Date" at bounding box center [170, 112] width 3 height 4
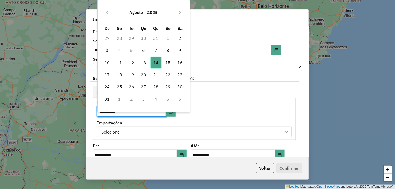
click at [157, 63] on span "14" at bounding box center [156, 62] width 10 height 10
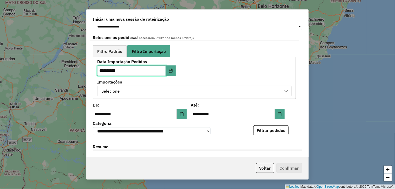
scroll to position [58, 0]
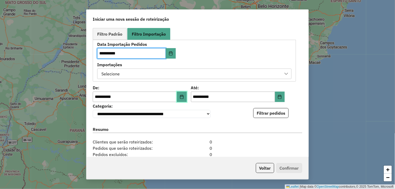
click at [183, 95] on icon "Choose Date" at bounding box center [182, 97] width 4 height 4
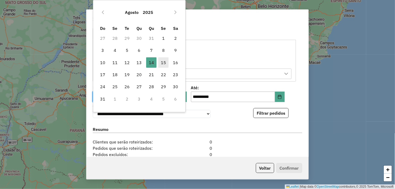
click at [163, 63] on span "15" at bounding box center [163, 62] width 10 height 10
type input "**********"
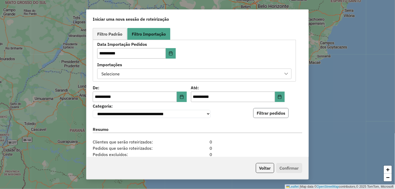
click at [259, 114] on button "Filtrar pedidos" at bounding box center [271, 113] width 35 height 10
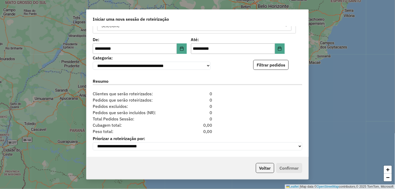
scroll to position [109, 0]
click at [289, 169] on p-footer "Voltar Confirmar" at bounding box center [278, 168] width 49 height 10
click at [292, 151] on div "**********" at bounding box center [198, 91] width 222 height 131
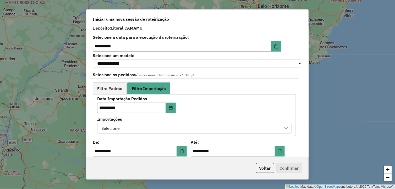
scroll to position [0, 0]
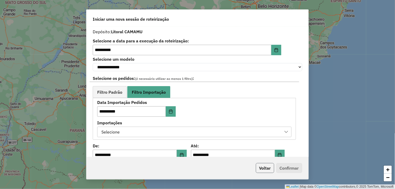
click at [263, 167] on button "Voltar" at bounding box center [265, 168] width 18 height 10
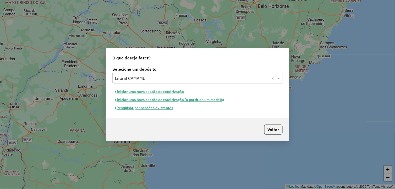
click at [172, 100] on button "Iniciar uma nova sessão de roteirização (a partir de um modelo)" at bounding box center [170, 100] width 114 height 8
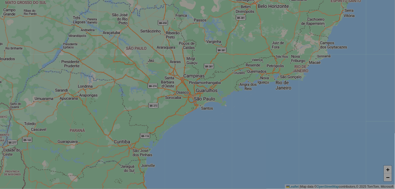
select select "*"
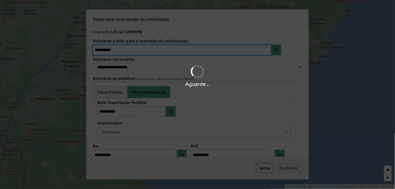
select select "*******"
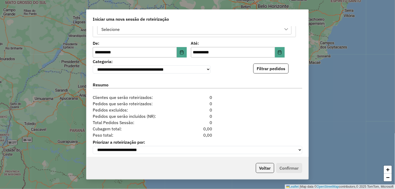
scroll to position [109, 0]
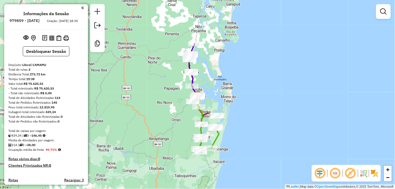
drag, startPoint x: 242, startPoint y: 98, endPoint x: 251, endPoint y: 101, distance: 9.0
click at [251, 101] on div "Janela de atendimento Grade de atendimento Capacidade Transportadoras Veículos …" at bounding box center [197, 94] width 395 height 189
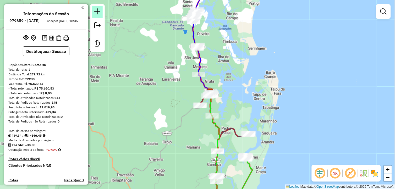
click at [100, 9] on em at bounding box center [97, 11] width 6 height 6
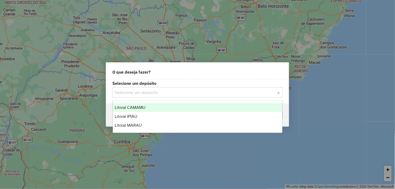
click at [240, 94] on input "text" at bounding box center [192, 93] width 155 height 6
click at [187, 109] on div "Litoral CAMAMU" at bounding box center [198, 107] width 170 height 9
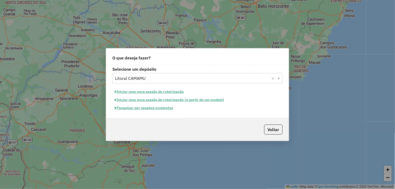
click at [164, 99] on button "Iniciar uma nova sessão de roteirização (a partir de um modelo)" at bounding box center [170, 100] width 114 height 8
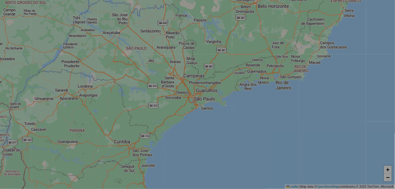
select select "*"
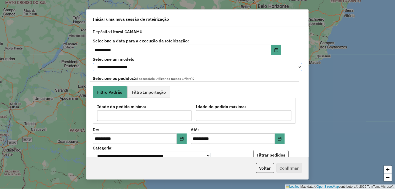
click at [215, 70] on select "**********" at bounding box center [198, 67] width 210 height 8
select select "*******"
click at [93, 63] on select "**********" at bounding box center [198, 67] width 210 height 8
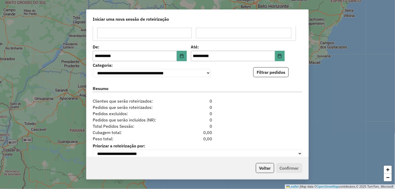
scroll to position [87, 0]
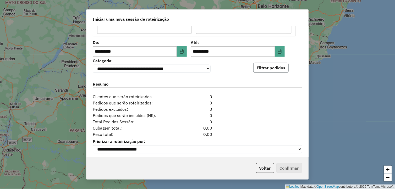
click at [255, 69] on button "Filtrar pedidos" at bounding box center [271, 68] width 35 height 10
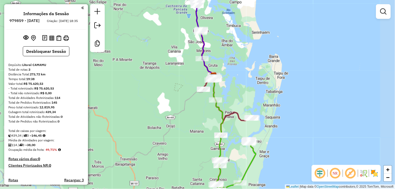
drag, startPoint x: 189, startPoint y: 115, endPoint x: 153, endPoint y: 95, distance: 41.4
click at [153, 95] on div "Janela de atendimento Grade de atendimento Capacidade Transportadoras Veículos …" at bounding box center [197, 94] width 395 height 189
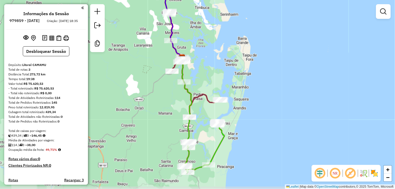
drag, startPoint x: 271, startPoint y: 138, endPoint x: 240, endPoint y: 122, distance: 34.1
click at [241, 122] on div "Janela de atendimento Grade de atendimento Capacidade Transportadoras Veículos …" at bounding box center [197, 94] width 395 height 189
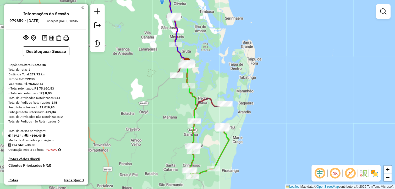
drag, startPoint x: 199, startPoint y: 68, endPoint x: 217, endPoint y: 116, distance: 51.4
click at [217, 116] on div "Janela de atendimento Grade de atendimento Capacidade Transportadoras Veículos …" at bounding box center [197, 94] width 395 height 189
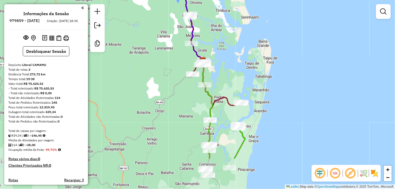
drag, startPoint x: 232, startPoint y: 114, endPoint x: 230, endPoint y: 64, distance: 49.6
click at [230, 64] on div "Janela de atendimento Grade de atendimento Capacidade Transportadoras Veículos …" at bounding box center [197, 94] width 395 height 189
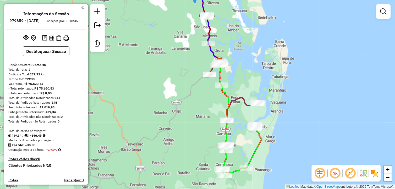
drag, startPoint x: 242, startPoint y: 56, endPoint x: 258, endPoint y: 57, distance: 16.1
click at [258, 56] on div "Janela de atendimento Grade de atendimento Capacidade Transportadoras Veículos …" at bounding box center [197, 94] width 395 height 189
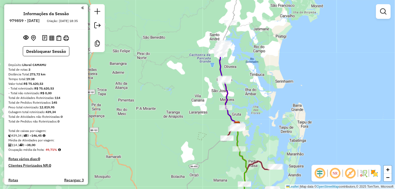
drag, startPoint x: 246, startPoint y: 45, endPoint x: 264, endPoint y: 108, distance: 66.1
click at [264, 108] on div "Janela de atendimento Grade de atendimento Capacidade Transportadoras Veículos …" at bounding box center [197, 94] width 395 height 189
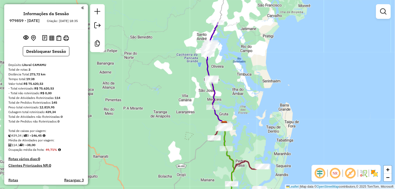
drag, startPoint x: 264, startPoint y: 81, endPoint x: 251, endPoint y: 81, distance: 12.9
click at [251, 81] on div "Janela de atendimento Grade de atendimento Capacidade Transportadoras Veículos …" at bounding box center [197, 94] width 395 height 189
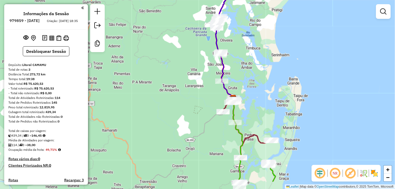
drag, startPoint x: 271, startPoint y: 99, endPoint x: 292, endPoint y: 50, distance: 53.3
click at [292, 50] on div "Janela de atendimento Grade de atendimento Capacidade Transportadoras Veículos …" at bounding box center [197, 94] width 395 height 189
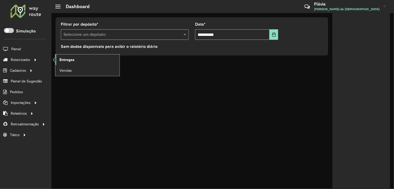
click at [61, 60] on span "Entregas" at bounding box center [67, 60] width 15 height 6
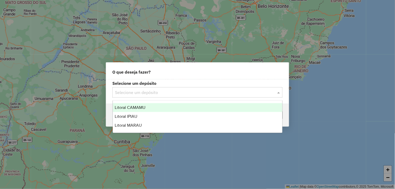
click at [192, 93] on input "text" at bounding box center [192, 93] width 155 height 6
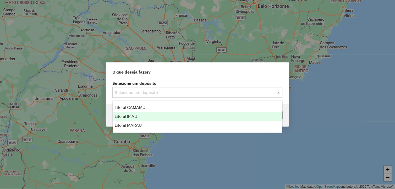
click at [162, 113] on div "Litoral IPIAU" at bounding box center [198, 116] width 170 height 9
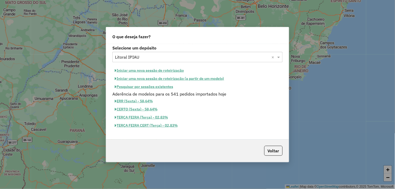
click at [163, 86] on button "Pesquisar por sessões existentes" at bounding box center [144, 87] width 63 height 8
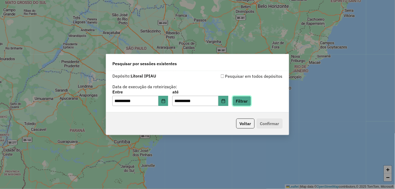
click at [248, 98] on button "Filtrar" at bounding box center [242, 101] width 19 height 10
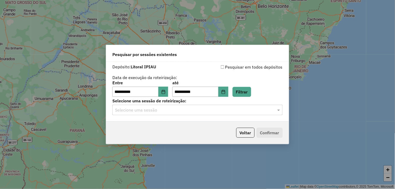
click at [258, 114] on div "Selecione uma sessão" at bounding box center [198, 110] width 170 height 10
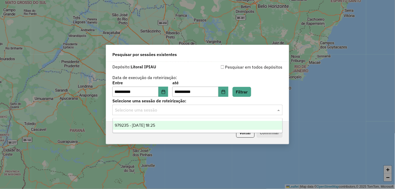
click at [237, 125] on div "979235 - 14/08/2025 18:25" at bounding box center [198, 125] width 170 height 9
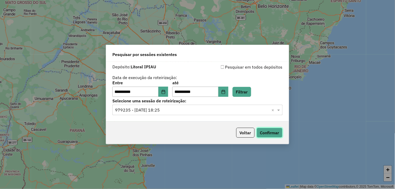
click at [263, 130] on button "Confirmar" at bounding box center [270, 133] width 26 height 10
click at [227, 89] on button "Choose Date" at bounding box center [224, 92] width 10 height 10
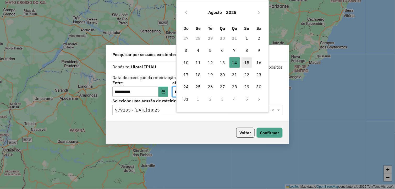
click at [246, 65] on span "15" at bounding box center [247, 62] width 10 height 10
type input "**********"
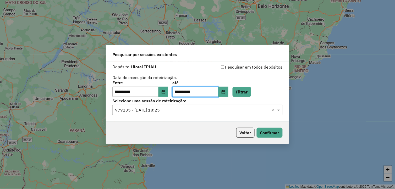
click at [276, 85] on div "**********" at bounding box center [198, 89] width 170 height 16
click at [251, 94] on button "Filtrar" at bounding box center [242, 92] width 19 height 10
click at [260, 111] on input "text" at bounding box center [192, 110] width 155 height 6
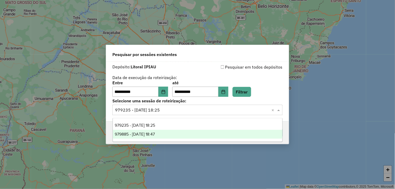
click at [197, 136] on div "979885 - 15/08/2025 18:47" at bounding box center [198, 134] width 170 height 9
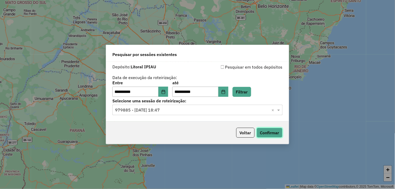
click at [275, 135] on button "Confirmar" at bounding box center [270, 133] width 26 height 10
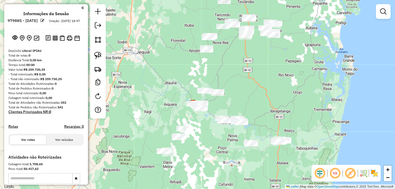
drag, startPoint x: 279, startPoint y: 80, endPoint x: 260, endPoint y: 111, distance: 36.2
click at [260, 111] on div "Janela de atendimento Grade de atendimento Capacidade Transportadoras Veículos …" at bounding box center [197, 94] width 395 height 189
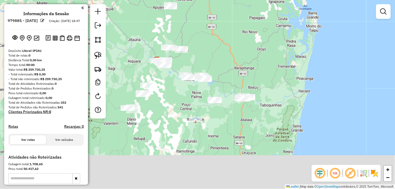
drag, startPoint x: 261, startPoint y: 119, endPoint x: 240, endPoint y: 41, distance: 80.3
click at [242, 43] on div "Janela de atendimento Grade de atendimento Capacidade Transportadoras Veículos …" at bounding box center [197, 94] width 395 height 189
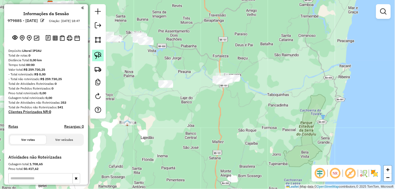
click at [100, 55] on img at bounding box center [97, 55] width 7 height 7
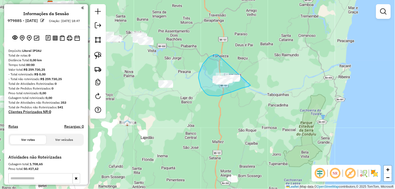
drag, startPoint x: 208, startPoint y: 58, endPoint x: 258, endPoint y: 77, distance: 52.9
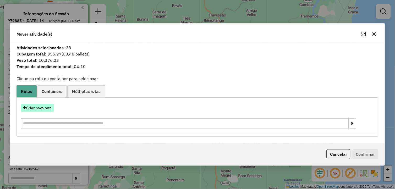
click at [41, 106] on button "Criar nova rota" at bounding box center [37, 108] width 33 height 8
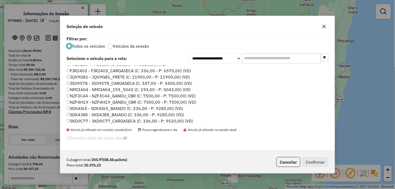
scroll to position [48, 0]
click at [90, 114] on label "SDK4J88 - SKD4J88_BAIADO (C: 336,00 - P: 9280,00) (VD)" at bounding box center [126, 115] width 118 height 6
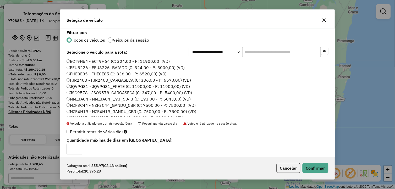
scroll to position [19, 0]
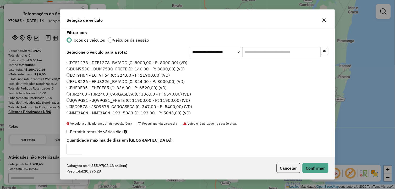
click at [90, 88] on label "FHE0E85 - FHE0E85 (C: 336,00 - P: 6520,00) (VD)" at bounding box center [117, 88] width 100 height 6
click at [311, 169] on button "Confirmar" at bounding box center [316, 168] width 26 height 10
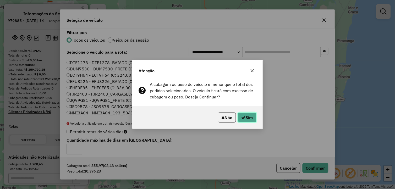
click at [242, 113] on button "Sim" at bounding box center [247, 118] width 18 height 10
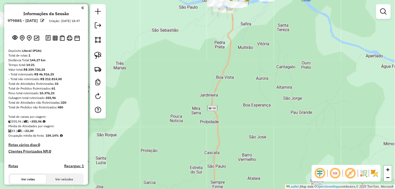
drag, startPoint x: 251, startPoint y: 44, endPoint x: 240, endPoint y: 120, distance: 77.1
click at [240, 119] on div "Janela de atendimento Grade de atendimento Capacidade Transportadoras Veículos …" at bounding box center [197, 94] width 395 height 189
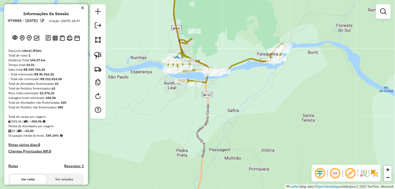
drag, startPoint x: 224, startPoint y: 108, endPoint x: 256, endPoint y: 121, distance: 34.2
click at [254, 121] on div "Janela de atendimento Grade de atendimento Capacidade Transportadoras Veículos …" at bounding box center [197, 94] width 395 height 189
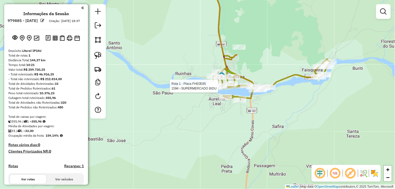
select select "**********"
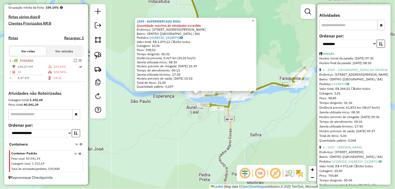
scroll to position [175, 0]
drag, startPoint x: 199, startPoint y: 139, endPoint x: 205, endPoint y: 138, distance: 5.6
click at [199, 139] on div "Rota 1 - Placa FHE0E85 1594 - SUPERMERCADO BIDU 1594 - SUPERMERCADO BIDU Quanti…" at bounding box center [197, 94] width 395 height 189
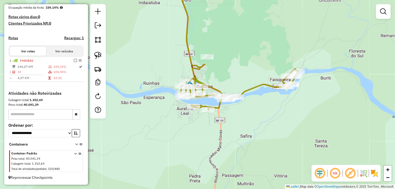
drag, startPoint x: 279, startPoint y: 127, endPoint x: 249, endPoint y: 130, distance: 30.5
click at [250, 131] on div "Janela de atendimento Grade de atendimento Capacidade Transportadoras Veículos …" at bounding box center [197, 94] width 395 height 189
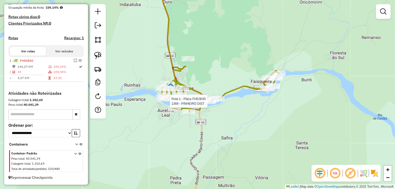
select select "**********"
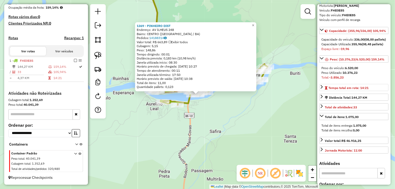
scroll to position [116, 0]
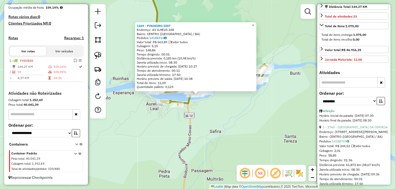
click at [351, 88] on input "text" at bounding box center [349, 82] width 58 height 10
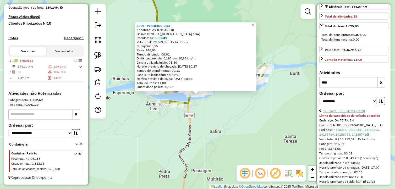
click at [353, 113] on link "32 - 1621 - R DIST. MARCONI" at bounding box center [344, 111] width 42 height 4
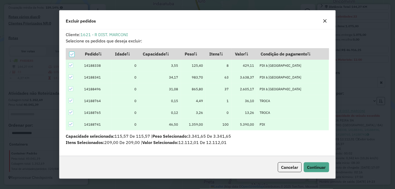
scroll to position [0, 0]
click at [311, 166] on span "Continuar" at bounding box center [317, 167] width 19 height 5
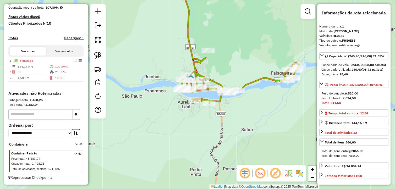
drag, startPoint x: 244, startPoint y: 128, endPoint x: 238, endPoint y: 119, distance: 10.3
click at [238, 122] on div "Janela de atendimento Grade de atendimento Capacidade Transportadoras Veículos …" at bounding box center [197, 94] width 395 height 189
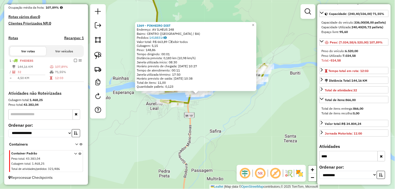
scroll to position [51, 0]
click at [331, 159] on input "****" at bounding box center [349, 156] width 58 height 10
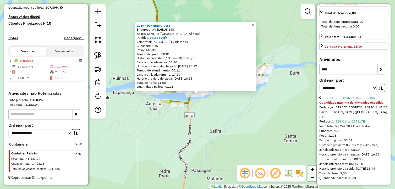
scroll to position [139, 0]
click at [355, 100] on link "30 - 1418 - EMPORIO DAS BEBIDAS" at bounding box center [349, 98] width 52 height 4
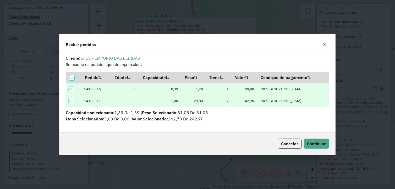
scroll to position [0, 0]
click at [312, 142] on span "Continuar" at bounding box center [317, 143] width 19 height 5
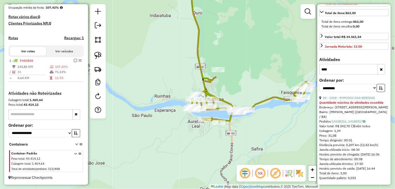
click at [341, 72] on input "****" at bounding box center [349, 69] width 58 height 10
click at [342, 72] on input "****" at bounding box center [349, 69] width 58 height 10
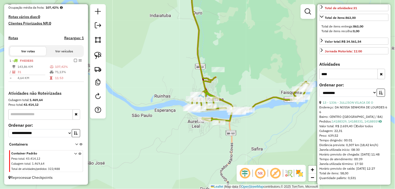
scroll to position [138, 0]
click at [337, 95] on div "**********" at bounding box center [354, 92] width 69 height 18
click at [339, 101] on link "13 - 1336 - JULLISON VILACA DE O" at bounding box center [348, 103] width 51 height 4
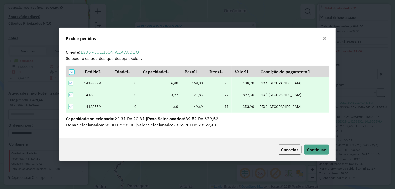
scroll to position [0, 0]
click at [313, 150] on span "Continuar" at bounding box center [317, 149] width 19 height 5
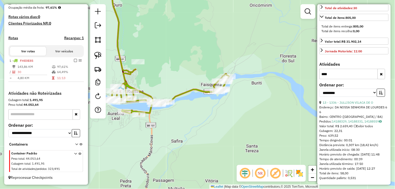
click at [183, 115] on div "Janela de atendimento Grade de atendimento Capacidade Transportadoras Veículos …" at bounding box center [197, 94] width 395 height 189
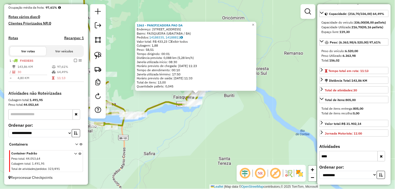
scroll to position [51, 0]
click at [332, 154] on input "****" at bounding box center [349, 156] width 58 height 10
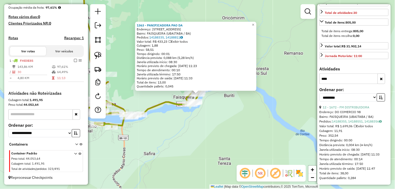
scroll to position [134, 0]
click at [355, 106] on link "12 - 1672 - FM DISTRIBUIDORA" at bounding box center [346, 108] width 47 height 4
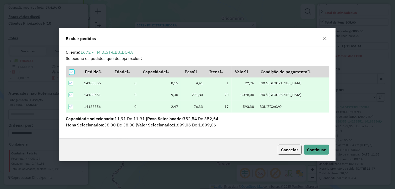
scroll to position [0, 0]
click at [326, 149] on span "Continuar" at bounding box center [317, 149] width 19 height 5
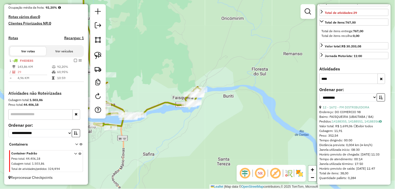
click at [340, 76] on input "****" at bounding box center [349, 79] width 58 height 10
click at [348, 106] on link "4 - 3337 - PINHEIROS BAR" at bounding box center [342, 108] width 39 height 4
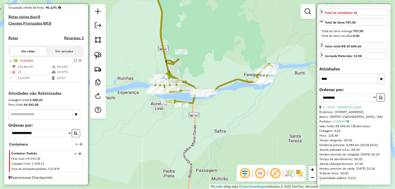
click at [338, 74] on input "****" at bounding box center [349, 79] width 58 height 10
click at [346, 106] on link "13 - 1338 - VALMIR MINIMERCADO" at bounding box center [348, 108] width 51 height 4
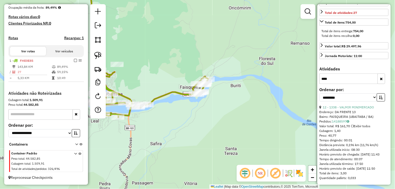
click at [345, 75] on input "****" at bounding box center [349, 79] width 58 height 10
type input "****"
click at [346, 106] on link "8 - 1539 - MD MERCEARIA" at bounding box center [342, 108] width 38 height 4
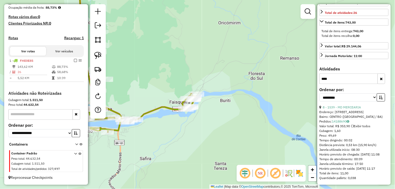
click at [265, 112] on div "Janela de atendimento Grade de atendimento Capacidade Transportadoras Veículos …" at bounding box center [197, 94] width 395 height 189
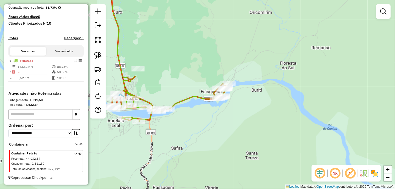
drag, startPoint x: 308, startPoint y: 116, endPoint x: 319, endPoint y: 112, distance: 11.9
click at [322, 112] on div "Janela de atendimento Grade de atendimento Capacidade Transportadoras Veículos …" at bounding box center [197, 94] width 395 height 189
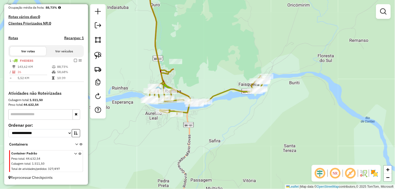
drag, startPoint x: 226, startPoint y: 113, endPoint x: 210, endPoint y: 105, distance: 18.4
click at [228, 112] on div "Janela de atendimento Grade de atendimento Capacidade Transportadoras Veículos …" at bounding box center [197, 94] width 395 height 189
select select "**********"
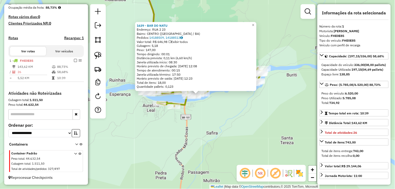
click at [193, 126] on div "1639 - BAR DO NATU Endereço: RUA 2 23 Bairro: CENTRO (UBAITABA / BA) Pedidos: 1…" at bounding box center [197, 94] width 395 height 189
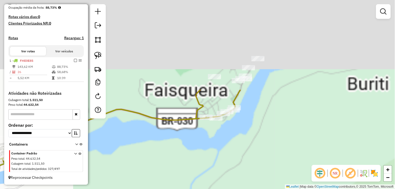
drag, startPoint x: 267, startPoint y: 113, endPoint x: 236, endPoint y: 157, distance: 53.2
click at [235, 164] on div "Janela de atendimento Grade de atendimento Capacidade Transportadoras Veículos …" at bounding box center [197, 94] width 395 height 189
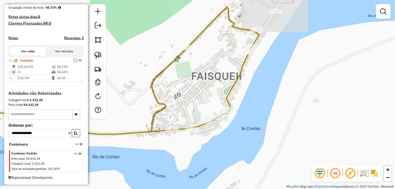
drag, startPoint x: 254, startPoint y: 110, endPoint x: 249, endPoint y: 120, distance: 11.6
click at [260, 111] on div "Janela de atendimento Grade de atendimento Capacidade Transportadoras Veículos …" at bounding box center [197, 94] width 395 height 189
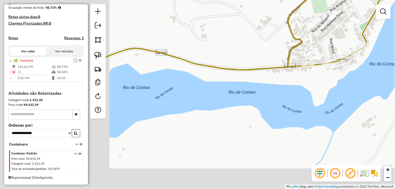
drag, startPoint x: 135, startPoint y: 171, endPoint x: 288, endPoint y: 105, distance: 167.0
click at [282, 108] on div "Janela de atendimento Grade de atendimento Capacidade Transportadoras Veículos …" at bounding box center [197, 94] width 395 height 189
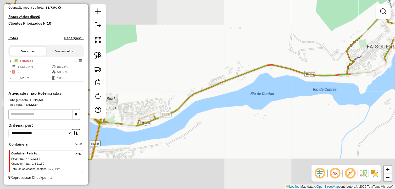
drag, startPoint x: 272, startPoint y: 117, endPoint x: 231, endPoint y: 118, distance: 40.9
click at [279, 114] on div "Janela de atendimento Grade de atendimento Capacidade Transportadoras Veículos …" at bounding box center [197, 94] width 395 height 189
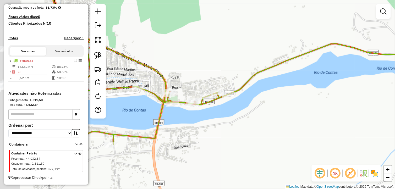
drag, startPoint x: 204, startPoint y: 116, endPoint x: 244, endPoint y: 109, distance: 41.2
click at [255, 105] on div "Janela de atendimento Grade de atendimento Capacidade Transportadoras Veículos …" at bounding box center [197, 94] width 395 height 189
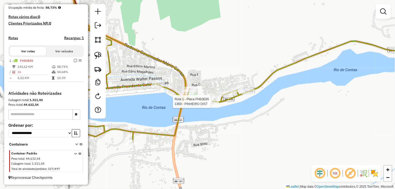
select select "**********"
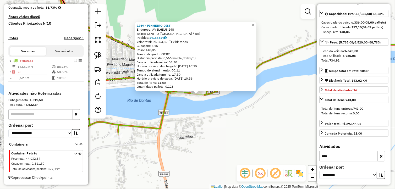
scroll to position [51, 0]
click at [382, 156] on icon "button" at bounding box center [382, 157] width 3 height 4
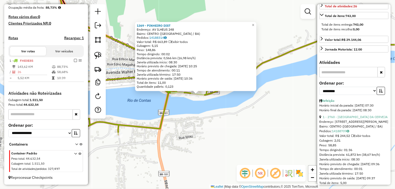
scroll to position [139, 0]
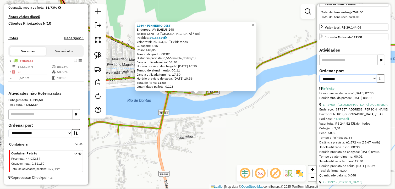
click at [373, 83] on select "**********" at bounding box center [349, 79] width 58 height 8
select select "*********"
click at [320, 83] on select "**********" at bounding box center [349, 79] width 58 height 8
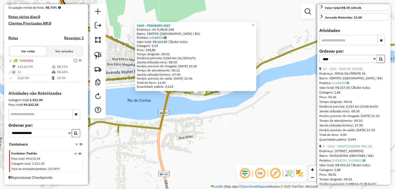
scroll to position [168, 0]
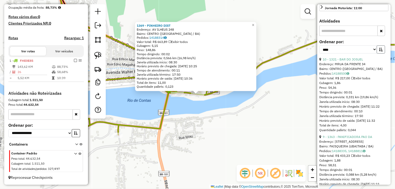
click at [380, 51] on icon "button" at bounding box center [382, 50] width 4 height 4
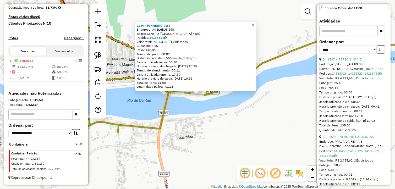
click at [362, 62] on link "2 - 1537 - MOURA REPRESENTACOES" at bounding box center [343, 60] width 40 height 4
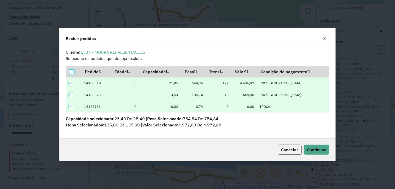
scroll to position [0, 0]
click at [325, 149] on span "Continuar" at bounding box center [317, 149] width 19 height 5
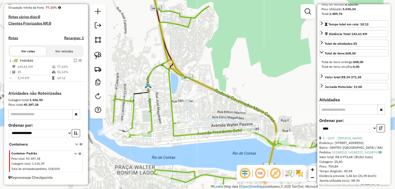
scroll to position [81, 0]
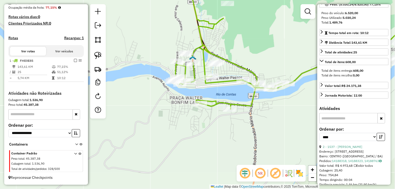
drag, startPoint x: 249, startPoint y: 75, endPoint x: 250, endPoint y: 73, distance: 2.7
click at [250, 73] on icon at bounding box center [290, 63] width 231 height 91
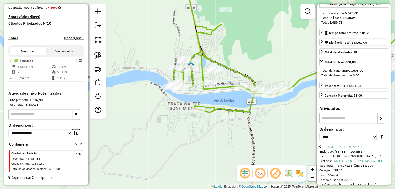
drag, startPoint x: 218, startPoint y: 90, endPoint x: 247, endPoint y: 92, distance: 28.9
click at [217, 97] on div "Janela de atendimento Grade de atendimento Capacidade Transportadoras Veículos …" at bounding box center [197, 94] width 395 height 189
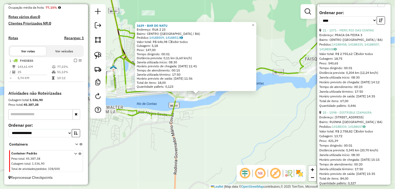
scroll to position [226, 0]
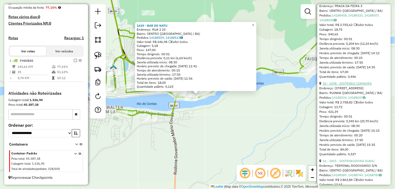
click at [348, 86] on link "25 - 1598 - DISTRIBUI IZAMAIRA" at bounding box center [347, 84] width 49 height 4
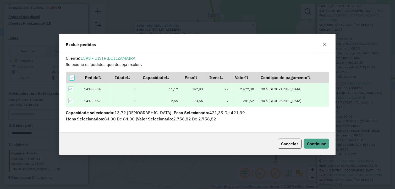
scroll to position [0, 0]
click at [308, 143] on span "Continuar" at bounding box center [317, 143] width 19 height 5
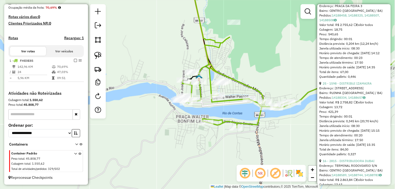
drag, startPoint x: 240, startPoint y: 106, endPoint x: 230, endPoint y: 104, distance: 10.6
click at [213, 111] on div "Janela de atendimento Grade de atendimento Capacidade Transportadoras Veículos …" at bounding box center [197, 94] width 395 height 189
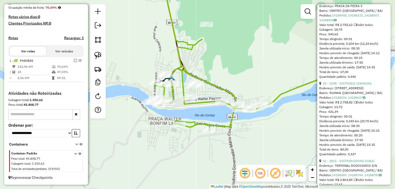
drag, startPoint x: 255, startPoint y: 62, endPoint x: 235, endPoint y: 65, distance: 20.1
click at [235, 65] on div "Janela de atendimento Grade de atendimento Capacidade Transportadoras Veículos …" at bounding box center [197, 94] width 395 height 189
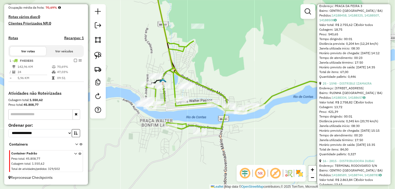
drag, startPoint x: 270, startPoint y: 83, endPoint x: 256, endPoint y: 80, distance: 14.8
click at [253, 88] on div "Janela de atendimento Grade de atendimento Capacidade Transportadoras Veículos …" at bounding box center [197, 94] width 395 height 189
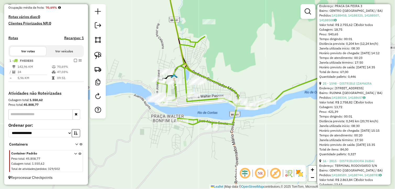
drag, startPoint x: 130, startPoint y: 140, endPoint x: 159, endPoint y: 131, distance: 30.8
click at [159, 131] on div "Janela de atendimento Grade de atendimento Capacidade Transportadoras Veículos …" at bounding box center [197, 94] width 395 height 189
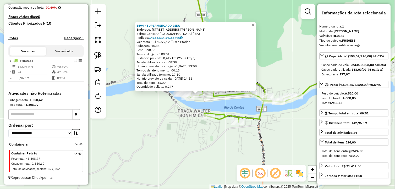
click at [273, 147] on div "1594 - SUPERMERCADO BIDU Endereço: AV VASCO NETO 362 Bairro: CENTRO (UBAITABA /…" at bounding box center [197, 94] width 395 height 189
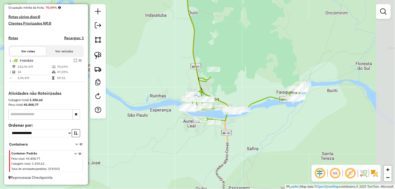
drag, startPoint x: 304, startPoint y: 136, endPoint x: 260, endPoint y: 126, distance: 45.2
click at [260, 126] on div "Janela de atendimento Grade de atendimento Capacidade Transportadoras Veículos …" at bounding box center [197, 94] width 395 height 189
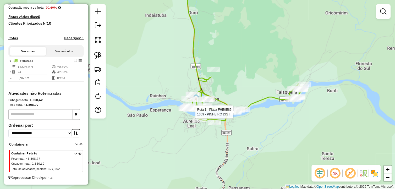
select select "*********"
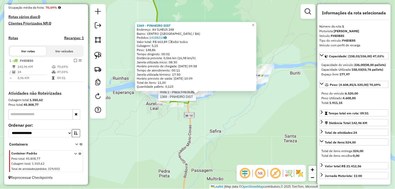
click at [224, 127] on div "Rota 1 - Placa FHE0E85 1369 - PINHEIRO DIST 1369 - PINHEIRO DIST Endereço: AV I…" at bounding box center [197, 94] width 395 height 189
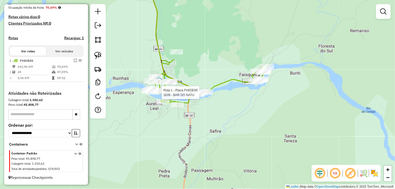
select select "*********"
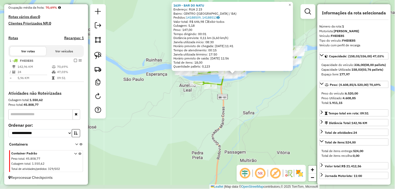
drag, startPoint x: 247, startPoint y: 119, endPoint x: 256, endPoint y: 114, distance: 10.3
click at [256, 114] on div "1639 - BAR DO NATU Endereço: RUA 2 23 Bairro: CENTRO (UBAITABA / BA) Pedidos: 1…" at bounding box center [197, 94] width 395 height 189
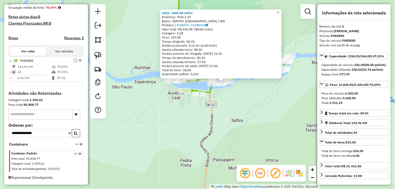
drag, startPoint x: 271, startPoint y: 101, endPoint x: 260, endPoint y: 109, distance: 13.8
click at [260, 109] on div "1639 - BAR DO NATU Endereço: RUA 2 23 Bairro: CENTRO (UBAITABA / BA) Pedidos: 1…" at bounding box center [197, 94] width 395 height 189
click at [237, 128] on div "1639 - BAR DO NATU Endereço: RUA 2 23 Bairro: CENTRO (UBAITABA / BA) Pedidos: 1…" at bounding box center [197, 94] width 395 height 189
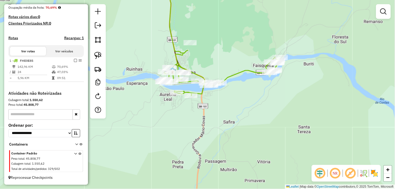
drag, startPoint x: 255, startPoint y: 126, endPoint x: 236, endPoint y: 127, distance: 19.5
click at [237, 129] on div "Janela de atendimento Grade de atendimento Capacidade Transportadoras Veículos …" at bounding box center [197, 94] width 395 height 189
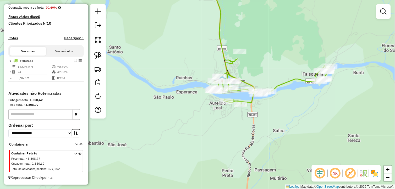
drag, startPoint x: 201, startPoint y: 120, endPoint x: 251, endPoint y: 125, distance: 49.8
click at [251, 125] on div "Janela de atendimento Grade de atendimento Capacidade Transportadoras Veículos …" at bounding box center [197, 94] width 395 height 189
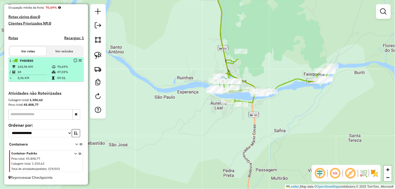
click at [75, 59] on em at bounding box center [75, 60] width 3 height 3
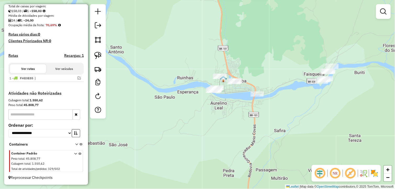
scroll to position [115, 0]
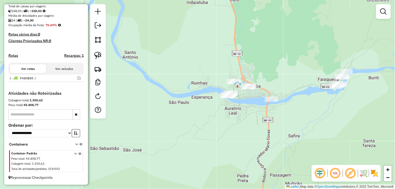
drag, startPoint x: 185, startPoint y: 99, endPoint x: 248, endPoint y: 121, distance: 66.3
click at [240, 121] on div "Janela de atendimento Grade de atendimento Capacidade Transportadoras Veículos …" at bounding box center [197, 94] width 395 height 189
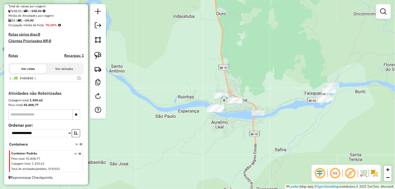
drag, startPoint x: 334, startPoint y: 128, endPoint x: 351, endPoint y: 128, distance: 17.3
click at [353, 131] on div "Janela de atendimento Grade de atendimento Capacidade Transportadoras Veículos …" at bounding box center [197, 94] width 395 height 189
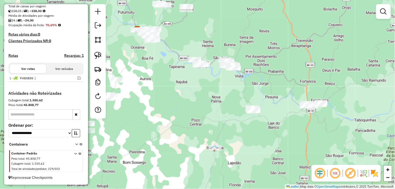
drag, startPoint x: 217, startPoint y: 103, endPoint x: 229, endPoint y: 93, distance: 16.3
click at [229, 93] on div "Janela de atendimento Grade de atendimento Capacidade Transportadoras Veículos …" at bounding box center [197, 94] width 395 height 189
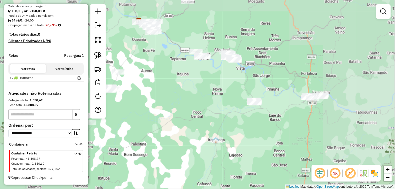
drag, startPoint x: 254, startPoint y: 115, endPoint x: 239, endPoint y: 117, distance: 14.6
click at [245, 119] on div "Janela de atendimento Grade de atendimento Capacidade Transportadoras Veículos …" at bounding box center [197, 94] width 395 height 189
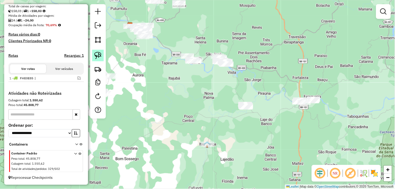
click at [97, 55] on img at bounding box center [97, 55] width 7 height 7
drag, startPoint x: 242, startPoint y: 96, endPoint x: 255, endPoint y: 109, distance: 18.0
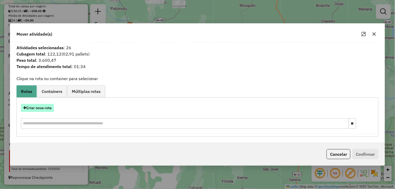
click at [45, 104] on button "Criar nova rota" at bounding box center [37, 108] width 33 height 8
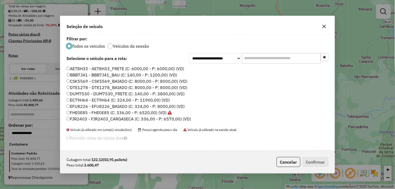
scroll to position [106, 0]
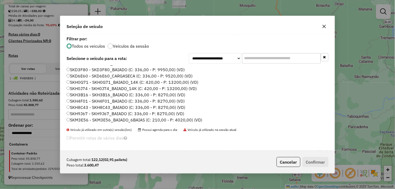
click at [118, 118] on label "SKM3E56 - SKM3E56_BAIADO_6BAIAS (C: 210,00 - P: 4020,00) (VD)" at bounding box center [135, 120] width 136 height 6
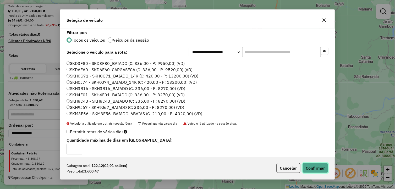
click at [321, 166] on button "Confirmar" at bounding box center [316, 168] width 26 height 10
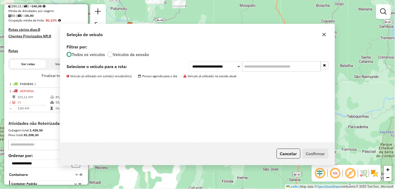
scroll to position [133, 0]
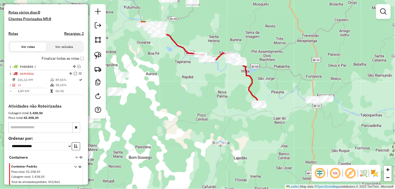
drag, startPoint x: 237, startPoint y: 130, endPoint x: 251, endPoint y: 129, distance: 13.4
click at [251, 129] on div "Janela de atendimento Grade de atendimento Capacidade Transportadoras Veículos …" at bounding box center [197, 94] width 395 height 189
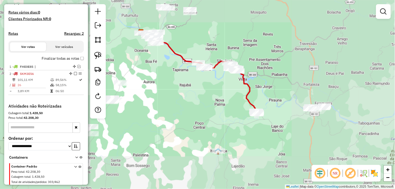
click at [257, 119] on div at bounding box center [257, 113] width 5 height 9
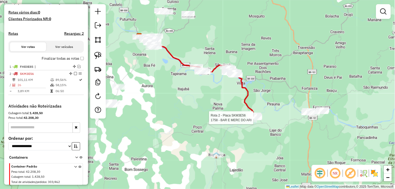
select select "*********"
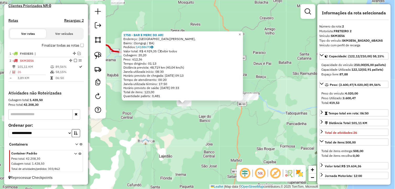
scroll to position [150, 0]
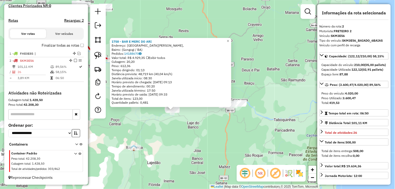
drag, startPoint x: 266, startPoint y: 142, endPoint x: 254, endPoint y: 148, distance: 13.5
click at [254, 148] on div "1758 - BAR E MERC DO ARI Endereço: Rua Rui Barbosa, Bairro: (Gongogi / BA) Pedi…" at bounding box center [197, 94] width 395 height 189
drag, startPoint x: 73, startPoint y: 59, endPoint x: 108, endPoint y: 85, distance: 43.4
click at [74, 59] on em at bounding box center [75, 60] width 3 height 3
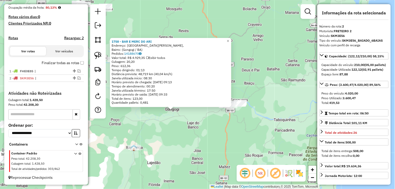
click at [155, 119] on div "1758 - BAR E MERC DO ARI Endereço: Rua Rui Barbosa, Bairro: (Gongogi / BA) Pedi…" at bounding box center [197, 94] width 395 height 189
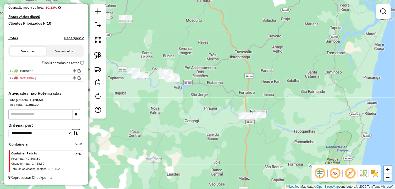
drag, startPoint x: 151, startPoint y: 128, endPoint x: 177, endPoint y: 137, distance: 27.0
click at [173, 138] on div "Janela de atendimento Grade de atendimento Capacidade Transportadoras Veículos …" at bounding box center [197, 94] width 395 height 189
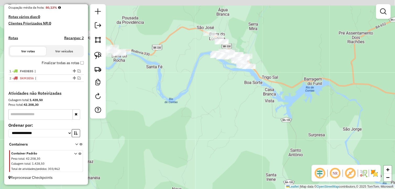
drag, startPoint x: 201, startPoint y: 69, endPoint x: 223, endPoint y: 101, distance: 38.6
click at [223, 101] on div "Janela de atendimento Grade de atendimento Capacidade Transportadoras Veículos …" at bounding box center [197, 94] width 395 height 189
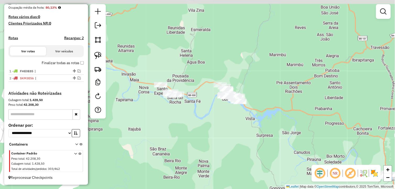
drag, startPoint x: 220, startPoint y: 111, endPoint x: 217, endPoint y: 124, distance: 13.1
click at [218, 124] on div "Janela de atendimento Grade de atendimento Capacidade Transportadoras Veículos …" at bounding box center [197, 94] width 395 height 189
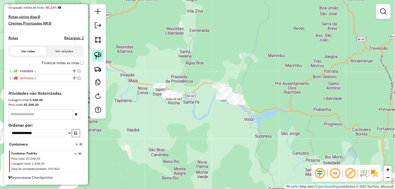
click at [102, 58] on link at bounding box center [98, 56] width 12 height 12
drag, startPoint x: 102, startPoint y: 58, endPoint x: 188, endPoint y: 69, distance: 87.0
click at [116, 60] on hb-router-mapa "**********" at bounding box center [197, 94] width 395 height 189
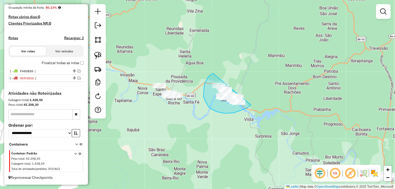
drag, startPoint x: 213, startPoint y: 73, endPoint x: 259, endPoint y: 96, distance: 51.1
click at [259, 96] on div "Janela de atendimento Grade de atendimento Capacidade Transportadoras Veículos …" at bounding box center [197, 94] width 395 height 189
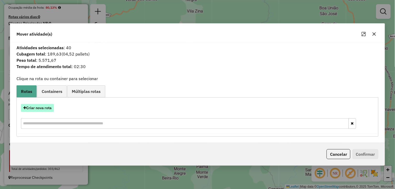
click at [49, 106] on button "Criar nova rota" at bounding box center [37, 108] width 33 height 8
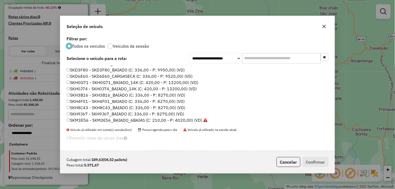
scroll to position [106, 0]
click at [107, 71] on label "SKD3F80 - SKD3F80_BAIADO (C: 336,00 - P: 9950,00) (VD)" at bounding box center [126, 70] width 118 height 6
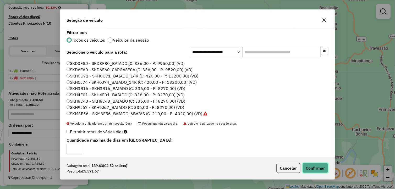
click at [317, 165] on button "Confirmar" at bounding box center [316, 168] width 26 height 10
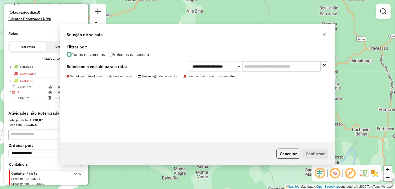
scroll to position [150, 0]
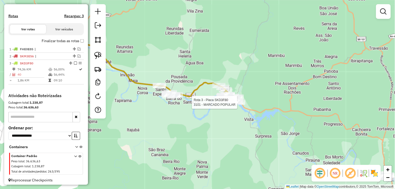
select select "*********"
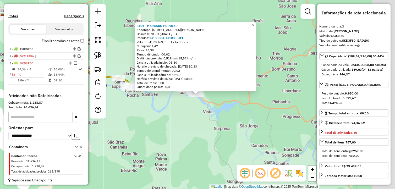
scroll to position [157, 0]
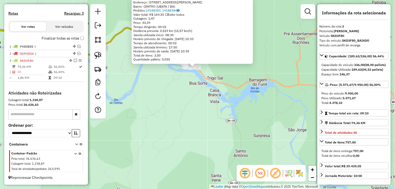
click at [178, 110] on div "3101 - MARCADO POPULAR Endereço: avenida Landulfo Alves 09 09 Bairro: CENTRO (U…" at bounding box center [197, 94] width 395 height 189
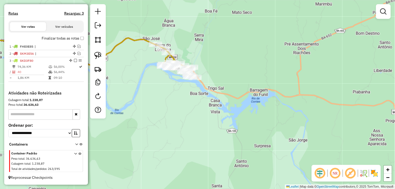
drag, startPoint x: 184, startPoint y: 103, endPoint x: 184, endPoint y: 114, distance: 10.5
click at [184, 114] on div "Janela de atendimento Grade de atendimento Capacidade Transportadoras Veículos …" at bounding box center [197, 94] width 395 height 189
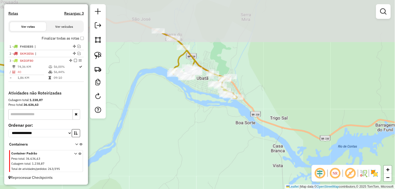
drag, startPoint x: 184, startPoint y: 98, endPoint x: 213, endPoint y: 140, distance: 51.3
click at [213, 140] on div "Janela de atendimento Grade de atendimento Capacidade Transportadoras Veículos …" at bounding box center [197, 94] width 395 height 189
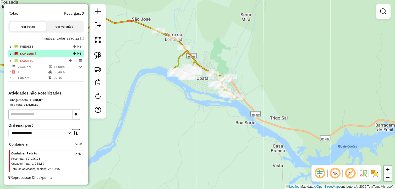
click at [78, 53] on em at bounding box center [79, 53] width 3 height 3
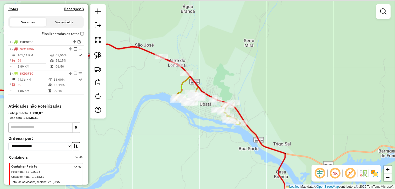
drag, startPoint x: 152, startPoint y: 92, endPoint x: 149, endPoint y: 98, distance: 6.8
click at [153, 101] on div "Janela de atendimento Grade de atendimento Capacidade Transportadoras Veículos …" at bounding box center [197, 94] width 395 height 189
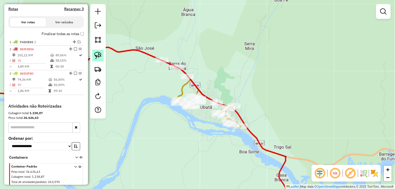
click at [97, 53] on img at bounding box center [97, 55] width 7 height 7
drag, startPoint x: 97, startPoint y: 53, endPoint x: 141, endPoint y: 53, distance: 43.5
click at [104, 54] on div at bounding box center [98, 61] width 16 height 115
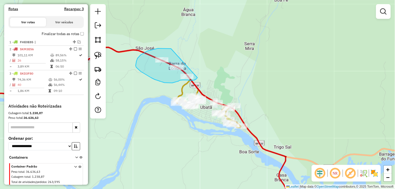
drag, startPoint x: 169, startPoint y: 49, endPoint x: 198, endPoint y: 78, distance: 41.2
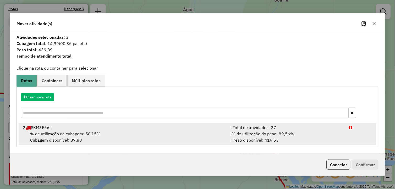
drag, startPoint x: 93, startPoint y: 134, endPoint x: 104, endPoint y: 133, distance: 10.8
click at [93, 134] on span "% de utilização da cubagem: 58,15%" at bounding box center [65, 133] width 71 height 5
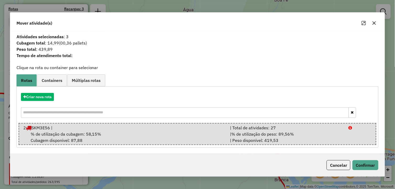
click at [376, 24] on icon "button" at bounding box center [375, 23] width 4 height 4
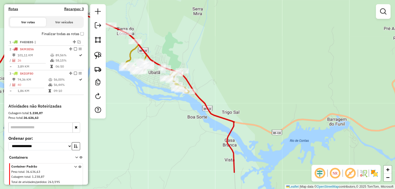
drag, startPoint x: 287, startPoint y: 108, endPoint x: 240, endPoint y: 77, distance: 56.0
click at [237, 71] on div "Janela de atendimento Grade de atendimento Capacidade Transportadoras Veículos …" at bounding box center [197, 94] width 395 height 189
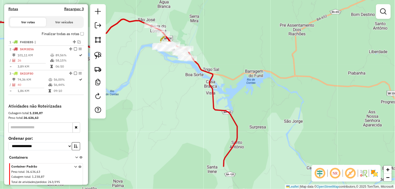
drag, startPoint x: 200, startPoint y: 119, endPoint x: 201, endPoint y: 77, distance: 42.8
click at [201, 77] on div "Janela de atendimento Grade de atendimento Capacidade Transportadoras Veículos …" at bounding box center [197, 94] width 395 height 189
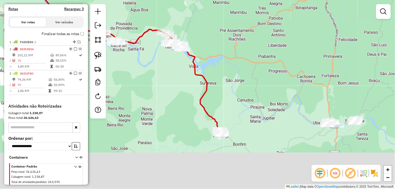
drag, startPoint x: 235, startPoint y: 103, endPoint x: 233, endPoint y: 95, distance: 8.0
click at [233, 96] on div "Janela de atendimento Grade de atendimento Capacidade Transportadoras Veículos …" at bounding box center [197, 94] width 395 height 189
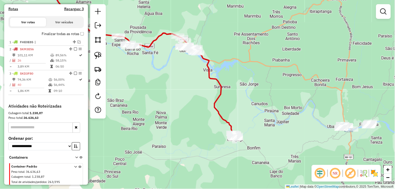
drag, startPoint x: 163, startPoint y: 81, endPoint x: 179, endPoint y: 92, distance: 19.5
click at [179, 92] on div "Janela de atendimento Grade de atendimento Capacidade Transportadoras Veículos …" at bounding box center [197, 94] width 395 height 189
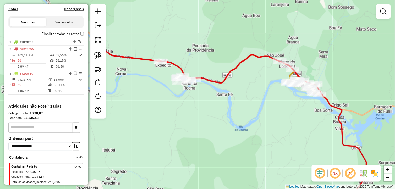
drag, startPoint x: 141, startPoint y: 46, endPoint x: 248, endPoint y: 100, distance: 119.3
click at [248, 100] on div "Janela de atendimento Grade de atendimento Capacidade Transportadoras Veículos …" at bounding box center [197, 94] width 395 height 189
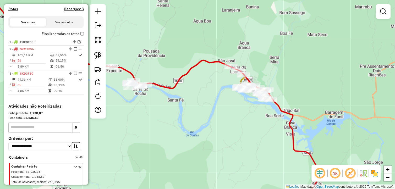
drag, startPoint x: 254, startPoint y: 95, endPoint x: 198, endPoint y: 103, distance: 57.2
click at [198, 103] on div "Janela de atendimento Grade de atendimento Capacidade Transportadoras Veículos …" at bounding box center [197, 94] width 395 height 189
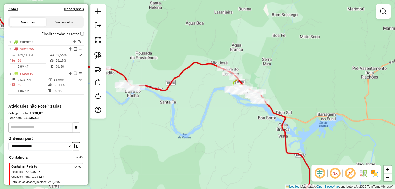
drag, startPoint x: 229, startPoint y: 122, endPoint x: 197, endPoint y: 128, distance: 32.7
click at [197, 128] on div "Janela de atendimento Grade de atendimento Capacidade Transportadoras Veículos …" at bounding box center [197, 94] width 395 height 189
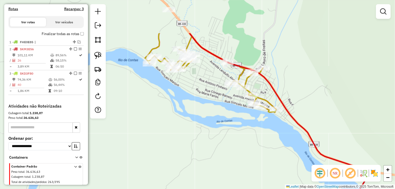
drag, startPoint x: 210, startPoint y: 98, endPoint x: 195, endPoint y: 119, distance: 26.0
click at [195, 119] on div "Janela de atendimento Grade de atendimento Capacidade Transportadoras Veículos …" at bounding box center [197, 94] width 395 height 189
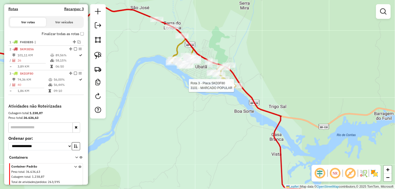
select select "*********"
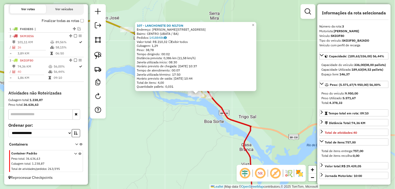
scroll to position [175, 0]
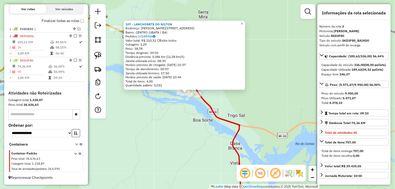
drag, startPoint x: 277, startPoint y: 110, endPoint x: 265, endPoint y: 109, distance: 11.4
click at [265, 109] on div "107 - LANCHONETE DO NILTON Endereço: R DURVAL CESAR DE OLIVEIRA 10 Bairro: CENT…" at bounding box center [197, 94] width 395 height 189
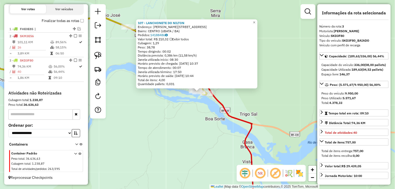
drag, startPoint x: 249, startPoint y: 107, endPoint x: 261, endPoint y: 106, distance: 12.4
click at [261, 106] on div "107 - LANCHONETE DO NILTON Endereço: R DURVAL CESAR DE OLIVEIRA 10 Bairro: CENT…" at bounding box center [197, 94] width 395 height 189
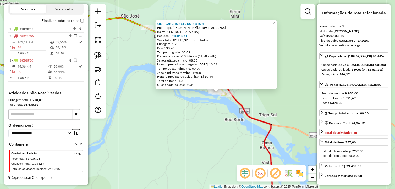
drag, startPoint x: 211, startPoint y: 121, endPoint x: 225, endPoint y: 122, distance: 14.2
click at [225, 122] on div "107 - LANCHONETE DO NILTON Endereço: R DURVAL CESAR DE OLIVEIRA 10 Bairro: CENT…" at bounding box center [197, 94] width 395 height 189
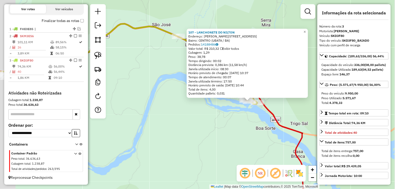
drag, startPoint x: 219, startPoint y: 113, endPoint x: 258, endPoint y: 121, distance: 39.7
click at [258, 121] on div "107 - LANCHONETE DO NILTON Endereço: R DURVAL CESAR DE OLIVEIRA 10 Bairro: CENT…" at bounding box center [197, 94] width 395 height 189
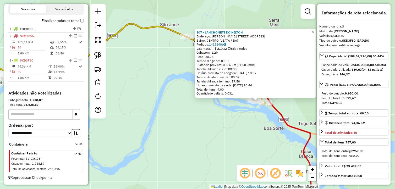
click at [211, 126] on div "107 - LANCHONETE DO NILTON Endereço: R DURVAL CESAR DE OLIVEIRA 10 Bairro: CENT…" at bounding box center [197, 94] width 395 height 189
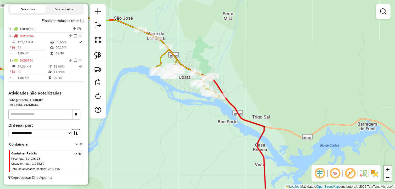
drag, startPoint x: 243, startPoint y: 128, endPoint x: 162, endPoint y: 108, distance: 83.1
click at [193, 120] on div "Janela de atendimento Grade de atendimento Capacidade Transportadoras Veículos …" at bounding box center [197, 94] width 395 height 189
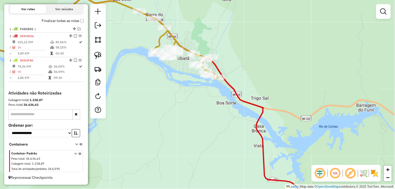
drag, startPoint x: 188, startPoint y: 106, endPoint x: 206, endPoint y: 56, distance: 53.3
click at [205, 58] on div "Janela de atendimento Grade de atendimento Capacidade Transportadoras Veículos …" at bounding box center [197, 94] width 395 height 189
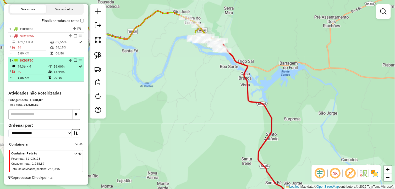
click at [63, 63] on li "3 - SKD3F80 74,36 KM 56,00% / 40 56,44% = 1,86 KM 09:10" at bounding box center [46, 69] width 76 height 25
select select "*********"
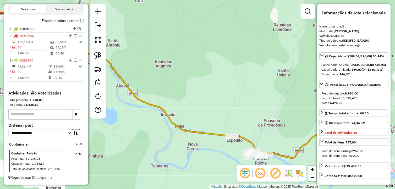
drag, startPoint x: 218, startPoint y: 106, endPoint x: 113, endPoint y: 66, distance: 112.6
click at [123, 67] on div "Janela de atendimento Grade de atendimento Capacidade Transportadoras Veículos …" at bounding box center [197, 94] width 395 height 189
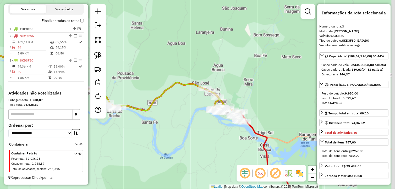
drag, startPoint x: 244, startPoint y: 101, endPoint x: 201, endPoint y: 94, distance: 43.3
click at [201, 94] on div "Janela de atendimento Grade de atendimento Capacidade Transportadoras Veículos …" at bounding box center [197, 94] width 395 height 189
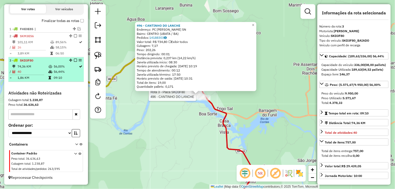
click at [74, 59] on em at bounding box center [75, 60] width 3 height 3
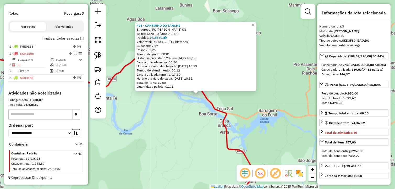
scroll to position [157, 0]
click at [197, 128] on div "496 - CANTINHO DO LANCHE Endereço: PC RUI BARBOSA SN Bairro: CENTRO (UBATA / BA…" at bounding box center [197, 94] width 395 height 189
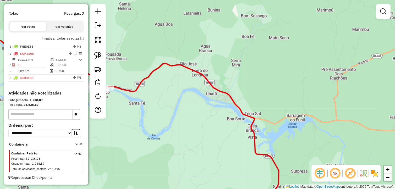
drag, startPoint x: 197, startPoint y: 124, endPoint x: 188, endPoint y: 116, distance: 12.1
click at [208, 126] on div "Janela de atendimento Grade de atendimento Capacidade Transportadoras Veículos …" at bounding box center [197, 94] width 395 height 189
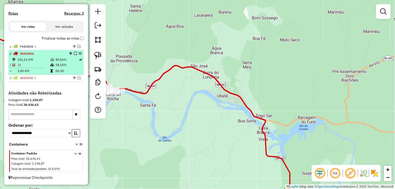
click at [61, 58] on td "89,56%" at bounding box center [67, 59] width 24 height 5
select select "*********"
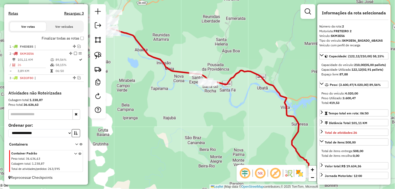
drag, startPoint x: 205, startPoint y: 111, endPoint x: 145, endPoint y: 82, distance: 66.7
click at [145, 82] on div "Janela de atendimento Grade de atendimento Capacidade Transportadoras Veículos …" at bounding box center [197, 94] width 395 height 189
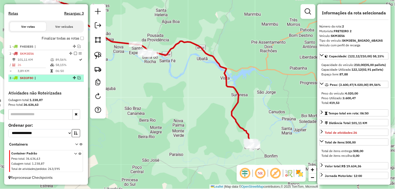
click at [78, 77] on em at bounding box center [79, 78] width 3 height 3
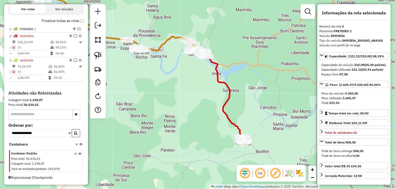
drag, startPoint x: 207, startPoint y: 138, endPoint x: 169, endPoint y: 112, distance: 45.3
click at [169, 113] on div "Janela de atendimento Grade de atendimento Capacidade Transportadoras Veículos …" at bounding box center [197, 94] width 395 height 189
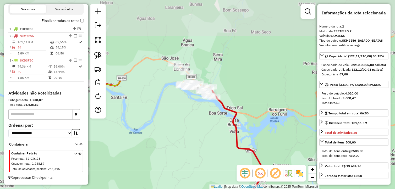
drag, startPoint x: 174, startPoint y: 31, endPoint x: 192, endPoint y: 131, distance: 101.2
click at [192, 131] on div "Janela de atendimento Grade de atendimento Capacidade Transportadoras Veículos …" at bounding box center [197, 94] width 395 height 189
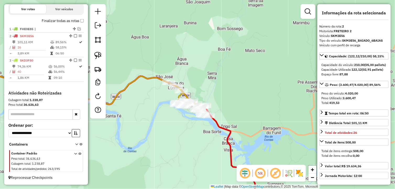
drag, startPoint x: 198, startPoint y: 106, endPoint x: 192, endPoint y: 125, distance: 19.8
click at [192, 125] on div "Janela de atendimento Grade de atendimento Capacidade Transportadoras Veículos …" at bounding box center [197, 94] width 395 height 189
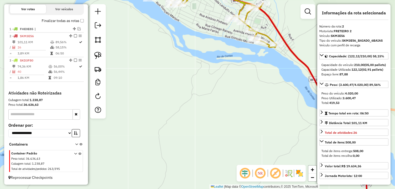
click at [198, 127] on div "Janela de atendimento Grade de atendimento Capacidade Transportadoras Veículos …" at bounding box center [197, 94] width 395 height 189
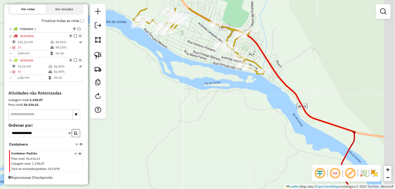
drag, startPoint x: 228, startPoint y: 90, endPoint x: 209, endPoint y: 122, distance: 38.0
click at [208, 124] on div "Janela de atendimento Grade de atendimento Capacidade Transportadoras Veículos …" at bounding box center [197, 94] width 395 height 189
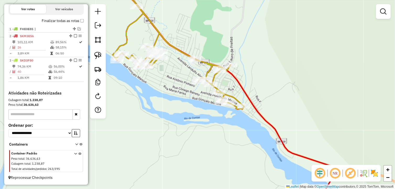
click at [219, 77] on div "Janela de atendimento Grade de atendimento Capacidade Transportadoras Veículos …" at bounding box center [197, 94] width 395 height 189
select select "*********"
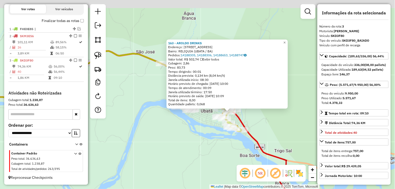
drag, startPoint x: 193, startPoint y: 140, endPoint x: 203, endPoint y: 158, distance: 21.0
click at [203, 158] on div "163 - AROLDO DRINKS Endereço: R DOM PEDRO II 67 Bairro: RELIQUIA (UBATA / BA) P…" at bounding box center [197, 94] width 395 height 189
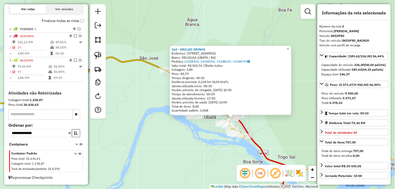
click at [191, 142] on div "163 - AROLDO DRINKS Endereço: R DOM PEDRO II 67 Bairro: RELIQUIA (UBATA / BA) P…" at bounding box center [197, 94] width 395 height 189
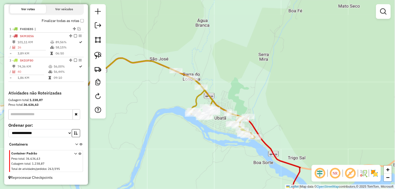
drag, startPoint x: 200, startPoint y: 135, endPoint x: 208, endPoint y: 135, distance: 7.3
click at [206, 135] on div "Janela de atendimento Grade de atendimento Capacidade Transportadoras Veículos …" at bounding box center [197, 94] width 395 height 189
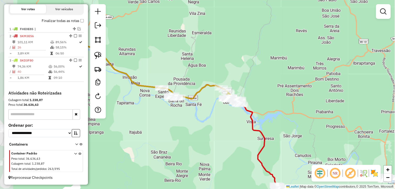
drag, startPoint x: 201, startPoint y: 136, endPoint x: 225, endPoint y: 130, distance: 25.3
click at [225, 130] on div "Janela de atendimento Grade de atendimento Capacidade Transportadoras Veículos …" at bounding box center [197, 94] width 395 height 189
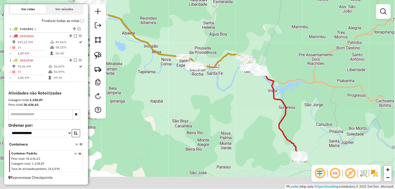
click at [254, 96] on div "Janela de atendimento Grade de atendimento Capacidade Transportadoras Veículos …" at bounding box center [197, 94] width 395 height 189
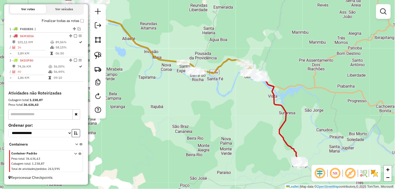
drag, startPoint x: 290, startPoint y: 80, endPoint x: 294, endPoint y: 93, distance: 14.1
click at [294, 93] on div "Janela de atendimento Grade de atendimento Capacidade Transportadoras Veículos …" at bounding box center [197, 94] width 395 height 189
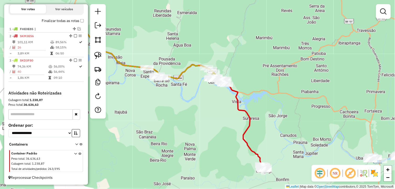
drag, startPoint x: 306, startPoint y: 103, endPoint x: 265, endPoint y: 92, distance: 42.4
click at [261, 95] on div "Janela de atendimento Grade de atendimento Capacidade Transportadoras Veículos …" at bounding box center [197, 94] width 395 height 189
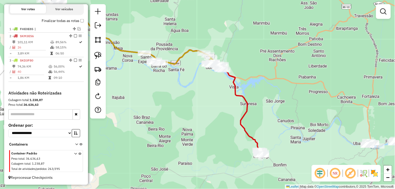
drag, startPoint x: 280, startPoint y: 148, endPoint x: 287, endPoint y: 108, distance: 40.7
click at [289, 104] on div "Janela de atendimento Grade de atendimento Capacidade Transportadoras Veículos …" at bounding box center [197, 94] width 395 height 189
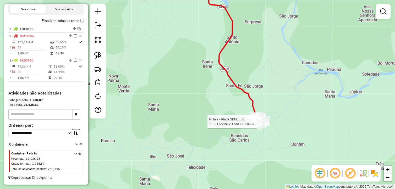
select select "*********"
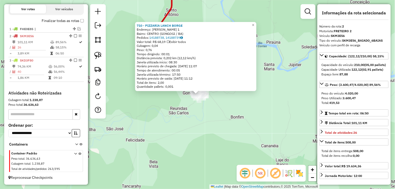
click at [260, 117] on div "710 - PIZZARIA LANCH BORGE Endereço: JOEL VASCONCELOS 1 Bairro: CENTRO (GONGOGI…" at bounding box center [197, 94] width 395 height 189
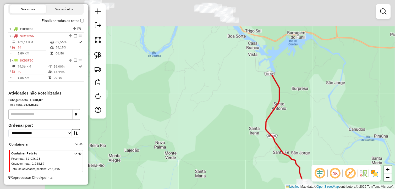
drag, startPoint x: 140, startPoint y: 71, endPoint x: 260, endPoint y: 166, distance: 153.1
click at [256, 169] on div "Janela de atendimento Grade de atendimento Capacidade Transportadoras Veículos …" at bounding box center [197, 94] width 395 height 189
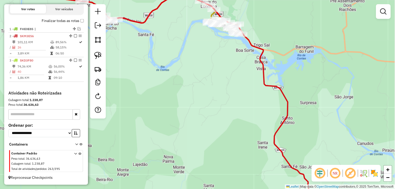
drag, startPoint x: 213, startPoint y: 97, endPoint x: 216, endPoint y: 119, distance: 21.4
click at [216, 121] on div "Janela de atendimento Grade de atendimento Capacidade Transportadoras Veículos …" at bounding box center [197, 94] width 395 height 189
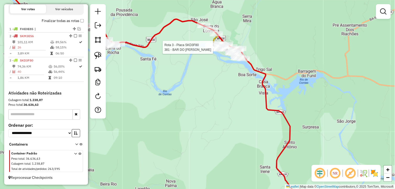
select select "*********"
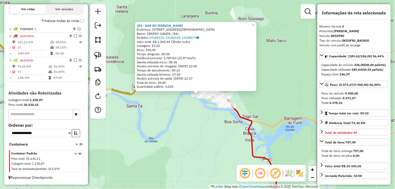
click at [199, 126] on div "381 - BAR DO MIGUEL UBATA Endereço: R SAGRADO CORACaO DE JESUS 90 Bairro: CENTR…" at bounding box center [197, 94] width 395 height 189
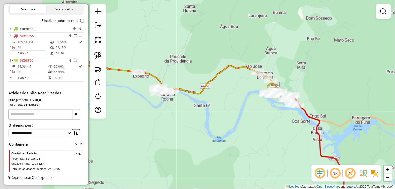
drag, startPoint x: 190, startPoint y: 124, endPoint x: 258, endPoint y: 123, distance: 67.9
click at [258, 123] on div "Janela de atendimento Grade de atendimento Capacidade Transportadoras Veículos …" at bounding box center [197, 94] width 395 height 189
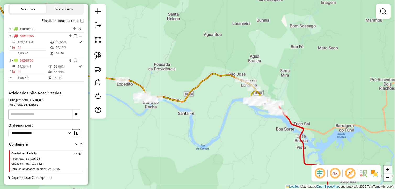
drag, startPoint x: 274, startPoint y: 104, endPoint x: 258, endPoint y: 112, distance: 18.3
click at [258, 112] on div "Janela de atendimento Grade de atendimento Capacidade Transportadoras Veículos …" at bounding box center [197, 94] width 395 height 189
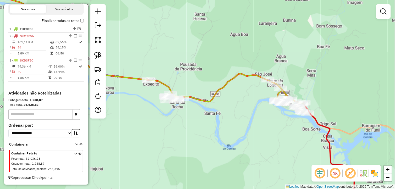
drag, startPoint x: 182, startPoint y: 117, endPoint x: 247, endPoint y: 115, distance: 65.0
click at [247, 116] on div "Janela de atendimento Grade de atendimento Capacidade Transportadoras Veículos …" at bounding box center [197, 94] width 395 height 189
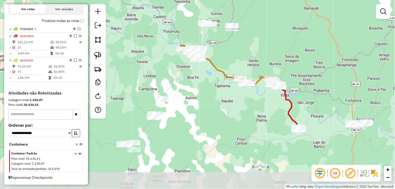
drag, startPoint x: 205, startPoint y: 70, endPoint x: 240, endPoint y: 47, distance: 42.4
click at [240, 47] on div "Janela de atendimento Grade de atendimento Capacidade Transportadoras Veículos …" at bounding box center [197, 94] width 395 height 189
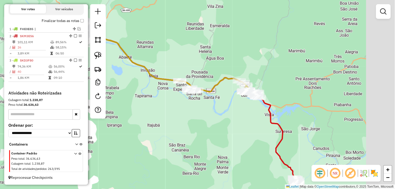
drag, startPoint x: 250, startPoint y: 106, endPoint x: 215, endPoint y: 133, distance: 44.3
click at [215, 133] on div "Janela de atendimento Grade de atendimento Capacidade Transportadoras Veículos …" at bounding box center [197, 94] width 395 height 189
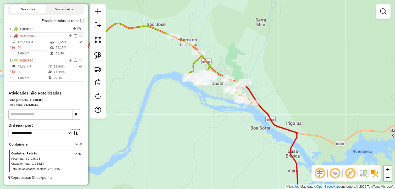
drag, startPoint x: 234, startPoint y: 113, endPoint x: 212, endPoint y: 124, distance: 25.0
click at [212, 124] on div "Janela de atendimento Grade de atendimento Capacidade Transportadoras Veículos …" at bounding box center [197, 94] width 395 height 189
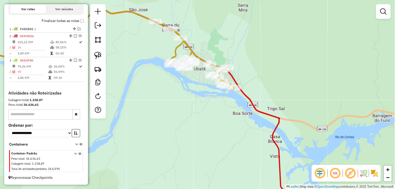
click at [203, 117] on div "Janela de atendimento Grade de atendimento Capacidade Transportadoras Veículos …" at bounding box center [197, 94] width 395 height 189
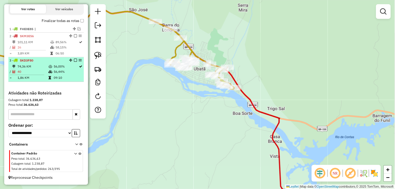
click at [74, 59] on em at bounding box center [75, 60] width 3 height 3
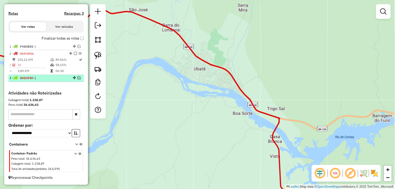
scroll to position [157, 0]
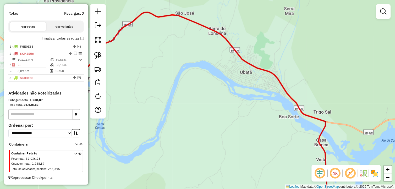
drag, startPoint x: 212, startPoint y: 95, endPoint x: 277, endPoint y: 101, distance: 64.8
click at [276, 101] on div "Janela de atendimento Grade de atendimento Capacidade Transportadoras Veículos …" at bounding box center [197, 94] width 395 height 189
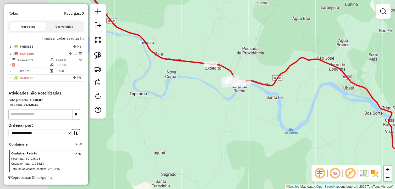
drag, startPoint x: 171, startPoint y: 109, endPoint x: 255, endPoint y: 111, distance: 83.7
click at [255, 111] on div "Janela de atendimento Grade de atendimento Capacidade Transportadoras Veículos …" at bounding box center [197, 94] width 395 height 189
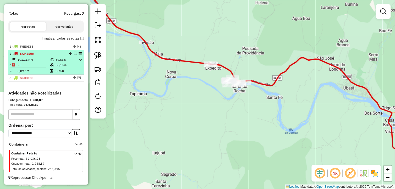
click at [75, 52] on em at bounding box center [75, 53] width 3 height 3
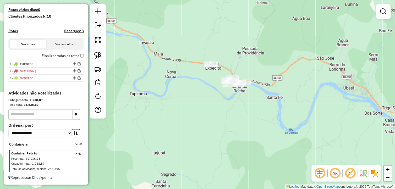
scroll to position [140, 0]
click at [208, 103] on div "Janela de atendimento Grade de atendimento Capacidade Transportadoras Veículos …" at bounding box center [197, 94] width 395 height 189
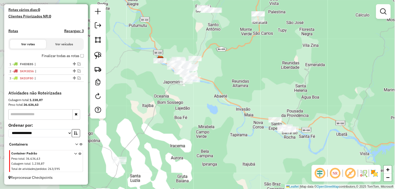
drag, startPoint x: 236, startPoint y: 141, endPoint x: 252, endPoint y: 151, distance: 18.4
click at [252, 151] on div "Janela de atendimento Grade de atendimento Capacidade Transportadoras Veículos …" at bounding box center [197, 94] width 395 height 189
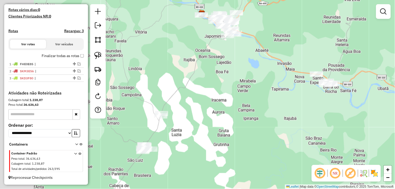
drag, startPoint x: 191, startPoint y: 146, endPoint x: 283, endPoint y: 49, distance: 134.1
click at [284, 50] on div "Janela de atendimento Grade de atendimento Capacidade Transportadoras Veículos …" at bounding box center [197, 94] width 395 height 189
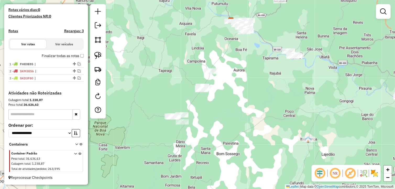
drag, startPoint x: 259, startPoint y: 98, endPoint x: 229, endPoint y: 114, distance: 33.9
click at [229, 114] on div "Janela de atendimento Grade de atendimento Capacidade Transportadoras Veículos …" at bounding box center [197, 94] width 395 height 189
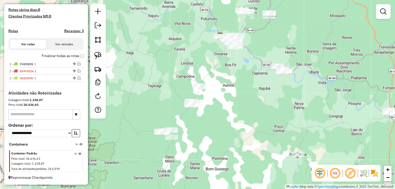
drag, startPoint x: 239, startPoint y: 103, endPoint x: 232, endPoint y: 115, distance: 14.3
click at [232, 115] on div "Janela de atendimento Grade de atendimento Capacidade Transportadoras Veículos …" at bounding box center [197, 94] width 395 height 189
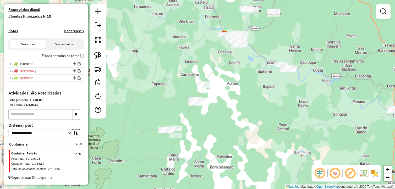
drag, startPoint x: 236, startPoint y: 109, endPoint x: 265, endPoint y: 85, distance: 37.6
click at [266, 85] on div "Janela de atendimento Grade de atendimento Capacidade Transportadoras Veículos …" at bounding box center [197, 94] width 395 height 189
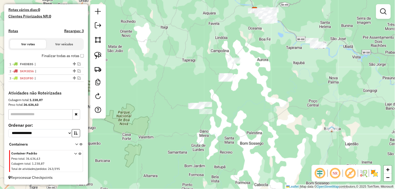
drag, startPoint x: 94, startPoint y: 57, endPoint x: 105, endPoint y: 57, distance: 11.8
click at [94, 57] on link at bounding box center [98, 56] width 12 height 12
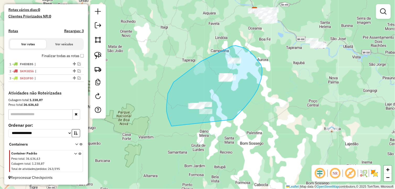
drag, startPoint x: 232, startPoint y: 120, endPoint x: 177, endPoint y: 133, distance: 56.9
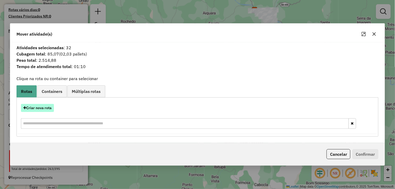
click at [47, 107] on button "Criar nova rota" at bounding box center [37, 108] width 33 height 8
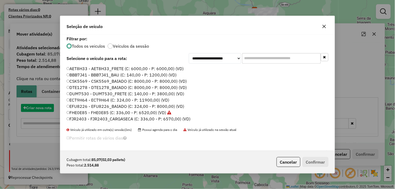
scroll to position [3, 1]
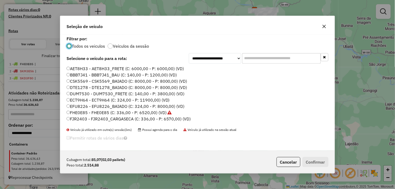
click at [82, 119] on label "FJR2403 - FJR2403_CARGASECA (C: 336,00 - P: 6570,00) (VD)" at bounding box center [129, 119] width 125 height 6
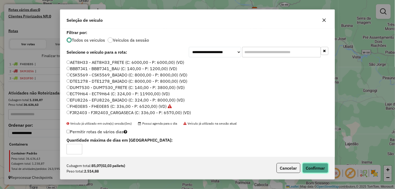
click at [318, 164] on button "Confirmar" at bounding box center [316, 168] width 26 height 10
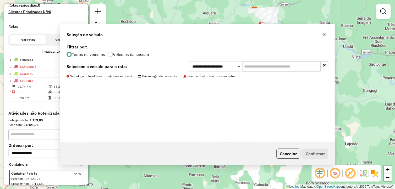
scroll to position [164, 0]
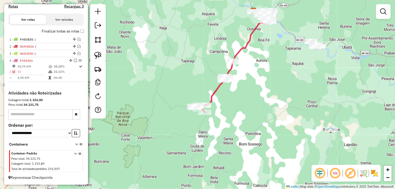
drag, startPoint x: 261, startPoint y: 91, endPoint x: 233, endPoint y: 120, distance: 40.6
click at [233, 120] on div "Janela de atendimento Grade de atendimento Capacidade Transportadoras Veículos …" at bounding box center [197, 94] width 395 height 189
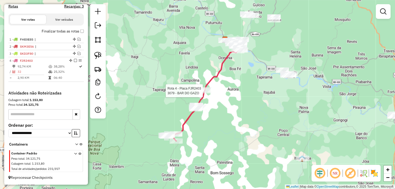
select select "*********"
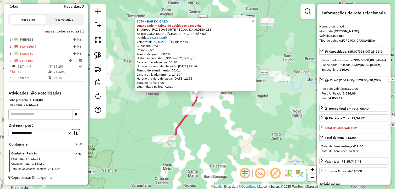
click at [235, 112] on div "3079 - BAR DO GAZO Quantidade máxima de atividades excedida Endereço: FAZ BOA S…" at bounding box center [197, 94] width 395 height 189
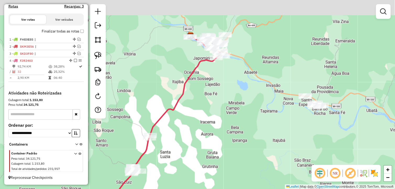
drag, startPoint x: 261, startPoint y: 85, endPoint x: 249, endPoint y: 137, distance: 54.1
click at [249, 137] on div "Janela de atendimento Grade de atendimento Capacidade Transportadoras Veículos …" at bounding box center [197, 94] width 395 height 189
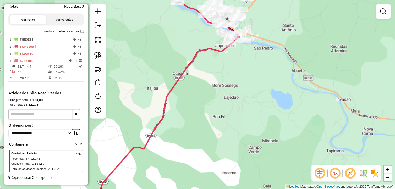
drag, startPoint x: 216, startPoint y: 82, endPoint x: 250, endPoint y: 67, distance: 36.8
click at [250, 67] on div "Janela de atendimento Grade de atendimento Capacidade Transportadoras Veículos …" at bounding box center [197, 94] width 395 height 189
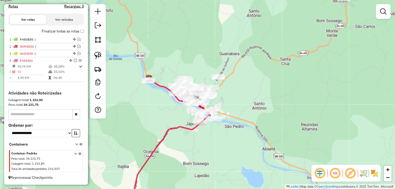
drag, startPoint x: 250, startPoint y: 67, endPoint x: 220, endPoint y: 146, distance: 83.7
click at [220, 146] on div "Janela de atendimento Grade de atendimento Capacidade Transportadoras Veículos …" at bounding box center [197, 94] width 395 height 189
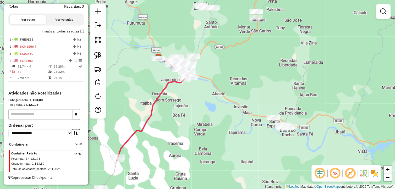
drag, startPoint x: 255, startPoint y: 145, endPoint x: 218, endPoint y: 98, distance: 60.0
click at [218, 98] on div "Janela de atendimento Grade de atendimento Capacidade Transportadoras Veículos …" at bounding box center [197, 94] width 395 height 189
click at [99, 57] on img at bounding box center [97, 55] width 7 height 7
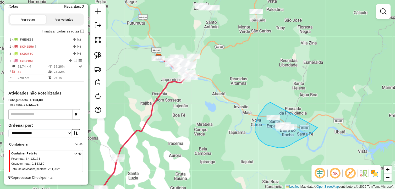
drag, startPoint x: 271, startPoint y: 103, endPoint x: 322, endPoint y: 123, distance: 54.8
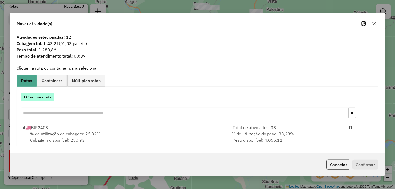
click at [46, 96] on button "Criar nova rota" at bounding box center [37, 97] width 33 height 8
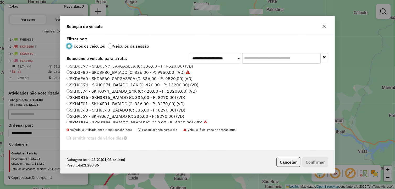
scroll to position [106, 0]
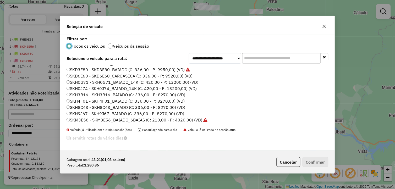
click at [94, 106] on label "SKH8C43 - SKH8C43_BAIADO (C: 336,00 - P: 8270,00) (VD)" at bounding box center [126, 107] width 119 height 6
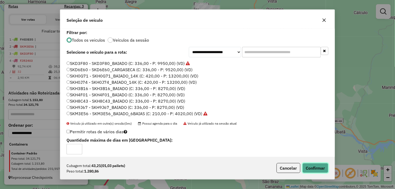
click at [315, 167] on button "Confirmar" at bounding box center [316, 168] width 26 height 10
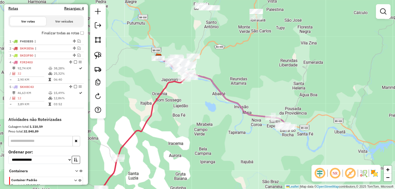
scroll to position [181, 0]
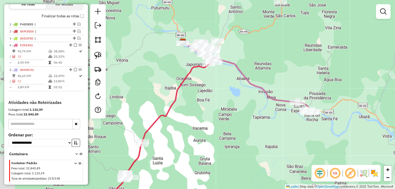
drag, startPoint x: 193, startPoint y: 109, endPoint x: 224, endPoint y: 98, distance: 32.4
click at [228, 92] on div "Janela de atendimento Grade de atendimento Capacidade Transportadoras Veículos …" at bounding box center [197, 94] width 395 height 189
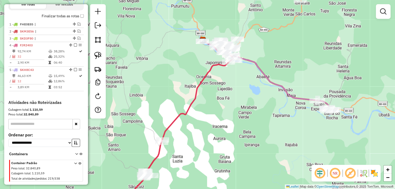
drag, startPoint x: 236, startPoint y: 84, endPoint x: 227, endPoint y: 98, distance: 16.4
click at [227, 98] on div "Janela de atendimento Grade de atendimento Capacidade Transportadoras Veículos …" at bounding box center [197, 94] width 395 height 189
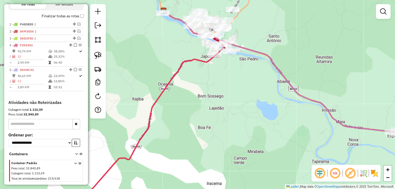
drag, startPoint x: 228, startPoint y: 80, endPoint x: 229, endPoint y: 104, distance: 23.6
click at [229, 106] on div "Janela de atendimento Grade de atendimento Capacidade Transportadoras Veículos …" at bounding box center [197, 94] width 395 height 189
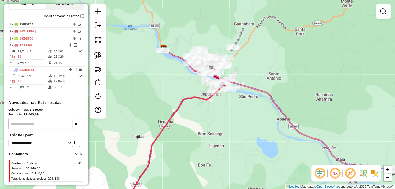
drag, startPoint x: 229, startPoint y: 97, endPoint x: 227, endPoint y: 113, distance: 15.5
click at [227, 113] on div "Janela de atendimento Grade de atendimento Capacidade Transportadoras Veículos …" at bounding box center [197, 94] width 395 height 189
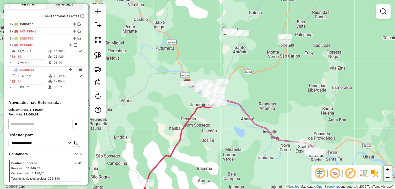
drag, startPoint x: 239, startPoint y: 116, endPoint x: 232, endPoint y: 114, distance: 6.7
click at [234, 116] on div "Janela de atendimento Grade de atendimento Capacidade Transportadoras Veículos …" at bounding box center [197, 94] width 395 height 189
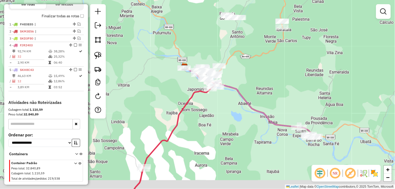
drag, startPoint x: 222, startPoint y: 130, endPoint x: 222, endPoint y: 87, distance: 43.3
click at [221, 87] on div "Janela de atendimento Grade de atendimento Capacidade Transportadoras Veículos …" at bounding box center [197, 94] width 395 height 189
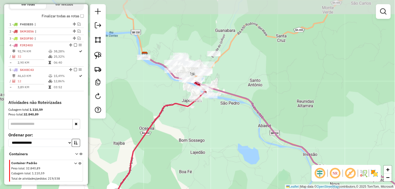
drag, startPoint x: 208, startPoint y: 58, endPoint x: 203, endPoint y: 116, distance: 58.2
click at [203, 116] on div "Janela de atendimento Grade de atendimento Capacidade Transportadoras Veículos …" at bounding box center [197, 94] width 395 height 189
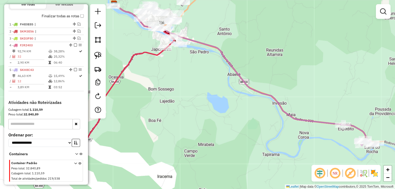
drag, startPoint x: 263, startPoint y: 80, endPoint x: 253, endPoint y: 21, distance: 59.5
click at [253, 21] on div "Janela de atendimento Grade de atendimento Capacidade Transportadoras Veículos …" at bounding box center [197, 94] width 395 height 189
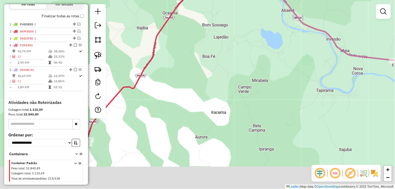
drag, startPoint x: 221, startPoint y: 69, endPoint x: 249, endPoint y: 50, distance: 33.8
click at [247, 51] on div "Janela de atendimento Grade de atendimento Capacidade Transportadoras Veículos …" at bounding box center [197, 94] width 395 height 189
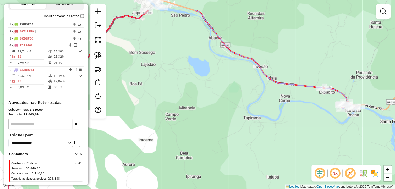
drag, startPoint x: 256, startPoint y: 62, endPoint x: 291, endPoint y: 93, distance: 46.6
click at [188, 87] on div "Janela de atendimento Grade de atendimento Capacidade Transportadoras Veículos …" at bounding box center [197, 94] width 395 height 189
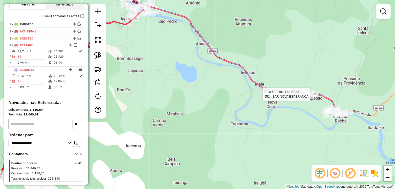
select select "*********"
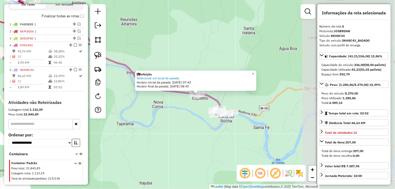
scroll to position [196, 0]
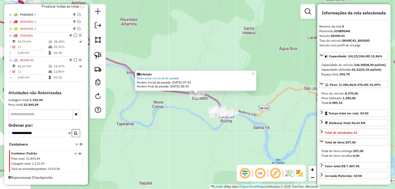
click at [209, 126] on div "Refeição Selecionar um local de parada Horário inicial da parada: 15/08/2025 07…" at bounding box center [197, 94] width 395 height 189
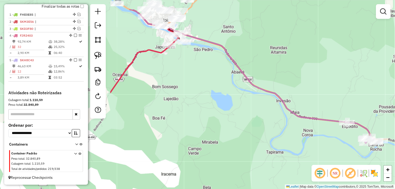
drag, startPoint x: 290, startPoint y: 127, endPoint x: 301, endPoint y: 130, distance: 11.9
click at [303, 130] on div "Janela de atendimento Grade de atendimento Capacidade Transportadoras Veículos …" at bounding box center [197, 94] width 395 height 189
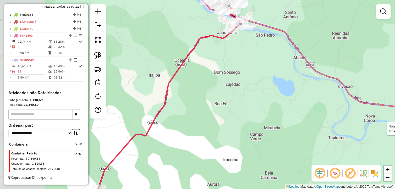
drag, startPoint x: 239, startPoint y: 90, endPoint x: 298, endPoint y: 76, distance: 60.4
click at [298, 76] on div "Rota 5 - Placa SKH8C43 1014 - mercearia val e lia Janela de atendimento Grade d…" at bounding box center [197, 94] width 395 height 189
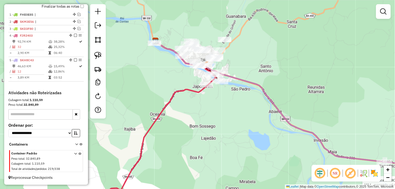
drag, startPoint x: 260, startPoint y: 62, endPoint x: 234, endPoint y: 112, distance: 56.0
click at [236, 115] on div "Rota 5 - Placa SKH8C43 1014 - mercearia val e lia Janela de atendimento Grade d…" at bounding box center [197, 94] width 395 height 189
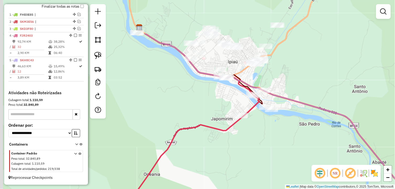
drag, startPoint x: 224, startPoint y: 100, endPoint x: 287, endPoint y: 153, distance: 81.9
click at [287, 153] on div "Rota 5 - Placa SKH8C43 1014 - mercearia val e lia Janela de atendimento Grade d…" at bounding box center [197, 94] width 395 height 189
click at [94, 56] on link at bounding box center [98, 56] width 12 height 12
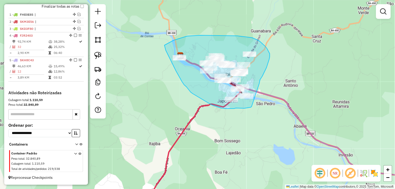
drag, startPoint x: 260, startPoint y: 82, endPoint x: 252, endPoint y: 107, distance: 26.4
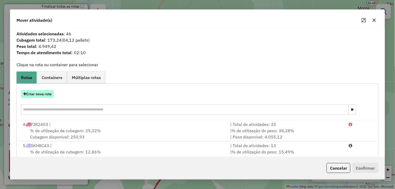
click at [39, 95] on button "Criar nova rota" at bounding box center [37, 94] width 33 height 8
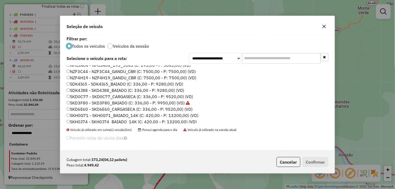
scroll to position [106, 0]
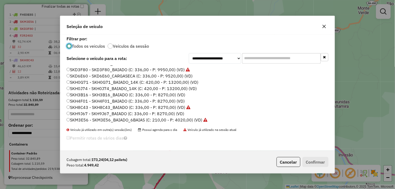
click at [90, 113] on label "SKH9J67 - SKH9J67_BAIADO (C: 336,00 - P: 8270,00) (VD)" at bounding box center [126, 114] width 118 height 6
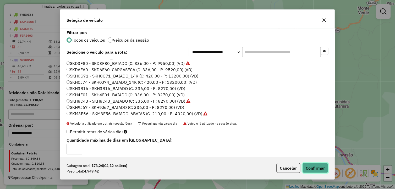
click at [322, 169] on button "Confirmar" at bounding box center [316, 168] width 26 height 10
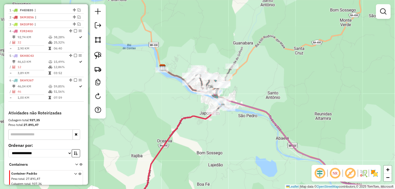
drag, startPoint x: 247, startPoint y: 118, endPoint x: 221, endPoint y: 133, distance: 30.4
click at [221, 133] on div "Rota 5 - Placa SKH8C43 1014 - mercearia val e lia Janela de atendimento Grade d…" at bounding box center [197, 94] width 395 height 189
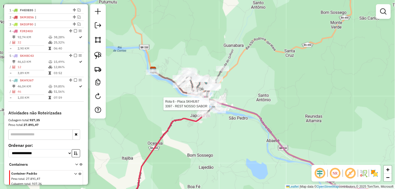
select select "*********"
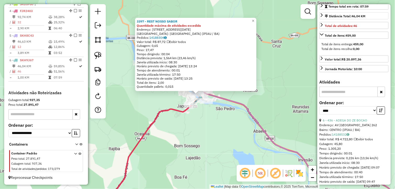
scroll to position [116, 0]
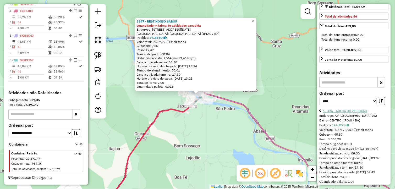
click at [356, 113] on link "6 - 436 - ADEGA DO ZE BOCAO" at bounding box center [345, 111] width 45 height 4
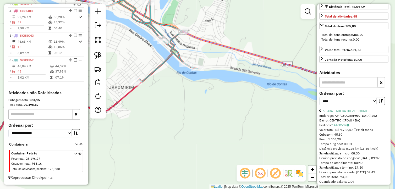
drag, startPoint x: 180, startPoint y: 81, endPoint x: 194, endPoint y: 108, distance: 30.8
click at [194, 108] on div "Janela de atendimento Grade de atendimento Capacidade Transportadoras Veículos …" at bounding box center [197, 94] width 395 height 189
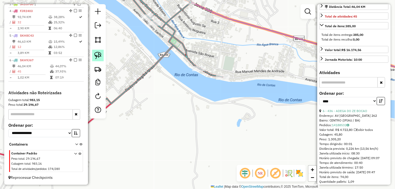
click at [96, 54] on img at bounding box center [97, 55] width 7 height 7
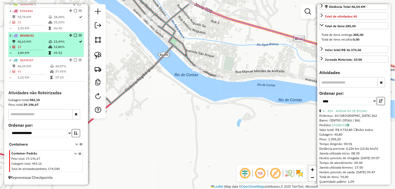
click at [56, 46] on td "12,86%" at bounding box center [65, 47] width 25 height 5
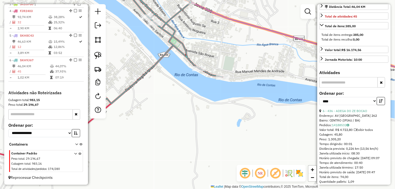
scroll to position [112, 0]
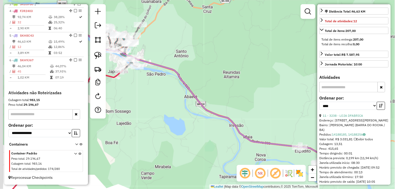
drag, startPoint x: 149, startPoint y: 98, endPoint x: 237, endPoint y: 135, distance: 95.0
click at [238, 137] on div "Janela de atendimento Grade de atendimento Capacidade Transportadoras Veículos …" at bounding box center [197, 94] width 395 height 189
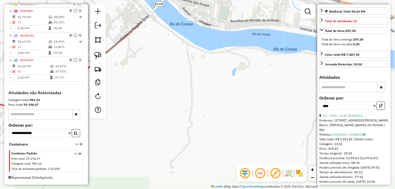
drag, startPoint x: 195, startPoint y: 68, endPoint x: 214, endPoint y: 145, distance: 78.5
click at [214, 145] on div "Janela de atendimento Grade de atendimento Capacidade Transportadoras Veículos …" at bounding box center [197, 94] width 395 height 189
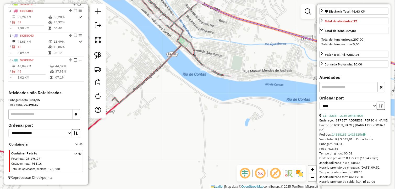
drag, startPoint x: 213, startPoint y: 104, endPoint x: 251, endPoint y: 107, distance: 37.9
click at [211, 114] on div "Janela de atendimento Grade de atendimento Capacidade Transportadoras Veículos …" at bounding box center [197, 94] width 395 height 189
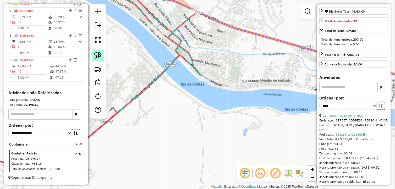
click at [98, 56] on img at bounding box center [97, 55] width 7 height 7
drag, startPoint x: 98, startPoint y: 56, endPoint x: 169, endPoint y: 74, distance: 73.8
click at [103, 58] on link at bounding box center [98, 56] width 12 height 12
drag, startPoint x: 206, startPoint y: 69, endPoint x: 216, endPoint y: 82, distance: 16.5
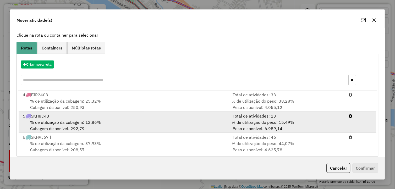
scroll to position [36, 0]
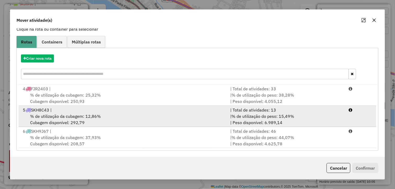
click at [74, 114] on span "% de utilização da cubagem: 12,86%" at bounding box center [65, 116] width 71 height 5
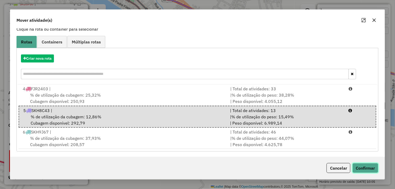
click at [362, 170] on button "Confirmar" at bounding box center [366, 168] width 26 height 10
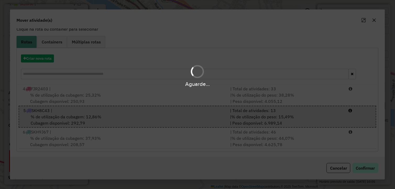
scroll to position [0, 0]
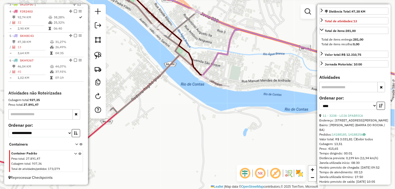
drag, startPoint x: 231, startPoint y: 136, endPoint x: 179, endPoint y: 147, distance: 52.6
click at [179, 148] on div "Janela de atendimento Grade de atendimento Capacidade Transportadoras Veículos …" at bounding box center [197, 94] width 395 height 189
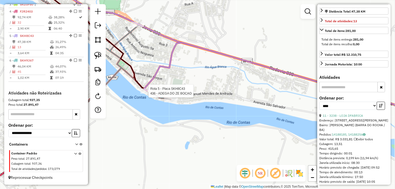
click at [148, 94] on div at bounding box center [147, 91] width 13 height 5
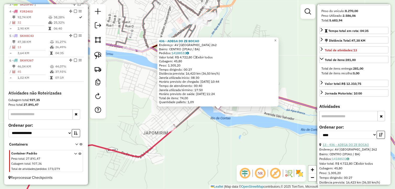
scroll to position [53, 0]
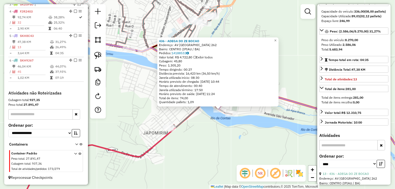
click at [253, 144] on div "436 - ADEGA DO ZE BOCAO Endereço: AV SAO SALVADOR 262 Bairro: CENTRO (IPIAU / B…" at bounding box center [197, 94] width 395 height 189
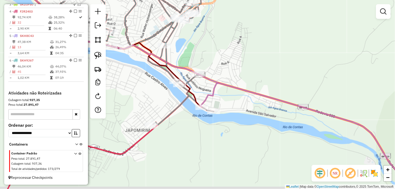
drag, startPoint x: 206, startPoint y: 137, endPoint x: 191, endPoint y: 135, distance: 15.4
click at [191, 135] on div "Janela de atendimento Grade de atendimento Capacidade Transportadoras Veículos …" at bounding box center [197, 94] width 395 height 189
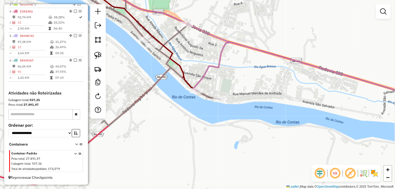
drag, startPoint x: 165, startPoint y: 121, endPoint x: 174, endPoint y: 144, distance: 24.6
click at [174, 144] on div "Janela de atendimento Grade de atendimento Capacidade Transportadoras Veículos …" at bounding box center [197, 94] width 395 height 189
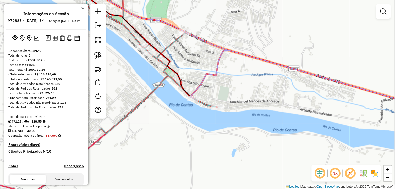
scroll to position [214, 0]
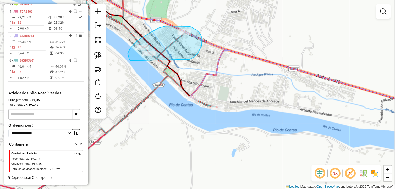
drag, startPoint x: 195, startPoint y: 57, endPoint x: 131, endPoint y: 61, distance: 63.9
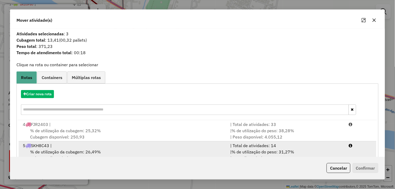
click at [90, 146] on div "5 SKH8C43 |" at bounding box center [124, 146] width 208 height 6
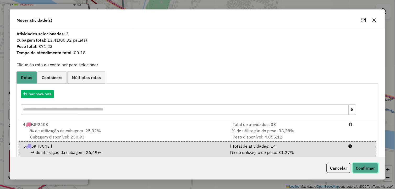
click at [368, 169] on button "Confirmar" at bounding box center [366, 168] width 26 height 10
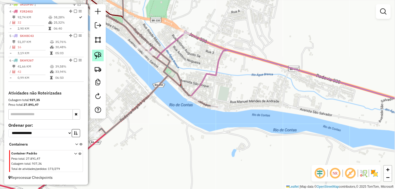
click at [97, 57] on img at bounding box center [97, 55] width 7 height 7
drag, startPoint x: 214, startPoint y: 92, endPoint x: 236, endPoint y: 112, distance: 29.7
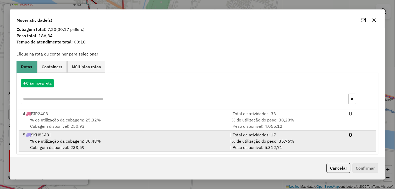
scroll to position [14, 0]
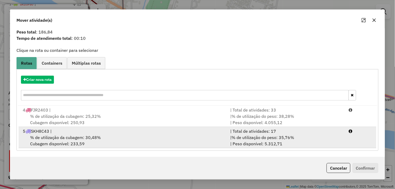
click at [171, 140] on div "% de utilização da cubagem: 30,48% Cubagem disponível: 233,59" at bounding box center [124, 141] width 208 height 13
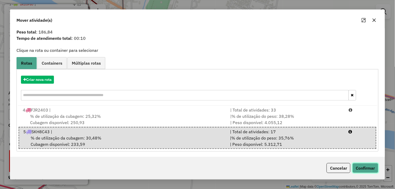
click at [365, 167] on button "Confirmar" at bounding box center [366, 168] width 26 height 10
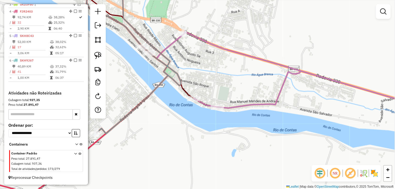
scroll to position [0, 0]
select select "*********"
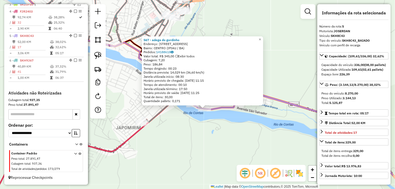
drag, startPoint x: 288, startPoint y: 129, endPoint x: 248, endPoint y: 130, distance: 40.4
click at [248, 130] on div "567 - adega do gordinho Endereço: avenida sao salvador 500 Bairro: CENTRO (IPIA…" at bounding box center [197, 94] width 395 height 189
click at [213, 130] on div "567 - adega do gordinho Endereço: avenida sao salvador 500 Bairro: CENTRO (IPIA…" at bounding box center [197, 94] width 395 height 189
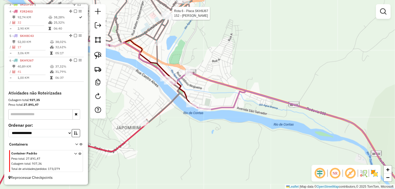
select select "*********"
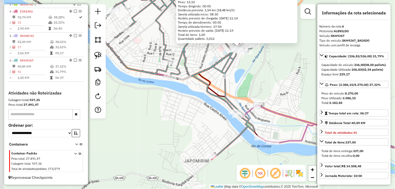
drag, startPoint x: 219, startPoint y: 131, endPoint x: 261, endPoint y: 83, distance: 63.4
click at [261, 83] on div "152 - MERCADO RIBEIRO Endereço: AV GETULIO VARGAS 256 Bairro: CENTRO (IPIAU / B…" at bounding box center [197, 94] width 395 height 189
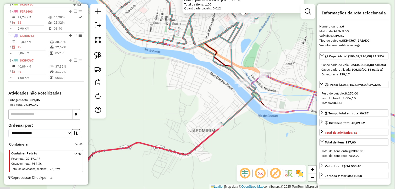
drag, startPoint x: 270, startPoint y: 131, endPoint x: 274, endPoint y: 104, distance: 27.4
click at [274, 104] on div "Rota 5 - Placa SKH8C43 567 - adega do gordinho Rota 5 - Placa SKH8C43 436 - ADE…" at bounding box center [197, 94] width 395 height 189
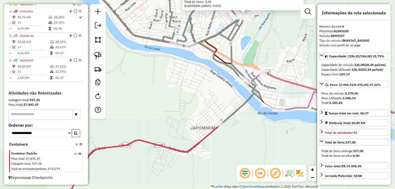
drag, startPoint x: 237, startPoint y: 130, endPoint x: 266, endPoint y: 109, distance: 36.4
click at [265, 109] on div "Rota 5 - Placa SKH8C43 436 - ADEGA DO ZE BOCAO 152 - MERCADO RIBEIRO Endereço: …" at bounding box center [197, 94] width 395 height 189
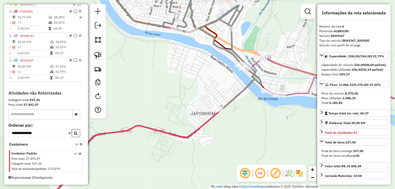
drag, startPoint x: 231, startPoint y: 121, endPoint x: 227, endPoint y: 118, distance: 4.9
click at [224, 121] on div "152 - MERCADO RIBEIRO Endereço: AV GETULIO VARGAS 256 Bairro: CENTRO (IPIAU / B…" at bounding box center [197, 94] width 395 height 189
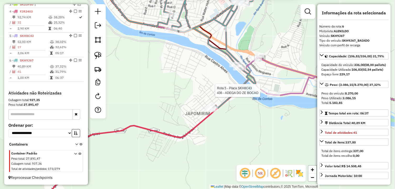
click at [259, 93] on div at bounding box center [262, 90] width 13 height 5
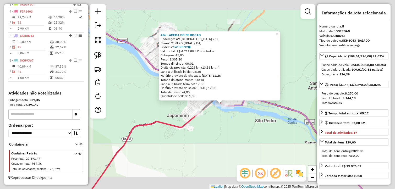
drag, startPoint x: 220, startPoint y: 121, endPoint x: 211, endPoint y: 120, distance: 8.5
click at [212, 120] on div "436 - ADEGA DO ZE BOCAO Endereço: AV SAO SALVADOR 262 Bairro: CENTRO (IPIAU / B…" at bounding box center [197, 94] width 395 height 189
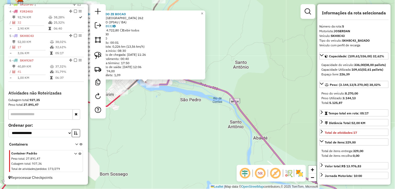
drag, startPoint x: 235, startPoint y: 121, endPoint x: 195, endPoint y: 105, distance: 43.2
click at [195, 105] on div "436 - ADEGA DO ZE BOCAO Endereço: AV SAO SALVADOR 262 Bairro: CENTRO (IPIAU / B…" at bounding box center [197, 94] width 395 height 189
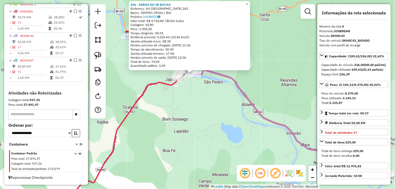
drag, startPoint x: 235, startPoint y: 116, endPoint x: 250, endPoint y: 112, distance: 15.5
click at [249, 112] on div "436 - ADEGA DO ZE BOCAO Endereço: AV SAO SALVADOR 262 Bairro: CENTRO (IPIAU / B…" at bounding box center [197, 94] width 395 height 189
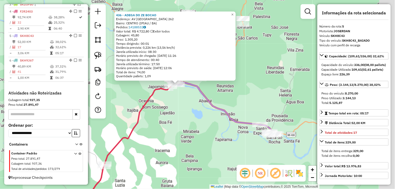
drag, startPoint x: 223, startPoint y: 124, endPoint x: 203, endPoint y: 120, distance: 20.2
click at [200, 121] on div "436 - ADEGA DO ZE BOCAO Endereço: AV SAO SALVADOR 262 Bairro: CENTRO (IPIAU / B…" at bounding box center [197, 94] width 395 height 189
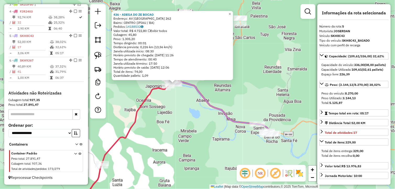
click at [251, 121] on icon at bounding box center [224, 107] width 104 height 56
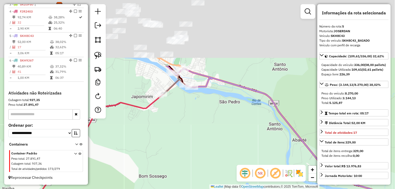
drag, startPoint x: 188, startPoint y: 83, endPoint x: 222, endPoint y: 149, distance: 73.8
click at [222, 157] on div "Janela de atendimento Grade de atendimento Capacidade Transportadoras Veículos …" at bounding box center [197, 94] width 395 height 189
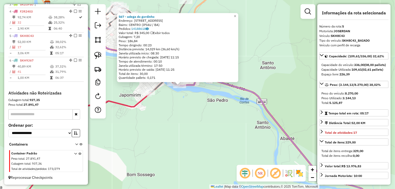
drag, startPoint x: 213, startPoint y: 153, endPoint x: 197, endPoint y: 146, distance: 17.6
click at [197, 146] on div "567 - adega do gordinho Endereço: avenida sao salvador 500 Bairro: CENTRO (IPIA…" at bounding box center [197, 94] width 395 height 189
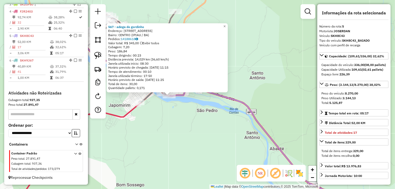
drag, startPoint x: 228, startPoint y: 141, endPoint x: 218, endPoint y: 151, distance: 14.7
click at [218, 151] on div "567 - adega do gordinho Endereço: avenida sao salvador 500 Bairro: CENTRO (IPIA…" at bounding box center [197, 94] width 395 height 189
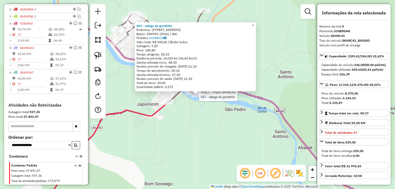
scroll to position [185, 0]
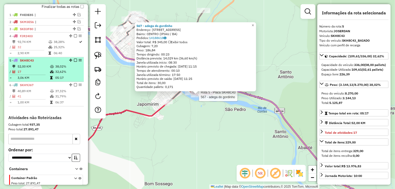
click at [74, 62] on em at bounding box center [75, 60] width 3 height 3
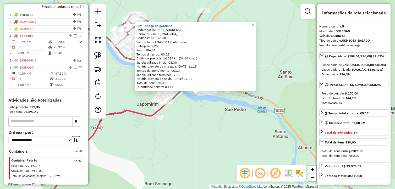
click at [212, 135] on div "Rota 5 - Placa SKH8C43 567 - adega do gordinho 567 - adega do gordinho Endereço…" at bounding box center [197, 94] width 395 height 189
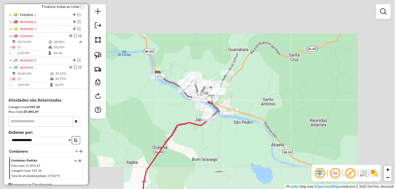
drag, startPoint x: 215, startPoint y: 139, endPoint x: 234, endPoint y: 123, distance: 25.4
click at [233, 133] on div "Janela de atendimento Grade de atendimento Capacidade Transportadoras Veículos …" at bounding box center [197, 94] width 395 height 189
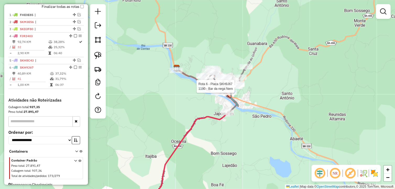
select select "*********"
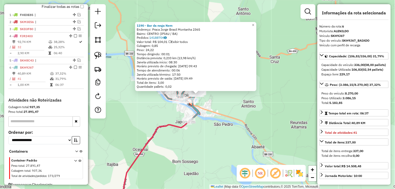
scroll to position [196, 0]
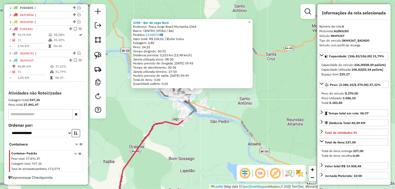
drag, startPoint x: 206, startPoint y: 144, endPoint x: 201, endPoint y: 140, distance: 6.0
click at [201, 140] on div "1190 - Bar da nega Nem Endereço: Praca Jorge Brasil Montanha 2365 Bairro: CENTR…" at bounding box center [197, 94] width 395 height 189
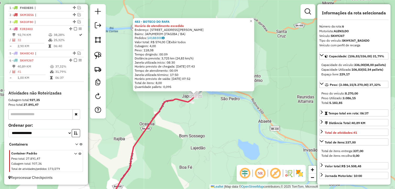
drag, startPoint x: 241, startPoint y: 128, endPoint x: 235, endPoint y: 129, distance: 6.3
click at [235, 129] on div "483 - BOTECO DO RAFA Horário de atendimento excedido Endereço: R EDISIO MACENA …" at bounding box center [197, 94] width 395 height 189
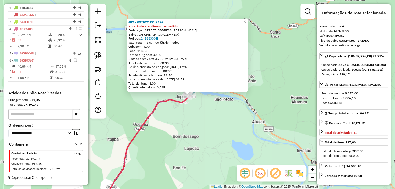
click at [240, 130] on div "483 - BOTECO DO RAFA Horário de atendimento excedido Endereço: R EDISIO MACENA …" at bounding box center [197, 94] width 395 height 189
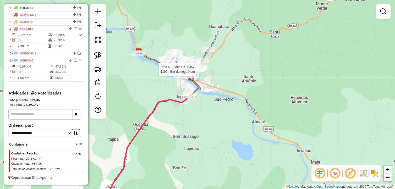
select select "*********"
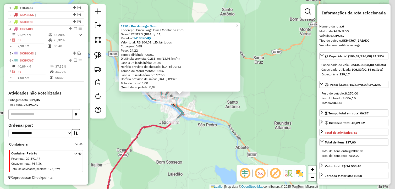
drag, startPoint x: 235, startPoint y: 118, endPoint x: 219, endPoint y: 119, distance: 16.0
click at [219, 119] on div "1190 - Bar da nega Nem Endereço: Praca Jorge Brasil Montanha 2365 Bairro: CENTR…" at bounding box center [197, 94] width 395 height 189
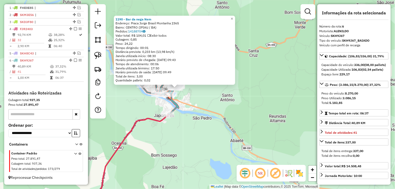
drag, startPoint x: 231, startPoint y: 133, endPoint x: 225, endPoint y: 126, distance: 9.1
click at [226, 126] on div "1190 - Bar da nega Nem Endereço: Praca Jorge Brasil Montanha 2365 Bairro: CENTR…" at bounding box center [197, 94] width 395 height 189
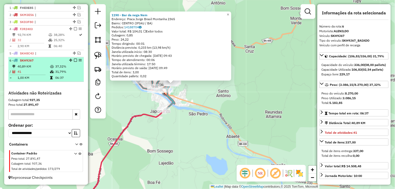
click at [74, 60] on em at bounding box center [75, 60] width 3 height 3
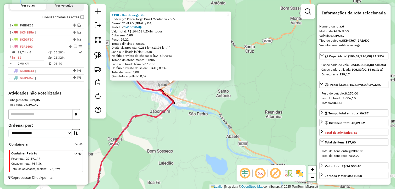
scroll to position [179, 0]
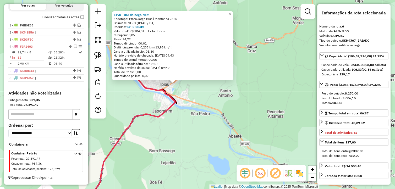
drag, startPoint x: 174, startPoint y: 125, endPoint x: 211, endPoint y: 119, distance: 37.2
click at [212, 120] on div "1190 - Bar da nega Nem Endereço: Praca Jorge Brasil Montanha 2365 Bairro: CENTR…" at bounding box center [197, 94] width 395 height 189
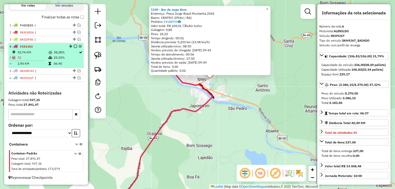
click at [59, 58] on td "25,32%" at bounding box center [65, 57] width 25 height 5
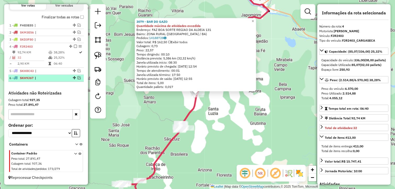
click at [78, 78] on em at bounding box center [79, 78] width 3 height 3
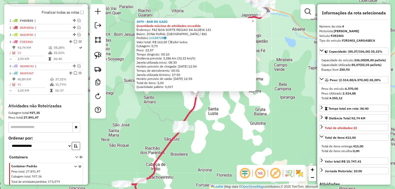
scroll to position [196, 0]
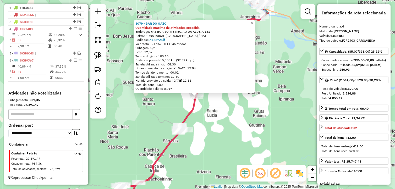
drag, startPoint x: 248, startPoint y: 116, endPoint x: 205, endPoint y: 117, distance: 43.0
click at [238, 124] on div "3079 - BAR DO GAZO Quantidade máxima de atividades excedida Endereço: FAZ BOA S…" at bounding box center [197, 94] width 395 height 189
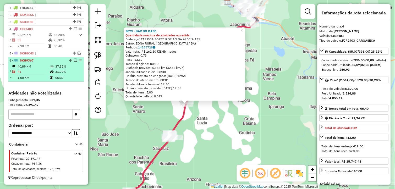
click at [61, 68] on td "37,32%" at bounding box center [68, 66] width 26 height 5
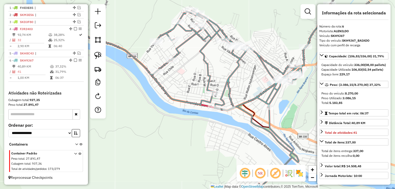
drag, startPoint x: 215, startPoint y: 113, endPoint x: 200, endPoint y: 116, distance: 14.9
click at [200, 116] on div "Janela de atendimento Grade de atendimento Capacidade Transportadoras Veículos …" at bounding box center [197, 94] width 395 height 189
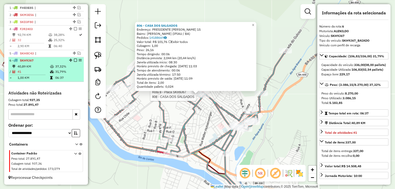
click at [74, 59] on em at bounding box center [75, 60] width 3 height 3
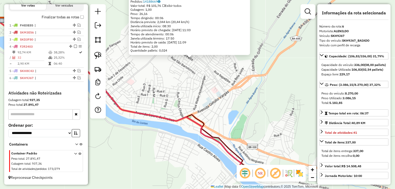
drag, startPoint x: 183, startPoint y: 109, endPoint x: 176, endPoint y: 91, distance: 19.2
click at [176, 91] on div "806 - CASA DOS SALGADOS Endereço: PRESIDENTE MENDES 15 Bairro: EUCLIDES NETO (I…" at bounding box center [197, 94] width 395 height 189
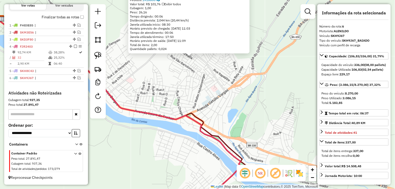
click at [174, 99] on div "806 - CASA DOS SALGADOS Endereço: PRESIDENTE MENDES 15 Bairro: EUCLIDES NETO (I…" at bounding box center [197, 94] width 395 height 189
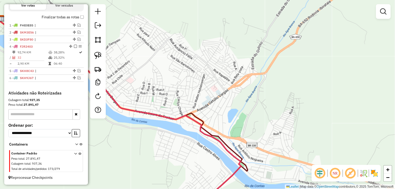
click at [173, 119] on icon at bounding box center [119, 113] width 243 height 190
select select "*********"
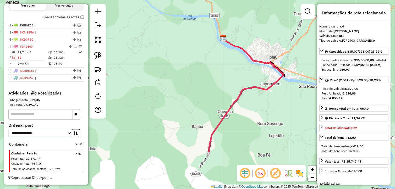
drag, startPoint x: 266, startPoint y: 151, endPoint x: 276, endPoint y: 75, distance: 77.2
click at [276, 75] on div "Janela de atendimento Grade de atendimento Capacidade Transportadoras Veículos …" at bounding box center [197, 94] width 395 height 189
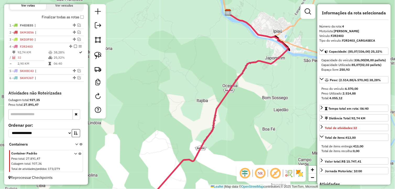
drag, startPoint x: 253, startPoint y: 113, endPoint x: 269, endPoint y: 71, distance: 44.9
click at [280, 57] on div "Janela de atendimento Grade de atendimento Capacidade Transportadoras Veículos …" at bounding box center [197, 94] width 395 height 189
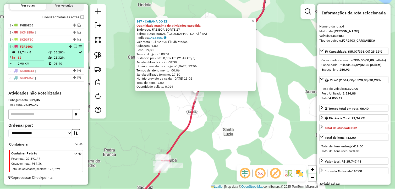
click at [76, 46] on div at bounding box center [74, 46] width 16 height 3
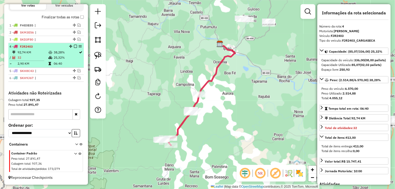
click at [74, 46] on em at bounding box center [75, 46] width 3 height 3
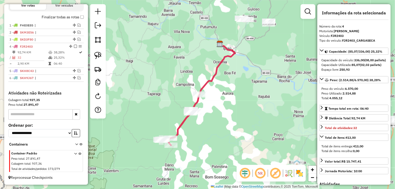
scroll to position [161, 0]
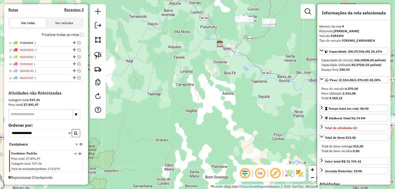
click at [216, 117] on div "Janela de atendimento Grade de atendimento Capacidade Transportadoras Veículos …" at bounding box center [197, 94] width 395 height 189
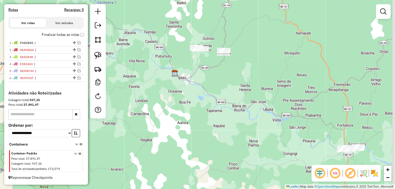
drag, startPoint x: 211, startPoint y: 116, endPoint x: 179, endPoint y: 137, distance: 38.6
click at [179, 137] on div "Janela de atendimento Grade de atendimento Capacidade Transportadoras Veículos …" at bounding box center [197, 94] width 395 height 189
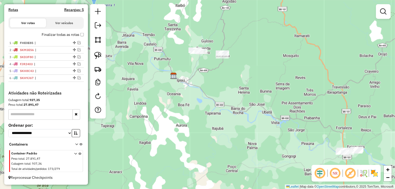
drag, startPoint x: 177, startPoint y: 115, endPoint x: 176, endPoint y: 119, distance: 3.8
click at [176, 119] on div "Janela de atendimento Grade de atendimento Capacidade Transportadoras Veículos …" at bounding box center [197, 94] width 395 height 189
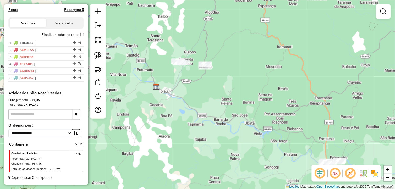
drag, startPoint x: 225, startPoint y: 103, endPoint x: 198, endPoint y: 116, distance: 29.4
click at [201, 115] on div "Janela de atendimento Grade de atendimento Capacidade Transportadoras Veículos …" at bounding box center [197, 94] width 395 height 189
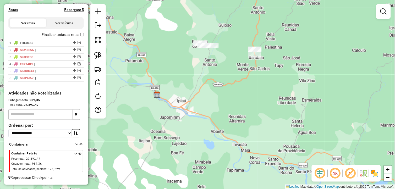
drag, startPoint x: 172, startPoint y: 88, endPoint x: 215, endPoint y: 99, distance: 44.9
click at [215, 99] on div "Janela de atendimento Grade de atendimento Capacidade Transportadoras Veículos …" at bounding box center [197, 94] width 395 height 189
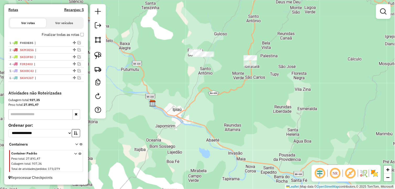
drag, startPoint x: 220, startPoint y: 62, endPoint x: 195, endPoint y: 88, distance: 36.0
click at [195, 88] on div "Janela de atendimento Grade de atendimento Capacidade Transportadoras Veículos …" at bounding box center [197, 94] width 395 height 189
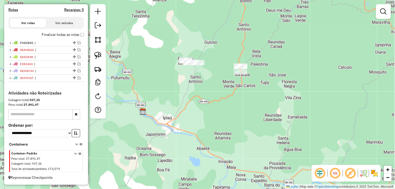
drag, startPoint x: 184, startPoint y: 81, endPoint x: 180, endPoint y: 80, distance: 4.5
click at [185, 80] on div "Janela de atendimento Grade de atendimento Capacidade Transportadoras Veículos …" at bounding box center [197, 94] width 395 height 189
click at [78, 77] on em at bounding box center [79, 78] width 3 height 3
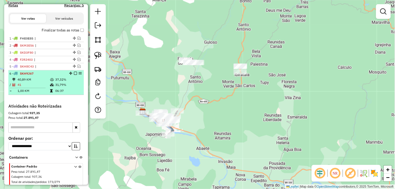
scroll to position [179, 0]
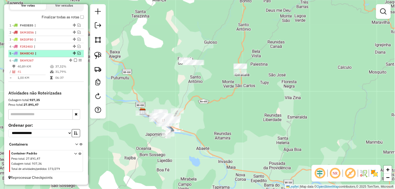
click at [79, 52] on em at bounding box center [79, 53] width 3 height 3
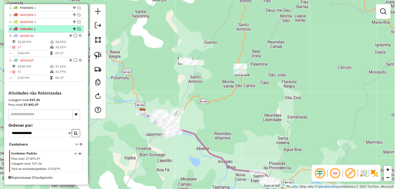
click at [78, 28] on em at bounding box center [79, 28] width 3 height 3
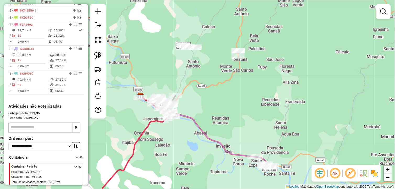
drag, startPoint x: 229, startPoint y: 111, endPoint x: 230, endPoint y: 94, distance: 16.8
click at [230, 94] on div "Janela de atendimento Grade de atendimento Capacidade Transportadoras Veículos …" at bounding box center [197, 94] width 395 height 189
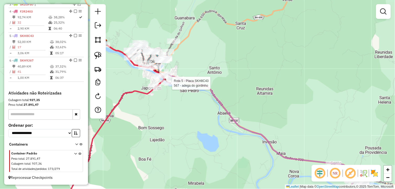
select select "*********"
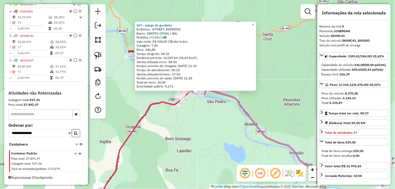
scroll to position [214, 0]
click at [213, 132] on div "567 - adega do gordinho Endereço: avenida sao salvador 500 Bairro: CENTRO (IPIA…" at bounding box center [197, 94] width 395 height 189
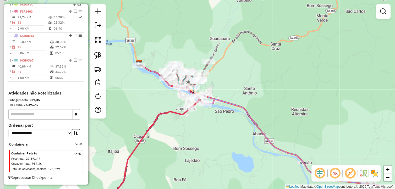
drag, startPoint x: 200, startPoint y: 131, endPoint x: 216, endPoint y: 159, distance: 32.7
click at [216, 159] on div "Janela de atendimento Grade de atendimento Capacidade Transportadoras Veículos …" at bounding box center [197, 94] width 395 height 189
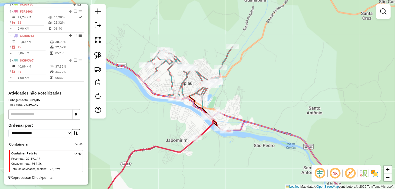
drag, startPoint x: 167, startPoint y: 109, endPoint x: 171, endPoint y: 134, distance: 25.3
click at [170, 134] on div "Janela de atendimento Grade de atendimento Capacidade Transportadoras Veículos …" at bounding box center [197, 94] width 395 height 189
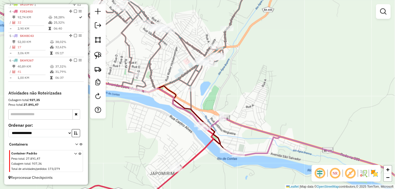
drag, startPoint x: 219, startPoint y: 116, endPoint x: 215, endPoint y: 104, distance: 12.9
click at [215, 104] on div "Janela de atendimento Grade de atendimento Capacidade Transportadoras Veículos …" at bounding box center [197, 94] width 395 height 189
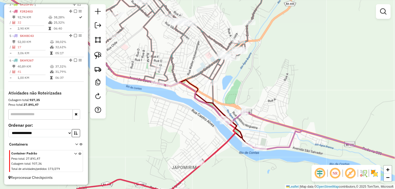
drag, startPoint x: 256, startPoint y: 93, endPoint x: 265, endPoint y: 90, distance: 9.2
click at [265, 90] on div "Janela de atendimento Grade de atendimento Capacidade Transportadoras Veículos …" at bounding box center [197, 94] width 395 height 189
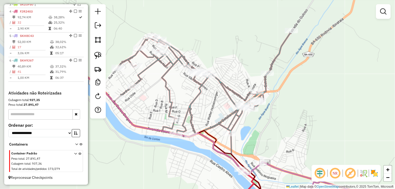
drag, startPoint x: 248, startPoint y: 77, endPoint x: 265, endPoint y: 128, distance: 54.2
click at [265, 128] on div "Janela de atendimento Grade de atendimento Capacidade Transportadoras Veículos …" at bounding box center [197, 94] width 395 height 189
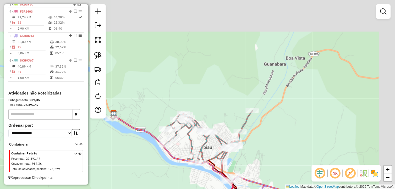
drag, startPoint x: 287, startPoint y: 127, endPoint x: 272, endPoint y: 133, distance: 15.5
click at [275, 138] on div "Janela de atendimento Grade de atendimento Capacidade Transportadoras Veículos …" at bounding box center [197, 94] width 395 height 189
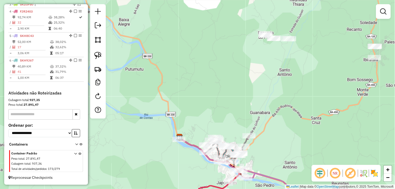
drag, startPoint x: 258, startPoint y: 96, endPoint x: 251, endPoint y: 103, distance: 9.5
click at [254, 104] on div "Janela de atendimento Grade de atendimento Capacidade Transportadoras Veículos …" at bounding box center [197, 94] width 395 height 189
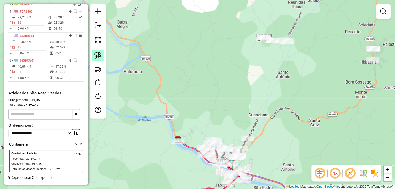
click at [97, 53] on img at bounding box center [97, 55] width 7 height 7
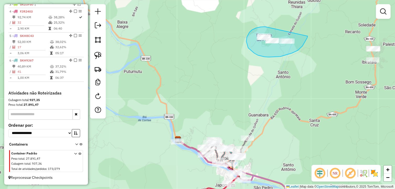
drag, startPoint x: 264, startPoint y: 27, endPoint x: 308, endPoint y: 36, distance: 45.6
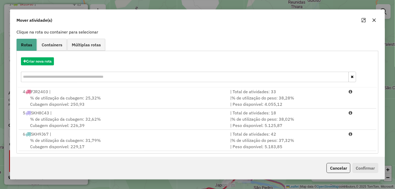
scroll to position [36, 0]
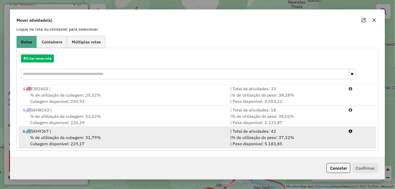
click at [109, 130] on div "6 SKH9J67 |" at bounding box center [124, 131] width 208 height 6
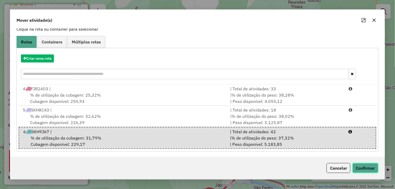
click at [363, 171] on button "Confirmar" at bounding box center [366, 168] width 26 height 10
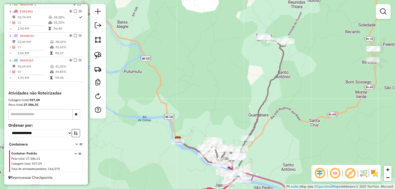
scroll to position [0, 0]
drag, startPoint x: 277, startPoint y: 107, endPoint x: 277, endPoint y: 102, distance: 5.2
click at [277, 103] on div "Janela de atendimento Grade de atendimento Capacidade Transportadoras Veículos …" at bounding box center [197, 94] width 395 height 189
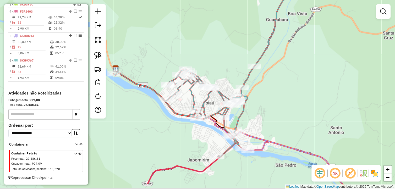
drag, startPoint x: 272, startPoint y: 104, endPoint x: 278, endPoint y: 96, distance: 10.1
click at [278, 95] on div "Janela de atendimento Grade de atendimento Capacidade Transportadoras Veículos …" at bounding box center [197, 94] width 395 height 189
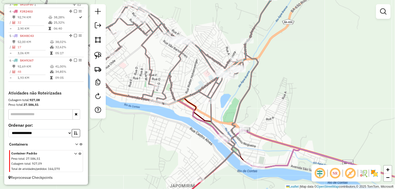
drag, startPoint x: 265, startPoint y: 108, endPoint x: 290, endPoint y: 95, distance: 28.2
click at [290, 95] on div "Janela de atendimento Grade de atendimento Capacidade Transportadoras Veículos …" at bounding box center [197, 94] width 395 height 189
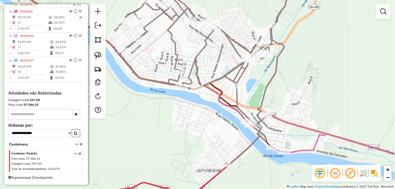
drag, startPoint x: 269, startPoint y: 92, endPoint x: 275, endPoint y: 78, distance: 15.3
click at [275, 78] on div "Janela de atendimento Grade de atendimento Capacidade Transportadoras Veículos …" at bounding box center [197, 94] width 395 height 189
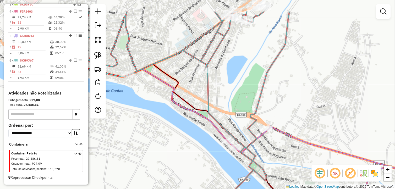
drag, startPoint x: 297, startPoint y: 100, endPoint x: 340, endPoint y: 131, distance: 52.9
click at [340, 131] on div "Janela de atendimento Grade de atendimento Capacidade Transportadoras Veículos …" at bounding box center [197, 94] width 395 height 189
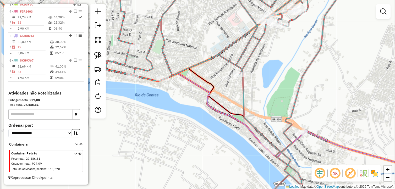
drag, startPoint x: 240, startPoint y: 87, endPoint x: 275, endPoint y: 91, distance: 35.1
click at [275, 91] on div "Janela de atendimento Grade de atendimento Capacidade Transportadoras Veículos …" at bounding box center [197, 94] width 395 height 189
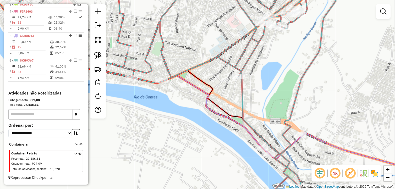
drag, startPoint x: 268, startPoint y: 69, endPoint x: 267, endPoint y: 71, distance: 2.8
click at [267, 71] on div "Janela de atendimento Grade de atendimento Capacidade Transportadoras Veículos …" at bounding box center [197, 94] width 395 height 189
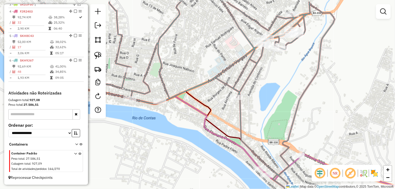
drag, startPoint x: 265, startPoint y: 60, endPoint x: 263, endPoint y: 90, distance: 30.5
click at [263, 90] on div "Janela de atendimento Grade de atendimento Capacidade Transportadoras Veículos …" at bounding box center [197, 94] width 395 height 189
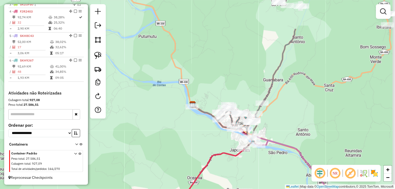
drag, startPoint x: 315, startPoint y: 53, endPoint x: 293, endPoint y: 101, distance: 52.8
click at [293, 101] on div "Janela de atendimento Grade de atendimento Capacidade Transportadoras Veículos …" at bounding box center [197, 94] width 395 height 189
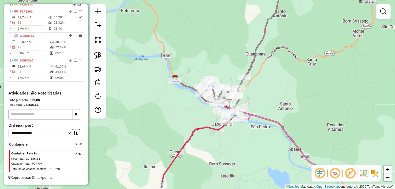
drag, startPoint x: 293, startPoint y: 101, endPoint x: 276, endPoint y: 75, distance: 31.3
click at [276, 75] on div "Janela de atendimento Grade de atendimento Capacidade Transportadoras Veículos …" at bounding box center [197, 94] width 395 height 189
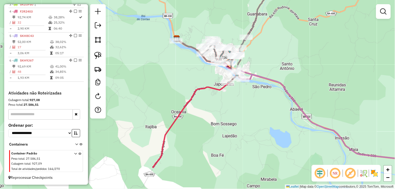
drag, startPoint x: 245, startPoint y: 157, endPoint x: 247, endPoint y: 118, distance: 38.6
click at [247, 118] on div "Janela de atendimento Grade de atendimento Capacidade Transportadoras Veículos …" at bounding box center [197, 94] width 395 height 189
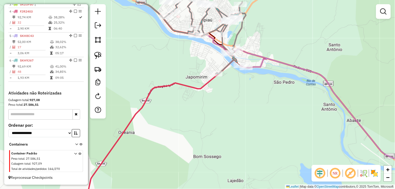
drag, startPoint x: 236, startPoint y: 80, endPoint x: 227, endPoint y: 100, distance: 22.2
click at [227, 100] on div "Janela de atendimento Grade de atendimento Capacidade Transportadoras Veículos …" at bounding box center [197, 94] width 395 height 189
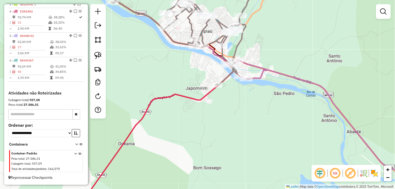
drag, startPoint x: 200, startPoint y: 60, endPoint x: 170, endPoint y: 63, distance: 30.4
click at [196, 70] on div "Janela de atendimento Grade de atendimento Capacidade Transportadoras Veículos …" at bounding box center [197, 94] width 395 height 189
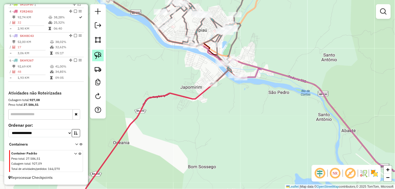
click at [99, 57] on img at bounding box center [97, 55] width 7 height 7
drag, startPoint x: 203, startPoint y: 75, endPoint x: 219, endPoint y: 85, distance: 18.6
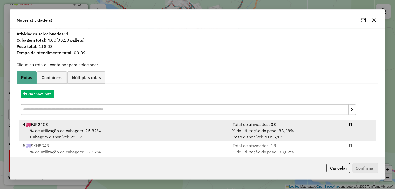
click at [67, 124] on div "4 FJR2403 |" at bounding box center [124, 124] width 208 height 6
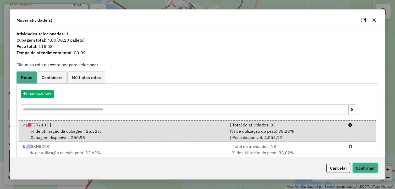
click at [367, 169] on button "Confirmar" at bounding box center [366, 168] width 26 height 10
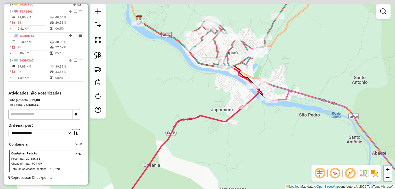
drag, startPoint x: 227, startPoint y: 117, endPoint x: 258, endPoint y: 140, distance: 37.9
click at [257, 140] on div "Janela de atendimento Grade de atendimento Capacidade Transportadoras Veículos …" at bounding box center [197, 94] width 395 height 189
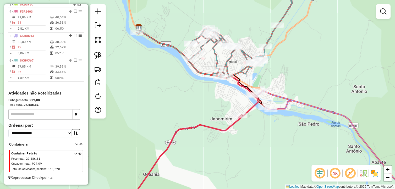
drag, startPoint x: 185, startPoint y: 81, endPoint x: 197, endPoint y: 89, distance: 15.1
click at [181, 93] on div "Janela de atendimento Grade de atendimento Capacidade Transportadoras Veículos …" at bounding box center [197, 94] width 395 height 189
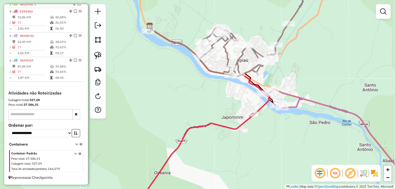
drag, startPoint x: 284, startPoint y: 79, endPoint x: 289, endPoint y: 79, distance: 5.0
click at [289, 79] on div "Janela de atendimento Grade de atendimento Capacidade Transportadoras Veículos …" at bounding box center [197, 94] width 395 height 189
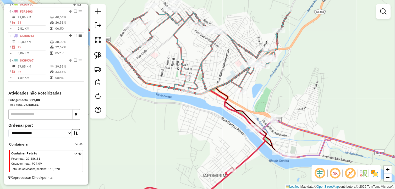
drag, startPoint x: 239, startPoint y: 87, endPoint x: 208, endPoint y: 117, distance: 43.2
click at [208, 117] on div "Janela de atendimento Grade de atendimento Capacidade Transportadoras Veículos …" at bounding box center [197, 94] width 395 height 189
drag, startPoint x: 205, startPoint y: 117, endPoint x: 199, endPoint y: 115, distance: 6.4
click at [204, 117] on div "Janela de atendimento Grade de atendimento Capacidade Transportadoras Veículos …" at bounding box center [197, 94] width 395 height 189
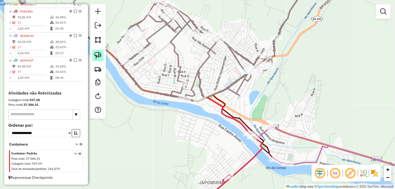
click at [102, 56] on link at bounding box center [98, 56] width 12 height 12
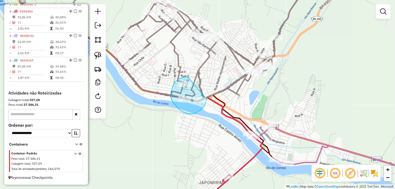
drag, startPoint x: 179, startPoint y: 79, endPoint x: 207, endPoint y: 100, distance: 35.1
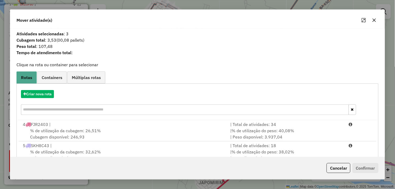
click at [374, 20] on icon "button" at bounding box center [374, 20] width 3 height 3
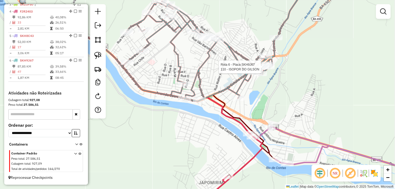
select select "*********"
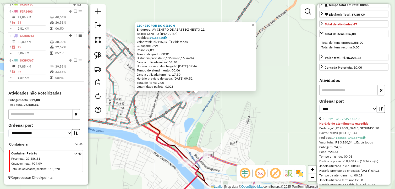
scroll to position [116, 0]
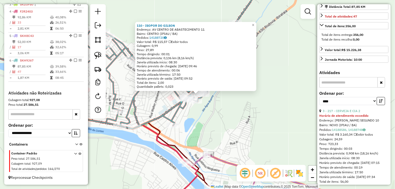
drag, startPoint x: 380, startPoint y: 109, endPoint x: 370, endPoint y: 116, distance: 11.9
click at [380, 103] on icon "button" at bounding box center [382, 101] width 4 height 4
click at [352, 113] on link "40 - 388 - BAR DO GERMINO" at bounding box center [344, 111] width 42 height 4
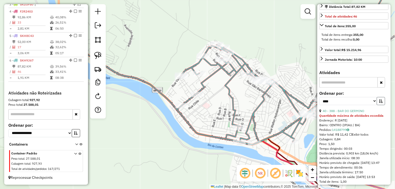
click at [380, 105] on button "button" at bounding box center [381, 101] width 8 height 8
click at [350, 113] on link "1 - 3332 - BAR DA LICA" at bounding box center [340, 111] width 34 height 4
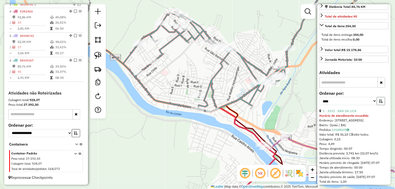
click at [381, 103] on icon "button" at bounding box center [382, 101] width 4 height 4
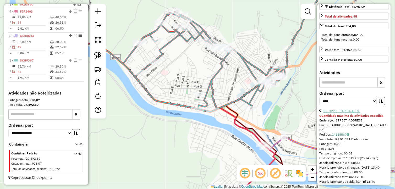
click at [358, 113] on link "38 - 3279 - BAR DA ALINE" at bounding box center [342, 111] width 38 height 4
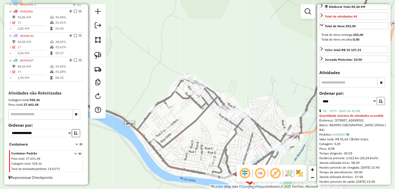
click at [382, 105] on button "button" at bounding box center [381, 101] width 8 height 8
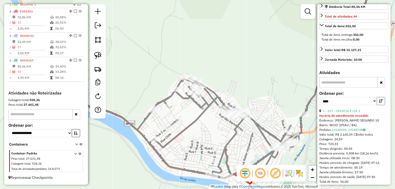
click at [382, 105] on button "button" at bounding box center [381, 101] width 8 height 8
click at [351, 113] on link "34 - 304 - BAR DA MORENA" at bounding box center [343, 111] width 40 height 4
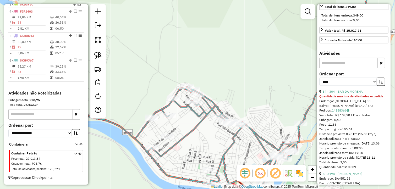
scroll to position [146, 0]
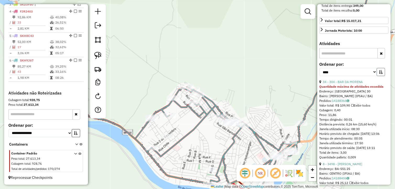
click at [380, 74] on icon "button" at bounding box center [382, 72] width 4 height 4
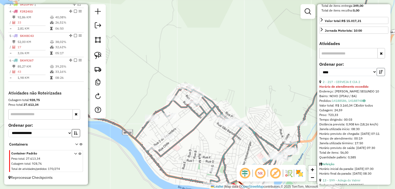
click at [380, 74] on icon "button" at bounding box center [382, 72] width 4 height 4
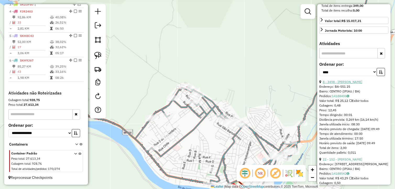
click at [349, 84] on link "8 - 3498 - VALERIA SOUZA DE ARA" at bounding box center [343, 82] width 40 height 4
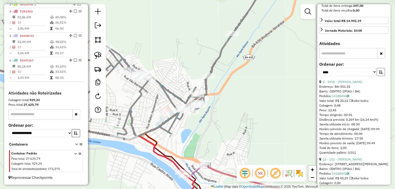
click at [381, 74] on icon "button" at bounding box center [382, 72] width 4 height 4
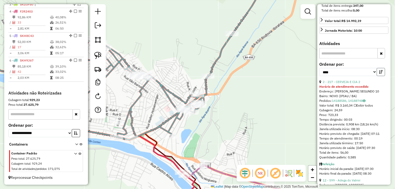
click at [381, 74] on icon "button" at bounding box center [382, 72] width 4 height 4
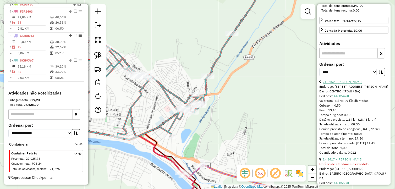
click at [357, 84] on link "21 - 152 - MERCADO RIBEIRO" at bounding box center [343, 82] width 40 height 4
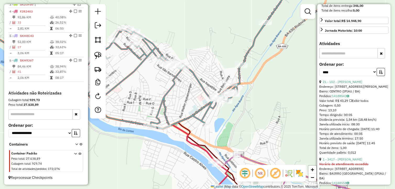
drag, startPoint x: 149, startPoint y: 150, endPoint x: 189, endPoint y: 153, distance: 40.2
click at [189, 153] on div "Janela de atendimento Grade de atendimento Capacidade Transportadoras Veículos …" at bounding box center [197, 94] width 395 height 189
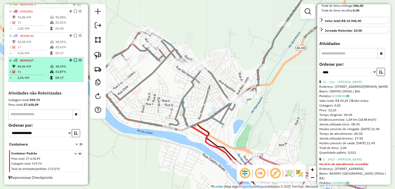
click at [74, 60] on em at bounding box center [75, 60] width 3 height 3
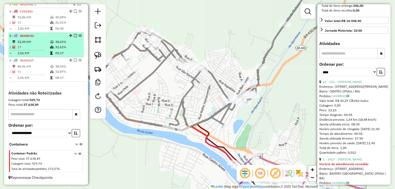
scroll to position [196, 0]
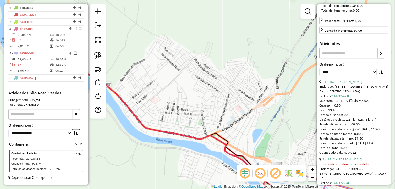
drag, startPoint x: 145, startPoint y: 84, endPoint x: 150, endPoint y: 86, distance: 5.5
click at [166, 95] on div "Janela de atendimento Grade de atendimento Capacidade Transportadoras Veículos …" at bounding box center [197, 94] width 395 height 189
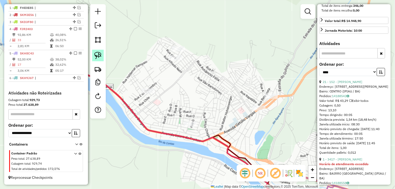
click at [100, 55] on img at bounding box center [97, 55] width 7 height 7
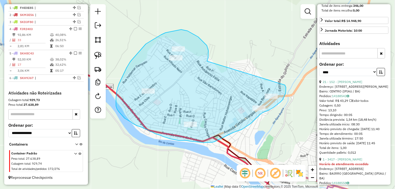
drag, startPoint x: 209, startPoint y: 56, endPoint x: 285, endPoint y: 85, distance: 82.0
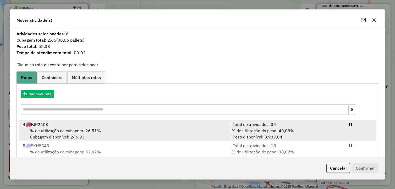
scroll to position [14, 0]
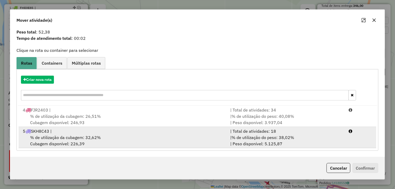
click at [86, 130] on div "5 SKH8C43 |" at bounding box center [124, 131] width 208 height 6
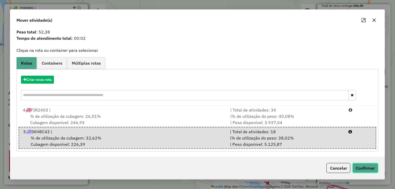
click at [360, 166] on button "Confirmar" at bounding box center [366, 168] width 26 height 10
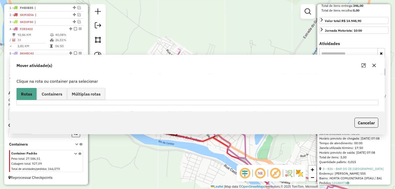
scroll to position [0, 0]
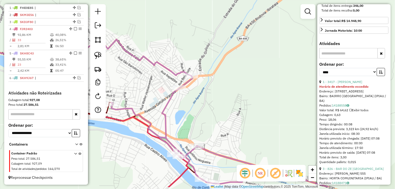
drag, startPoint x: 229, startPoint y: 115, endPoint x: 149, endPoint y: 95, distance: 82.0
click at [149, 95] on div "Janela de atendimento Grade de atendimento Capacidade Transportadoras Veículos …" at bounding box center [197, 94] width 395 height 189
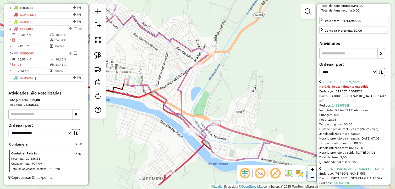
drag, startPoint x: 207, startPoint y: 99, endPoint x: 218, endPoint y: 87, distance: 16.4
click at [218, 87] on div "Janela de atendimento Grade de atendimento Capacidade Transportadoras Veículos …" at bounding box center [197, 94] width 395 height 189
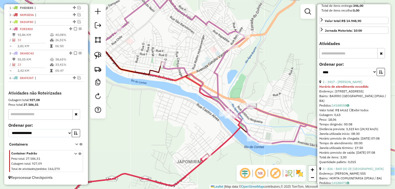
drag, startPoint x: 268, startPoint y: 82, endPoint x: 276, endPoint y: 76, distance: 10.6
click at [276, 76] on div "Janela de atendimento Grade de atendimento Capacidade Transportadoras Veículos …" at bounding box center [197, 94] width 395 height 189
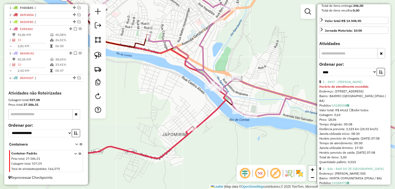
drag, startPoint x: 281, startPoint y: 99, endPoint x: 263, endPoint y: 75, distance: 29.5
click at [263, 75] on div "Janela de atendimento Grade de atendimento Capacidade Transportadoras Veículos …" at bounding box center [197, 94] width 395 height 189
click at [78, 77] on em at bounding box center [79, 78] width 3 height 3
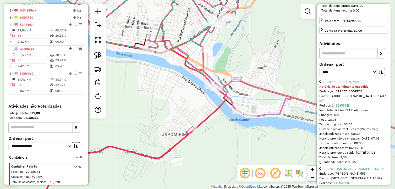
scroll to position [214, 0]
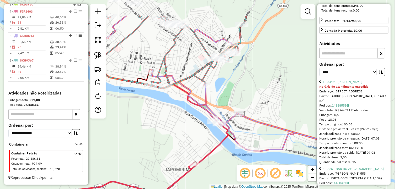
drag, startPoint x: 166, startPoint y: 100, endPoint x: 171, endPoint y: 135, distance: 35.0
click at [168, 137] on div "Janela de atendimento Grade de atendimento Capacidade Transportadoras Veículos …" at bounding box center [197, 94] width 395 height 189
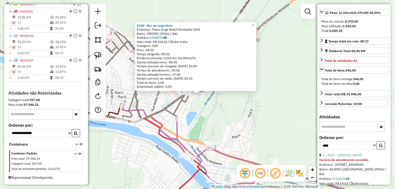
scroll to position [58, 0]
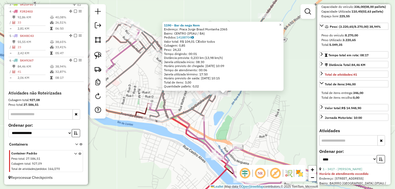
drag, startPoint x: 206, startPoint y: 131, endPoint x: 227, endPoint y: 131, distance: 21.5
click at [227, 131] on div "1190 - Bar da nega Nem Endereço: Praca Jorge Brasil Montanha 2365 Bairro: CENTR…" at bounding box center [197, 94] width 395 height 189
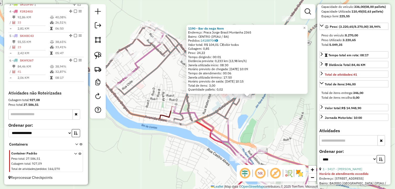
drag, startPoint x: 256, startPoint y: 124, endPoint x: 269, endPoint y: 127, distance: 14.0
click at [269, 127] on div "1190 - Bar da nega Nem Endereço: Praca Jorge Brasil Montanha 2365 Bairro: CENTR…" at bounding box center [197, 94] width 395 height 189
click at [274, 119] on div "1190 - Bar da nega Nem Endereço: Praca Jorge Brasil Montanha 2365 Bairro: CENTR…" at bounding box center [197, 94] width 395 height 189
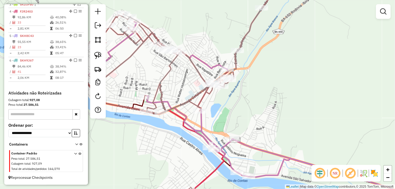
drag, startPoint x: 277, startPoint y: 122, endPoint x: 248, endPoint y: 109, distance: 31.8
click at [248, 110] on div "Janela de atendimento Grade de atendimento Capacidade Transportadoras Veículos …" at bounding box center [197, 94] width 395 height 189
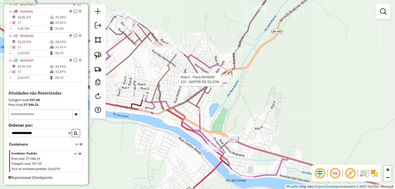
select select "*********"
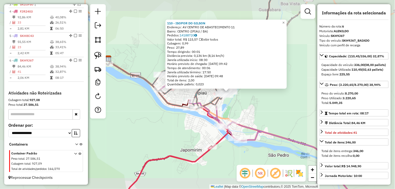
click at [262, 94] on div "110 - ISOPOR DO GILSON Endereço: AV CENTRO DE ABASTECIMENTO 11 Bairro: CENTRO (…" at bounding box center [197, 94] width 395 height 189
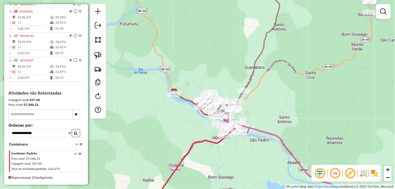
drag, startPoint x: 274, startPoint y: 96, endPoint x: 254, endPoint y: 132, distance: 41.2
click at [254, 134] on div "Janela de atendimento Grade de atendimento Capacidade Transportadoras Veículos …" at bounding box center [197, 94] width 395 height 189
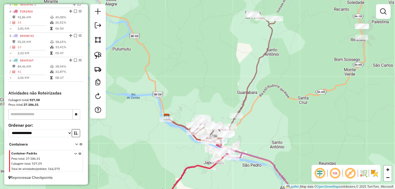
drag, startPoint x: 249, startPoint y: 120, endPoint x: 243, endPoint y: 117, distance: 7.0
click at [249, 120] on div "Janela de atendimento Grade de atendimento Capacidade Transportadoras Veículos …" at bounding box center [197, 94] width 395 height 189
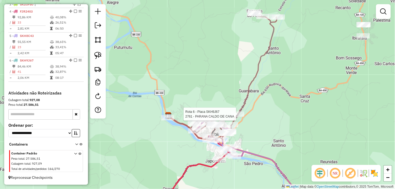
select select "*********"
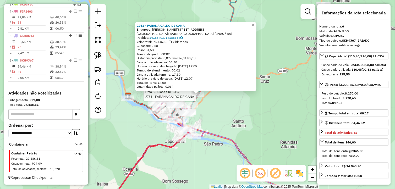
click at [214, 131] on div "Rota 6 - Placa SKH9J67 2761 - PARANA CALDO DE CANA 2761 - PARANA CALDO DE CANA …" at bounding box center [197, 94] width 395 height 189
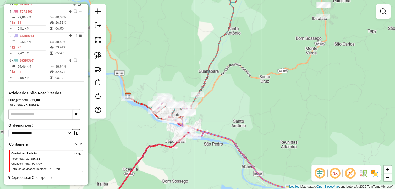
click at [235, 106] on div "Janela de atendimento Grade de atendimento Capacidade Transportadoras Veículos …" at bounding box center [197, 94] width 395 height 189
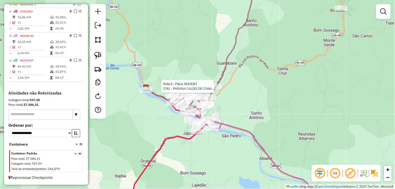
select select "*********"
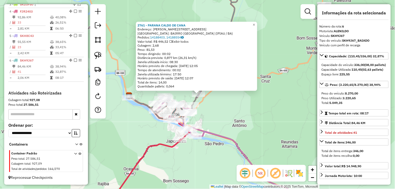
drag, startPoint x: 225, startPoint y: 105, endPoint x: 245, endPoint y: 108, distance: 20.4
click at [245, 108] on div "2761 - PARANA CALDO DE CANA Endereço: Estrada Guloso 178 Bairro: BAIRRO SANTA R…" at bounding box center [197, 94] width 395 height 189
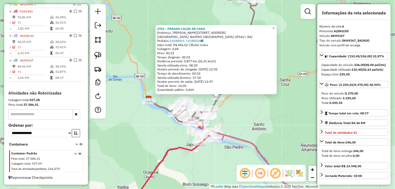
click at [245, 109] on div "2761 - PARANA CALDO DE CANA Endereço: Estrada Guloso 178 Bairro: BAIRRO SANTA R…" at bounding box center [197, 94] width 395 height 189
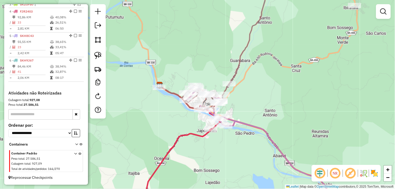
drag, startPoint x: 235, startPoint y: 126, endPoint x: 240, endPoint y: 112, distance: 14.8
click at [248, 108] on div "Janela de atendimento Grade de atendimento Capacidade Transportadoras Veículos …" at bounding box center [197, 94] width 395 height 189
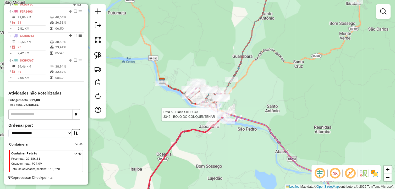
select select "*********"
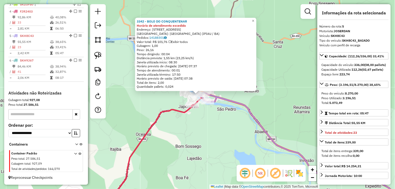
click at [265, 106] on div "3342 - BOLO DO CONQUENTENAR Horário de atendimento excedido Endereço: Rua Dois …" at bounding box center [197, 94] width 395 height 189
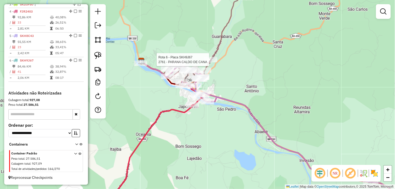
select select "*********"
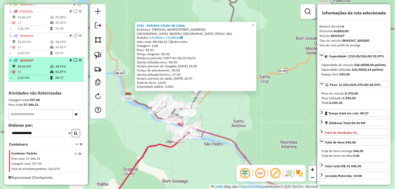
click at [58, 68] on td "38,94%" at bounding box center [68, 66] width 26 height 5
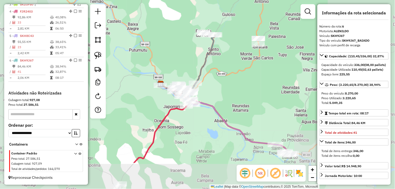
drag, startPoint x: 229, startPoint y: 114, endPoint x: 204, endPoint y: 93, distance: 32.8
click at [213, 94] on div "Janela de atendimento Grade de atendimento Capacidade Transportadoras Veículos …" at bounding box center [197, 94] width 395 height 189
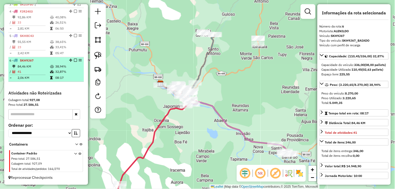
click at [74, 61] on em at bounding box center [75, 60] width 3 height 3
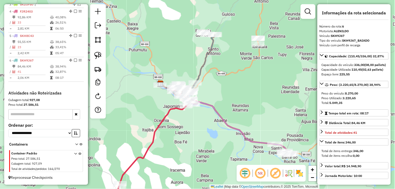
scroll to position [196, 0]
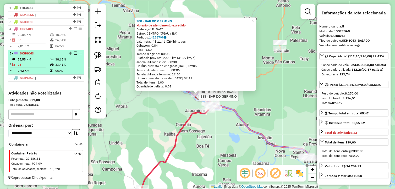
click at [74, 51] on div "5 - SKH8C43" at bounding box center [45, 53] width 73 height 5
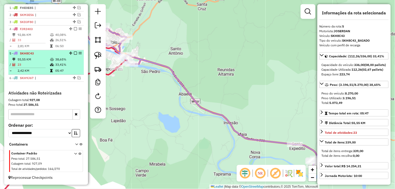
click at [74, 52] on em at bounding box center [75, 53] width 3 height 3
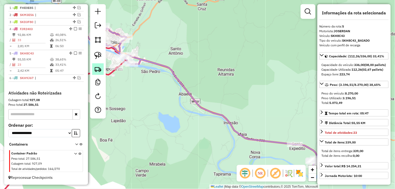
scroll to position [179, 0]
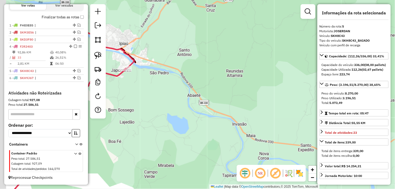
drag, startPoint x: 140, startPoint y: 97, endPoint x: 172, endPoint y: 103, distance: 32.5
click at [178, 108] on div "Janela de atendimento Grade de atendimento Capacidade Transportadoras Veículos …" at bounding box center [197, 94] width 395 height 189
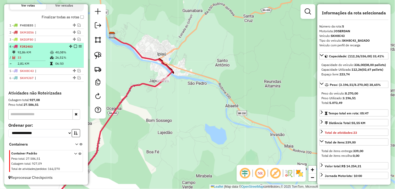
click at [60, 53] on td "40,08%" at bounding box center [68, 52] width 26 height 5
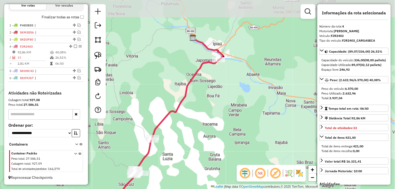
drag, startPoint x: 235, startPoint y: 51, endPoint x: 205, endPoint y: 93, distance: 51.1
click at [205, 93] on div "Janela de atendimento Grade de atendimento Capacidade Transportadoras Veículos …" at bounding box center [197, 94] width 395 height 189
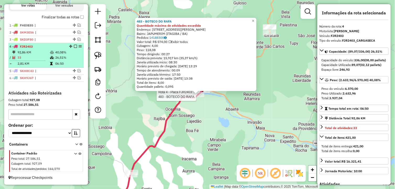
click at [74, 47] on em at bounding box center [75, 46] width 3 height 3
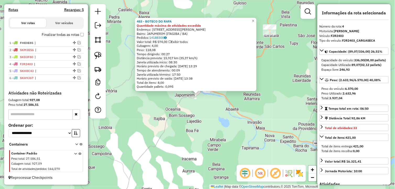
scroll to position [161, 0]
click at [172, 118] on div "483 - BOTECO DO RAFA Quantidade máxima de atividades excedida Endereço: R EDISI…" at bounding box center [197, 94] width 395 height 189
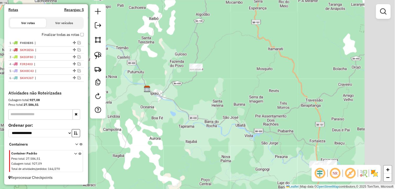
click at [211, 111] on div "Janela de atendimento Grade de atendimento Capacidade Transportadoras Veículos …" at bounding box center [197, 94] width 395 height 189
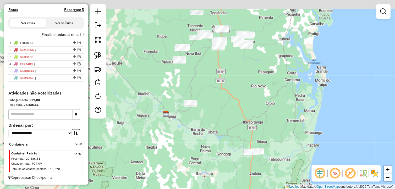
drag, startPoint x: 234, startPoint y: 76, endPoint x: 230, endPoint y: 125, distance: 48.7
click at [231, 126] on div "Janela de atendimento Grade de atendimento Capacidade Transportadoras Veículos …" at bounding box center [197, 94] width 395 height 189
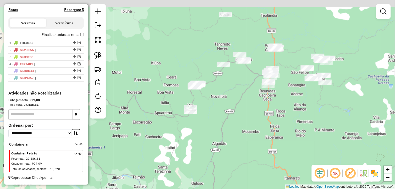
drag, startPoint x: 218, startPoint y: 105, endPoint x: 236, endPoint y: 115, distance: 21.0
click at [236, 115] on div "Janela de atendimento Grade de atendimento Capacidade Transportadoras Veículos …" at bounding box center [197, 94] width 395 height 189
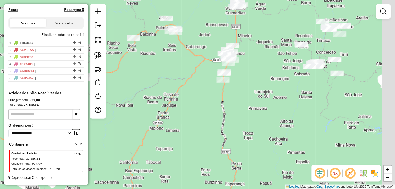
drag, startPoint x: 269, startPoint y: 89, endPoint x: 233, endPoint y: 119, distance: 47.3
click at [233, 119] on div "Janela de atendimento Grade de atendimento Capacidade Transportadoras Veículos …" at bounding box center [197, 94] width 395 height 189
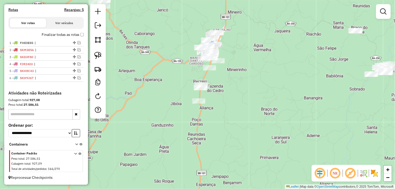
drag, startPoint x: 233, startPoint y: 64, endPoint x: 226, endPoint y: 113, distance: 49.2
click at [226, 113] on div "Janela de atendimento Grade de atendimento Capacidade Transportadoras Veículos …" at bounding box center [197, 94] width 395 height 189
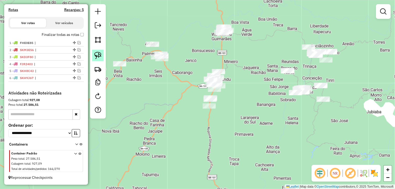
click at [97, 57] on img at bounding box center [97, 55] width 7 height 7
drag, startPoint x: 227, startPoint y: 45, endPoint x: 213, endPoint y: 21, distance: 27.3
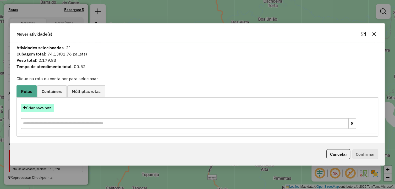
click at [38, 107] on button "Criar nova rota" at bounding box center [37, 108] width 33 height 8
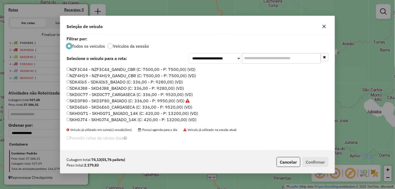
scroll to position [87, 0]
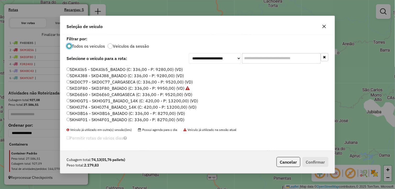
click at [87, 95] on label "SKD6E60 - SKD6E60_CARGASECA (C: 336,00 - P: 9520,00) (VD)" at bounding box center [130, 95] width 126 height 6
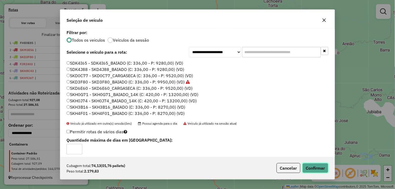
click at [307, 166] on button "Confirmar" at bounding box center [316, 168] width 26 height 10
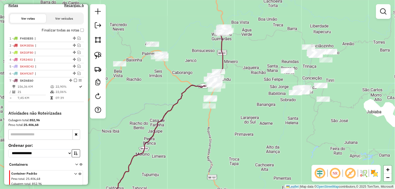
scroll to position [186, 0]
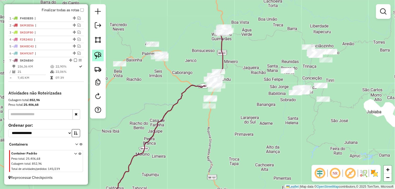
click at [102, 57] on link at bounding box center [98, 56] width 12 height 12
drag, startPoint x: 101, startPoint y: 57, endPoint x: 193, endPoint y: 72, distance: 93.0
click at [101, 57] on img at bounding box center [97, 55] width 7 height 7
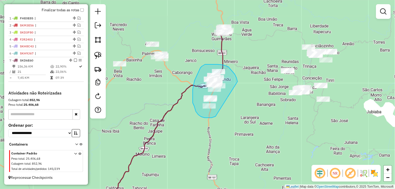
drag, startPoint x: 235, startPoint y: 76, endPoint x: 216, endPoint y: 117, distance: 45.6
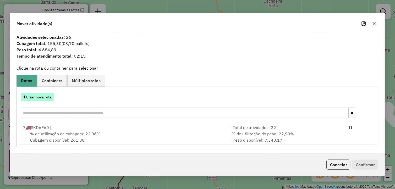
click at [46, 93] on button "Criar nova rota" at bounding box center [37, 97] width 33 height 8
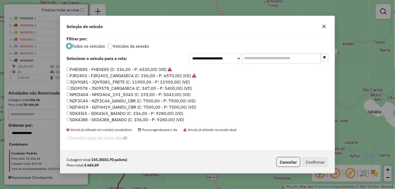
scroll to position [106, 0]
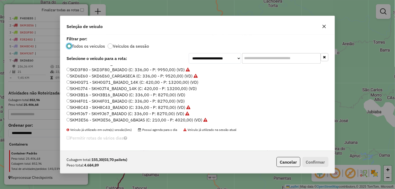
click at [90, 93] on label "SKH3B16 - SKH3B16_BAIADO (C: 336,00 - P: 8270,00) (VD)" at bounding box center [126, 95] width 119 height 6
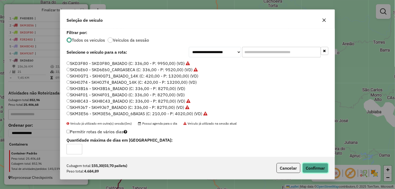
click at [307, 167] on button "Confirmar" at bounding box center [316, 168] width 26 height 10
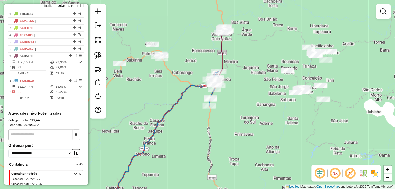
scroll to position [211, 0]
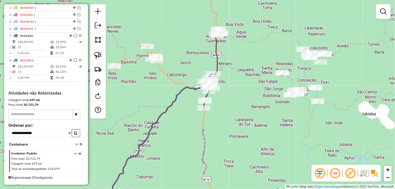
drag, startPoint x: 235, startPoint y: 113, endPoint x: 231, endPoint y: 116, distance: 5.2
click at [231, 116] on div "Janela de atendimento Grade de atendimento Capacidade Transportadoras Veículos …" at bounding box center [197, 94] width 395 height 189
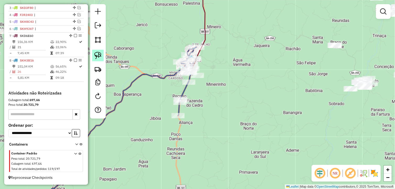
click at [98, 53] on img at bounding box center [97, 55] width 7 height 7
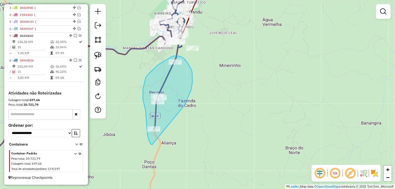
drag, startPoint x: 186, startPoint y: 103, endPoint x: 153, endPoint y: 145, distance: 53.0
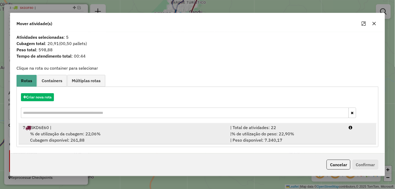
click at [102, 136] on div "% de utilização da cubagem: 22,06% Cubagem disponível: 261,88" at bounding box center [124, 137] width 208 height 13
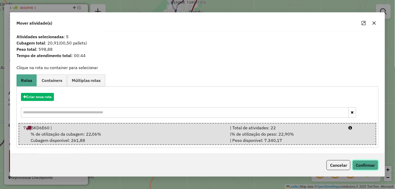
click at [366, 169] on button "Confirmar" at bounding box center [366, 165] width 26 height 10
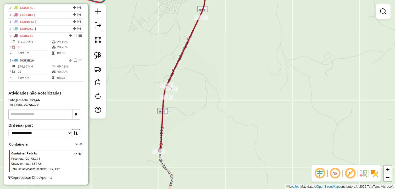
drag, startPoint x: 184, startPoint y: 94, endPoint x: 194, endPoint y: 87, distance: 12.8
click at [193, 87] on div "Janela de atendimento Grade de atendimento Capacidade Transportadoras Veículos …" at bounding box center [197, 94] width 395 height 189
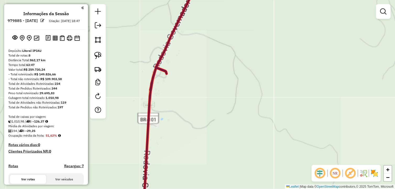
scroll to position [211, 0]
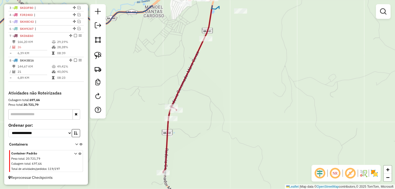
drag, startPoint x: 204, startPoint y: 106, endPoint x: 208, endPoint y: 155, distance: 49.0
click at [207, 156] on div "Janela de atendimento Grade de atendimento Capacidade Transportadoras Veículos …" at bounding box center [197, 94] width 395 height 189
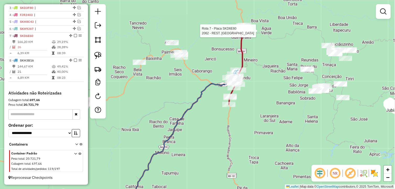
select select "*********"
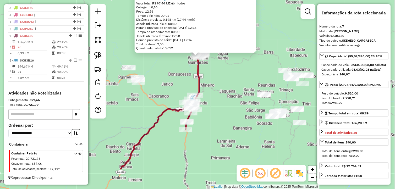
drag, startPoint x: 243, startPoint y: 129, endPoint x: 243, endPoint y: 91, distance: 38.6
click at [243, 91] on div "2062 - REST. MASCOTE Endereço: [PERSON_NAME]: CENTRO ([PERSON_NAME] / ) Pedidos…" at bounding box center [197, 94] width 395 height 189
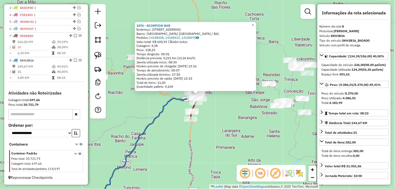
click at [222, 119] on div "1876 - SCORPION BAR Endereço: [STREET_ADDRESS] ([GEOGRAPHIC_DATA] / BA) Pedidos…" at bounding box center [197, 94] width 395 height 189
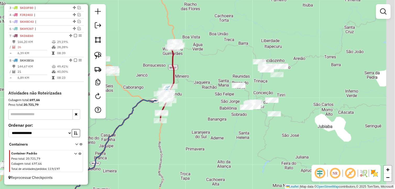
drag, startPoint x: 242, startPoint y: 121, endPoint x: 196, endPoint y: 124, distance: 46.0
click at [197, 124] on div "Janela de atendimento Grade de atendimento Capacidade Transportadoras Veículos …" at bounding box center [197, 94] width 395 height 189
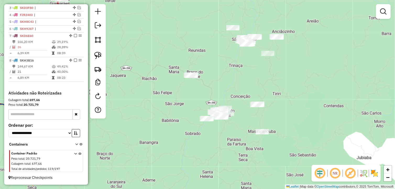
drag, startPoint x: 237, startPoint y: 125, endPoint x: 213, endPoint y: 147, distance: 32.5
click at [213, 147] on div "Janela de atendimento Grade de atendimento Capacidade Transportadoras Veículos …" at bounding box center [197, 94] width 395 height 189
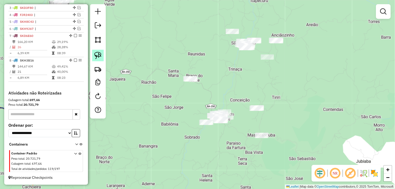
click at [101, 55] on img at bounding box center [97, 55] width 7 height 7
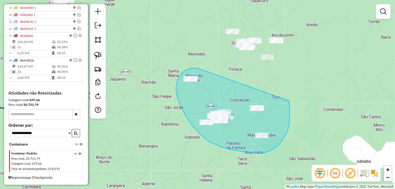
drag, startPoint x: 195, startPoint y: 68, endPoint x: 289, endPoint y: 101, distance: 99.7
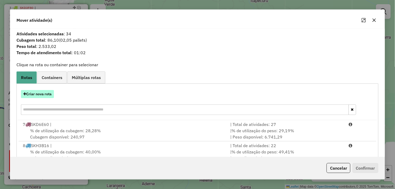
click at [40, 98] on button "Criar nova rota" at bounding box center [37, 94] width 33 height 8
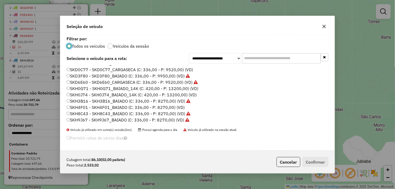
scroll to position [106, 0]
click at [87, 101] on label "SKH4F01 - SKH4F01_BAIADO (C: 336,00 - P: 8270,00) (VD)" at bounding box center [126, 101] width 118 height 6
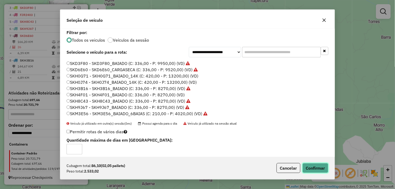
click at [320, 167] on button "Confirmar" at bounding box center [316, 168] width 26 height 10
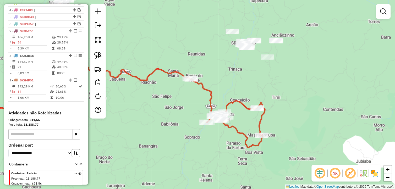
scroll to position [214, 0]
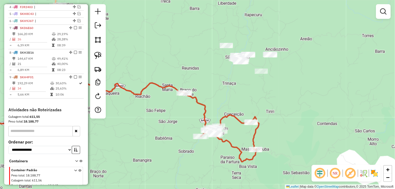
drag, startPoint x: 285, startPoint y: 80, endPoint x: 279, endPoint y: 94, distance: 15.4
click at [279, 94] on div "Janela de atendimento Grade de atendimento Capacidade Transportadoras Veículos …" at bounding box center [197, 94] width 395 height 189
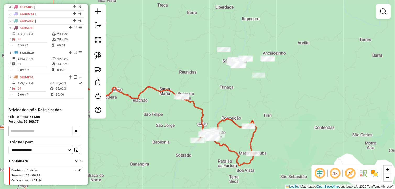
drag, startPoint x: 287, startPoint y: 104, endPoint x: 307, endPoint y: 111, distance: 21.4
click at [285, 111] on div "Janela de atendimento Grade de atendimento Capacidade Transportadoras Veículos …" at bounding box center [197, 94] width 395 height 189
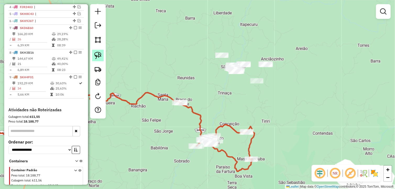
click at [100, 56] on img at bounding box center [97, 55] width 7 height 7
drag, startPoint x: 100, startPoint y: 56, endPoint x: 191, endPoint y: 51, distance: 91.9
click at [101, 56] on img at bounding box center [97, 55] width 7 height 7
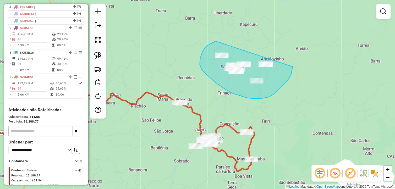
drag, startPoint x: 216, startPoint y: 41, endPoint x: 294, endPoint y: 60, distance: 80.5
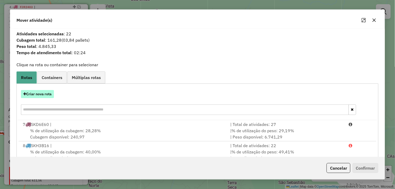
click at [46, 95] on button "Criar nova rota" at bounding box center [37, 94] width 33 height 8
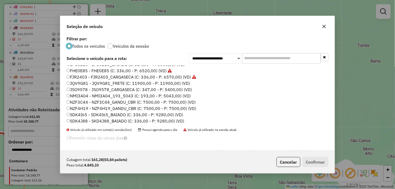
scroll to position [58, 0]
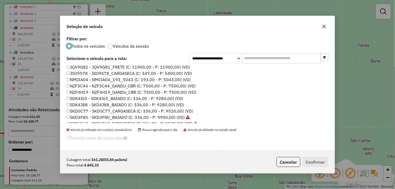
click at [93, 110] on label "SKD0C77 - SKD0C77_CARGASECA (C: 336,00 - P: 9520,00) (VD)" at bounding box center [130, 111] width 127 height 6
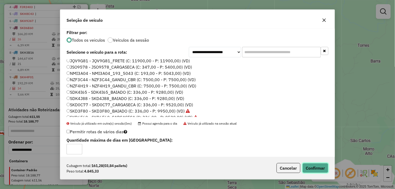
click at [313, 167] on button "Confirmar" at bounding box center [316, 168] width 26 height 10
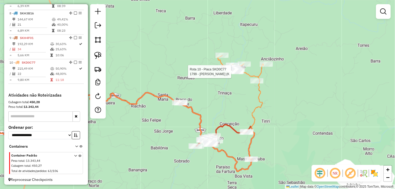
select select "*********"
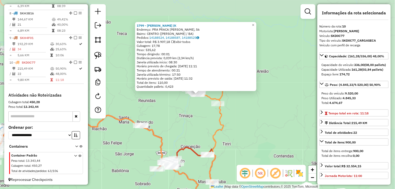
scroll to position [260, 0]
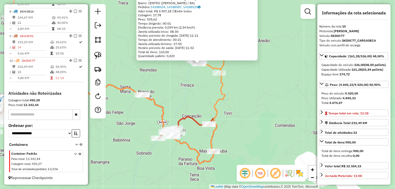
drag, startPoint x: 200, startPoint y: 128, endPoint x: 201, endPoint y: 97, distance: 30.4
click at [201, 97] on div "1799 - [PERSON_NAME] (K Endereço: PRA PRACA [PERSON_NAME], 56 Bairro: CENTRO ([…" at bounding box center [197, 94] width 395 height 189
click at [237, 101] on div "1799 - [PERSON_NAME] (K Endereço: PRA PRACA [PERSON_NAME], 56 Bairro: CENTRO ([…" at bounding box center [197, 94] width 395 height 189
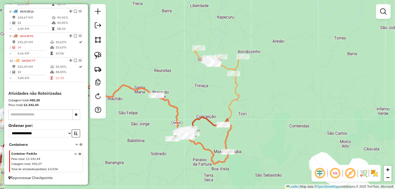
drag, startPoint x: 194, startPoint y: 93, endPoint x: 214, endPoint y: 93, distance: 19.9
click at [211, 93] on div "Janela de atendimento Grade de atendimento Capacidade Transportadoras Veículos …" at bounding box center [197, 94] width 395 height 189
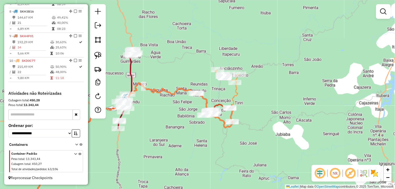
drag, startPoint x: 203, startPoint y: 98, endPoint x: 213, endPoint y: 98, distance: 10.0
click at [213, 98] on div "Janela de atendimento Grade de atendimento Capacidade Transportadoras Veículos …" at bounding box center [197, 94] width 395 height 189
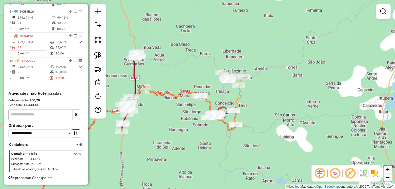
drag, startPoint x: 208, startPoint y: 99, endPoint x: 212, endPoint y: 101, distance: 4.5
click at [212, 101] on icon at bounding box center [136, 148] width 211 height 125
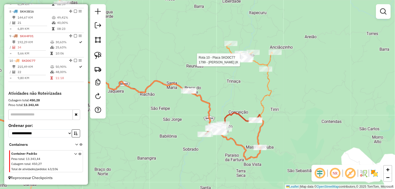
select select "*********"
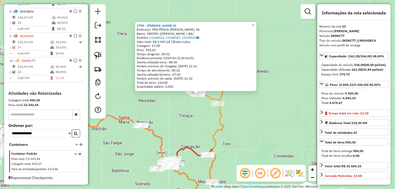
click at [195, 127] on div "1799 - [PERSON_NAME] (K Endereço: PRA PRACA [PERSON_NAME], 56 Bairro: CENTRO ([…" at bounding box center [197, 94] width 395 height 189
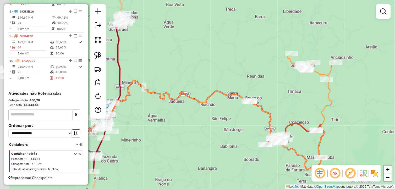
drag, startPoint x: 170, startPoint y: 129, endPoint x: 272, endPoint y: 106, distance: 105.0
click at [278, 104] on div "Janela de atendimento Grade de atendimento Capacidade Transportadoras Veículos …" at bounding box center [197, 94] width 395 height 189
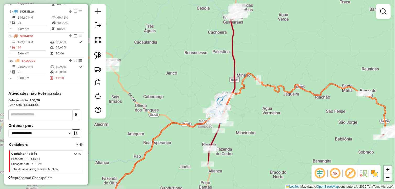
drag, startPoint x: 180, startPoint y: 127, endPoint x: 273, endPoint y: 122, distance: 93.0
click at [273, 122] on div "Janela de atendimento Grade de atendimento Capacidade Transportadoras Veículos …" at bounding box center [197, 94] width 395 height 189
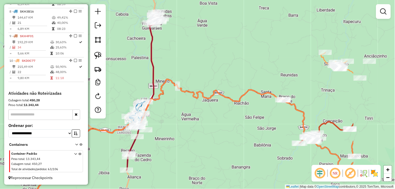
drag, startPoint x: 282, startPoint y: 119, endPoint x: 173, endPoint y: 121, distance: 108.9
click at [173, 121] on div "Janela de atendimento Grade de atendimento Capacidade Transportadoras Veículos …" at bounding box center [197, 94] width 395 height 189
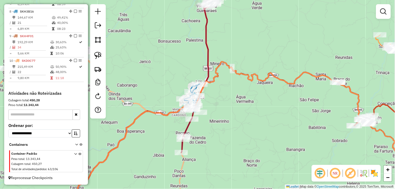
drag, startPoint x: 242, startPoint y: 137, endPoint x: 301, endPoint y: 125, distance: 60.2
click at [301, 125] on div "Janela de atendimento Grade de atendimento Capacidade Transportadoras Veículos …" at bounding box center [197, 94] width 395 height 189
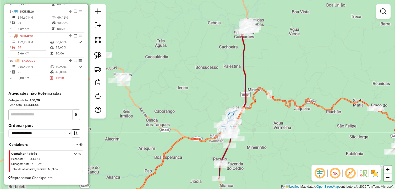
drag, startPoint x: 239, startPoint y: 122, endPoint x: 264, endPoint y: 149, distance: 35.8
click at [272, 149] on div "Janela de atendimento Grade de atendimento Capacidade Transportadoras Veículos …" at bounding box center [197, 94] width 395 height 189
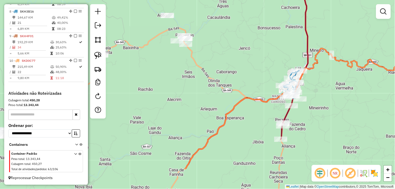
drag, startPoint x: 309, startPoint y: 117, endPoint x: 337, endPoint y: 103, distance: 31.8
click at [337, 103] on div "Janela de atendimento Grade de atendimento Capacidade Transportadoras Veículos …" at bounding box center [197, 94] width 395 height 189
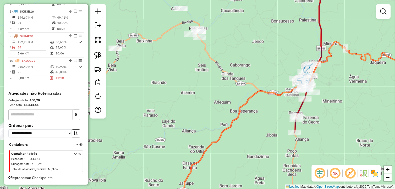
drag, startPoint x: 195, startPoint y: 108, endPoint x: 263, endPoint y: 112, distance: 68.3
click at [263, 113] on div "Janela de atendimento Grade de atendimento Capacidade Transportadoras Veículos …" at bounding box center [197, 94] width 395 height 189
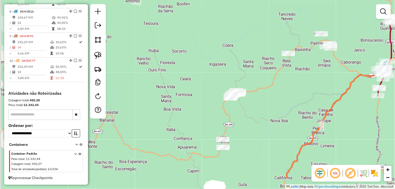
drag, startPoint x: 224, startPoint y: 127, endPoint x: 273, endPoint y: 78, distance: 69.9
click at [273, 78] on div "Janela de atendimento Grade de atendimento Capacidade Transportadoras Veículos …" at bounding box center [197, 94] width 395 height 189
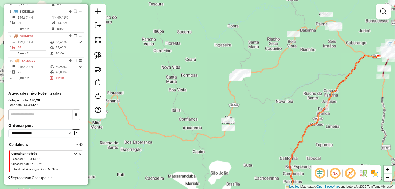
drag, startPoint x: 96, startPoint y: 55, endPoint x: 104, endPoint y: 57, distance: 8.6
click at [96, 55] on img at bounding box center [97, 55] width 7 height 7
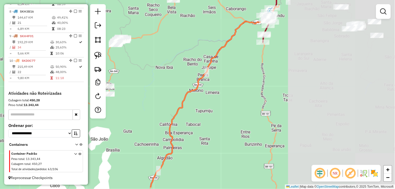
drag, startPoint x: 299, startPoint y: 104, endPoint x: 153, endPoint y: 85, distance: 147.8
click at [153, 85] on div "Janela de atendimento Grade de atendimento Capacidade Transportadoras Veículos …" at bounding box center [197, 94] width 395 height 189
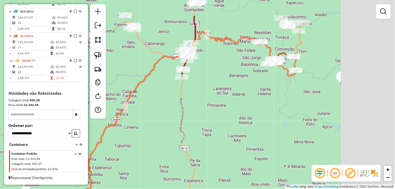
drag, startPoint x: 205, startPoint y: 84, endPoint x: 174, endPoint y: 101, distance: 35.1
click at [173, 100] on div "Janela de atendimento Grade de atendimento Capacidade Transportadoras Veículos …" at bounding box center [197, 94] width 395 height 189
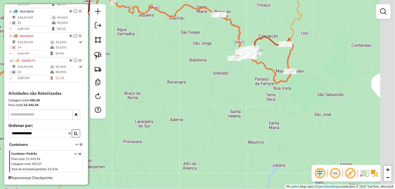
drag, startPoint x: 238, startPoint y: 90, endPoint x: 217, endPoint y: 105, distance: 25.5
click at [217, 105] on div "Janela de atendimento Grade de atendimento Capacidade Transportadoras Veículos …" at bounding box center [197, 94] width 395 height 189
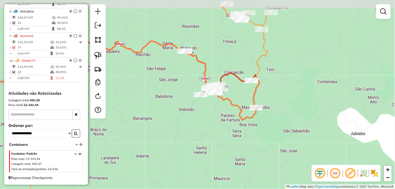
drag, startPoint x: 226, startPoint y: 96, endPoint x: 213, endPoint y: 118, distance: 25.6
click at [213, 118] on div "Janela de atendimento Grade de atendimento Capacidade Transportadoras Veículos …" at bounding box center [197, 94] width 395 height 189
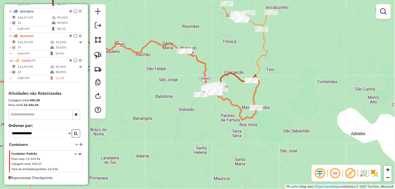
drag, startPoint x: 237, startPoint y: 52, endPoint x: 234, endPoint y: 66, distance: 13.9
click at [234, 66] on div "Janela de atendimento Grade de atendimento Capacidade Transportadoras Veículos …" at bounding box center [197, 94] width 395 height 189
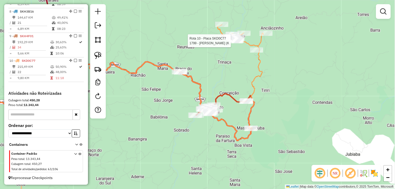
select select "*********"
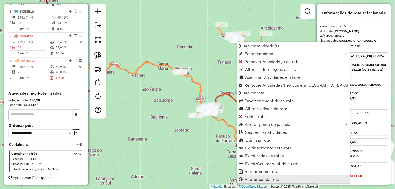
click at [260, 180] on span "Alterar cor da rota" at bounding box center [262, 180] width 35 height 4
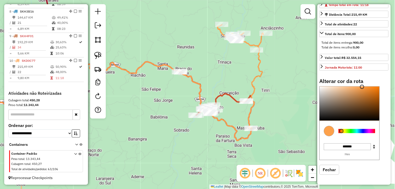
scroll to position [117, 0]
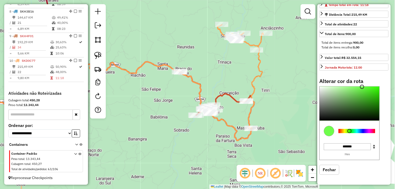
click at [351, 132] on div at bounding box center [357, 131] width 37 height 4
drag, startPoint x: 369, startPoint y: 85, endPoint x: 383, endPoint y: 82, distance: 14.9
click at [383, 82] on div "Alterar cor da rota C M Y K *** ** ** H S L ** *** ** R G B ******* Hex Fechar" at bounding box center [354, 130] width 69 height 105
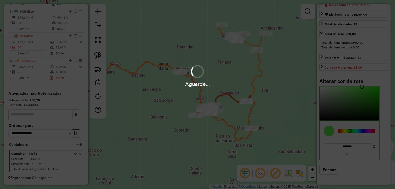
drag, startPoint x: 383, startPoint y: 82, endPoint x: 384, endPoint y: 89, distance: 6.3
click at [384, 89] on div "Aguarde..." at bounding box center [197, 94] width 395 height 189
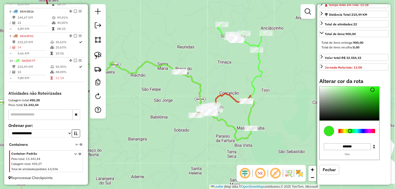
type input "*******"
drag, startPoint x: 373, startPoint y: 90, endPoint x: 384, endPoint y: 89, distance: 11.3
click at [384, 89] on color-picker "C M Y K *** *** ** H S L ** *** * R G B ******* Hex" at bounding box center [354, 124] width 69 height 74
click at [292, 89] on div "Janela de atendimento Grade de atendimento Capacidade Transportadoras Veículos …" at bounding box center [197, 94] width 395 height 189
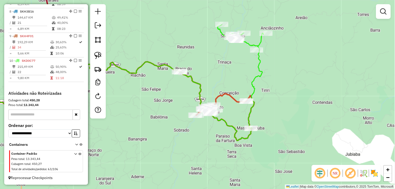
drag, startPoint x: 290, startPoint y: 89, endPoint x: 273, endPoint y: 92, distance: 17.5
click at [273, 92] on div "Janela de atendimento Grade de atendimento Capacidade Transportadoras Veículos …" at bounding box center [197, 94] width 395 height 189
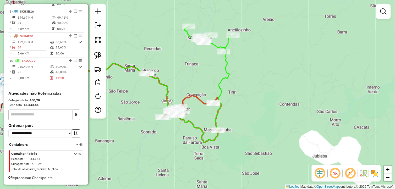
drag, startPoint x: 255, startPoint y: 103, endPoint x: 240, endPoint y: 101, distance: 15.9
click at [242, 101] on div "Janela de atendimento Grade de atendimento Capacidade Transportadoras Veículos …" at bounding box center [197, 94] width 395 height 189
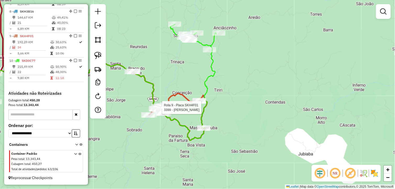
select select "*********"
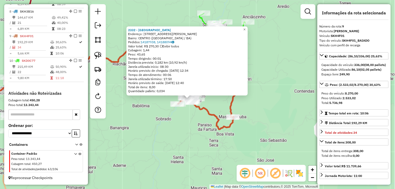
drag, startPoint x: 282, startPoint y: 108, endPoint x: 271, endPoint y: 114, distance: 12.6
click at [271, 114] on div "2332 - POINT DO PICOLE Endereço: [STREET_ADDRESS][PERSON_NAME]) Pedidos: 141879…" at bounding box center [197, 94] width 395 height 189
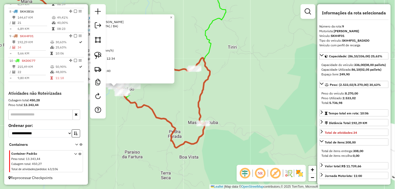
click at [238, 110] on div "2332 - POINT DO PICOLE Endereço: [STREET_ADDRESS][PERSON_NAME]) Pedidos: 141879…" at bounding box center [197, 94] width 395 height 189
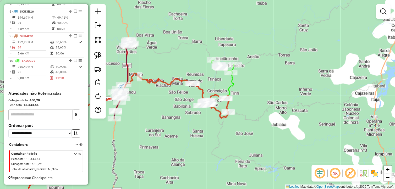
drag, startPoint x: 193, startPoint y: 70, endPoint x: 186, endPoint y: 82, distance: 14.0
click at [187, 82] on div "Janela de atendimento Grade de atendimento Capacidade Transportadoras Veículos …" at bounding box center [197, 94] width 395 height 189
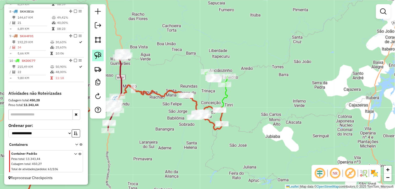
click at [98, 57] on img at bounding box center [97, 55] width 7 height 7
select select "*********"
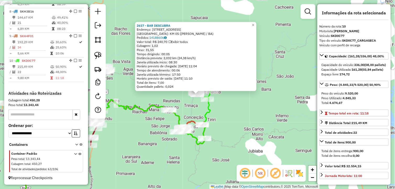
click at [245, 110] on div "2617 - BAR DESCUBRA Endereço: [STREET_ADDRESS][PERSON_NAME] Pedidos: 14188606 V…" at bounding box center [197, 94] width 395 height 189
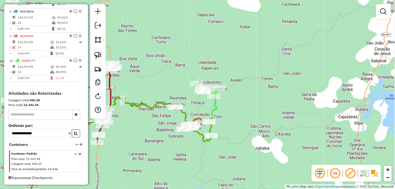
drag, startPoint x: 218, startPoint y: 124, endPoint x: 211, endPoint y: 98, distance: 26.6
click at [243, 109] on div "Janela de atendimento Grade de atendimento Capacidade Transportadoras Veículos …" at bounding box center [197, 94] width 395 height 189
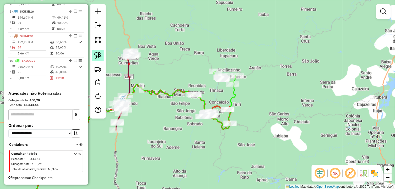
click at [99, 56] on img at bounding box center [97, 55] width 7 height 7
drag, startPoint x: 99, startPoint y: 56, endPoint x: 147, endPoint y: 67, distance: 49.2
click at [100, 56] on img at bounding box center [97, 55] width 7 height 7
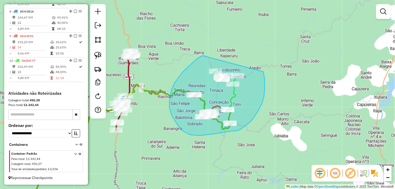
drag, startPoint x: 183, startPoint y: 73, endPoint x: 264, endPoint y: 71, distance: 81.3
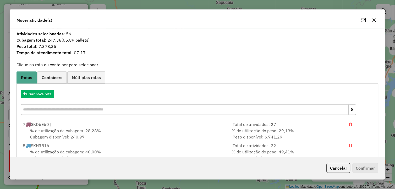
click at [375, 21] on icon "button" at bounding box center [375, 20] width 4 height 4
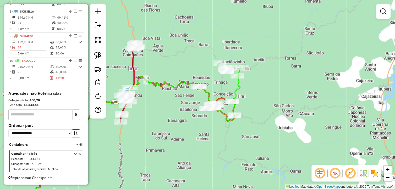
click at [289, 106] on div "Janela de atendimento Grade de atendimento Capacidade Transportadoras Veículos …" at bounding box center [197, 94] width 395 height 189
select select "*********"
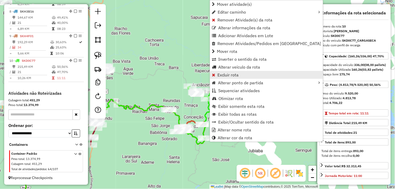
click at [235, 75] on span "Excluir rota" at bounding box center [229, 75] width 22 height 4
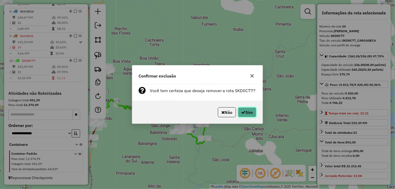
click at [245, 114] on button "Sim" at bounding box center [247, 113] width 18 height 10
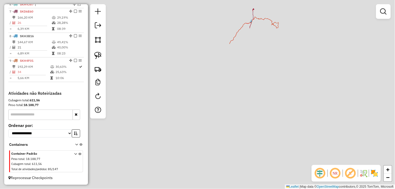
scroll to position [235, 0]
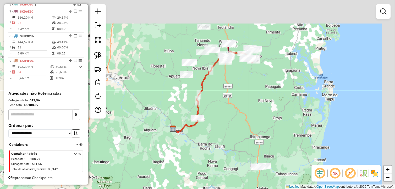
drag, startPoint x: 264, startPoint y: 74, endPoint x: 248, endPoint y: 99, distance: 30.0
click at [248, 101] on div "Janela de atendimento Grade de atendimento Capacidade Transportadoras Veículos …" at bounding box center [197, 94] width 395 height 189
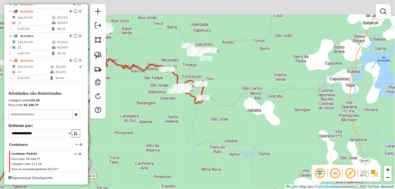
click at [227, 123] on div "Janela de atendimento Grade de atendimento Capacidade Transportadoras Veículos …" at bounding box center [197, 94] width 395 height 189
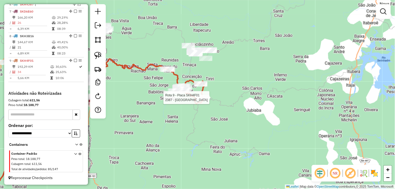
select select "*********"
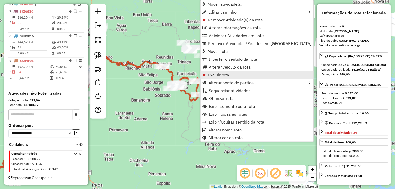
click at [217, 73] on span "Excluir rota" at bounding box center [219, 75] width 22 height 4
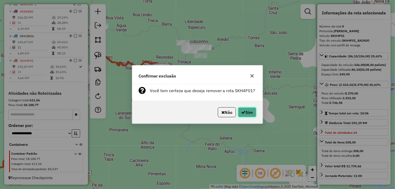
click at [240, 109] on button "Sim" at bounding box center [247, 113] width 18 height 10
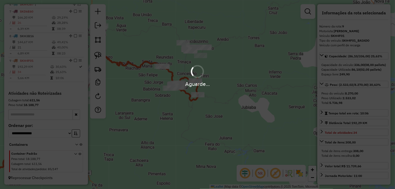
scroll to position [211, 0]
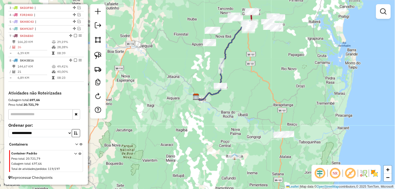
drag, startPoint x: 269, startPoint y: 74, endPoint x: 228, endPoint y: 183, distance: 116.1
click at [228, 183] on div "Janela de atendimento Grade de atendimento Capacidade Transportadoras Veículos …" at bounding box center [197, 94] width 395 height 189
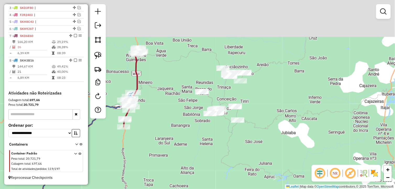
drag, startPoint x: 235, startPoint y: 104, endPoint x: 210, endPoint y: 157, distance: 57.8
click at [210, 157] on div "Janela de atendimento Grade de atendimento Capacidade Transportadoras Veículos …" at bounding box center [197, 94] width 395 height 189
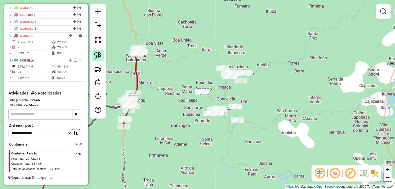
click at [97, 56] on img at bounding box center [97, 55] width 7 height 7
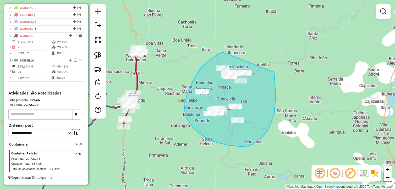
drag, startPoint x: 219, startPoint y: 54, endPoint x: 274, endPoint y: 64, distance: 56.2
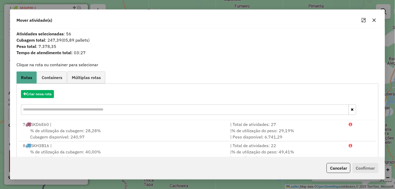
click at [47, 89] on div "Criar nova rota" at bounding box center [198, 103] width 360 height 34
click at [45, 93] on button "Criar nova rota" at bounding box center [37, 94] width 33 height 8
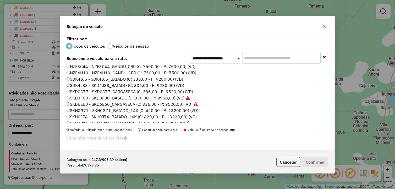
scroll to position [87, 0]
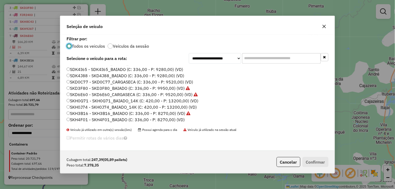
click at [88, 119] on label "SKH4F01 - SKH4F01_BAIADO (C: 336,00 - P: 8270,00) (VD)" at bounding box center [126, 120] width 118 height 6
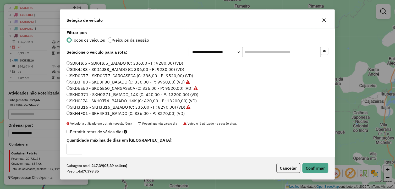
type input "*"
click at [77, 149] on input "*" at bounding box center [75, 149] width 16 height 10
click at [313, 169] on button "Confirmar" at bounding box center [316, 168] width 26 height 10
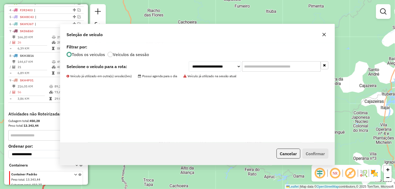
scroll to position [236, 0]
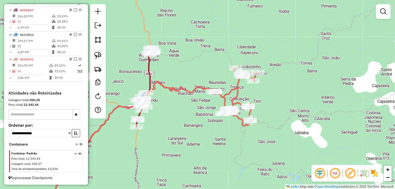
drag, startPoint x: 189, startPoint y: 132, endPoint x: 203, endPoint y: 132, distance: 14.7
click at [203, 132] on div "Janela de atendimento Grade de atendimento Capacidade Transportadoras Veículos …" at bounding box center [197, 94] width 395 height 189
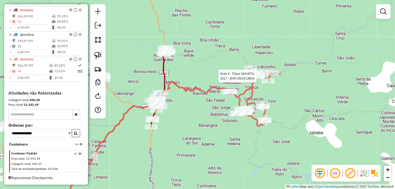
select select "*********"
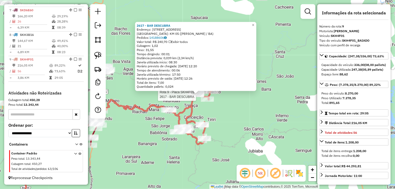
click at [233, 125] on div "Rota 9 - Placa SKH4F01 2617 - BAR DESCUBRA 2617 - BAR DESCUBRA Endereço: [STREE…" at bounding box center [197, 94] width 395 height 189
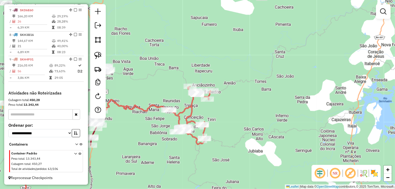
select select "*********"
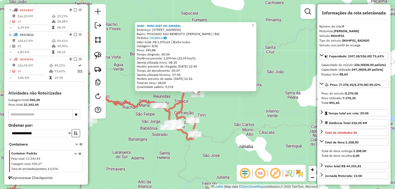
drag, startPoint x: 182, startPoint y: 155, endPoint x: 221, endPoint y: 146, distance: 39.5
click at [219, 147] on div "3040 - MINI DIST DO AMARAL Endereço: [STREET_ADDRESS] Bairro: POVOADO SAO BENED…" at bounding box center [197, 94] width 395 height 189
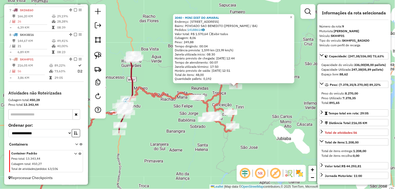
drag, startPoint x: 172, startPoint y: 132, endPoint x: 161, endPoint y: 130, distance: 10.6
click at [172, 132] on div "3040 - MINI DIST DO AMARAL Endereço: [STREET_ADDRESS] Bairro: POVOADO SAO BENED…" at bounding box center [197, 94] width 395 height 189
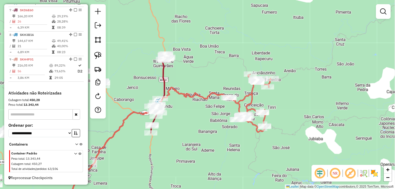
drag, startPoint x: 188, startPoint y: 130, endPoint x: 231, endPoint y: 124, distance: 43.9
click at [230, 125] on div "Janela de atendimento Grade de atendimento Capacidade Transportadoras Veículos …" at bounding box center [197, 94] width 395 height 189
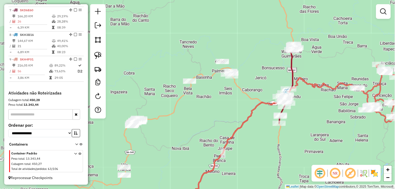
drag, startPoint x: 148, startPoint y: 138, endPoint x: 227, endPoint y: 135, distance: 79.0
click at [227, 135] on div "Janela de atendimento Grade de atendimento Capacidade Transportadoras Veículos …" at bounding box center [197, 94] width 395 height 189
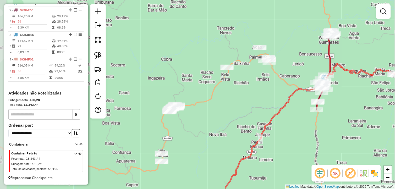
drag, startPoint x: 191, startPoint y: 112, endPoint x: 193, endPoint y: 110, distance: 2.8
click at [193, 110] on div "Janela de atendimento Grade de atendimento Capacidade Transportadoras Veículos …" at bounding box center [197, 94] width 395 height 189
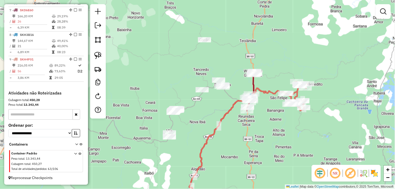
drag, startPoint x: 208, startPoint y: 48, endPoint x: 197, endPoint y: 76, distance: 30.0
click at [197, 76] on div "Janela de atendimento Grade de atendimento Capacidade Transportadoras Veículos …" at bounding box center [197, 94] width 395 height 189
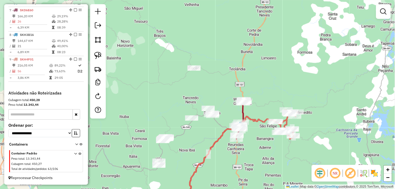
click at [197, 76] on div "Janela de atendimento Grade de atendimento Capacidade Transportadoras Veículos …" at bounding box center [197, 94] width 395 height 189
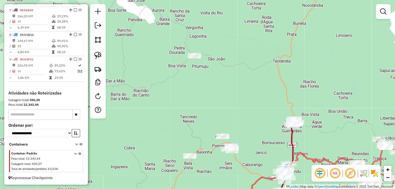
drag, startPoint x: 202, startPoint y: 88, endPoint x: 210, endPoint y: 97, distance: 11.8
click at [210, 97] on div "Janela de atendimento Grade de atendimento Capacidade Transportadoras Veículos …" at bounding box center [197, 94] width 395 height 189
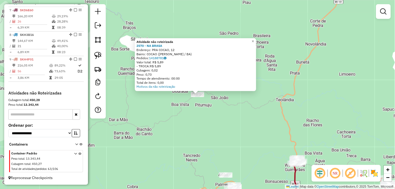
click at [213, 113] on div "Atividade não roteirizada 2570 - NA BRASA Endereço: PRA COCAO, 12 Bairro: COCAO…" at bounding box center [197, 94] width 395 height 189
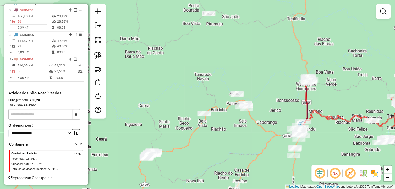
drag, startPoint x: 218, startPoint y: 132, endPoint x: 229, endPoint y: 51, distance: 81.0
click at [229, 51] on div "Janela de atendimento Grade de atendimento Capacidade Transportadoras Veículos …" at bounding box center [197, 94] width 395 height 189
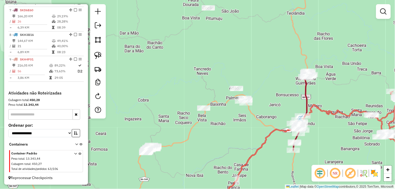
drag, startPoint x: 234, startPoint y: 124, endPoint x: 226, endPoint y: 106, distance: 20.1
click at [227, 108] on div "Janela de atendimento Grade de atendimento Capacidade Transportadoras Veículos …" at bounding box center [197, 94] width 395 height 189
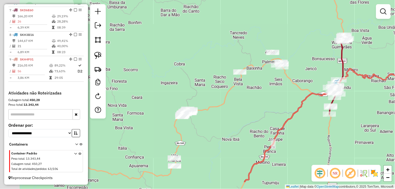
drag, startPoint x: 211, startPoint y: 127, endPoint x: 245, endPoint y: 104, distance: 41.6
click at [245, 105] on div "Janela de atendimento Grade de atendimento Capacidade Transportadoras Veículos …" at bounding box center [197, 94] width 395 height 189
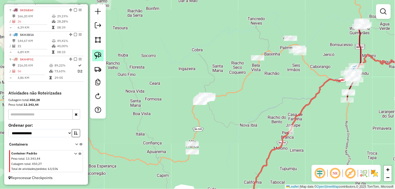
click at [100, 59] on img at bounding box center [97, 55] width 7 height 7
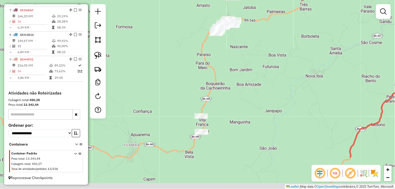
drag, startPoint x: 234, startPoint y: 114, endPoint x: 237, endPoint y: 95, distance: 20.0
click at [237, 95] on div "Janela de atendimento Grade de atendimento Capacidade Transportadoras Veículos …" at bounding box center [197, 94] width 395 height 189
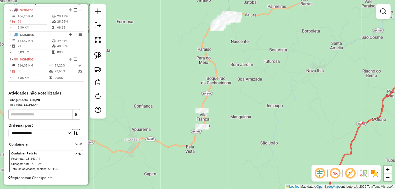
click at [212, 72] on div "Janela de atendimento Grade de atendimento Capacidade Transportadoras Veículos …" at bounding box center [197, 94] width 395 height 189
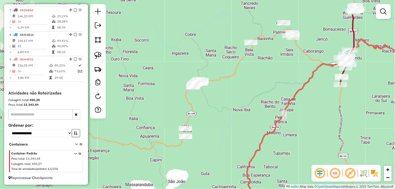
drag, startPoint x: 214, startPoint y: 97, endPoint x: 200, endPoint y: 127, distance: 34.3
click at [200, 127] on div "Janela de atendimento Grade de atendimento Capacidade Transportadoras Veículos …" at bounding box center [197, 94] width 395 height 189
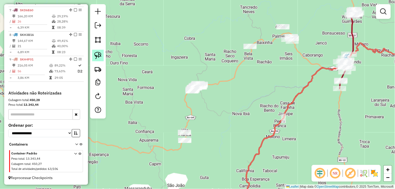
click at [97, 56] on img at bounding box center [97, 55] width 7 height 7
drag, startPoint x: 198, startPoint y: 105, endPoint x: 168, endPoint y: 107, distance: 30.2
click at [96, 56] on img at bounding box center [97, 55] width 7 height 7
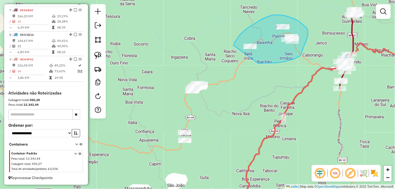
drag, startPoint x: 294, startPoint y: 59, endPoint x: 233, endPoint y: 47, distance: 62.0
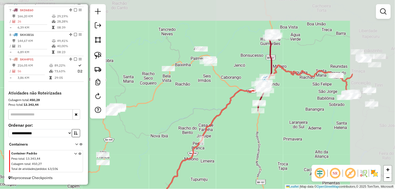
drag, startPoint x: 305, startPoint y: 130, endPoint x: 232, endPoint y: 151, distance: 76.3
click at [232, 151] on div "Janela de atendimento Grade de atendimento Capacidade Transportadoras Veículos …" at bounding box center [197, 94] width 395 height 189
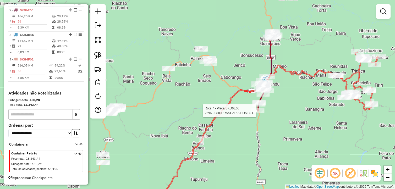
select select "*********"
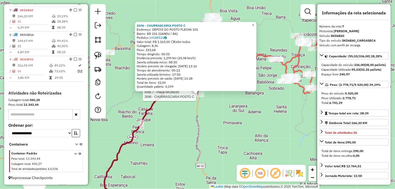
drag, startPoint x: 74, startPoint y: 9, endPoint x: 89, endPoint y: 28, distance: 24.8
click at [74, 9] on em at bounding box center [75, 9] width 3 height 3
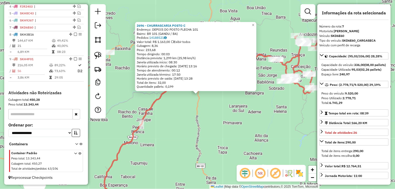
click at [225, 127] on div "2696 - CHURRASCARIA POSTO C Endereço: DEPOIS DO POSTO FLECHA 101 Bairro: BR 101…" at bounding box center [197, 94] width 395 height 189
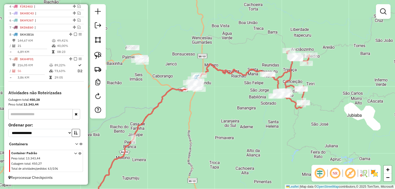
drag, startPoint x: 205, startPoint y: 132, endPoint x: 200, endPoint y: 131, distance: 5.3
click at [198, 144] on div "Janela de atendimento Grade de atendimento Capacidade Transportadoras Veículos …" at bounding box center [197, 94] width 395 height 189
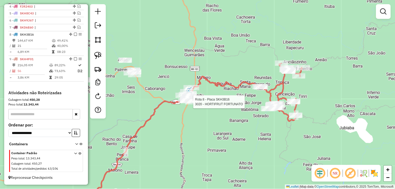
select select "*********"
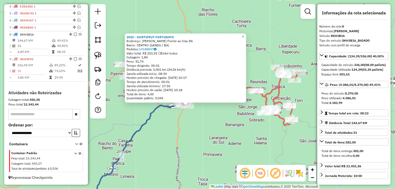
drag, startPoint x: 203, startPoint y: 115, endPoint x: 193, endPoint y: 126, distance: 15.2
click at [193, 126] on div "3020 - HORTIFRUT FORTUNATO Endereço: [GEOGRAPHIC_DATA] Frente ao Cras SN Bairro…" at bounding box center [197, 94] width 395 height 189
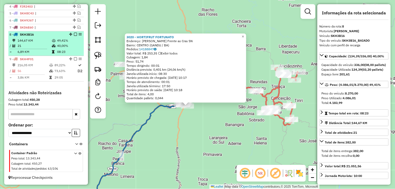
click at [74, 34] on em at bounding box center [75, 34] width 3 height 3
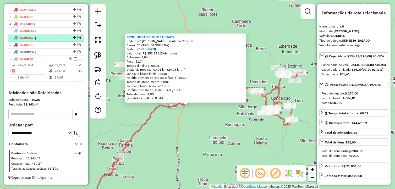
scroll to position [201, 0]
click at [143, 111] on div "3020 - HORTIFRUT FORTUNATO Endereço: [GEOGRAPHIC_DATA] Frente ao Cras SN Bairro…" at bounding box center [197, 94] width 395 height 189
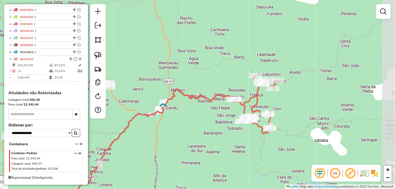
drag, startPoint x: 183, startPoint y: 142, endPoint x: 161, endPoint y: 149, distance: 23.0
click at [161, 149] on div "Janela de atendimento Grade de atendimento Capacidade Transportadoras Veículos …" at bounding box center [197, 94] width 395 height 189
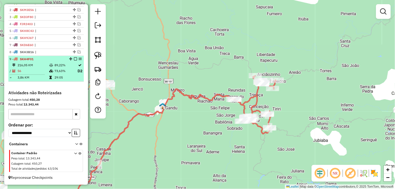
click at [61, 73] on td "73,63%" at bounding box center [65, 71] width 23 height 7
select select "*********"
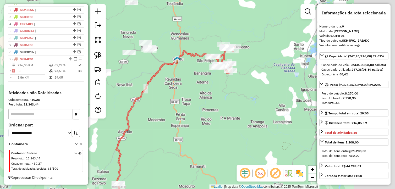
drag, startPoint x: 226, startPoint y: 65, endPoint x: 156, endPoint y: 99, distance: 77.6
click at [172, 102] on div "Janela de atendimento Grade de atendimento Capacidade Transportadoras Veículos …" at bounding box center [197, 94] width 395 height 189
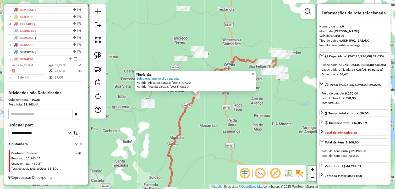
click at [171, 78] on link "Selecionar um local de parada" at bounding box center [158, 79] width 42 height 4
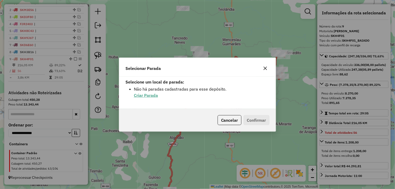
click at [150, 96] on strong "Criar Parada" at bounding box center [146, 95] width 24 height 5
click at [265, 68] on icon "button" at bounding box center [266, 68] width 4 height 4
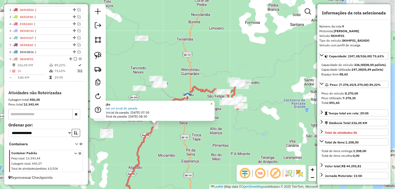
drag, startPoint x: 265, startPoint y: 92, endPoint x: 224, endPoint y: 122, distance: 50.9
click at [224, 122] on div "Refeição Selecionar um local de parada Horário inicial da parada: 15/08/2025 07…" at bounding box center [197, 94] width 395 height 189
click at [224, 121] on div "Refeição Selecionar um local de parada Horário inicial da parada: 15/08/2025 07…" at bounding box center [197, 94] width 395 height 189
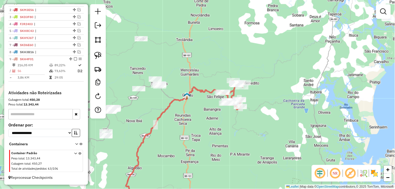
drag, startPoint x: 232, startPoint y: 121, endPoint x: 228, endPoint y: 131, distance: 11.0
click at [228, 131] on div "Janela de atendimento Grade de atendimento Capacidade Transportadoras Veículos …" at bounding box center [197, 94] width 395 height 189
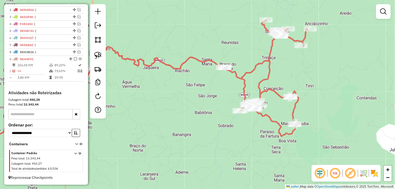
drag, startPoint x: 218, startPoint y: 126, endPoint x: 241, endPoint y: 130, distance: 23.4
click at [240, 130] on div "Janela de atendimento Grade de atendimento Capacidade Transportadoras Veículos …" at bounding box center [197, 94] width 395 height 189
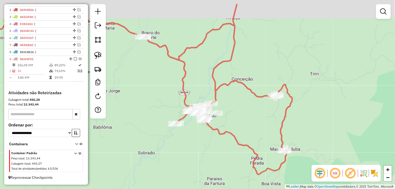
drag, startPoint x: 274, startPoint y: 111, endPoint x: 252, endPoint y: 124, distance: 25.5
click at [253, 125] on div "Janela de atendimento Grade de atendimento Capacidade Transportadoras Veículos …" at bounding box center [197, 94] width 395 height 189
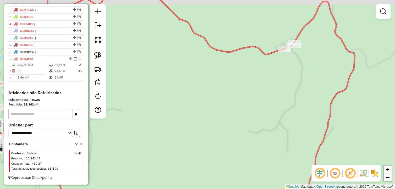
drag, startPoint x: 254, startPoint y: 108, endPoint x: 217, endPoint y: 128, distance: 41.3
click at [217, 129] on div "Janela de atendimento Grade de atendimento Capacidade Transportadoras Veículos …" at bounding box center [197, 94] width 395 height 189
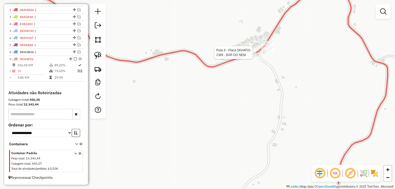
select select "*********"
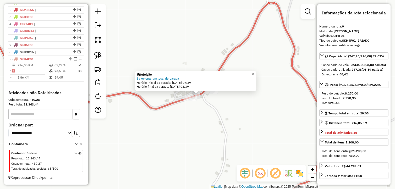
click at [169, 79] on link "Selecionar um local de parada" at bounding box center [158, 79] width 42 height 4
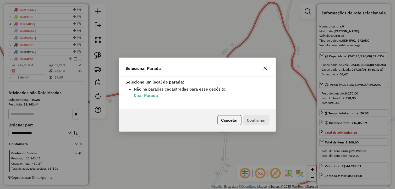
click at [264, 69] on icon "button" at bounding box center [265, 68] width 3 height 3
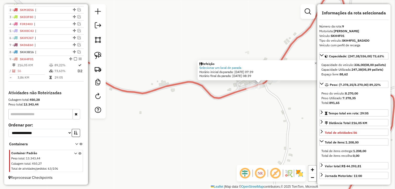
drag, startPoint x: 174, startPoint y: 131, endPoint x: 251, endPoint y: 119, distance: 77.8
click at [251, 119] on div "Refeição Selecionar um local de parada Horário inicial da parada: 16/08/2025 07…" at bounding box center [197, 94] width 395 height 189
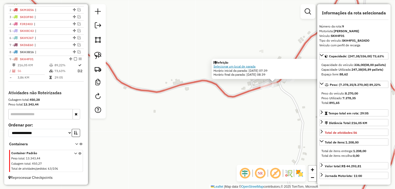
click at [248, 67] on link "Selecionar um local de parada" at bounding box center [235, 67] width 42 height 4
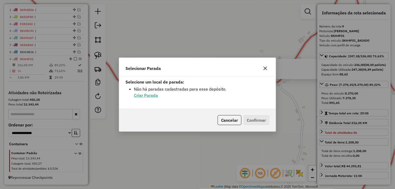
click at [147, 93] on strong "Criar Parada" at bounding box center [146, 95] width 24 height 5
click at [266, 70] on icon "button" at bounding box center [266, 68] width 4 height 4
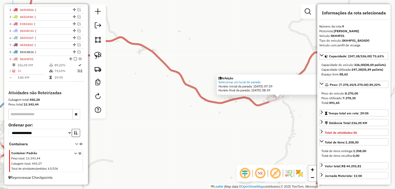
drag, startPoint x: 239, startPoint y: 120, endPoint x: 244, endPoint y: 119, distance: 5.2
click at [244, 119] on div "Refeição Selecionar um local de parada Horário inicial da parada: 16/08/2025 07…" at bounding box center [197, 94] width 395 height 189
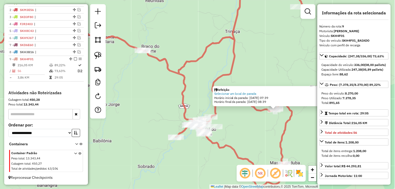
drag, startPoint x: 216, startPoint y: 128, endPoint x: 237, endPoint y: 126, distance: 20.8
click at [237, 126] on div "Refeição Selecionar um local de parada Horário inicial da parada: 16/08/2025 07…" at bounding box center [197, 94] width 395 height 189
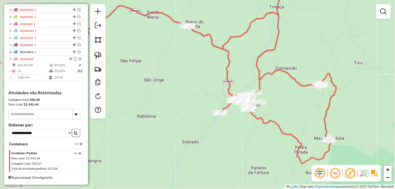
drag, startPoint x: 265, startPoint y: 110, endPoint x: 287, endPoint y: 94, distance: 28.0
click at [287, 96] on div "Janela de atendimento Grade de atendimento Capacidade Transportadoras Veículos …" at bounding box center [197, 94] width 395 height 189
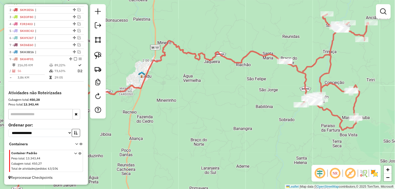
drag, startPoint x: 218, startPoint y: 89, endPoint x: 264, endPoint y: 93, distance: 46.1
click at [264, 93] on div "Janela de atendimento Grade de atendimento Capacidade Transportadoras Veículos …" at bounding box center [197, 94] width 395 height 189
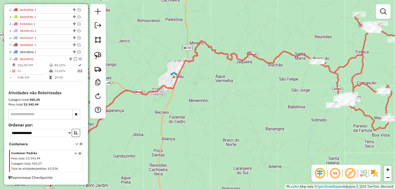
drag, startPoint x: 232, startPoint y: 102, endPoint x: 237, endPoint y: 104, distance: 5.7
click at [237, 104] on div "Janela de atendimento Grade de atendimento Capacidade Transportadoras Veículos …" at bounding box center [197, 94] width 395 height 189
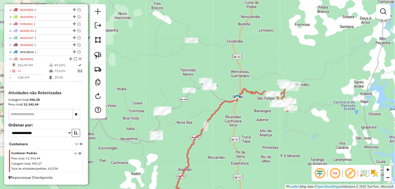
drag, startPoint x: 229, startPoint y: 114, endPoint x: 241, endPoint y: 117, distance: 12.7
click at [241, 117] on div "Janela de atendimento Grade de atendimento Capacidade Transportadoras Veículos …" at bounding box center [197, 94] width 395 height 189
select select "*********"
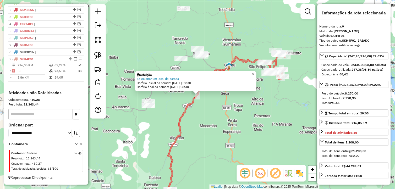
click at [280, 104] on div "Refeição Selecionar um local de parada Horário inicial da parada: 15/08/2025 07…" at bounding box center [197, 94] width 395 height 189
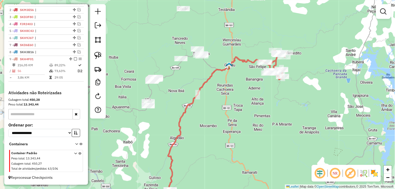
drag, startPoint x: 243, startPoint y: 116, endPoint x: 240, endPoint y: 117, distance: 3.2
click at [240, 117] on div "Janela de atendimento Grade de atendimento Capacidade Transportadoras Veículos …" at bounding box center [197, 94] width 395 height 189
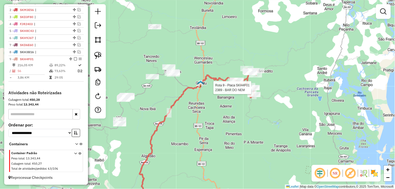
select select "*********"
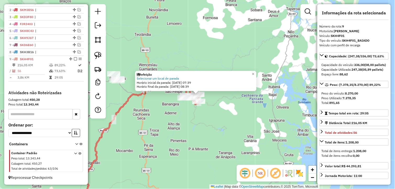
click at [207, 113] on div "Refeição Selecionar um local de parada Horário inicial da parada: 16/08/2025 07…" at bounding box center [197, 94] width 395 height 189
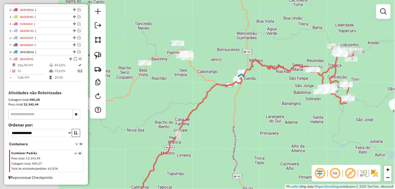
drag, startPoint x: 219, startPoint y: 93, endPoint x: 310, endPoint y: 100, distance: 90.4
click at [310, 100] on div "Janela de atendimento Grade de atendimento Capacidade Transportadoras Veículos …" at bounding box center [197, 94] width 395 height 189
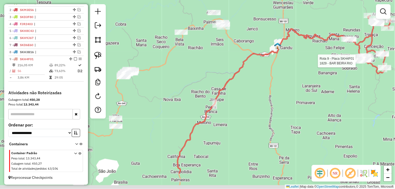
drag, startPoint x: 242, startPoint y: 132, endPoint x: 295, endPoint y: 16, distance: 127.3
click at [295, 17] on div "Rota 9 - Placa SKH4F01 1829 - BAR BEIRA RIO Janela de atendimento Grade de aten…" at bounding box center [197, 94] width 395 height 189
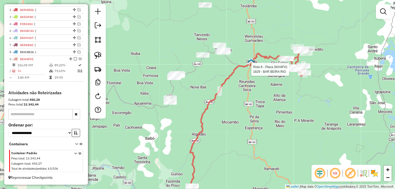
drag, startPoint x: 282, startPoint y: 68, endPoint x: 238, endPoint y: 92, distance: 50.7
click at [234, 111] on div "Rota 9 - Placa SKH4F01 1829 - BAR BEIRA RIO Janela de atendimento Grade de aten…" at bounding box center [197, 94] width 395 height 189
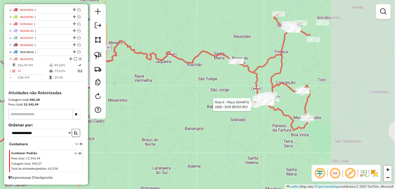
drag, startPoint x: 303, startPoint y: 71, endPoint x: 173, endPoint y: 90, distance: 132.0
click at [173, 90] on div "Rota 9 - Placa SKH4F01 1829 - BAR BEIRA RIO Janela de atendimento Grade de aten…" at bounding box center [197, 94] width 395 height 189
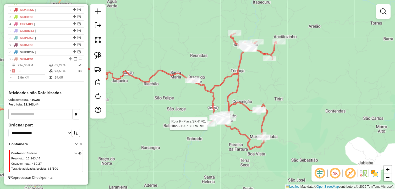
drag, startPoint x: 205, startPoint y: 79, endPoint x: 185, endPoint y: 89, distance: 21.5
click at [179, 90] on div "Rota 9 - Placa SKH4F01 1829 - BAR BEIRA RIO Janela de atendimento Grade de aten…" at bounding box center [197, 94] width 395 height 189
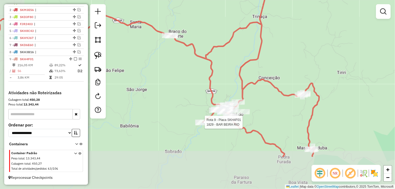
drag, startPoint x: 254, startPoint y: 101, endPoint x: 291, endPoint y: 50, distance: 63.0
click at [291, 50] on div "Rota 9 - Placa SKH4F01 1829 - BAR BEIRA RIO Janela de atendimento Grade de aten…" at bounding box center [197, 94] width 395 height 189
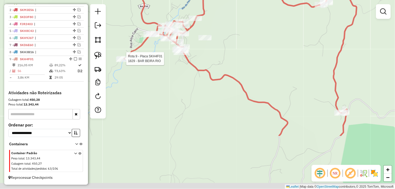
drag, startPoint x: 252, startPoint y: 123, endPoint x: 240, endPoint y: 49, distance: 75.0
click at [240, 50] on div "Rota 9 - Placa SKH4F01 1829 - BAR BEIRA RIO Janela de atendimento Grade de aten…" at bounding box center [197, 94] width 395 height 189
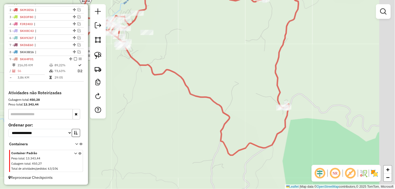
drag, startPoint x: 239, startPoint y: 72, endPoint x: 213, endPoint y: 71, distance: 25.5
click at [213, 71] on div "Rota 9 - Placa SKH4F01 1829 - BAR BEIRA RIO Janela de atendimento Grade de aten…" at bounding box center [197, 94] width 395 height 189
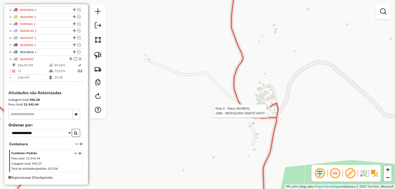
select select "*********"
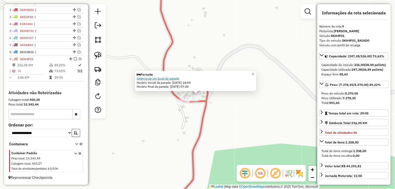
click at [179, 78] on link "Selecionar um local de parada" at bounding box center [158, 79] width 42 height 4
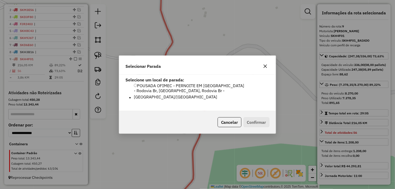
click at [175, 85] on label "POUSADA OFIMEC - PERNOITE EM GANDÚ - Rodovia Br, Ladeira da Bela Vista, Rodovia…" at bounding box center [202, 92] width 136 height 18
click at [260, 121] on button "Confirmar" at bounding box center [257, 122] width 26 height 10
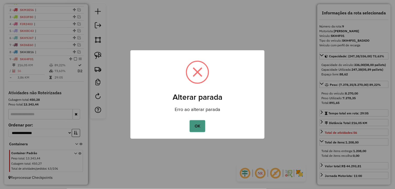
click at [200, 124] on button "OK" at bounding box center [197, 126] width 15 height 12
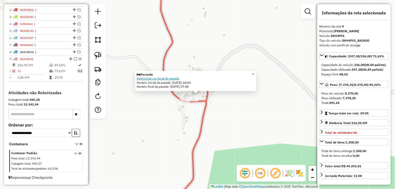
click at [176, 79] on link "Selecionar um local de parada" at bounding box center [158, 79] width 42 height 4
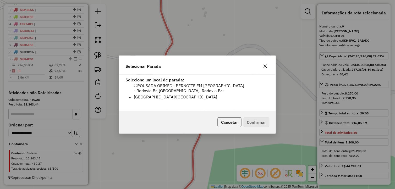
click at [173, 89] on label "POUSADA OFIMEC - PERNOITE EM GANDÚ - Rodovia Br, Ladeira da Bela Vista, Rodovia…" at bounding box center [202, 92] width 136 height 18
click at [253, 121] on button "Confirmar" at bounding box center [257, 122] width 26 height 10
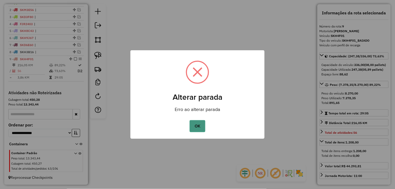
click at [200, 124] on button "OK" at bounding box center [197, 126] width 15 height 12
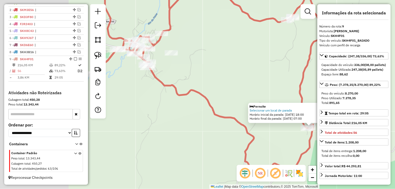
drag, startPoint x: 188, startPoint y: 124, endPoint x: 286, endPoint y: 134, distance: 99.1
click at [286, 134] on div "Pernoite Selecionar um local de parada Horário inicial da parada: 15/08/2025 18…" at bounding box center [197, 94] width 395 height 189
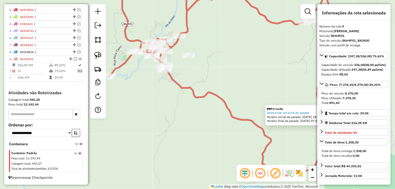
click at [206, 111] on div "Pernoite Selecionar um local de parada Horário inicial da parada: 15/08/2025 18…" at bounding box center [197, 94] width 395 height 189
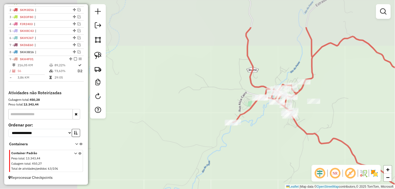
drag, startPoint x: 202, startPoint y: 115, endPoint x: 310, endPoint y: 152, distance: 113.7
click at [308, 152] on div "Janela de atendimento Grade de atendimento Capacidade Transportadoras Veículos …" at bounding box center [197, 94] width 395 height 189
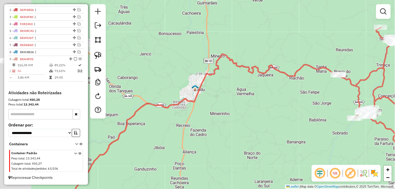
drag, startPoint x: 260, startPoint y: 101, endPoint x: 272, endPoint y: 102, distance: 12.4
click at [272, 102] on div "Janela de atendimento Grade de atendimento Capacidade Transportadoras Veículos …" at bounding box center [197, 94] width 395 height 189
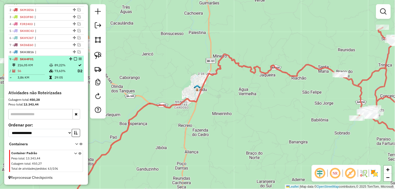
click at [74, 59] on em at bounding box center [75, 59] width 3 height 3
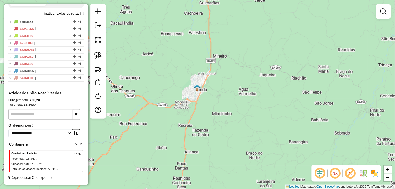
scroll to position [183, 0]
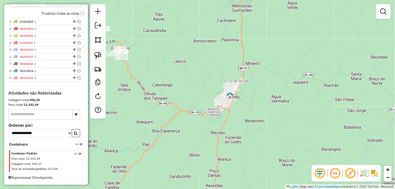
drag, startPoint x: 165, startPoint y: 111, endPoint x: 198, endPoint y: 118, distance: 33.6
click at [198, 118] on div "Janela de atendimento Grade de atendimento Capacidade Transportadoras Veículos …" at bounding box center [197, 94] width 395 height 189
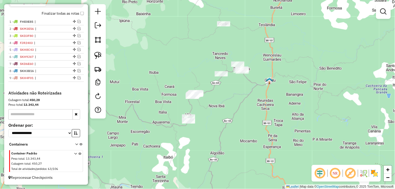
drag, startPoint x: 156, startPoint y: 117, endPoint x: 225, endPoint y: 97, distance: 72.0
click at [225, 97] on div "Janela de atendimento Grade de atendimento Capacidade Transportadoras Veículos …" at bounding box center [197, 94] width 395 height 189
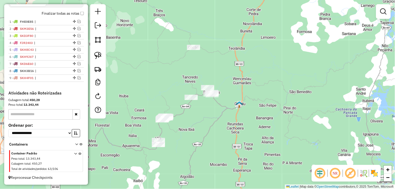
drag, startPoint x: 161, startPoint y: 116, endPoint x: 131, endPoint y: 141, distance: 39.0
click at [131, 141] on div "Janela de atendimento Grade de atendimento Capacidade Transportadoras Veículos …" at bounding box center [197, 94] width 395 height 189
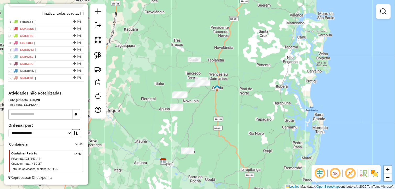
drag, startPoint x: 203, startPoint y: 136, endPoint x: 210, endPoint y: 113, distance: 23.4
click at [210, 113] on div "Janela de atendimento Grade de atendimento Capacidade Transportadoras Veículos …" at bounding box center [197, 94] width 395 height 189
drag, startPoint x: 99, startPoint y: 56, endPoint x: 170, endPoint y: 56, distance: 70.8
click at [100, 56] on img at bounding box center [97, 55] width 7 height 7
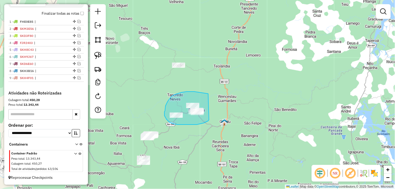
drag, startPoint x: 205, startPoint y: 93, endPoint x: 209, endPoint y: 120, distance: 27.0
click at [209, 120] on div "Janela de atendimento Grade de atendimento Capacidade Transportadoras Veículos …" at bounding box center [197, 94] width 395 height 189
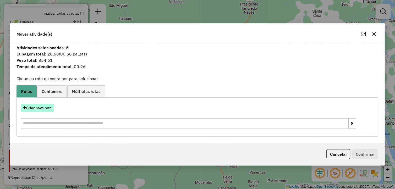
click at [51, 105] on button "Criar nova rota" at bounding box center [37, 108] width 33 height 8
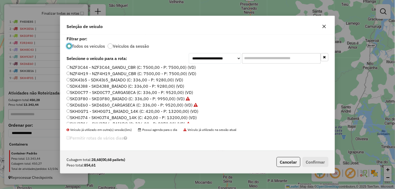
scroll to position [48, 0]
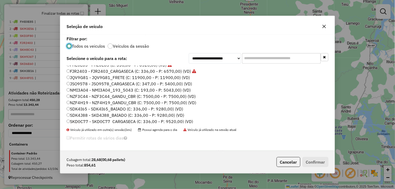
click at [91, 114] on label "SDK4J88 - SKD4J88_BAIADO (C: 336,00 - P: 9280,00) (VD)" at bounding box center [126, 115] width 118 height 6
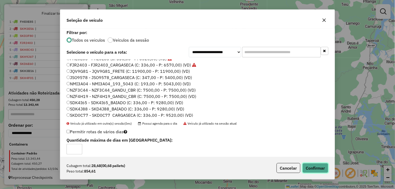
click at [308, 166] on button "Confirmar" at bounding box center [316, 168] width 26 height 10
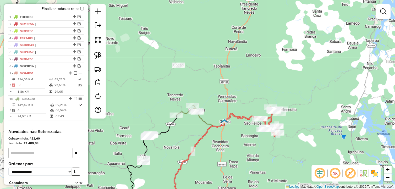
scroll to position [226, 0]
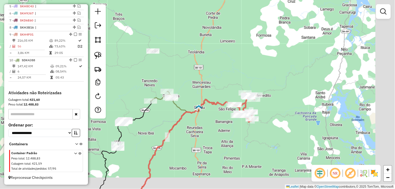
drag, startPoint x: 279, startPoint y: 113, endPoint x: 271, endPoint y: 108, distance: 9.7
click at [271, 108] on div "Janela de atendimento Grade de atendimento Capacidade Transportadoras Veículos …" at bounding box center [197, 94] width 395 height 189
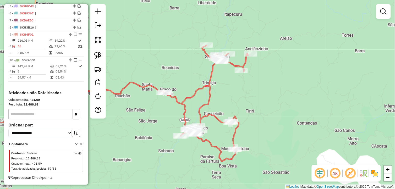
drag, startPoint x: 238, startPoint y: 107, endPoint x: 252, endPoint y: 119, distance: 18.2
click at [252, 119] on div "Janela de atendimento Grade de atendimento Capacidade Transportadoras Veículos …" at bounding box center [197, 94] width 395 height 189
click at [97, 57] on img at bounding box center [97, 55] width 7 height 7
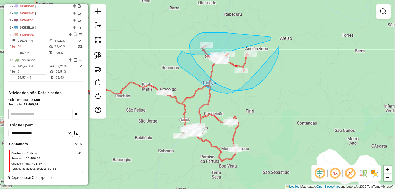
drag, startPoint x: 222, startPoint y: 33, endPoint x: 270, endPoint y: 37, distance: 47.9
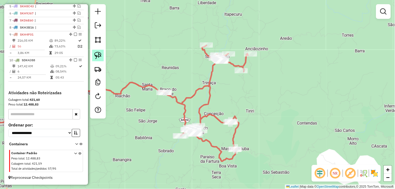
click at [99, 55] on img at bounding box center [97, 55] width 7 height 7
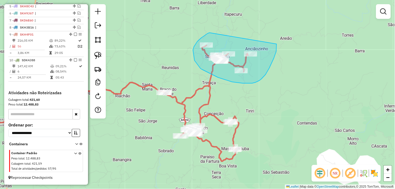
drag, startPoint x: 210, startPoint y: 33, endPoint x: 277, endPoint y: 44, distance: 67.8
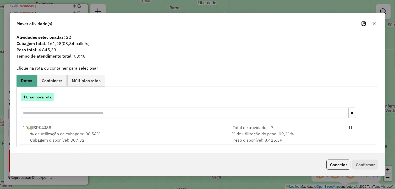
click at [33, 97] on button "Criar nova rota" at bounding box center [37, 97] width 33 height 8
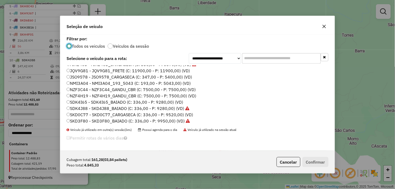
scroll to position [58, 0]
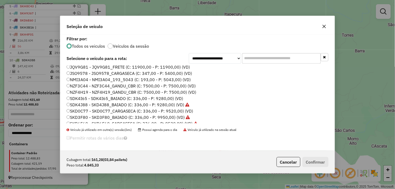
click at [92, 109] on label "SKD0C77 - SKD0C77_CARGASECA (C: 336,00 - P: 9520,00) (VD)" at bounding box center [130, 111] width 127 height 6
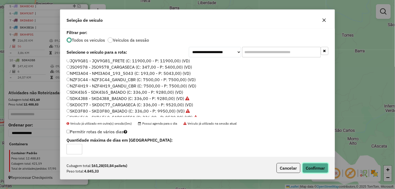
click at [312, 167] on button "Confirmar" at bounding box center [316, 168] width 26 height 10
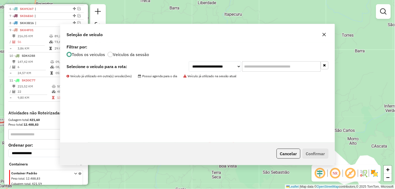
scroll to position [236, 0]
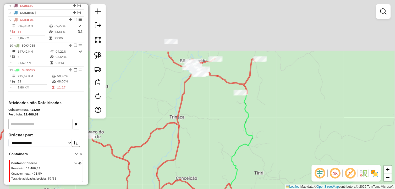
drag, startPoint x: 257, startPoint y: 114, endPoint x: 270, endPoint y: 159, distance: 46.5
click at [280, 165] on div "Janela de atendimento Grade de atendimento Capacidade Transportadoras Veículos …" at bounding box center [197, 94] width 395 height 189
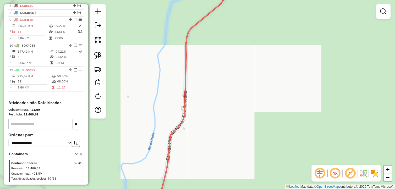
drag, startPoint x: 201, startPoint y: 132, endPoint x: 190, endPoint y: 147, distance: 18.4
click at [188, 151] on div "Janela de atendimento Grade de atendimento Capacidade Transportadoras Veículos …" at bounding box center [197, 94] width 395 height 189
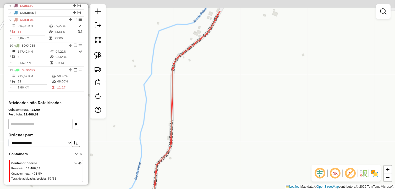
drag, startPoint x: 249, startPoint y: 81, endPoint x: 208, endPoint y: 184, distance: 110.7
click at [208, 186] on div "Janela de atendimento Grade de atendimento Capacidade Transportadoras Veículos …" at bounding box center [197, 94] width 395 height 189
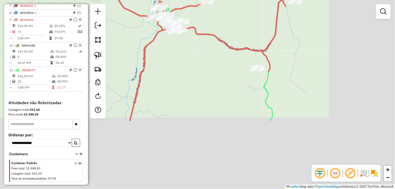
drag, startPoint x: 250, startPoint y: 133, endPoint x: 188, endPoint y: 79, distance: 82.0
click at [182, 58] on div "Janela de atendimento Grade de atendimento Capacidade Transportadoras Veículos …" at bounding box center [197, 94] width 395 height 189
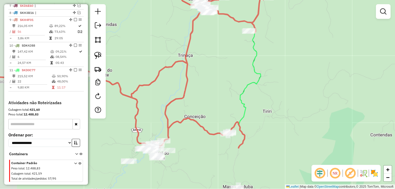
drag, startPoint x: 221, startPoint y: 119, endPoint x: 236, endPoint y: 88, distance: 34.6
click at [236, 88] on div "Janela de atendimento Grade de atendimento Capacidade Transportadoras Veículos …" at bounding box center [197, 94] width 395 height 189
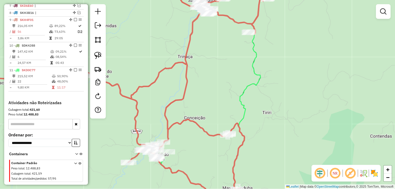
drag, startPoint x: 237, startPoint y: 75, endPoint x: 249, endPoint y: 158, distance: 84.0
click at [249, 158] on div "Janela de atendimento Grade de atendimento Capacidade Transportadoras Veículos …" at bounding box center [197, 94] width 395 height 189
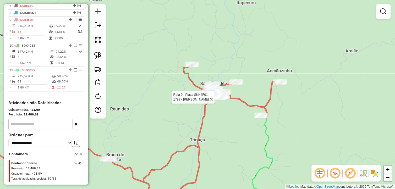
select select "*********"
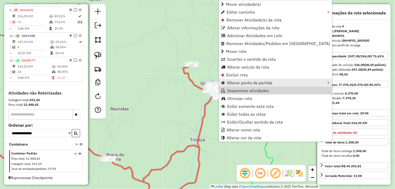
scroll to position [250, 0]
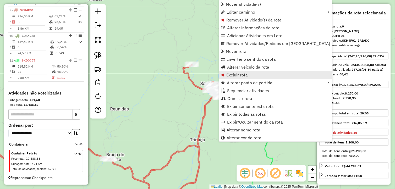
click at [242, 74] on span "Excluir rota" at bounding box center [238, 75] width 22 height 4
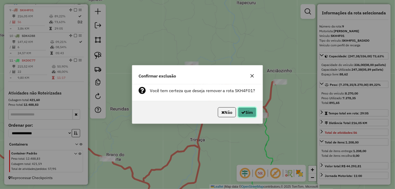
click at [244, 115] on button "Sim" at bounding box center [247, 113] width 18 height 10
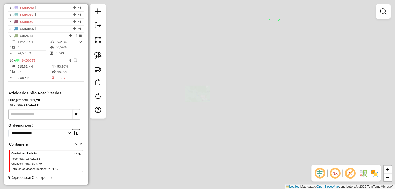
scroll to position [224, 0]
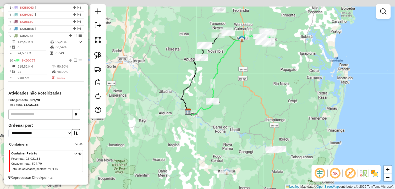
drag, startPoint x: 261, startPoint y: 77, endPoint x: 211, endPoint y: 156, distance: 93.9
click at [212, 156] on div "Janela de atendimento Grade de atendimento Capacidade Transportadoras Veículos …" at bounding box center [197, 94] width 395 height 189
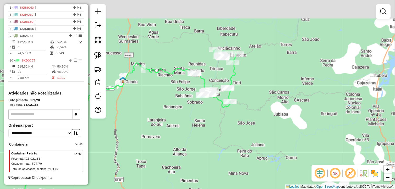
drag, startPoint x: 223, startPoint y: 130, endPoint x: 219, endPoint y: 144, distance: 14.8
click at [218, 150] on div "Janela de atendimento Grade de atendimento Capacidade Transportadoras Veículos …" at bounding box center [197, 94] width 395 height 189
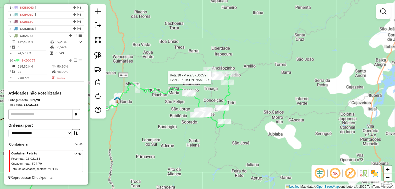
select select "*********"
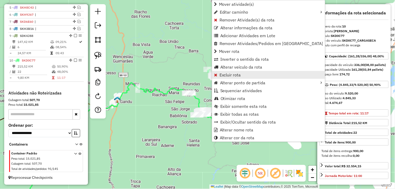
click at [228, 74] on span "Excluir rota" at bounding box center [231, 75] width 22 height 4
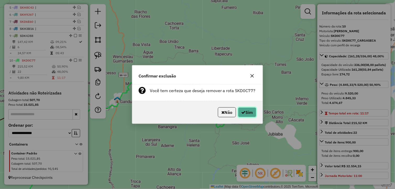
click at [247, 111] on button "Sim" at bounding box center [247, 113] width 18 height 10
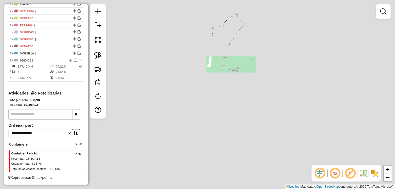
scroll to position [200, 0]
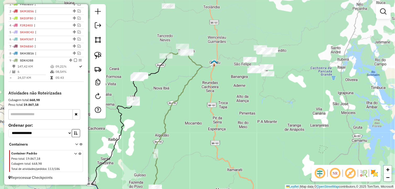
drag, startPoint x: 259, startPoint y: 48, endPoint x: 258, endPoint y: 109, distance: 60.6
click at [258, 109] on div "Janela de atendimento Grade de atendimento Capacidade Transportadoras Veículos …" at bounding box center [197, 94] width 395 height 189
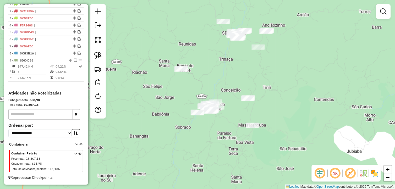
drag, startPoint x: 231, startPoint y: 51, endPoint x: 221, endPoint y: 80, distance: 30.4
click at [221, 80] on div "Janela de atendimento Grade de atendimento Capacidade Transportadoras Veículos …" at bounding box center [197, 94] width 395 height 189
drag, startPoint x: 97, startPoint y: 55, endPoint x: 101, endPoint y: 53, distance: 4.5
click at [97, 55] on img at bounding box center [97, 55] width 7 height 7
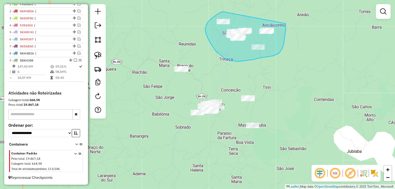
drag, startPoint x: 211, startPoint y: 19, endPoint x: 286, endPoint y: 24, distance: 74.9
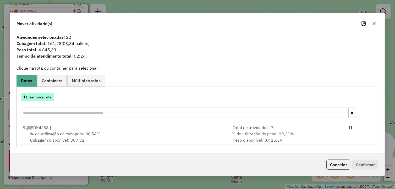
click at [45, 100] on button "Criar nova rota" at bounding box center [37, 97] width 33 height 8
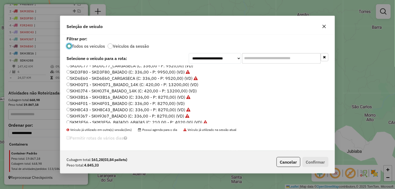
scroll to position [106, 0]
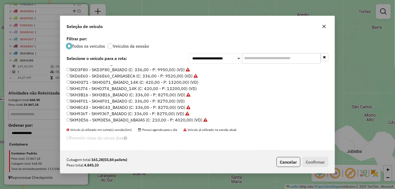
click at [87, 101] on label "SKH4F01 - SKH4F01_BAIADO (C: 336,00 - P: 8270,00) (VD)" at bounding box center [126, 101] width 118 height 6
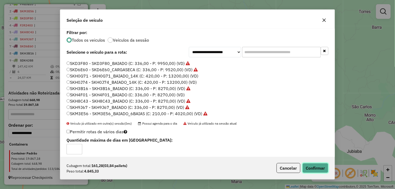
click at [311, 167] on button "Confirmar" at bounding box center [316, 168] width 26 height 10
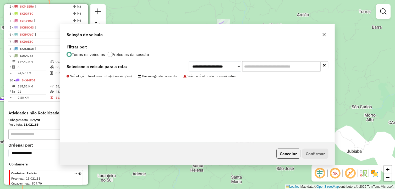
scroll to position [224, 0]
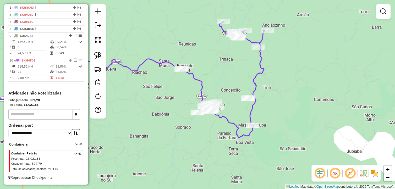
drag, startPoint x: 97, startPoint y: 51, endPoint x: 111, endPoint y: 54, distance: 14.5
click at [97, 51] on link at bounding box center [98, 56] width 12 height 12
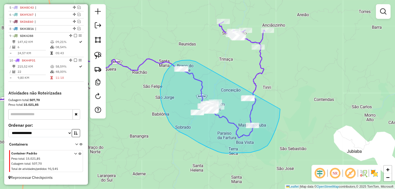
drag, startPoint x: 196, startPoint y: 62, endPoint x: 281, endPoint y: 105, distance: 95.2
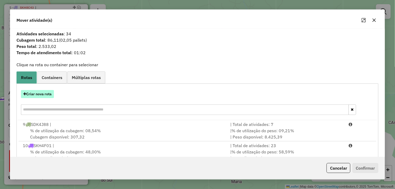
click at [50, 95] on button "Criar nova rota" at bounding box center [37, 94] width 33 height 8
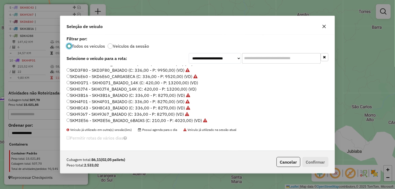
scroll to position [106, 0]
click at [112, 100] on label "SKH4F01 - SKH4F01_BAIADO (C: 336,00 - P: 8270,00) (VD)" at bounding box center [129, 101] width 124 height 6
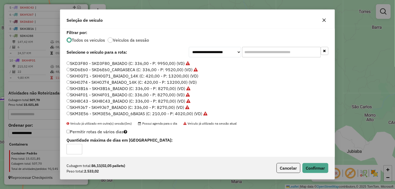
click at [325, 21] on icon "button" at bounding box center [324, 20] width 3 height 3
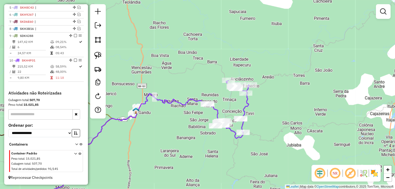
drag, startPoint x: 230, startPoint y: 142, endPoint x: 213, endPoint y: 146, distance: 17.5
click at [213, 146] on div "Janela de atendimento Grade de atendimento Capacidade Transportadoras Veículos …" at bounding box center [197, 94] width 395 height 189
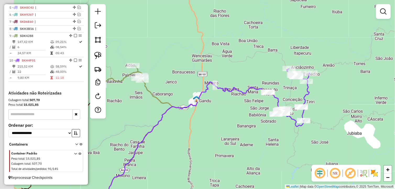
drag, startPoint x: 176, startPoint y: 132, endPoint x: 250, endPoint y: 118, distance: 74.7
click at [250, 118] on div "Janela de atendimento Grade de atendimento Capacidade Transportadoras Veículos …" at bounding box center [197, 94] width 395 height 189
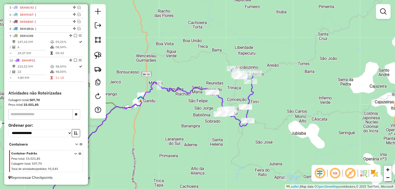
drag, startPoint x: 291, startPoint y: 137, endPoint x: 206, endPoint y: 135, distance: 85.3
click at [205, 138] on div "Janela de atendimento Grade de atendimento Capacidade Transportadoras Veículos …" at bounding box center [197, 94] width 395 height 189
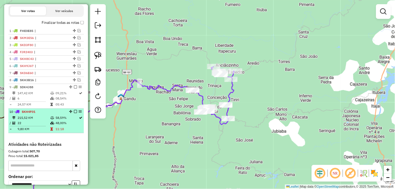
scroll to position [166, 0]
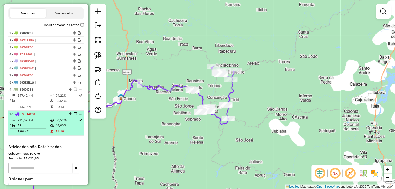
click at [62, 123] on td "58,59%" at bounding box center [67, 120] width 24 height 5
select select "*********"
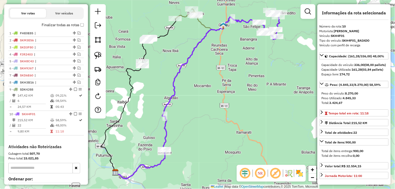
drag, startPoint x: 242, startPoint y: 85, endPoint x: 171, endPoint y: 143, distance: 91.5
click at [172, 143] on div "Janela de atendimento Grade de atendimento Capacidade Transportadoras Veículos …" at bounding box center [197, 94] width 395 height 189
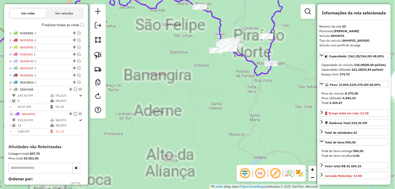
drag, startPoint x: 188, startPoint y: 106, endPoint x: 144, endPoint y: 155, distance: 65.6
click at [144, 155] on div "Janela de atendimento Grade de atendimento Capacidade Transportadoras Veículos …" at bounding box center [197, 94] width 395 height 189
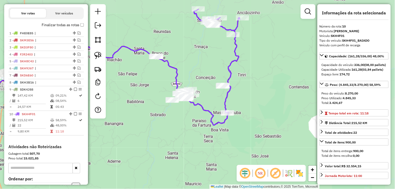
drag, startPoint x: 160, startPoint y: 120, endPoint x: 125, endPoint y: 98, distance: 41.4
click at [159, 128] on div "Janela de atendimento Grade de atendimento Capacidade Transportadoras Veículos …" at bounding box center [197, 94] width 395 height 189
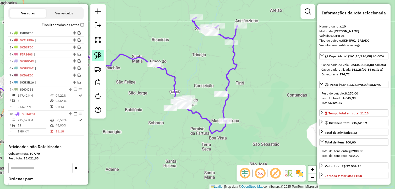
click at [99, 56] on img at bounding box center [97, 55] width 7 height 7
drag, startPoint x: 99, startPoint y: 56, endPoint x: 111, endPoint y: 57, distance: 12.6
click at [100, 56] on img at bounding box center [97, 55] width 7 height 7
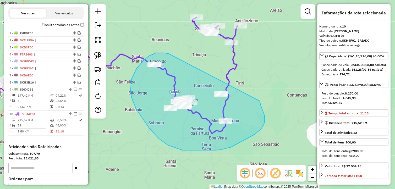
drag, startPoint x: 164, startPoint y: 53, endPoint x: 260, endPoint y: 100, distance: 106.5
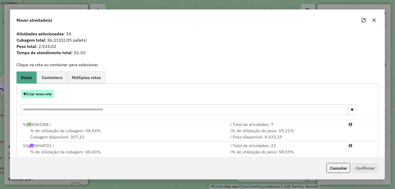
click at [35, 96] on button "Criar nova rota" at bounding box center [37, 94] width 33 height 8
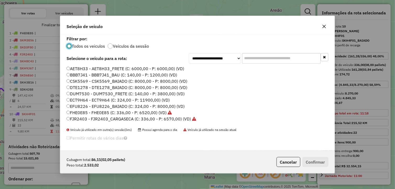
scroll to position [3, 1]
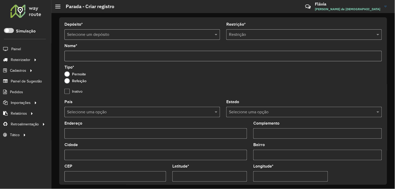
click at [68, 72] on label "Pernoite" at bounding box center [76, 74] width 22 height 5
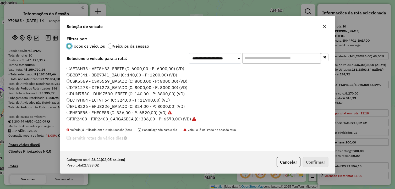
select select "*********"
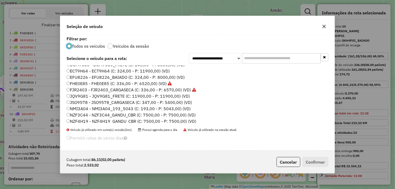
scroll to position [58, 0]
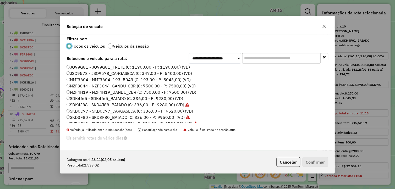
click at [97, 111] on label "SKD0C77 - SKD0C77_CARGASECA (C: 336,00 - P: 9520,00) (VD)" at bounding box center [130, 111] width 127 height 6
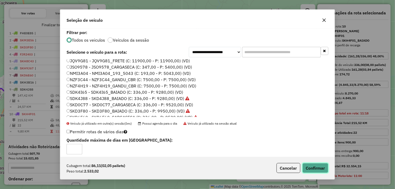
click at [315, 165] on button "Confirmar" at bounding box center [316, 168] width 26 height 10
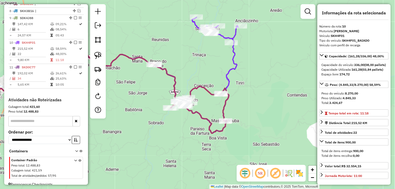
scroll to position [249, 0]
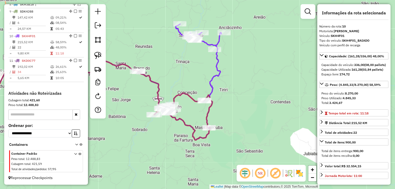
drag, startPoint x: 206, startPoint y: 53, endPoint x: 189, endPoint y: 60, distance: 17.9
click at [189, 60] on div "Janela de atendimento Grade de atendimento Capacidade Transportadoras Veículos …" at bounding box center [197, 94] width 395 height 189
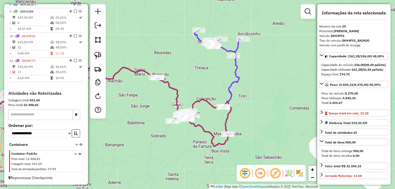
drag, startPoint x: 187, startPoint y: 81, endPoint x: 198, endPoint y: 88, distance: 13.2
click at [201, 88] on div "Janela de atendimento Grade de atendimento Capacidade Transportadoras Veículos …" at bounding box center [197, 94] width 395 height 189
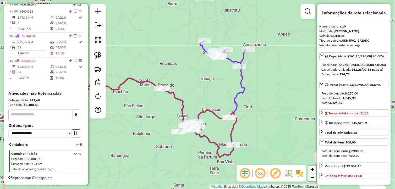
drag, startPoint x: 152, startPoint y: 117, endPoint x: 157, endPoint y: 130, distance: 13.4
click at [157, 130] on div "Janela de atendimento Grade de atendimento Capacidade Transportadoras Veículos …" at bounding box center [197, 94] width 395 height 189
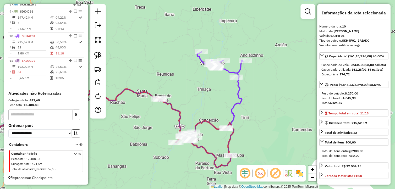
drag, startPoint x: 227, startPoint y: 88, endPoint x: 222, endPoint y: 99, distance: 11.6
click at [222, 99] on div "Janela de atendimento Grade de atendimento Capacidade Transportadoras Veículos …" at bounding box center [197, 94] width 395 height 189
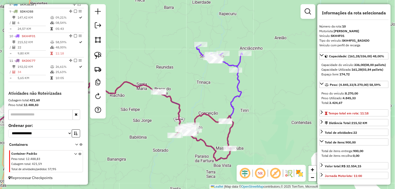
drag, startPoint x: 262, startPoint y: 130, endPoint x: 263, endPoint y: 99, distance: 31.2
click at [263, 99] on div "Janela de atendimento Grade de atendimento Capacidade Transportadoras Veículos …" at bounding box center [197, 94] width 395 height 189
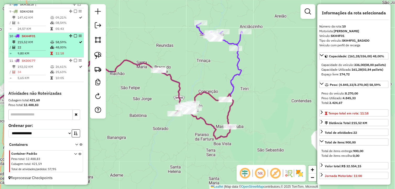
click at [63, 40] on td "58,59%" at bounding box center [67, 42] width 24 height 5
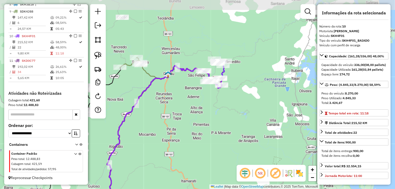
drag, startPoint x: 234, startPoint y: 65, endPoint x: 166, endPoint y: 119, distance: 87.2
click at [169, 120] on div "Janela de atendimento Grade de atendimento Capacidade Transportadoras Veículos …" at bounding box center [197, 94] width 395 height 189
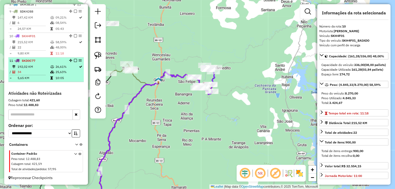
click at [32, 69] on td "192,02 KM" at bounding box center [33, 66] width 33 height 5
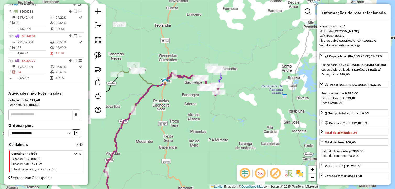
drag, startPoint x: 208, startPoint y: 99, endPoint x: 165, endPoint y: 142, distance: 60.5
click at [165, 142] on div "Janela de atendimento Grade de atendimento Capacidade Transportadoras Veículos …" at bounding box center [197, 94] width 395 height 189
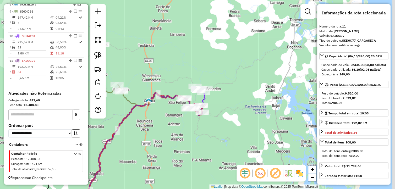
click at [200, 126] on div "Janela de atendimento Grade de atendimento Capacidade Transportadoras Veículos …" at bounding box center [197, 94] width 395 height 189
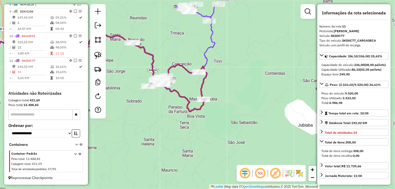
drag, startPoint x: 230, startPoint y: 78, endPoint x: 224, endPoint y: 98, distance: 20.7
click at [224, 98] on div "Janela de atendimento Grade de atendimento Capacidade Transportadoras Veículos …" at bounding box center [197, 94] width 395 height 189
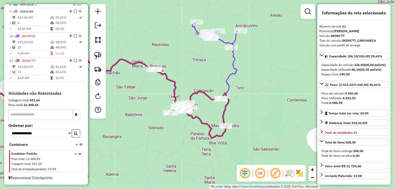
drag, startPoint x: 160, startPoint y: 38, endPoint x: 211, endPoint y: 69, distance: 59.4
click at [211, 69] on div "Janela de atendimento Grade de atendimento Capacidade Transportadoras Veículos …" at bounding box center [197, 94] width 395 height 189
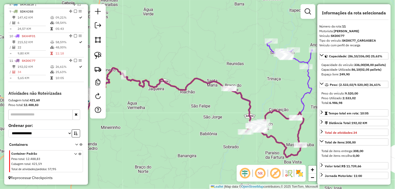
drag, startPoint x: 136, startPoint y: 65, endPoint x: 252, endPoint y: 80, distance: 117.1
click at [252, 80] on div "Janela de atendimento Grade de atendimento Capacidade Transportadoras Veículos …" at bounding box center [197, 94] width 395 height 189
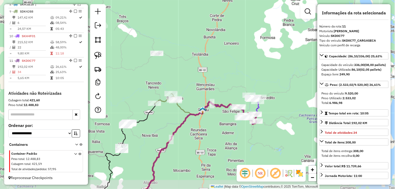
drag, startPoint x: 184, startPoint y: 107, endPoint x: 198, endPoint y: 98, distance: 17.0
click at [198, 98] on div "Janela de atendimento Grade de atendimento Capacidade Transportadoras Veículos …" at bounding box center [197, 94] width 395 height 189
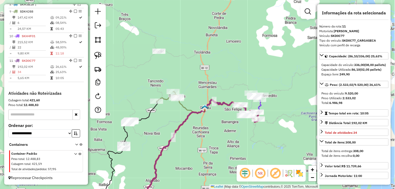
drag, startPoint x: 158, startPoint y: 116, endPoint x: 177, endPoint y: 115, distance: 18.9
click at [176, 115] on div "Janela de atendimento Grade de atendimento Capacidade Transportadoras Veículos …" at bounding box center [197, 94] width 395 height 189
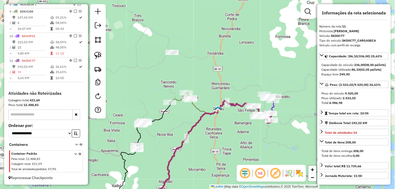
drag, startPoint x: 252, startPoint y: 127, endPoint x: 186, endPoint y: 112, distance: 68.2
click at [223, 129] on div "Janela de atendimento Grade de atendimento Capacidade Transportadoras Veículos …" at bounding box center [197, 94] width 395 height 189
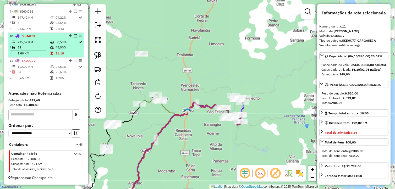
click at [64, 41] on td "58,59%" at bounding box center [67, 42] width 24 height 5
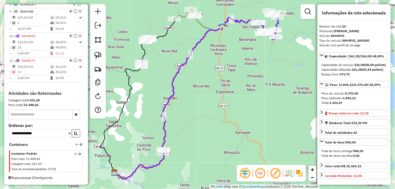
drag, startPoint x: 260, startPoint y: 85, endPoint x: 181, endPoint y: 137, distance: 94.2
click at [181, 137] on div "Janela de atendimento Grade de atendimento Capacidade Transportadoras Veículos …" at bounding box center [197, 94] width 395 height 189
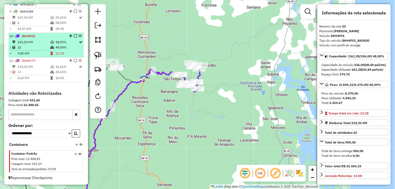
click at [74, 35] on em at bounding box center [75, 35] width 3 height 3
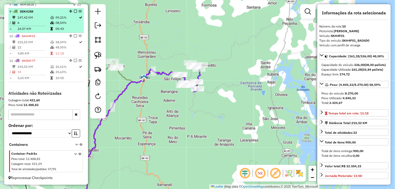
scroll to position [232, 0]
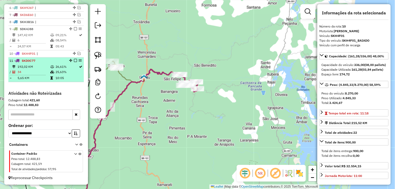
click at [74, 59] on em at bounding box center [75, 60] width 3 height 3
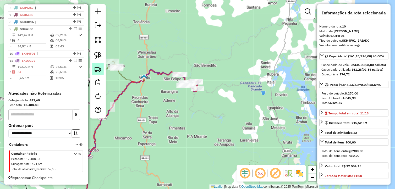
scroll to position [214, 0]
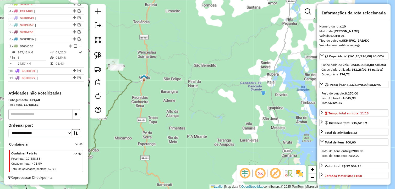
drag, startPoint x: 166, startPoint y: 118, endPoint x: 210, endPoint y: 140, distance: 49.5
click at [210, 140] on div "Janela de atendimento Grade de atendimento Capacidade Transportadoras Veículos …" at bounding box center [197, 94] width 395 height 189
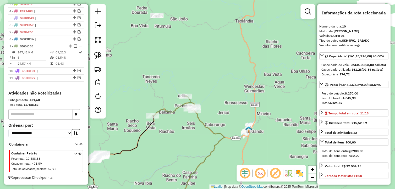
drag, startPoint x: 130, startPoint y: 138, endPoint x: 182, endPoint y: 94, distance: 68.4
click at [180, 95] on div "Janela de atendimento Grade de atendimento Capacidade Transportadoras Veículos …" at bounding box center [197, 94] width 395 height 189
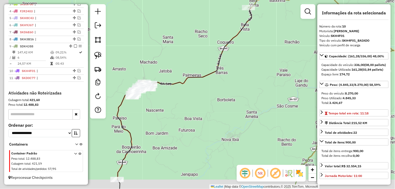
drag, startPoint x: 178, startPoint y: 124, endPoint x: 230, endPoint y: 62, distance: 80.7
click at [230, 62] on div "Janela de atendimento Grade de atendimento Capacidade Transportadoras Veículos …" at bounding box center [197, 94] width 395 height 189
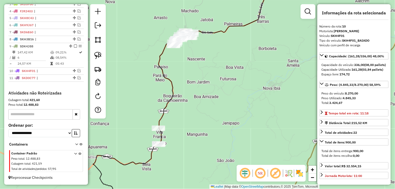
drag, startPoint x: 95, startPoint y: 56, endPoint x: 144, endPoint y: 96, distance: 63.8
click at [95, 57] on img at bounding box center [97, 55] width 7 height 7
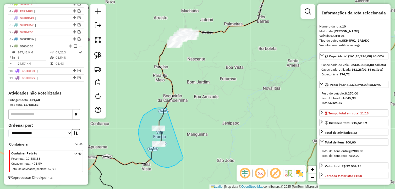
drag, startPoint x: 167, startPoint y: 108, endPoint x: 184, endPoint y: 158, distance: 52.5
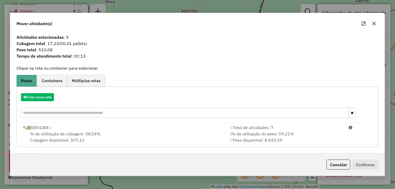
click at [374, 24] on icon "button" at bounding box center [374, 23] width 3 height 3
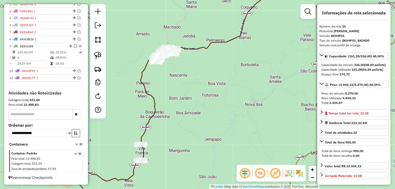
drag, startPoint x: 249, startPoint y: 88, endPoint x: 184, endPoint y: 132, distance: 78.6
click at [179, 137] on div "Janela de atendimento Grade de atendimento Capacidade Transportadoras Veículos …" at bounding box center [197, 94] width 395 height 189
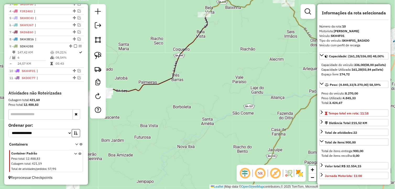
drag, startPoint x: 245, startPoint y: 75, endPoint x: 147, endPoint y: 103, distance: 101.9
click at [137, 108] on div "Janela de atendimento Grade de atendimento Capacidade Transportadoras Veículos …" at bounding box center [197, 94] width 395 height 189
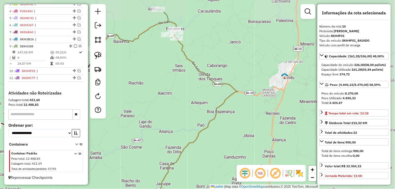
drag, startPoint x: 243, startPoint y: 90, endPoint x: 184, endPoint y: 95, distance: 60.0
click at [192, 99] on div "Janela de atendimento Grade de atendimento Capacidade Transportadoras Veículos …" at bounding box center [197, 94] width 395 height 189
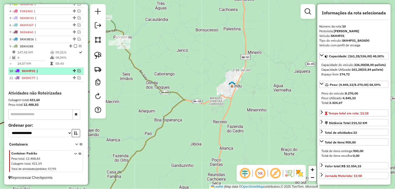
click at [78, 70] on em at bounding box center [79, 70] width 3 height 3
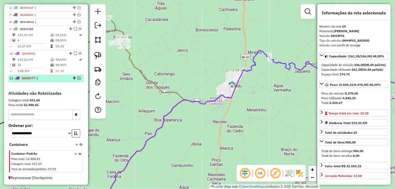
click at [78, 77] on em at bounding box center [79, 78] width 3 height 3
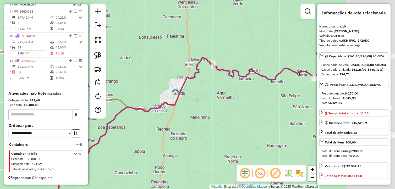
drag, startPoint x: 194, startPoint y: 108, endPoint x: 124, endPoint y: 113, distance: 69.4
click at [124, 114] on div "Janela de atendimento Grade de atendimento Capacidade Transportadoras Veículos …" at bounding box center [197, 94] width 395 height 189
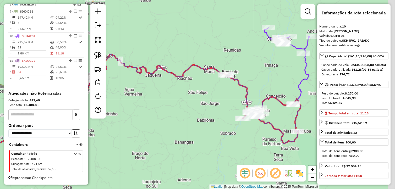
drag, startPoint x: 132, startPoint y: 94, endPoint x: 99, endPoint y: 90, distance: 33.3
click at [99, 90] on hb-router-mapa "Informações da Sessão 979885 - [DATE] Criação: [DATE] 18:47 Depósito: Litoral I…" at bounding box center [197, 94] width 395 height 189
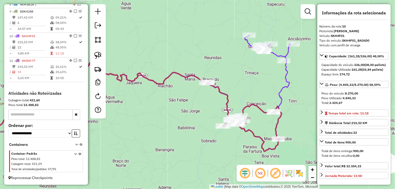
drag, startPoint x: 128, startPoint y: 70, endPoint x: 106, endPoint y: 82, distance: 25.6
click at [99, 82] on hb-router-mapa "Informações da Sessão 979885 - [DATE] Criação: [DATE] 18:47 Depósito: Litoral I…" at bounding box center [197, 94] width 395 height 189
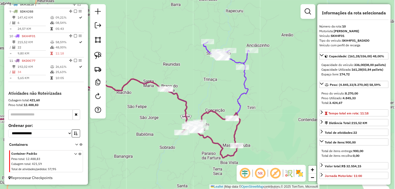
drag, startPoint x: 178, startPoint y: 83, endPoint x: 156, endPoint y: 86, distance: 22.2
click at [150, 86] on icon at bounding box center [48, 119] width 235 height 101
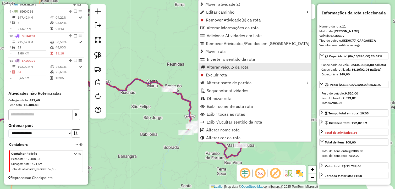
click at [230, 68] on span "Alterar veículo da rota" at bounding box center [228, 67] width 42 height 4
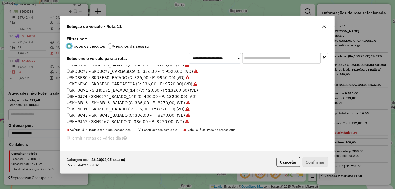
scroll to position [106, 0]
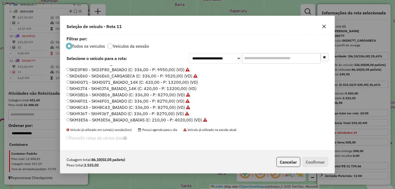
click at [114, 101] on label "SKH4F01 - SKH4F01_BAIADO (C: 336,00 - P: 8270,00) (VD)" at bounding box center [128, 101] width 123 height 6
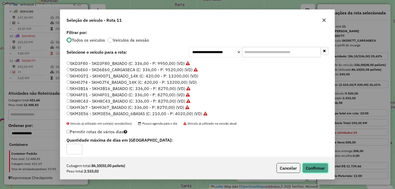
click at [308, 167] on button "Confirmar" at bounding box center [316, 168] width 26 height 10
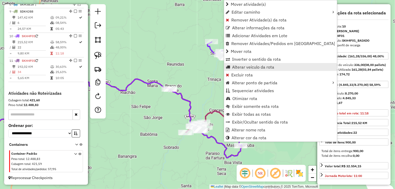
click at [245, 66] on span "Alterar veículo da rota" at bounding box center [254, 67] width 42 height 4
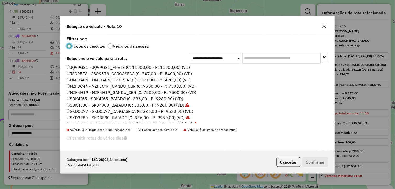
scroll to position [48, 0]
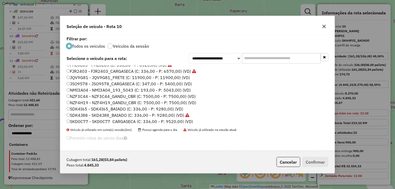
click at [116, 121] on label "SKD0C77 - SKD0C77_CARGASECA (C: 336,00 - P: 9520,00) (VD)" at bounding box center [130, 122] width 127 height 6
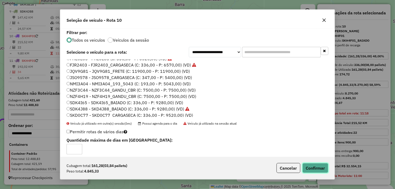
click at [314, 167] on button "Confirmar" at bounding box center [316, 168] width 26 height 10
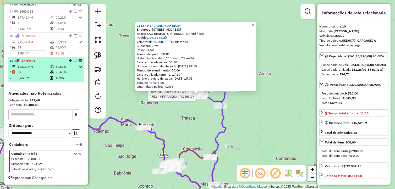
click at [67, 69] on td "25,63%" at bounding box center [67, 71] width 24 height 5
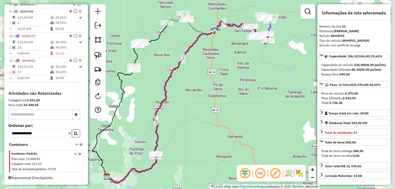
drag, startPoint x: 191, startPoint y: 85, endPoint x: 141, endPoint y: 123, distance: 63.3
click at [141, 123] on div "Janela de atendimento Grade de atendimento Capacidade Transportadoras Veículos …" at bounding box center [197, 94] width 395 height 189
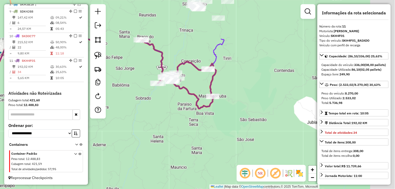
drag, startPoint x: 241, startPoint y: 63, endPoint x: 185, endPoint y: 91, distance: 62.2
click at [168, 114] on div "Janela de atendimento Grade de atendimento Capacidade Transportadoras Veículos …" at bounding box center [197, 94] width 395 height 189
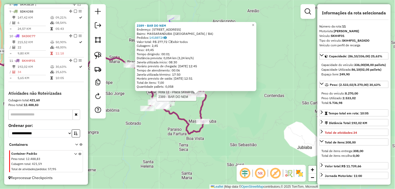
click at [171, 141] on div "Rota 11 - Placa SKH4F01 2389 - BAR DO NEM Rota 11 - Placa SKH4F01 1878 - BAR FR…" at bounding box center [197, 94] width 395 height 189
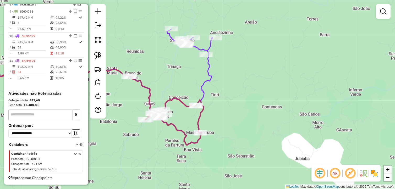
drag, startPoint x: 184, startPoint y: 116, endPoint x: 181, endPoint y: 127, distance: 11.5
click at [181, 127] on div "Janela de atendimento Grade de atendimento Capacidade Transportadoras Veículos …" at bounding box center [197, 94] width 395 height 189
select select "*********"
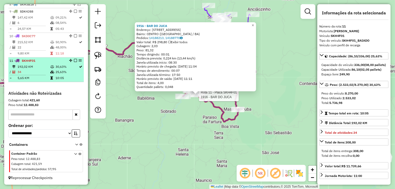
click at [74, 59] on em at bounding box center [75, 60] width 3 height 3
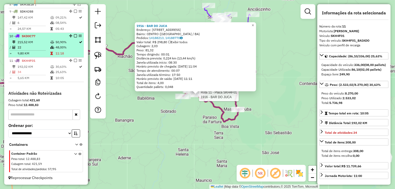
scroll to position [232, 0]
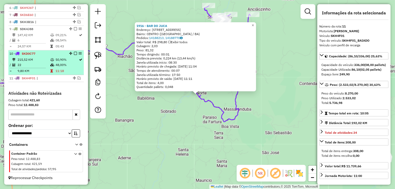
click at [74, 55] on div "10 - SKD0C77" at bounding box center [45, 53] width 73 height 5
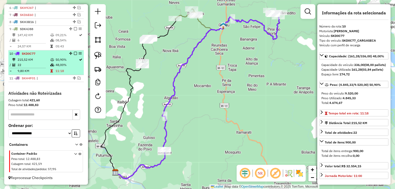
click at [75, 53] on em at bounding box center [75, 53] width 3 height 3
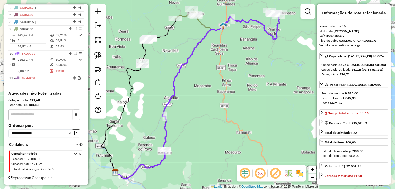
scroll to position [214, 0]
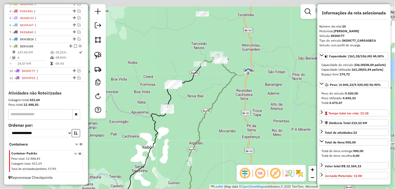
drag, startPoint x: 194, startPoint y: 53, endPoint x: 217, endPoint y: 96, distance: 47.9
click at [217, 96] on icon at bounding box center [188, 142] width 97 height 163
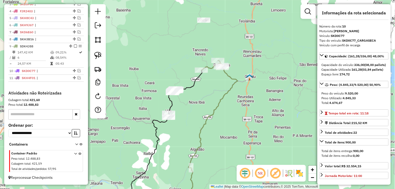
drag, startPoint x: 218, startPoint y: 91, endPoint x: 218, endPoint y: 104, distance: 13.1
click at [218, 104] on div "Janela de atendimento Grade de atendimento Capacidade Transportadoras Veículos …" at bounding box center [197, 94] width 395 height 189
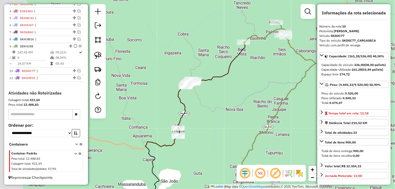
drag, startPoint x: 208, startPoint y: 111, endPoint x: 229, endPoint y: 102, distance: 23.1
click at [229, 103] on div "Janela de atendimento Grade de atendimento Capacidade Transportadoras Veículos …" at bounding box center [197, 94] width 395 height 189
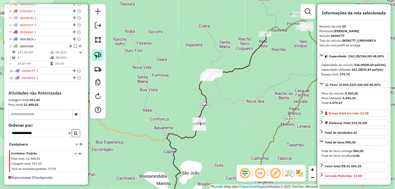
drag, startPoint x: 99, startPoint y: 58, endPoint x: 143, endPoint y: 79, distance: 49.3
click at [99, 58] on img at bounding box center [97, 55] width 7 height 7
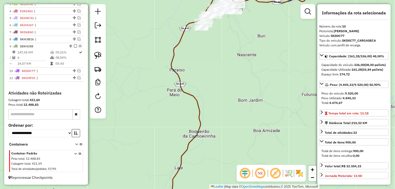
drag, startPoint x: 230, startPoint y: 41, endPoint x: 207, endPoint y: 94, distance: 58.1
click at [208, 94] on div "Janela de atendimento Grade de atendimento Capacidade Transportadoras Veículos …" at bounding box center [197, 94] width 395 height 189
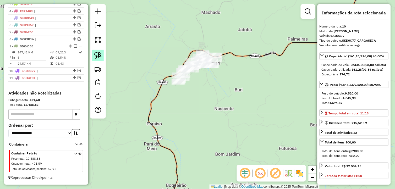
click at [98, 53] on img at bounding box center [97, 55] width 7 height 7
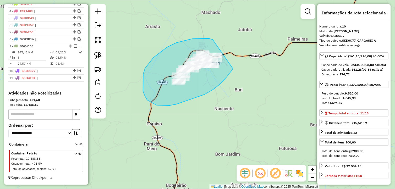
drag, startPoint x: 177, startPoint y: 43, endPoint x: 236, endPoint y: 64, distance: 63.3
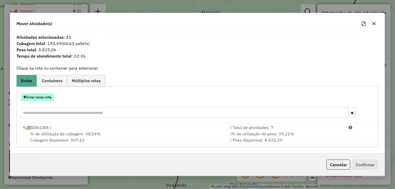
click at [49, 100] on button "Criar nova rota" at bounding box center [37, 97] width 33 height 8
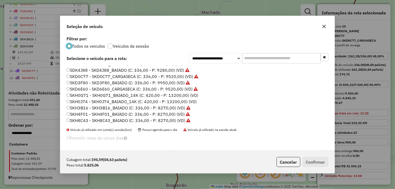
scroll to position [106, 0]
click at [94, 87] on label "SKH0J74 - SKH0J74_BAIADO_14K (C: 420,00 - P: 13200,00) (VD)" at bounding box center [132, 88] width 130 height 6
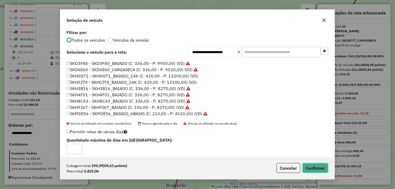
click at [323, 168] on button "Confirmar" at bounding box center [316, 168] width 26 height 10
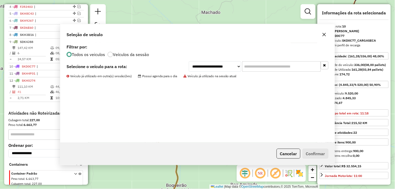
scroll to position [239, 0]
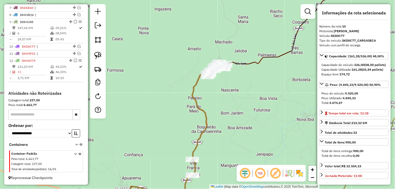
drag, startPoint x: 247, startPoint y: 96, endPoint x: 247, endPoint y: 60, distance: 35.9
click at [247, 60] on div "Janela de atendimento Grade de atendimento Capacidade Transportadoras Veículos …" at bounding box center [197, 94] width 395 height 189
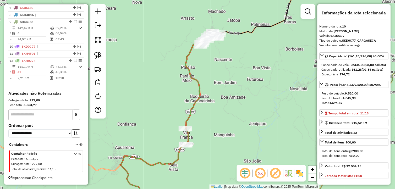
drag, startPoint x: 238, startPoint y: 64, endPoint x: 233, endPoint y: 68, distance: 6.7
click at [233, 68] on div "Janela de atendimento Grade de atendimento Capacidade Transportadoras Veículos …" at bounding box center [197, 94] width 395 height 189
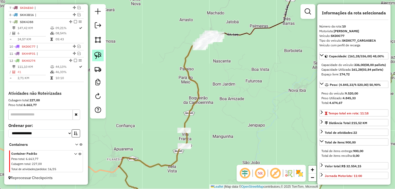
click at [100, 54] on img at bounding box center [97, 55] width 7 height 7
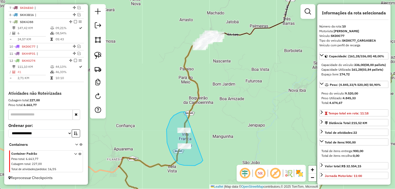
drag, startPoint x: 185, startPoint y: 112, endPoint x: 203, endPoint y: 160, distance: 51.9
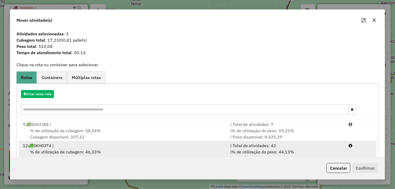
click at [82, 151] on span "% de utilização da cubagem: 46,33%" at bounding box center [65, 151] width 71 height 5
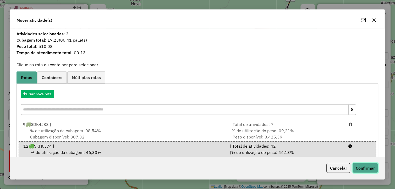
click at [361, 167] on button "Confirmar" at bounding box center [366, 168] width 26 height 10
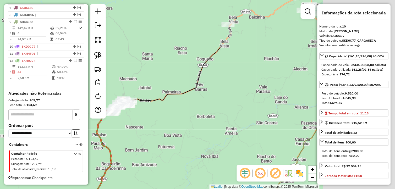
drag, startPoint x: 241, startPoint y: 74, endPoint x: 147, endPoint y: 150, distance: 121.1
click at [147, 150] on div "Janela de atendimento Grade de atendimento Capacidade Transportadoras Veículos …" at bounding box center [197, 94] width 395 height 189
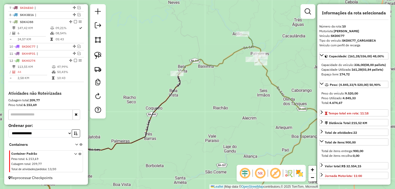
drag, startPoint x: 234, startPoint y: 100, endPoint x: 187, endPoint y: 143, distance: 63.1
click at [187, 142] on div "Janela de atendimento Grade de atendimento Capacidade Transportadoras Veículos …" at bounding box center [197, 94] width 395 height 189
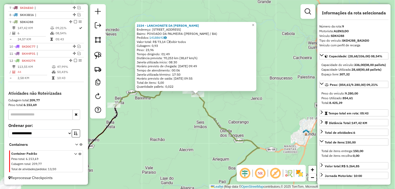
drag, startPoint x: 197, startPoint y: 93, endPoint x: 190, endPoint y: 99, distance: 9.5
click at [190, 99] on div "2334 - LANCHONETE DA GILEAD Endereço: RUA ANTES DO POSTO DE SAUDE, 1111 Bairro:…" at bounding box center [197, 94] width 395 height 189
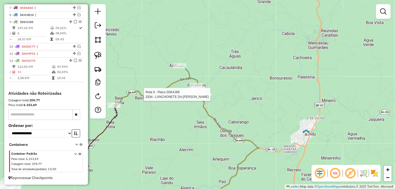
select select "*********"
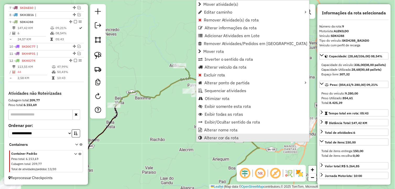
click at [216, 137] on span "Alterar cor da rota" at bounding box center [221, 138] width 35 height 4
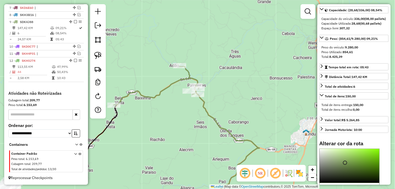
scroll to position [113, 0]
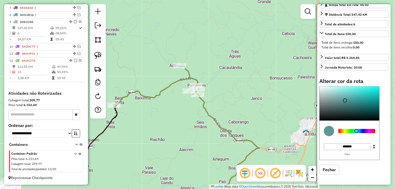
drag, startPoint x: 352, startPoint y: 132, endPoint x: 357, endPoint y: 132, distance: 5.5
click at [357, 132] on div at bounding box center [357, 131] width 37 height 4
type input "*******"
drag, startPoint x: 377, startPoint y: 92, endPoint x: 392, endPoint y: 83, distance: 17.5
click at [392, 83] on hb-router-mapa "Informações da Sessão 979885 - 15/08/2025 Criação: 14/08/2025 18:47 Depósito: L…" at bounding box center [197, 94] width 395 height 189
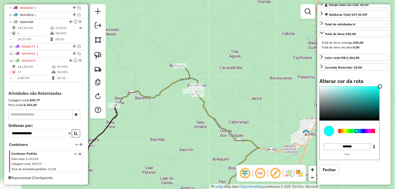
click at [193, 140] on div "Janela de atendimento Grade de atendimento Capacidade Transportadoras Veículos …" at bounding box center [197, 94] width 395 height 189
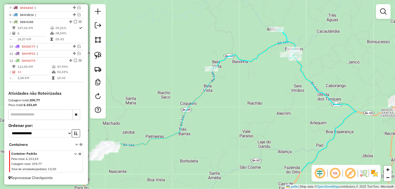
drag, startPoint x: 157, startPoint y: 137, endPoint x: 239, endPoint y: 115, distance: 85.2
click at [253, 101] on div "Janela de atendimento Grade de atendimento Capacidade Transportadoras Veículos …" at bounding box center [197, 94] width 395 height 189
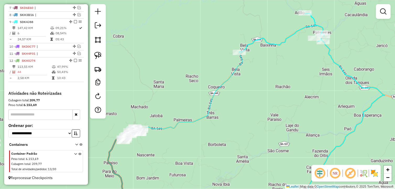
drag, startPoint x: 217, startPoint y: 130, endPoint x: 227, endPoint y: 125, distance: 11.4
click at [227, 125] on div "Janela de atendimento Grade de atendimento Capacidade Transportadoras Veículos …" at bounding box center [197, 94] width 395 height 189
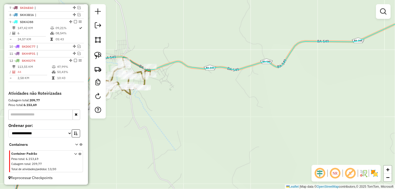
click at [203, 70] on icon at bounding box center [219, 94] width 408 height 227
select select "*********"
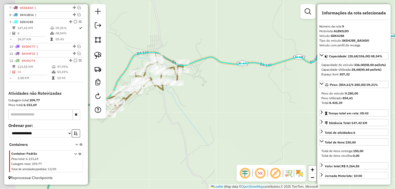
drag, startPoint x: 172, startPoint y: 124, endPoint x: 209, endPoint y: 119, distance: 37.5
click at [209, 119] on div "Janela de atendimento Grade de atendimento Capacidade Transportadoras Veículos …" at bounding box center [197, 94] width 395 height 189
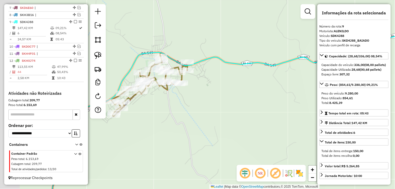
click at [205, 121] on div "Janela de atendimento Grade de atendimento Capacidade Transportadoras Veículos …" at bounding box center [197, 94] width 395 height 189
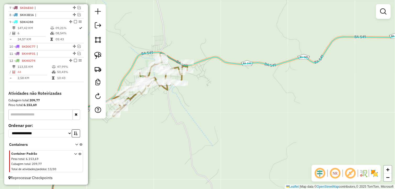
select select "*********"
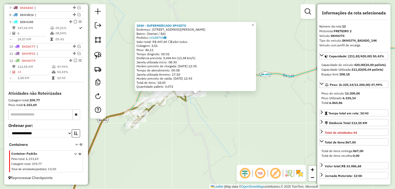
click at [190, 131] on div "1848 - SUPERMERCADO SPOSITO Endereço: Rua Clériston Andrade, 33 Bairro: (Itamar…" at bounding box center [197, 94] width 395 height 189
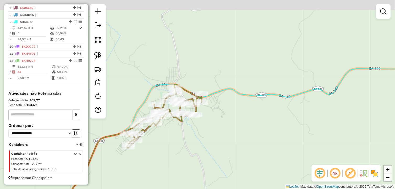
drag, startPoint x: 176, startPoint y: 133, endPoint x: 176, endPoint y: 136, distance: 3.1
click at [175, 136] on div "Janela de atendimento Grade de atendimento Capacidade Transportadoras Veículos …" at bounding box center [197, 94] width 395 height 189
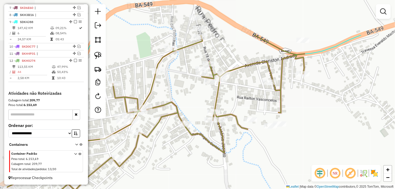
drag, startPoint x: 207, startPoint y: 169, endPoint x: 227, endPoint y: 180, distance: 22.8
click at [227, 180] on div "Janela de atendimento Grade de atendimento Capacidade Transportadoras Veículos …" at bounding box center [197, 94] width 395 height 189
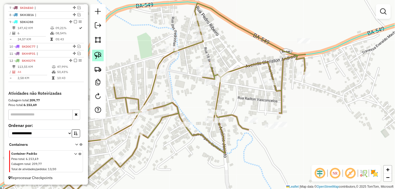
click at [98, 57] on img at bounding box center [97, 55] width 7 height 7
drag, startPoint x: 98, startPoint y: 57, endPoint x: 213, endPoint y: 75, distance: 117.0
click at [112, 61] on hb-router-mapa "Informações da Sessão 979885 - 15/08/2025 Criação: 14/08/2025 18:47 Depósito: L…" at bounding box center [197, 94] width 395 height 189
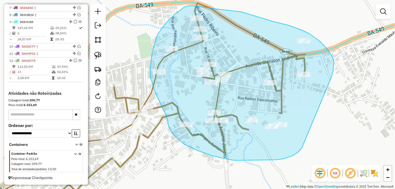
drag, startPoint x: 334, startPoint y: 63, endPoint x: 302, endPoint y: 148, distance: 90.5
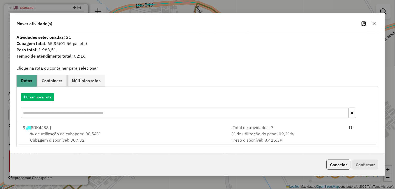
click at [114, 137] on div "% de utilização da cubagem: 08,54% Cubagem disponível: 307,32" at bounding box center [124, 137] width 208 height 13
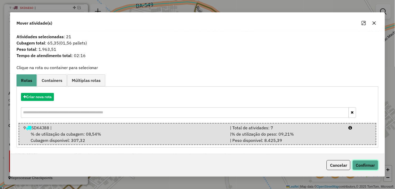
click at [363, 165] on button "Confirmar" at bounding box center [366, 165] width 26 height 10
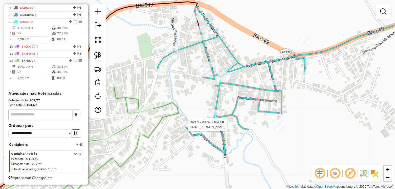
select select "*********"
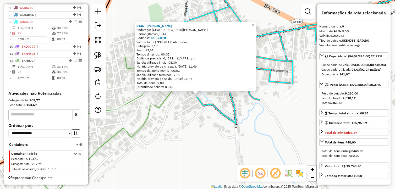
drag, startPoint x: 189, startPoint y: 138, endPoint x: 217, endPoint y: 138, distance: 27.5
click at [217, 138] on div "3136 - MERCADINHO RODRIGUES Endereço: Rua Manoel Franco de Castro, Bairro: (Ita…" at bounding box center [197, 94] width 395 height 189
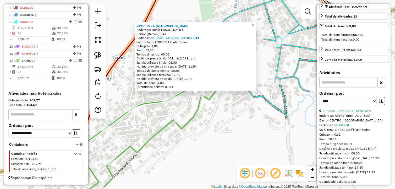
scroll to position [146, 0]
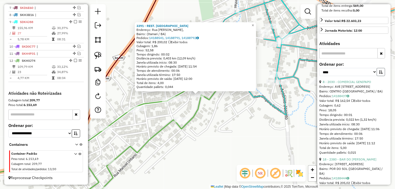
click at [381, 74] on icon "button" at bounding box center [382, 72] width 4 height 4
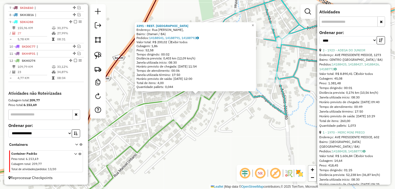
scroll to position [204, 0]
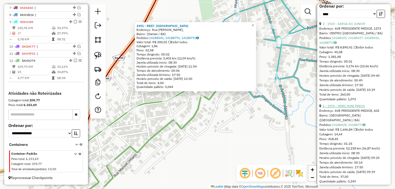
click at [350, 108] on link "1 - 1970 - MERC MINI PRECO" at bounding box center [344, 106] width 42 height 4
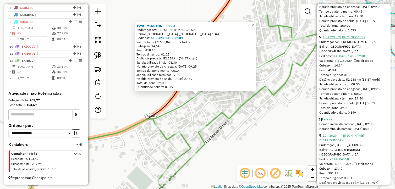
scroll to position [291, 0]
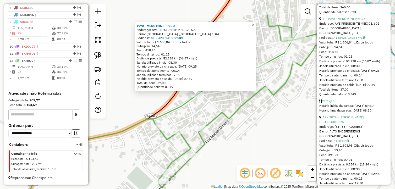
drag, startPoint x: 332, startPoint y: 115, endPoint x: 293, endPoint y: 119, distance: 38.9
click at [293, 119] on div "1970 - MERC MINI PRECO Endereço: AVE PRESIDENTE MEDICE, 602 Bairro: ALTO INDEPE…" at bounding box center [197, 94] width 395 height 189
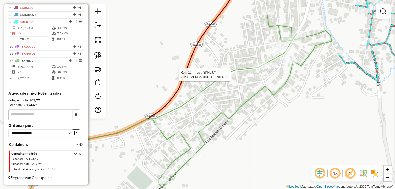
select select "*********"
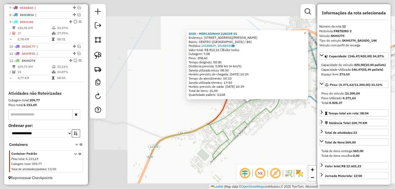
click at [271, 115] on div "2028 - MERCADINHO JUNIOR 01 Endereço: RUA RUA JUVENAL S COATA, 1273 Bairro: CEN…" at bounding box center [197, 94] width 395 height 189
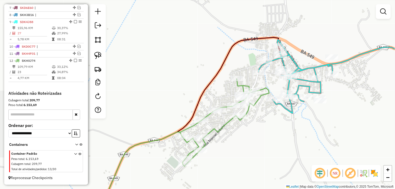
drag, startPoint x: 270, startPoint y: 124, endPoint x: 247, endPoint y: 125, distance: 23.1
click at [248, 127] on div "Janela de atendimento Grade de atendimento Capacidade Transportadoras Veículos …" at bounding box center [197, 94] width 395 height 189
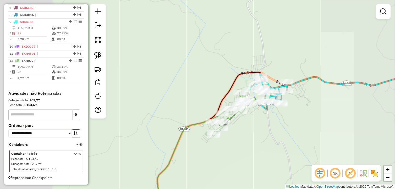
drag, startPoint x: 264, startPoint y: 137, endPoint x: 290, endPoint y: 55, distance: 87.1
click at [290, 58] on div "Janela de atendimento Grade de atendimento Capacidade Transportadoras Veículos …" at bounding box center [197, 94] width 395 height 189
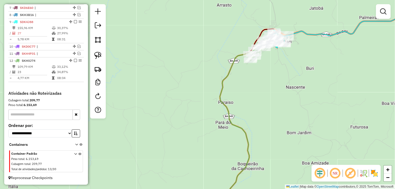
drag, startPoint x: 292, startPoint y: 67, endPoint x: 262, endPoint y: 81, distance: 33.0
click at [262, 81] on div "Janela de atendimento Grade de atendimento Capacidade Transportadoras Veículos …" at bounding box center [197, 94] width 395 height 189
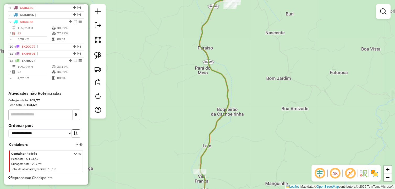
drag, startPoint x: 249, startPoint y: 34, endPoint x: 258, endPoint y: 143, distance: 109.4
click at [258, 146] on div "Janela de atendimento Grade de atendimento Capacidade Transportadoras Veículos …" at bounding box center [197, 94] width 395 height 189
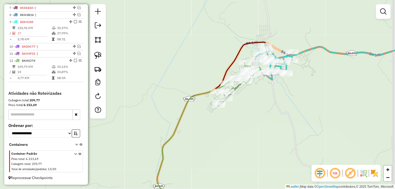
drag, startPoint x: 250, startPoint y: 92, endPoint x: 247, endPoint y: 114, distance: 22.3
click at [247, 114] on div "Janela de atendimento Grade de atendimento Capacidade Transportadoras Veículos …" at bounding box center [197, 94] width 395 height 189
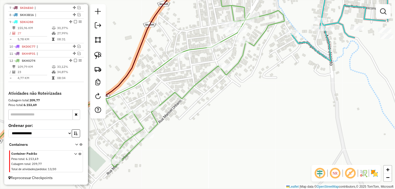
drag, startPoint x: 261, startPoint y: 74, endPoint x: 234, endPoint y: 135, distance: 66.5
click at [234, 135] on div "Janela de atendimento Grade de atendimento Capacidade Transportadoras Veículos …" at bounding box center [197, 94] width 395 height 189
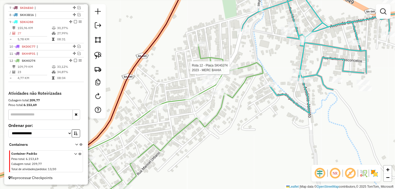
select select "*********"
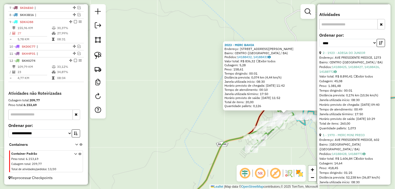
scroll to position [204, 0]
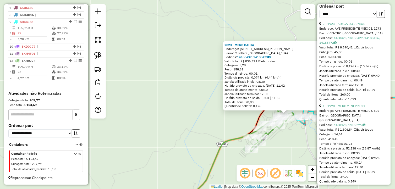
click at [344, 31] on div "Endereço: AVE PRESIDENTE MEDICE, 1273" at bounding box center [354, 28] width 69 height 5
click at [345, 26] on link "2 - 1923 - ADEGA DO JUNIOR" at bounding box center [344, 24] width 43 height 4
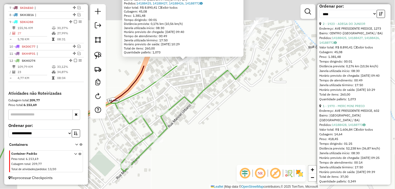
drag, startPoint x: 193, startPoint y: 80, endPoint x: 230, endPoint y: 158, distance: 86.3
click at [232, 160] on div "1923 - ADEGA DO JUNIOR Endereço: AVE PRESIDENTE MEDICE, 1273 Bairro: CENTRO (IT…" at bounding box center [197, 94] width 395 height 189
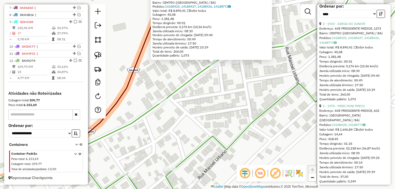
drag, startPoint x: 219, startPoint y: 83, endPoint x: 191, endPoint y: 108, distance: 37.9
click at [195, 110] on div "1923 - ADEGA DO JUNIOR Endereço: AVE PRESIDENTE MEDICE, 1273 Bairro: CENTRO (IT…" at bounding box center [197, 94] width 395 height 189
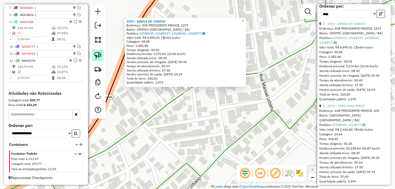
click at [98, 54] on img at bounding box center [97, 55] width 7 height 7
drag, startPoint x: 98, startPoint y: 54, endPoint x: 176, endPoint y: 90, distance: 86.0
click at [101, 54] on img at bounding box center [97, 55] width 7 height 7
drag, startPoint x: 188, startPoint y: 101, endPoint x: 174, endPoint y: 94, distance: 14.9
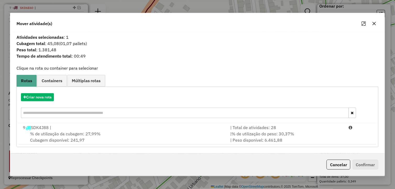
click at [136, 135] on div "% de utilização da cubagem: 27,99% Cubagem disponível: 241,97" at bounding box center [124, 137] width 208 height 13
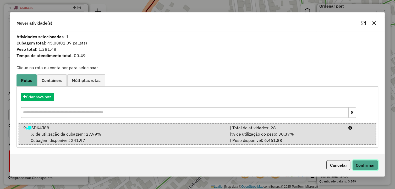
click at [373, 166] on button "Confirmar" at bounding box center [366, 165] width 26 height 10
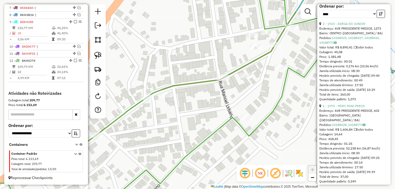
drag, startPoint x: 232, startPoint y: 100, endPoint x: 188, endPoint y: 108, distance: 45.4
click at [188, 108] on div "Janela de atendimento Grade de atendimento Capacidade Transportadoras Veículos …" at bounding box center [197, 94] width 395 height 189
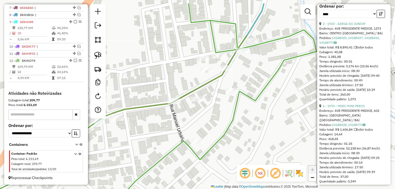
drag, startPoint x: 260, startPoint y: 97, endPoint x: 215, endPoint y: 119, distance: 50.3
click at [215, 119] on div "Janela de atendimento Grade de atendimento Capacidade Transportadoras Veículos …" at bounding box center [197, 94] width 395 height 189
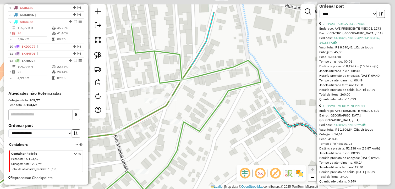
drag, startPoint x: 268, startPoint y: 94, endPoint x: 212, endPoint y: 125, distance: 64.2
click at [212, 125] on div "Janela de atendimento Grade de atendimento Capacidade Transportadoras Veículos …" at bounding box center [197, 94] width 395 height 189
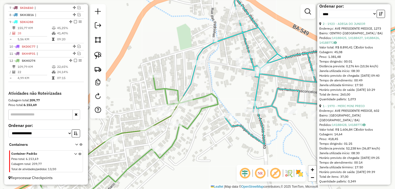
drag, startPoint x: 228, startPoint y: 131, endPoint x: 211, endPoint y: 132, distance: 17.1
click at [211, 132] on div "Janela de atendimento Grade de atendimento Capacidade Transportadoras Veículos …" at bounding box center [197, 94] width 395 height 189
click at [100, 56] on img at bounding box center [97, 55] width 7 height 7
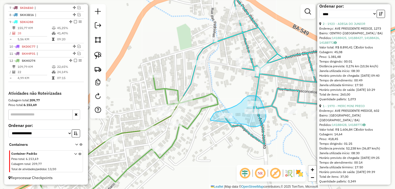
drag, startPoint x: 253, startPoint y: 127, endPoint x: 211, endPoint y: 121, distance: 42.7
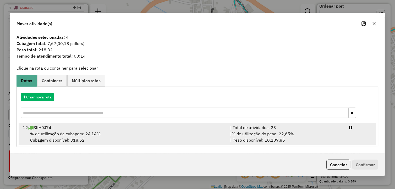
click at [149, 132] on div "% de utilização da cubagem: 24,14% Cubagem disponível: 318,62" at bounding box center [124, 137] width 208 height 13
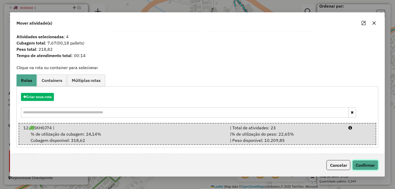
click at [367, 163] on button "Confirmar" at bounding box center [366, 165] width 26 height 10
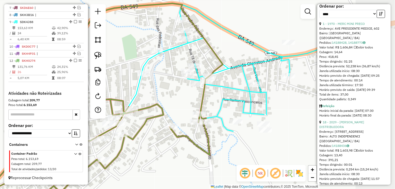
drag, startPoint x: 251, startPoint y: 127, endPoint x: 203, endPoint y: 136, distance: 49.3
click at [203, 136] on div "Janela de atendimento Grade de atendimento Capacidade Transportadoras Veículos …" at bounding box center [197, 94] width 395 height 189
click at [101, 58] on img at bounding box center [97, 55] width 7 height 7
drag, startPoint x: 247, startPoint y: 124, endPoint x: 226, endPoint y: 127, distance: 21.0
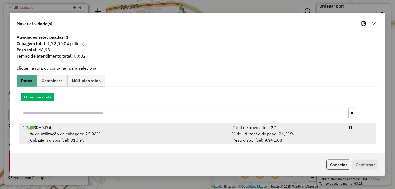
click at [190, 134] on div "% de utilização da cubagem: 25,96% Cubagem disponível: 310,95" at bounding box center [124, 137] width 208 height 13
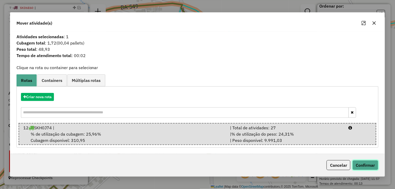
click at [364, 163] on button "Confirmar" at bounding box center [366, 165] width 26 height 10
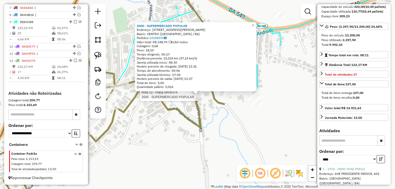
scroll to position [0, 0]
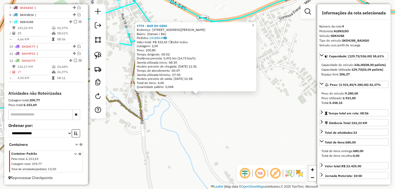
click at [226, 119] on div "1774 - BAR DO GENI Endereço: Rua Clériston Andrade, 33 Bairro: (Itamari / BA) P…" at bounding box center [197, 94] width 395 height 189
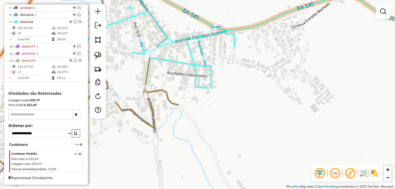
drag, startPoint x: 194, startPoint y: 114, endPoint x: 204, endPoint y: 116, distance: 10.4
click at [219, 132] on div "Janela de atendimento Grade de atendimento Capacidade Transportadoras Veículos …" at bounding box center [197, 94] width 395 height 189
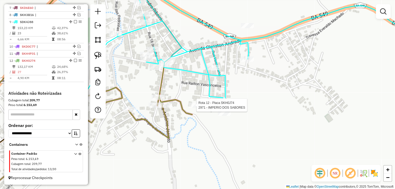
click at [197, 108] on div at bounding box center [195, 105] width 13 height 5
select select "*********"
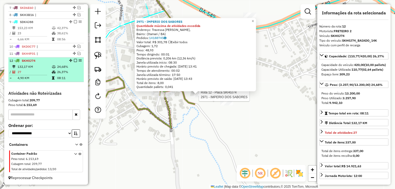
click at [74, 59] on em at bounding box center [75, 60] width 3 height 3
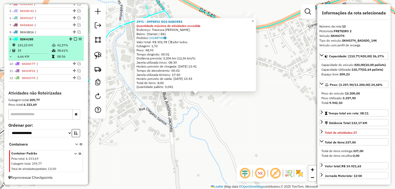
scroll to position [221, 0]
click at [53, 46] on icon at bounding box center [54, 45] width 4 height 3
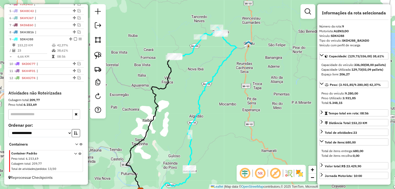
drag, startPoint x: 237, startPoint y: 97, endPoint x: 220, endPoint y: 115, distance: 24.5
click at [220, 115] on div "Janela de atendimento Grade de atendimento Capacidade Transportadoras Veículos …" at bounding box center [197, 94] width 395 height 189
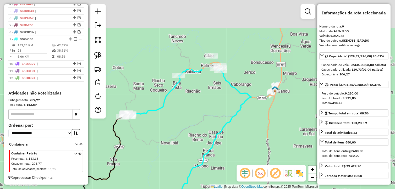
drag, startPoint x: 194, startPoint y: 45, endPoint x: 197, endPoint y: 126, distance: 81.9
click at [194, 130] on div "Janela de atendimento Grade de atendimento Capacidade Transportadoras Veículos …" at bounding box center [197, 94] width 395 height 189
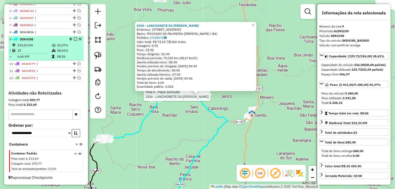
click at [74, 39] on em at bounding box center [75, 39] width 3 height 3
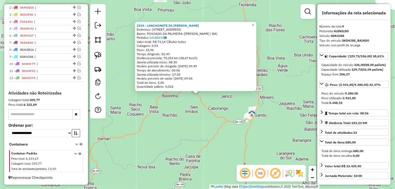
scroll to position [204, 0]
drag, startPoint x: 163, startPoint y: 111, endPoint x: 169, endPoint y: 125, distance: 15.7
click at [163, 111] on div "2334 - LANCHONETE DA GILEAD Endereço: RUA ANTES DO POSTO DE SAUDE, 1111 Bairro:…" at bounding box center [197, 94] width 395 height 189
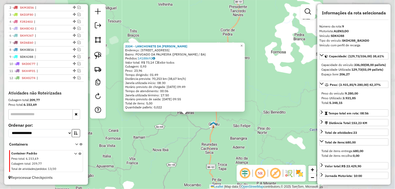
click at [200, 160] on div "2334 - LANCHONETE DA GILEAD Endereço: RUA ANTES DO POSTO DE SAUDE, 1111 Bairro:…" at bounding box center [197, 94] width 395 height 189
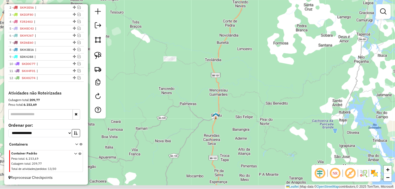
drag, startPoint x: 194, startPoint y: 158, endPoint x: 227, endPoint y: 68, distance: 96.1
click at [227, 70] on div "Janela de atendimento Grade de atendimento Capacidade Transportadoras Veículos …" at bounding box center [197, 94] width 395 height 189
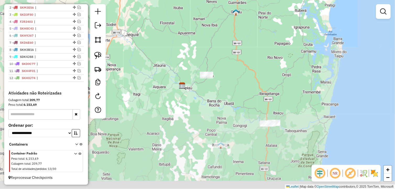
drag, startPoint x: 231, startPoint y: 103, endPoint x: 229, endPoint y: 81, distance: 22.1
click at [229, 82] on div "Janela de atendimento Grade de atendimento Capacidade Transportadoras Veículos …" at bounding box center [197, 94] width 395 height 189
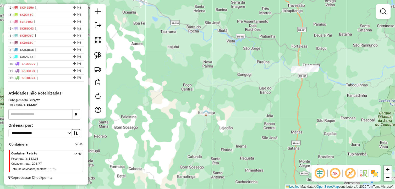
drag, startPoint x: 169, startPoint y: 142, endPoint x: 165, endPoint y: 142, distance: 3.7
click at [166, 142] on div "Janela de atendimento Grade de atendimento Capacidade Transportadoras Veículos …" at bounding box center [197, 94] width 395 height 189
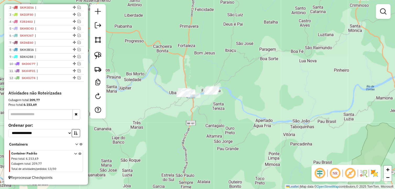
drag, startPoint x: 199, startPoint y: 104, endPoint x: 191, endPoint y: 119, distance: 17.1
click at [191, 119] on div "Janela de atendimento Grade de atendimento Capacidade Transportadoras Veículos …" at bounding box center [197, 94] width 395 height 189
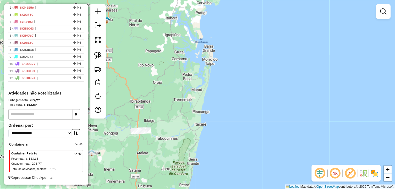
scroll to position [203, 0]
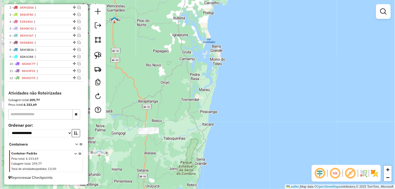
drag, startPoint x: 138, startPoint y: 153, endPoint x: 245, endPoint y: 151, distance: 107.0
click at [245, 151] on div "Janela de atendimento Grade de atendimento Capacidade Transportadoras Veículos …" at bounding box center [197, 94] width 395 height 189
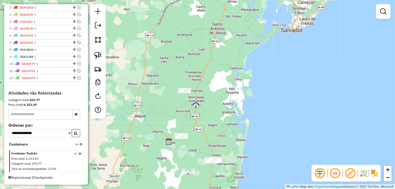
drag, startPoint x: 203, startPoint y: 117, endPoint x: 193, endPoint y: 135, distance: 20.0
click at [193, 134] on div "Janela de atendimento Grade de atendimento Capacidade Transportadoras Veículos …" at bounding box center [197, 94] width 395 height 189
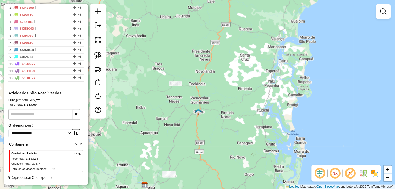
drag, startPoint x: 200, startPoint y: 120, endPoint x: 194, endPoint y: 123, distance: 7.3
click at [195, 123] on div "Janela de atendimento Grade de atendimento Capacidade Transportadoras Veículos …" at bounding box center [197, 94] width 395 height 189
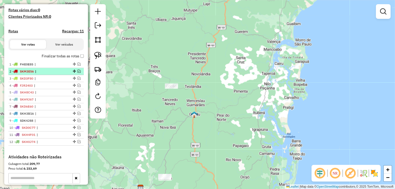
scroll to position [145, 0]
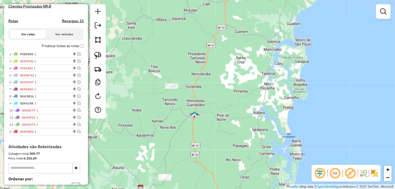
drag, startPoint x: 72, startPoint y: 67, endPoint x: 57, endPoint y: 143, distance: 77.8
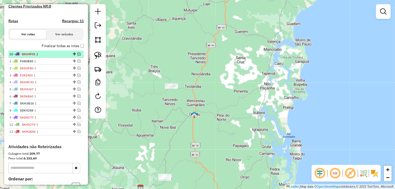
drag, startPoint x: 72, startPoint y: 121, endPoint x: 70, endPoint y: 57, distance: 64.3
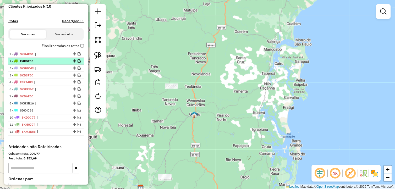
drag, startPoint x: 72, startPoint y: 86, endPoint x: 72, endPoint y: 66, distance: 19.9
drag, startPoint x: 73, startPoint y: 73, endPoint x: 72, endPoint y: 64, distance: 8.7
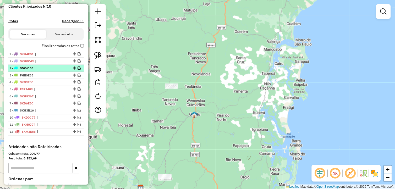
drag, startPoint x: 72, startPoint y: 114, endPoint x: 69, endPoint y: 71, distance: 43.7
drag, startPoint x: 74, startPoint y: 87, endPoint x: 72, endPoint y: 71, distance: 15.8
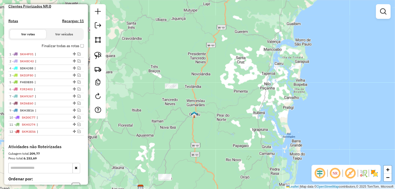
drag, startPoint x: 73, startPoint y: 72, endPoint x: 68, endPoint y: 80, distance: 9.5
drag, startPoint x: 73, startPoint y: 121, endPoint x: 52, endPoint y: 85, distance: 42.0
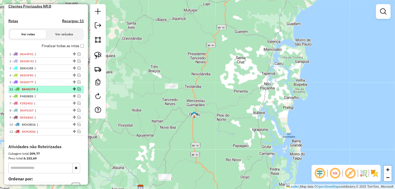
drag, startPoint x: 72, startPoint y: 128, endPoint x: 50, endPoint y: 93, distance: 42.0
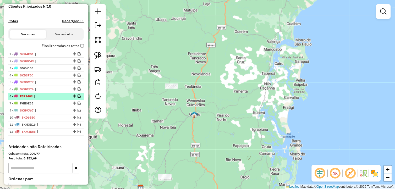
drag, startPoint x: 72, startPoint y: 107, endPoint x: 66, endPoint y: 99, distance: 10.0
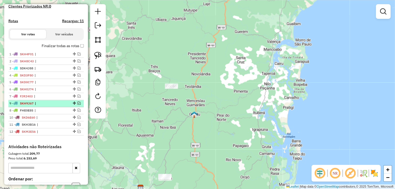
drag, startPoint x: 73, startPoint y: 115, endPoint x: 68, endPoint y: 106, distance: 9.9
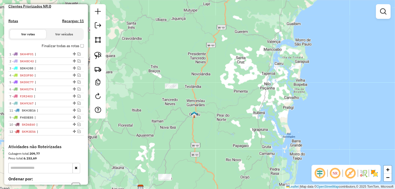
drag, startPoint x: 72, startPoint y: 128, endPoint x: 62, endPoint y: 114, distance: 18.0
click at [78, 98] on em at bounding box center [79, 96] width 3 height 3
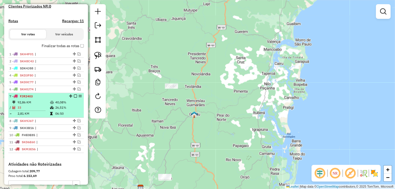
click at [54, 99] on div "7 - FJR2403" at bounding box center [37, 96] width 56 height 5
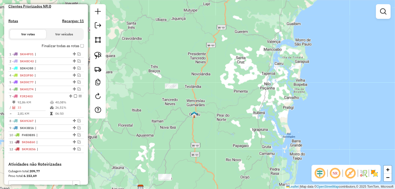
select select "*********"
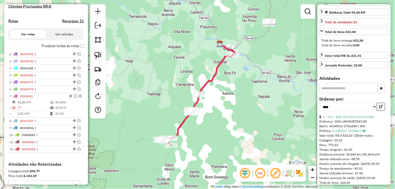
scroll to position [116, 0]
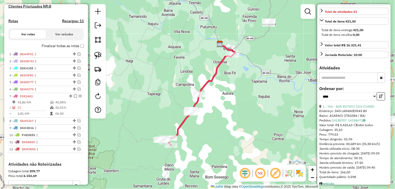
click at [339, 81] on input "text" at bounding box center [349, 78] width 58 height 10
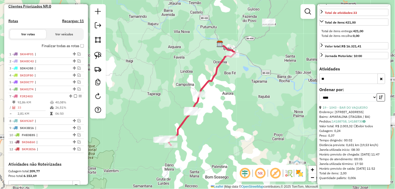
type input "*"
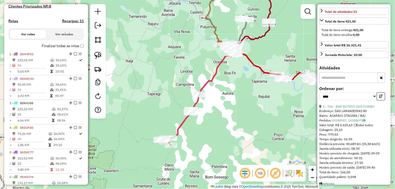
drag, startPoint x: 253, startPoint y: 83, endPoint x: 174, endPoint y: 109, distance: 83.2
click at [175, 109] on div "Janela de atendimento Grade de atendimento Capacidade Transportadoras Veículos …" at bounding box center [197, 94] width 395 height 189
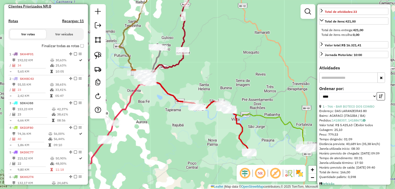
drag, startPoint x: 201, startPoint y: 40, endPoint x: 192, endPoint y: 78, distance: 39.4
click at [192, 78] on div "Janela de atendimento Grade de atendimento Capacidade Transportadoras Veículos …" at bounding box center [197, 94] width 395 height 189
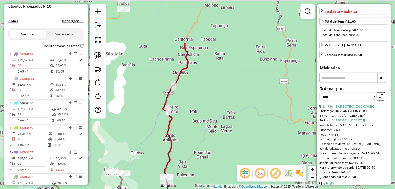
drag, startPoint x: 188, startPoint y: 60, endPoint x: 189, endPoint y: 109, distance: 49.6
click at [188, 112] on div "Janela de atendimento Grade de atendimento Capacidade Transportadoras Veículos …" at bounding box center [197, 94] width 395 height 189
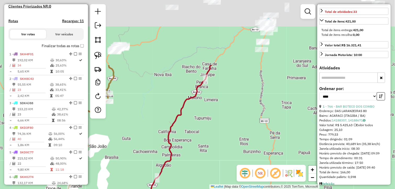
drag, startPoint x: 190, startPoint y: 106, endPoint x: 188, endPoint y: 124, distance: 17.7
click at [188, 124] on div "Janela de atendimento Grade de atendimento Capacidade Transportadoras Veículos …" at bounding box center [197, 94] width 395 height 189
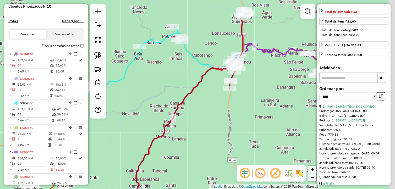
drag, startPoint x: 251, startPoint y: 63, endPoint x: 209, endPoint y: 115, distance: 66.8
click at [208, 115] on div "Janela de atendimento Grade de atendimento Capacidade Transportadoras Veículos …" at bounding box center [197, 94] width 395 height 189
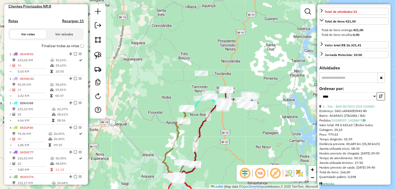
drag, startPoint x: 210, startPoint y: 144, endPoint x: 206, endPoint y: 143, distance: 3.7
click at [207, 144] on div "Janela de atendimento Grade de atendimento Capacidade Transportadoras Veículos …" at bounding box center [197, 94] width 395 height 189
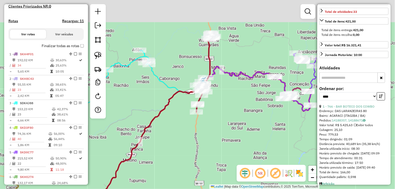
drag, startPoint x: 210, startPoint y: 124, endPoint x: 209, endPoint y: 129, distance: 5.3
click at [208, 130] on div "Janela de atendimento Grade de atendimento Capacidade Transportadoras Veículos …" at bounding box center [197, 94] width 395 height 189
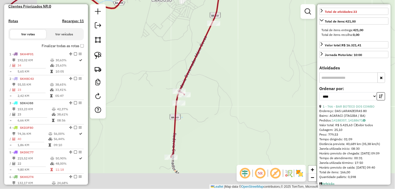
drag, startPoint x: 223, startPoint y: 108, endPoint x: 246, endPoint y: 93, distance: 27.4
click at [238, 100] on div "Janela de atendimento Grade de atendimento Capacidade Transportadoras Veículos …" at bounding box center [197, 94] width 395 height 189
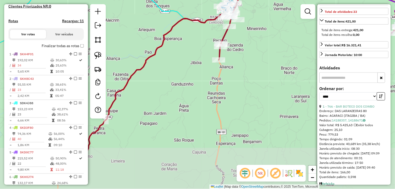
drag, startPoint x: 245, startPoint y: 99, endPoint x: 244, endPoint y: 60, distance: 38.3
click at [243, 63] on div "Janela de atendimento Grade de atendimento Capacidade Transportadoras Veículos …" at bounding box center [197, 94] width 395 height 189
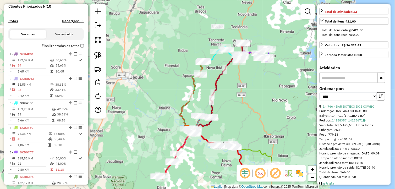
drag, startPoint x: 241, startPoint y: 101, endPoint x: 237, endPoint y: 111, distance: 10.6
click at [237, 111] on div "Janela de atendimento Grade de atendimento Capacidade Transportadoras Veículos …" at bounding box center [197, 94] width 395 height 189
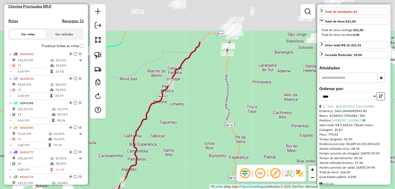
drag, startPoint x: 219, startPoint y: 61, endPoint x: 225, endPoint y: 117, distance: 56.4
click at [225, 117] on div "Janela de atendimento Grade de atendimento Capacidade Transportadoras Veículos …" at bounding box center [197, 94] width 395 height 189
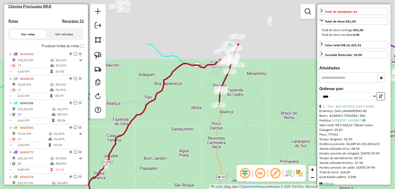
drag, startPoint x: 224, startPoint y: 65, endPoint x: 223, endPoint y: 121, distance: 55.6
click at [223, 121] on div "Janela de atendimento Grade de atendimento Capacidade Transportadoras Veículos …" at bounding box center [197, 94] width 395 height 189
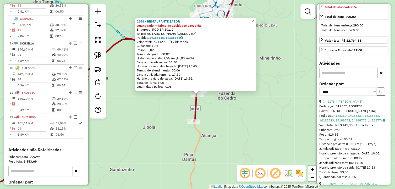
scroll to position [414, 0]
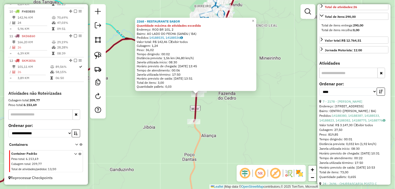
click at [214, 108] on div "2268 - RESTAURANTE SABOR Quantidade máxima de atividades excedida Endereço: ROD…" at bounding box center [197, 94] width 395 height 189
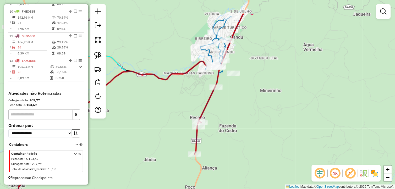
drag, startPoint x: 218, startPoint y: 92, endPoint x: 219, endPoint y: 125, distance: 32.5
click at [219, 125] on div "Janela de atendimento Grade de atendimento Capacidade Transportadoras Veículos …" at bounding box center [197, 94] width 395 height 189
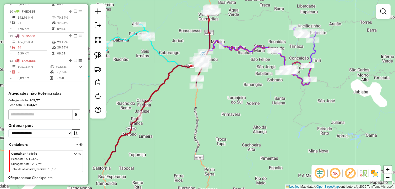
drag, startPoint x: 237, startPoint y: 133, endPoint x: 218, endPoint y: 90, distance: 46.2
click at [218, 90] on div "Janela de atendimento Grade de atendimento Capacidade Transportadoras Veículos …" at bounding box center [197, 94] width 395 height 189
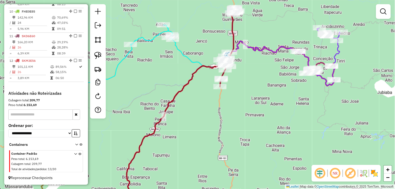
drag, startPoint x: 218, startPoint y: 91, endPoint x: 242, endPoint y: 91, distance: 23.9
click at [242, 91] on div "Janela de atendimento Grade de atendimento Capacidade Transportadoras Veículos …" at bounding box center [197, 94] width 395 height 189
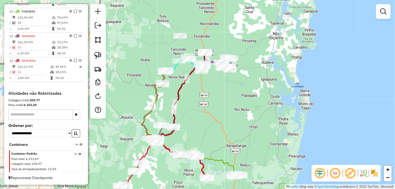
drag, startPoint x: 233, startPoint y: 106, endPoint x: 192, endPoint y: 106, distance: 40.9
click at [216, 95] on div "Janela de atendimento Grade de atendimento Capacidade Transportadoras Veículos …" at bounding box center [197, 94] width 395 height 189
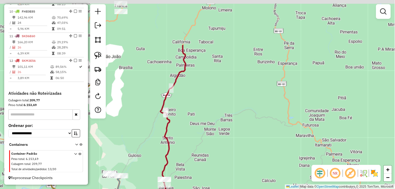
drag, startPoint x: 190, startPoint y: 104, endPoint x: 209, endPoint y: 147, distance: 47.8
click at [209, 147] on div "Janela de atendimento Grade de atendimento Capacidade Transportadoras Veículos …" at bounding box center [197, 94] width 395 height 189
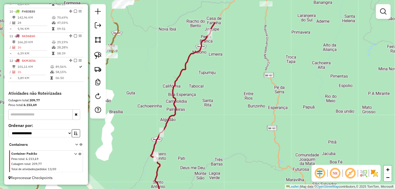
drag, startPoint x: 230, startPoint y: 104, endPoint x: 221, endPoint y: 145, distance: 42.0
click at [221, 145] on div "Janela de atendimento Grade de atendimento Capacidade Transportadoras Veículos …" at bounding box center [197, 94] width 395 height 189
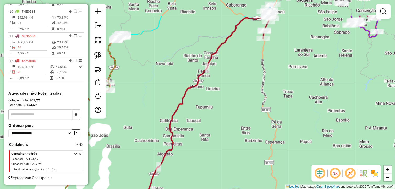
drag, startPoint x: 236, startPoint y: 121, endPoint x: 234, endPoint y: 143, distance: 22.6
click at [234, 143] on div "Janela de atendimento Grade de atendimento Capacidade Transportadoras Veículos …" at bounding box center [197, 94] width 395 height 189
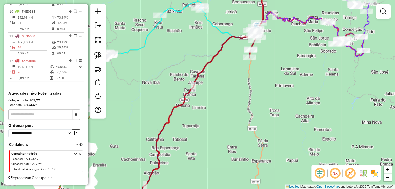
drag, startPoint x: 243, startPoint y: 79, endPoint x: 210, endPoint y: 125, distance: 57.1
click at [210, 125] on div "Janela de atendimento Grade de atendimento Capacidade Transportadoras Veículos …" at bounding box center [197, 94] width 395 height 189
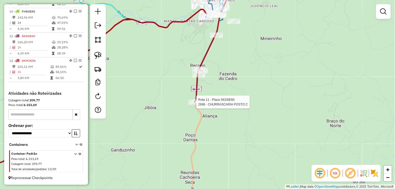
select select "*********"
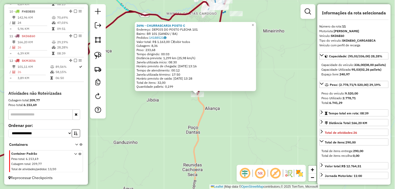
click at [219, 107] on div "2696 - CHURRASCARIA POSTO C Endereço: DEPOIS DO POSTO FLECHA 101 Bairro: BR 101…" at bounding box center [197, 94] width 395 height 189
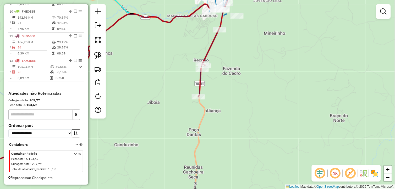
drag, startPoint x: 226, startPoint y: 49, endPoint x: 228, endPoint y: 64, distance: 14.6
click at [228, 63] on div "Janela de atendimento Grade de atendimento Capacidade Transportadoras Veículos …" at bounding box center [197, 94] width 395 height 189
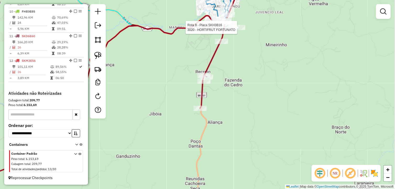
select select "*********"
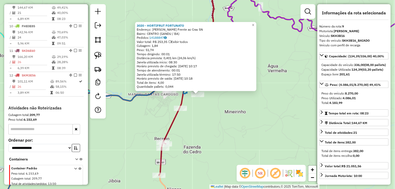
scroll to position [393, 0]
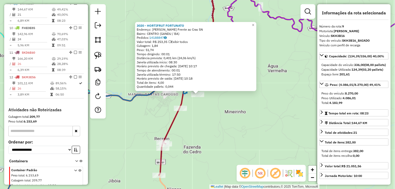
click at [222, 120] on div "3020 - HORTIFRUT FORTUNATO Endereço: Matadouro Frente ao Cras SN Bairro: CENTRO…" at bounding box center [197, 94] width 395 height 189
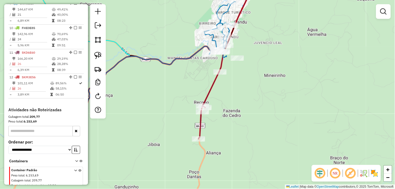
drag, startPoint x: 197, startPoint y: 125, endPoint x: 237, endPoint y: 89, distance: 53.8
click at [237, 89] on div "Janela de atendimento Grade de atendimento Capacidade Transportadoras Veículos …" at bounding box center [197, 94] width 395 height 189
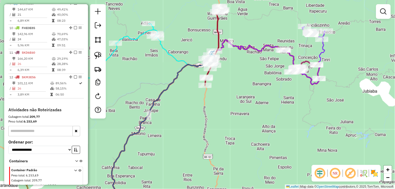
drag, startPoint x: 249, startPoint y: 109, endPoint x: 228, endPoint y: 58, distance: 54.9
click at [228, 59] on div "Janela de atendimento Grade de atendimento Capacidade Transportadoras Veículos …" at bounding box center [197, 94] width 395 height 189
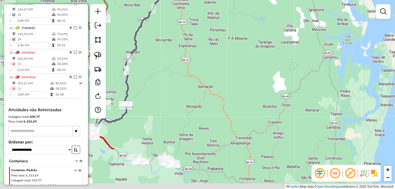
drag, startPoint x: 242, startPoint y: 100, endPoint x: 210, endPoint y: 39, distance: 69.0
click at [210, 39] on div "Janela de atendimento Grade de atendimento Capacidade Transportadoras Veículos …" at bounding box center [197, 94] width 395 height 189
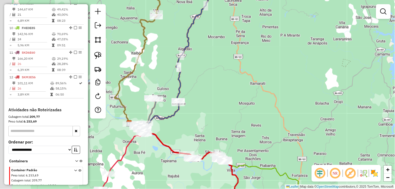
drag, startPoint x: 189, startPoint y: 94, endPoint x: 255, endPoint y: 97, distance: 66.2
click at [255, 97] on div "Janela de atendimento Grade de atendimento Capacidade Transportadoras Veículos …" at bounding box center [197, 94] width 395 height 189
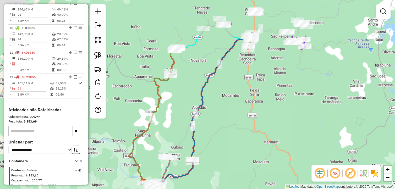
drag, startPoint x: 221, startPoint y: 67, endPoint x: 228, endPoint y: 159, distance: 92.0
click at [227, 159] on div "Janela de atendimento Grade de atendimento Capacidade Transportadoras Veículos …" at bounding box center [197, 94] width 395 height 189
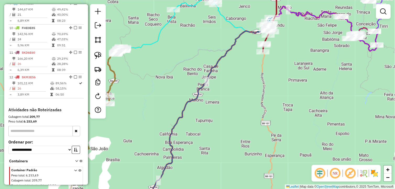
drag, startPoint x: 255, startPoint y: 79, endPoint x: 238, endPoint y: 137, distance: 60.6
click at [238, 136] on div "Janela de atendimento Grade de atendimento Capacidade Transportadoras Veículos …" at bounding box center [197, 94] width 395 height 189
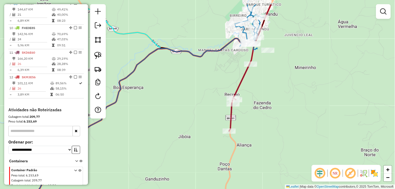
drag, startPoint x: 258, startPoint y: 67, endPoint x: 258, endPoint y: 82, distance: 14.2
click at [258, 82] on div "Janela de atendimento Grade de atendimento Capacidade Transportadoras Veículos …" at bounding box center [197, 94] width 395 height 189
select select "*********"
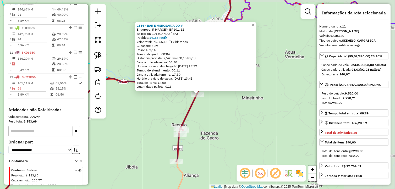
scroll to position [414, 0]
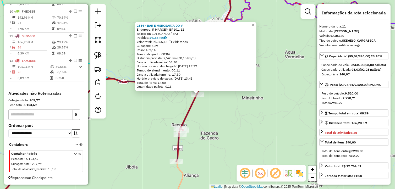
click at [232, 121] on div "2554 - BAR E MERCEARIA DO V Endereço: R MARGEM BR101, 12 Bairro: BR 101 (GANDU …" at bounding box center [197, 94] width 395 height 189
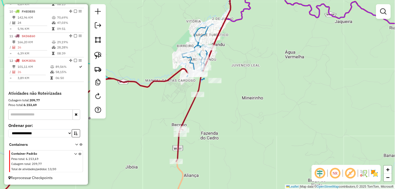
click at [211, 113] on div "Janela de atendimento Grade de atendimento Capacidade Transportadoras Veículos …" at bounding box center [197, 94] width 395 height 189
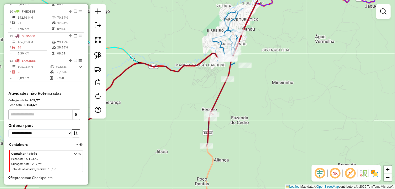
drag, startPoint x: 158, startPoint y: 116, endPoint x: 189, endPoint y: 100, distance: 34.8
click at [188, 101] on div "Janela de atendimento Grade de atendimento Capacidade Transportadoras Veículos …" at bounding box center [197, 94] width 395 height 189
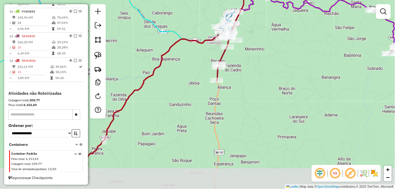
drag, startPoint x: 195, startPoint y: 101, endPoint x: 208, endPoint y: 70, distance: 34.1
click at [208, 71] on div "Janela de atendimento Grade de atendimento Capacidade Transportadoras Veículos …" at bounding box center [197, 94] width 395 height 189
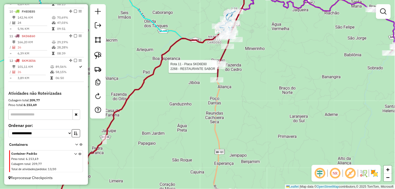
select select "*********"
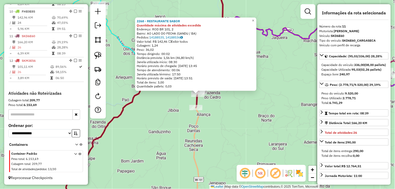
click at [235, 119] on div "2268 - RESTAURANTE SABOR Quantidade máxima de atividades excedida Endereço: ROD…" at bounding box center [197, 94] width 395 height 189
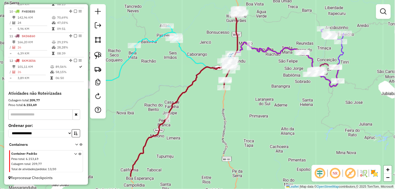
drag, startPoint x: 229, startPoint y: 114, endPoint x: 243, endPoint y: 90, distance: 27.7
click at [243, 90] on div "Janela de atendimento Grade de atendimento Capacidade Transportadoras Veículos …" at bounding box center [197, 94] width 395 height 189
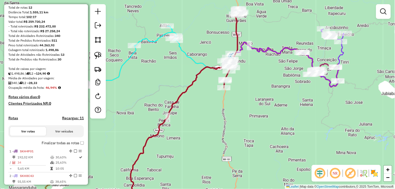
scroll to position [6, 0]
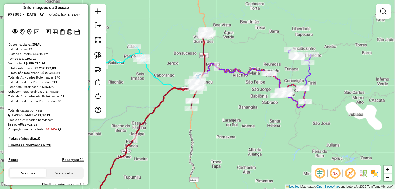
drag, startPoint x: 239, startPoint y: 125, endPoint x: 227, endPoint y: 133, distance: 14.5
click at [227, 133] on div "Janela de atendimento Grade de atendimento Capacidade Transportadoras Veículos …" at bounding box center [197, 94] width 395 height 189
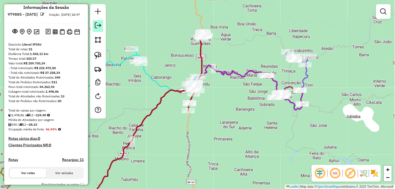
click at [100, 27] on em at bounding box center [98, 25] width 6 height 6
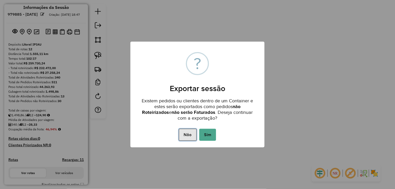
click at [188, 133] on button "Não" at bounding box center [188, 135] width 18 height 12
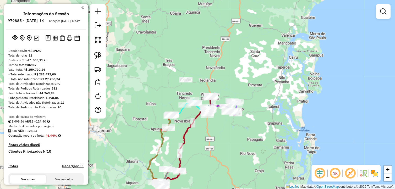
click at [238, 74] on div "Janela de atendimento Grade de atendimento Capacidade Transportadoras Veículos …" at bounding box center [197, 94] width 395 height 189
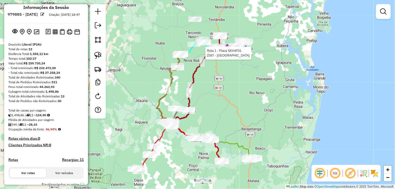
drag, startPoint x: 235, startPoint y: 114, endPoint x: 237, endPoint y: 81, distance: 33.6
click at [237, 81] on div "Rota 1 - Placa SKH4F01 2387 - BAR DA PAZ Janela de atendimento Grade de atendim…" at bounding box center [197, 94] width 395 height 189
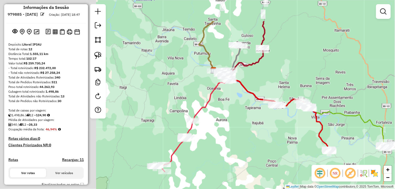
drag, startPoint x: 172, startPoint y: 115, endPoint x: 280, endPoint y: 146, distance: 112.7
click at [283, 153] on div "Rota 1 - Placa SKH4F01 2387 - BAR DA PAZ Janela de atendimento Grade de atendim…" at bounding box center [197, 94] width 395 height 189
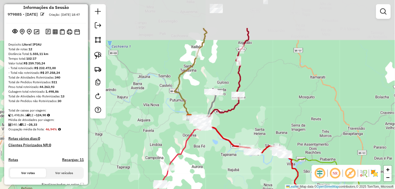
drag, startPoint x: 285, startPoint y: 65, endPoint x: 263, endPoint y: 105, distance: 45.8
click at [264, 104] on div "Rota 1 - Placa SKH4F01 2387 - BAR DA PAZ Janela de atendimento Grade de atendim…" at bounding box center [197, 94] width 395 height 189
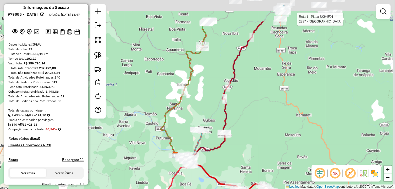
drag, startPoint x: 279, startPoint y: 56, endPoint x: 246, endPoint y: 115, distance: 67.6
click at [246, 115] on div "Rota 1 - Placa SKH4F01 2387 - BAR DA PAZ Janela de atendimento Grade de atendim…" at bounding box center [197, 94] width 395 height 189
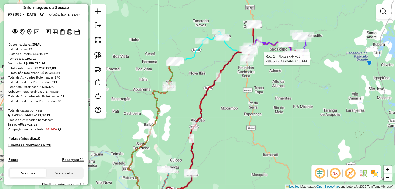
drag, startPoint x: 258, startPoint y: 88, endPoint x: 250, endPoint y: 97, distance: 11.1
click at [250, 97] on div "Rota 1 - Placa SKH4F01 2387 - BAR DA PAZ Janela de atendimento Grade de atendim…" at bounding box center [197, 94] width 395 height 189
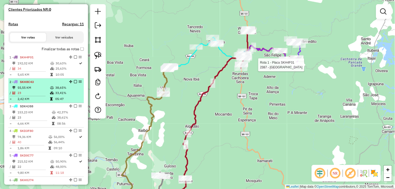
scroll to position [152, 0]
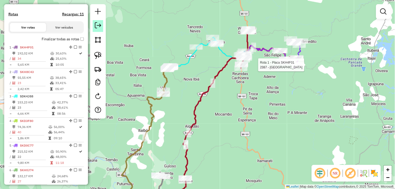
click at [99, 29] on link at bounding box center [98, 26] width 10 height 12
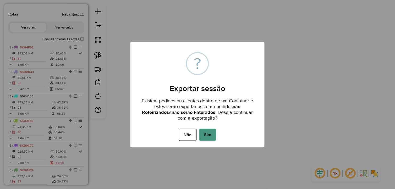
click at [209, 133] on button "Sim" at bounding box center [208, 135] width 17 height 12
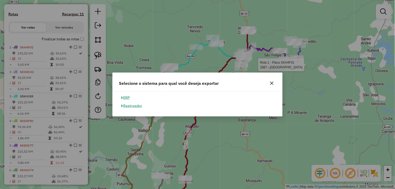
click at [130, 98] on button "ERP" at bounding box center [125, 98] width 13 height 8
select select "**"
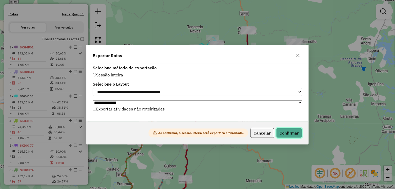
click at [290, 132] on button "Confirmar" at bounding box center [290, 133] width 26 height 10
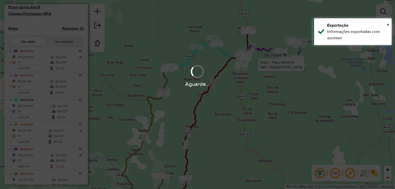
scroll to position [166, 0]
